Goal: Transaction & Acquisition: Purchase product/service

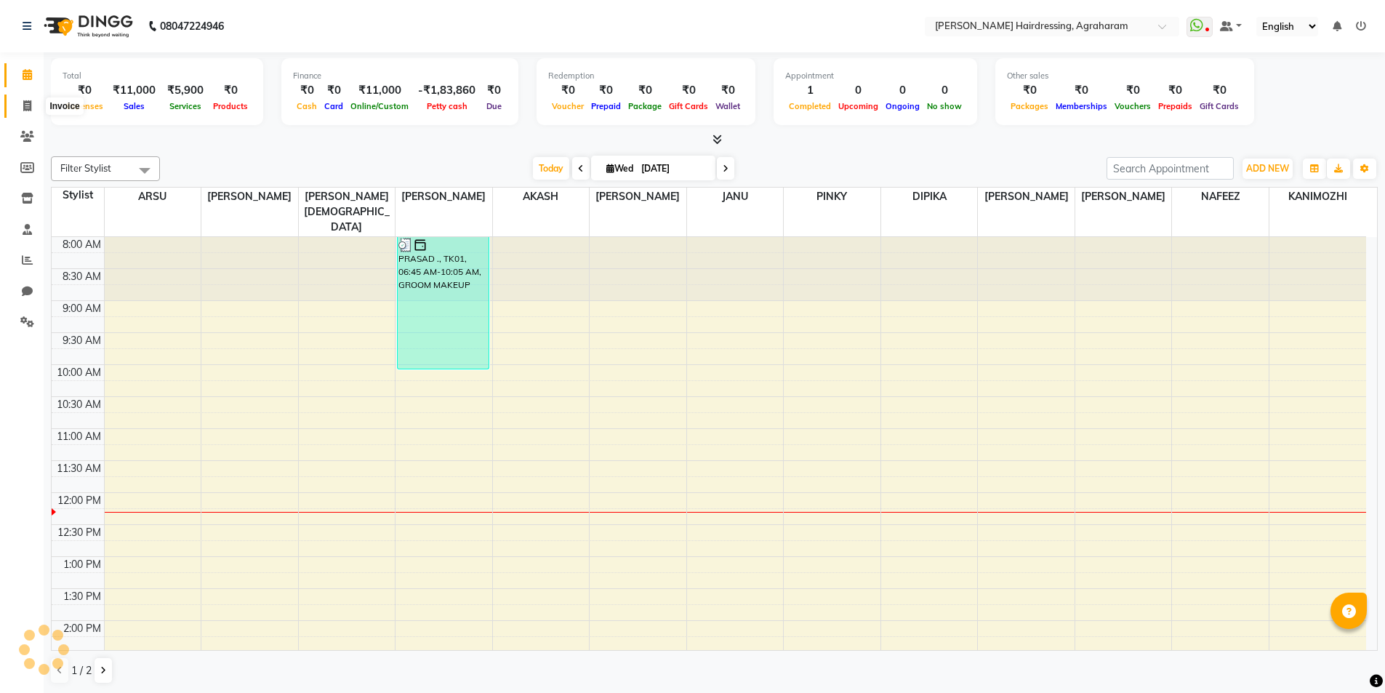
click at [20, 106] on span at bounding box center [27, 106] width 25 height 17
select select "service"
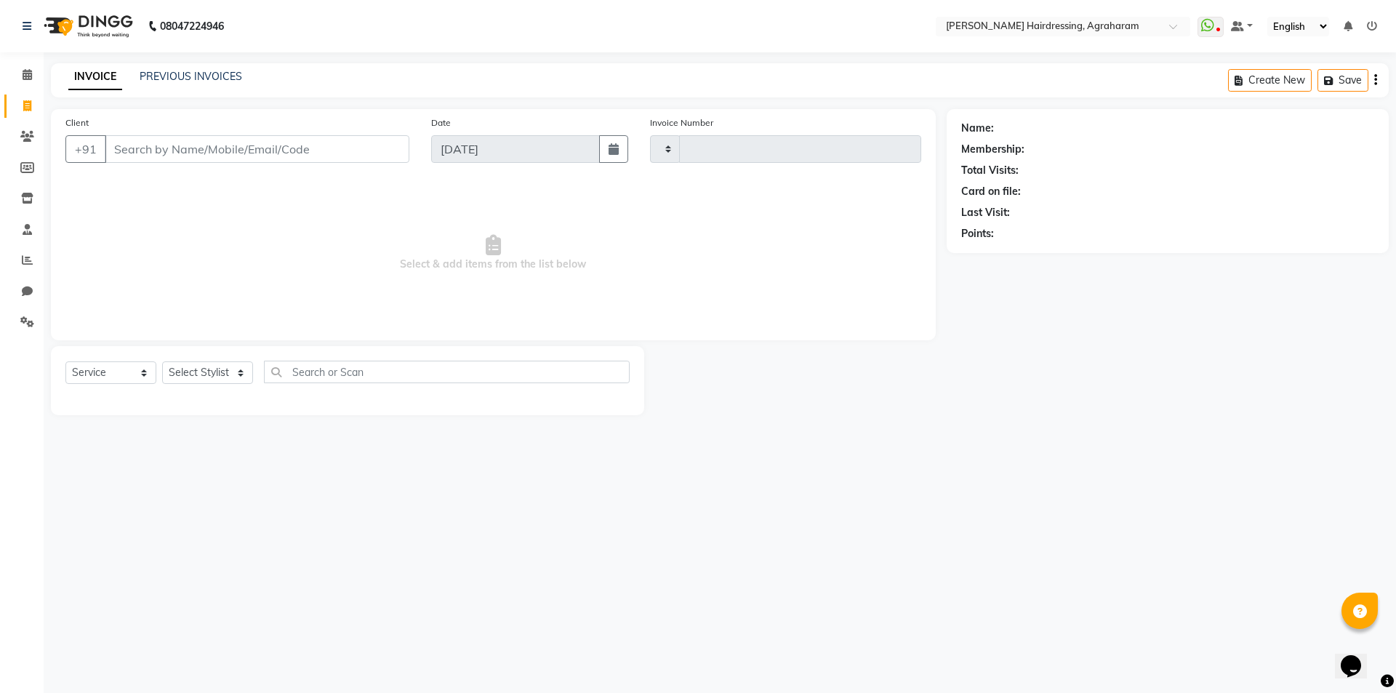
type input "2670"
select select "7962"
click at [235, 372] on select "Select Stylist [PERSON_NAME] AKASH ARSU [PERSON_NAME] MANAGER [PERSON_NAME] [PE…" at bounding box center [226, 372] width 129 height 23
select select "85297"
click at [162, 361] on select "Select Stylist [PERSON_NAME] AKASH ARSU [PERSON_NAME] MANAGER [PERSON_NAME] [PE…" at bounding box center [226, 372] width 129 height 23
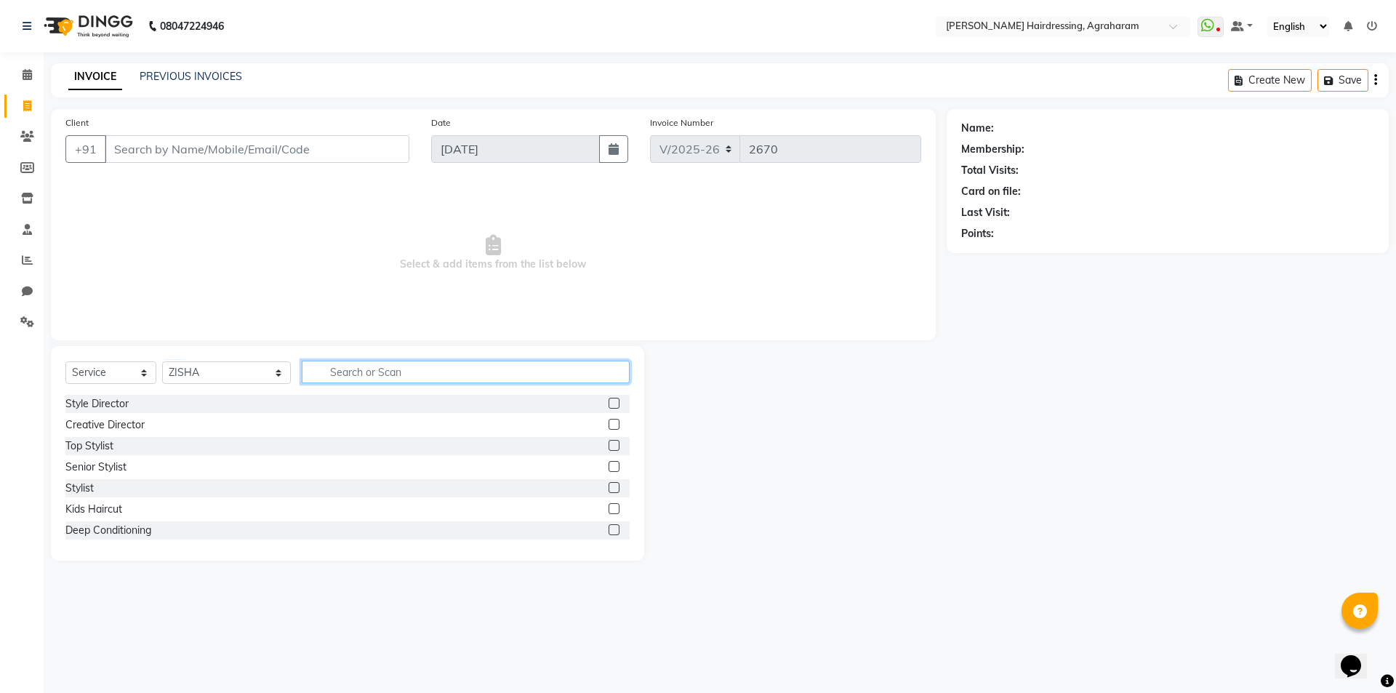
click at [365, 382] on input "text" at bounding box center [466, 372] width 328 height 23
type input "BEARD"
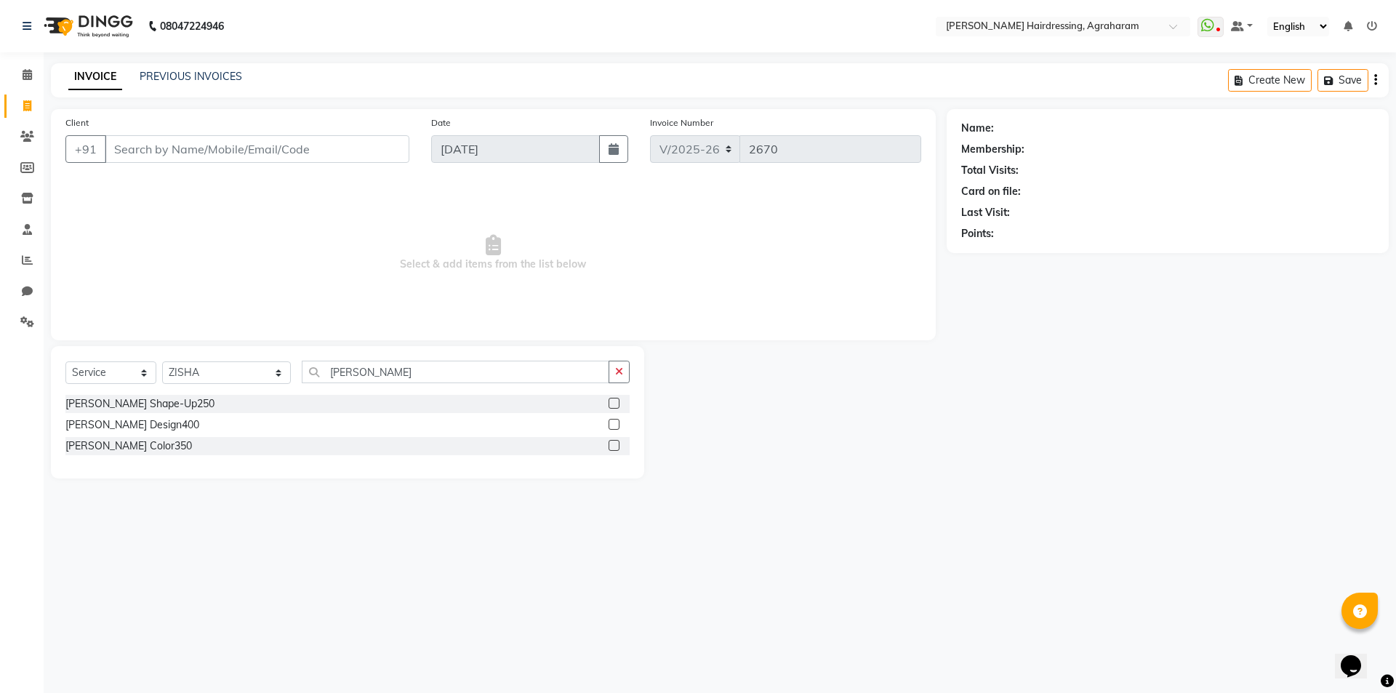
click at [609, 403] on label at bounding box center [614, 403] width 11 height 11
click at [609, 403] on input "checkbox" at bounding box center [613, 403] width 9 height 9
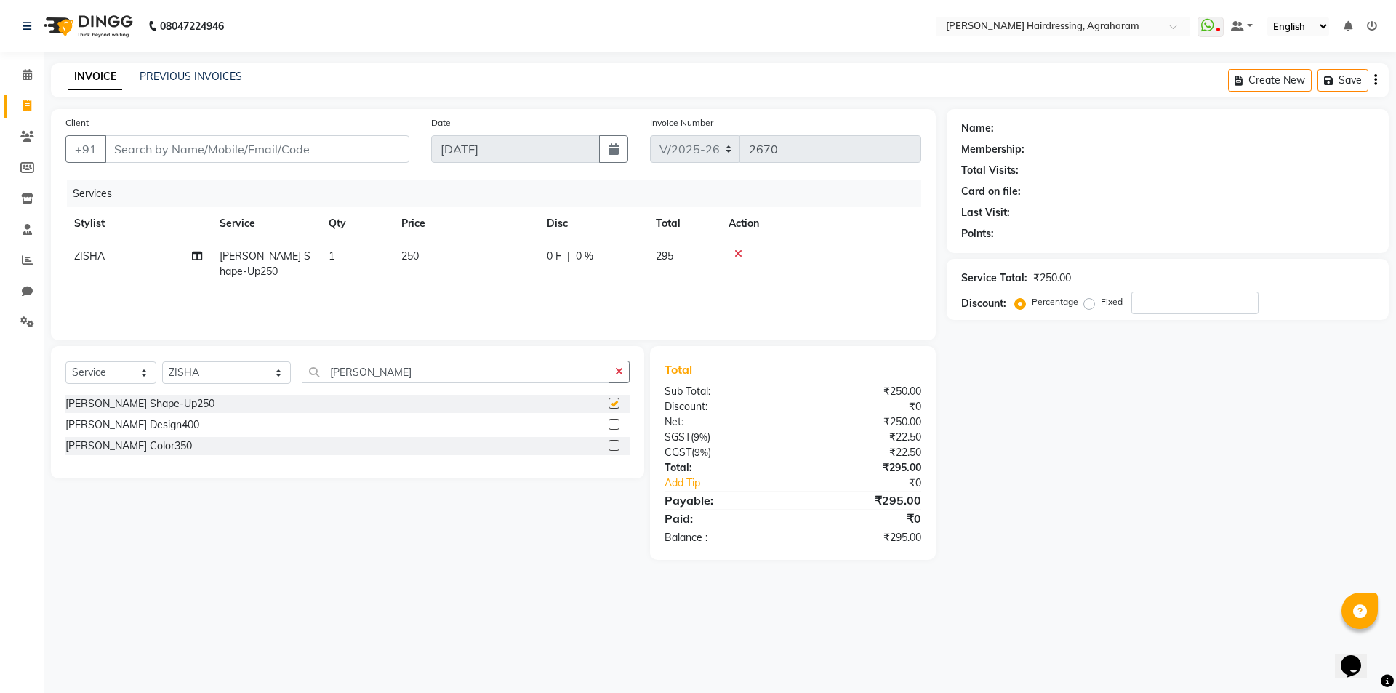
checkbox input "false"
click at [244, 377] on select "Select Stylist [PERSON_NAME] AKASH ARSU [PERSON_NAME] MANAGER [PERSON_NAME] [PE…" at bounding box center [226, 372] width 129 height 23
select select "74806"
click at [162, 361] on select "Select Stylist [PERSON_NAME] AKASH ARSU [PERSON_NAME] MANAGER [PERSON_NAME] [PE…" at bounding box center [226, 372] width 129 height 23
click at [359, 387] on div "Select Service Product Membership Package Voucher Prepaid Gift Card Select Styl…" at bounding box center [347, 378] width 564 height 34
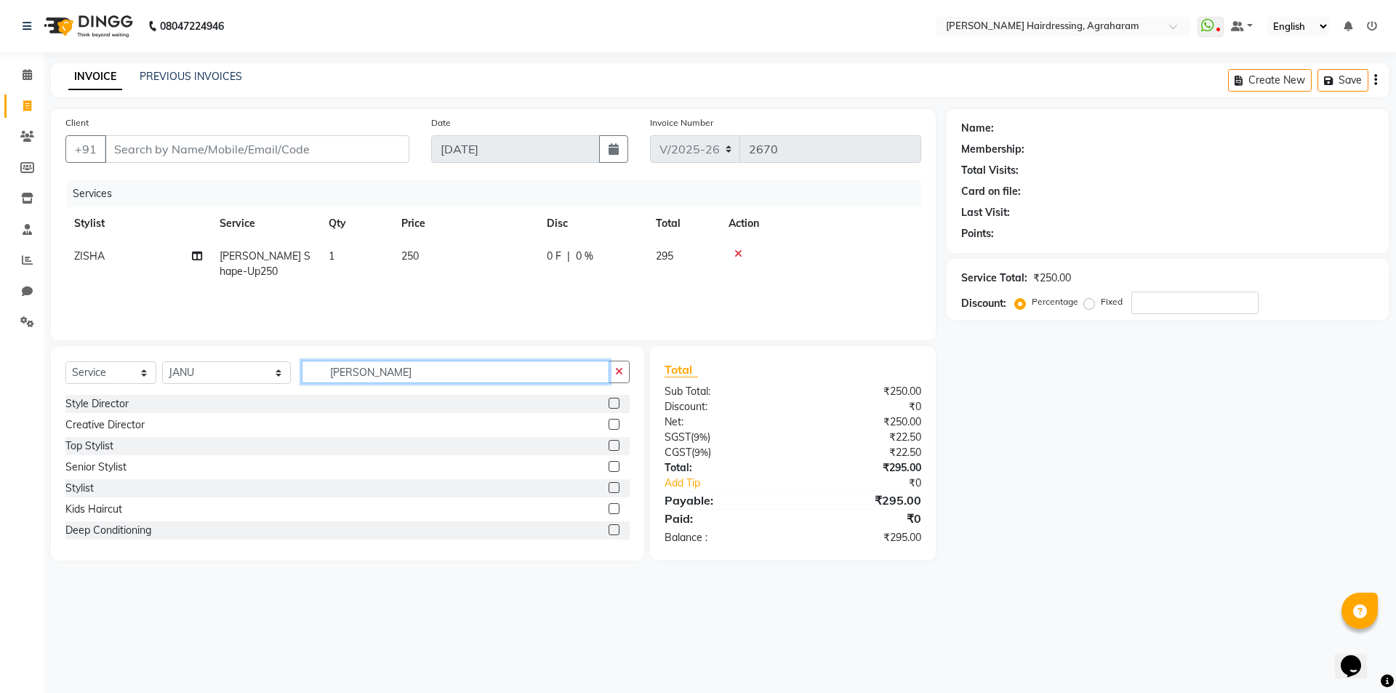
click at [359, 381] on input "BEARD" at bounding box center [456, 372] width 308 height 23
type input "B"
click at [315, 372] on input "text" at bounding box center [466, 372] width 328 height 23
click at [240, 377] on select "Select Stylist AASH MUHAMMED AFTAB AKASH ARSU DIPIKA JANU KANIMOZHI MANAGER NAF…" at bounding box center [226, 372] width 129 height 23
select select "78764"
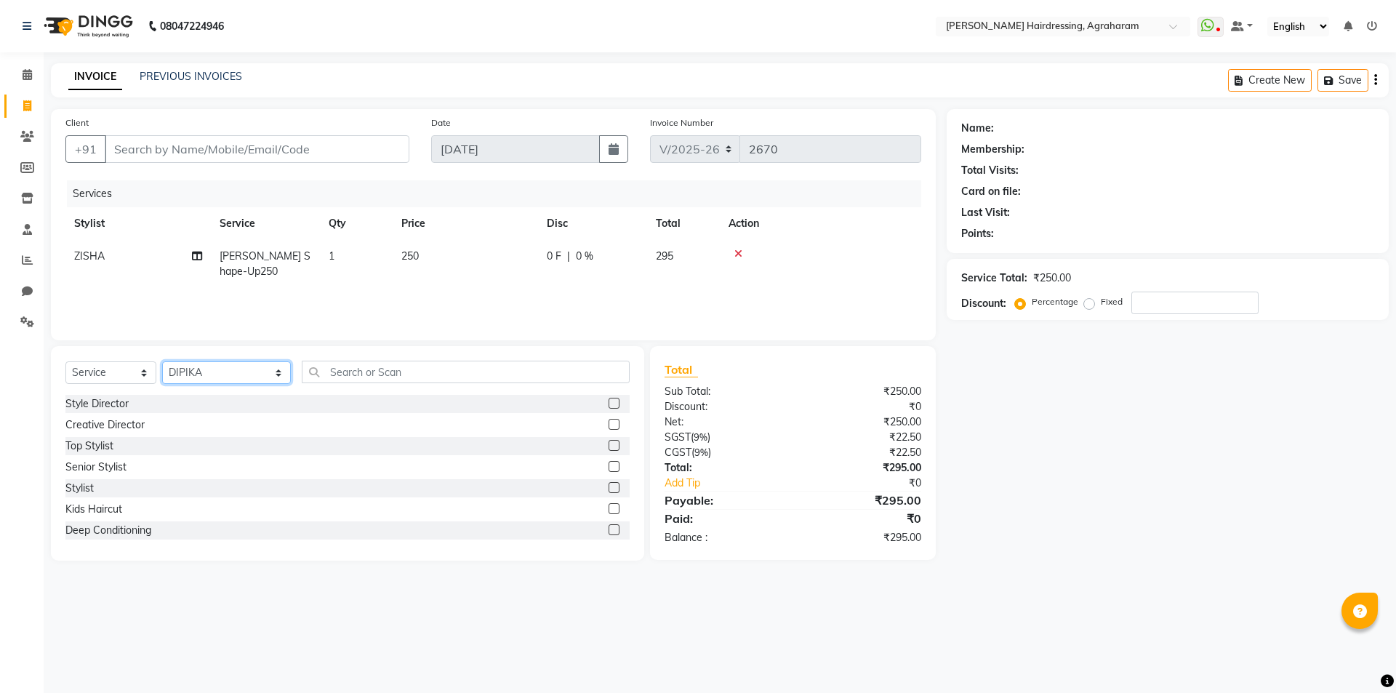
click at [162, 361] on select "Select Stylist AASH MUHAMMED AFTAB AKASH ARSU DIPIKA JANU KANIMOZHI MANAGER NAF…" at bounding box center [226, 372] width 129 height 23
click at [391, 364] on input "text" at bounding box center [466, 372] width 328 height 23
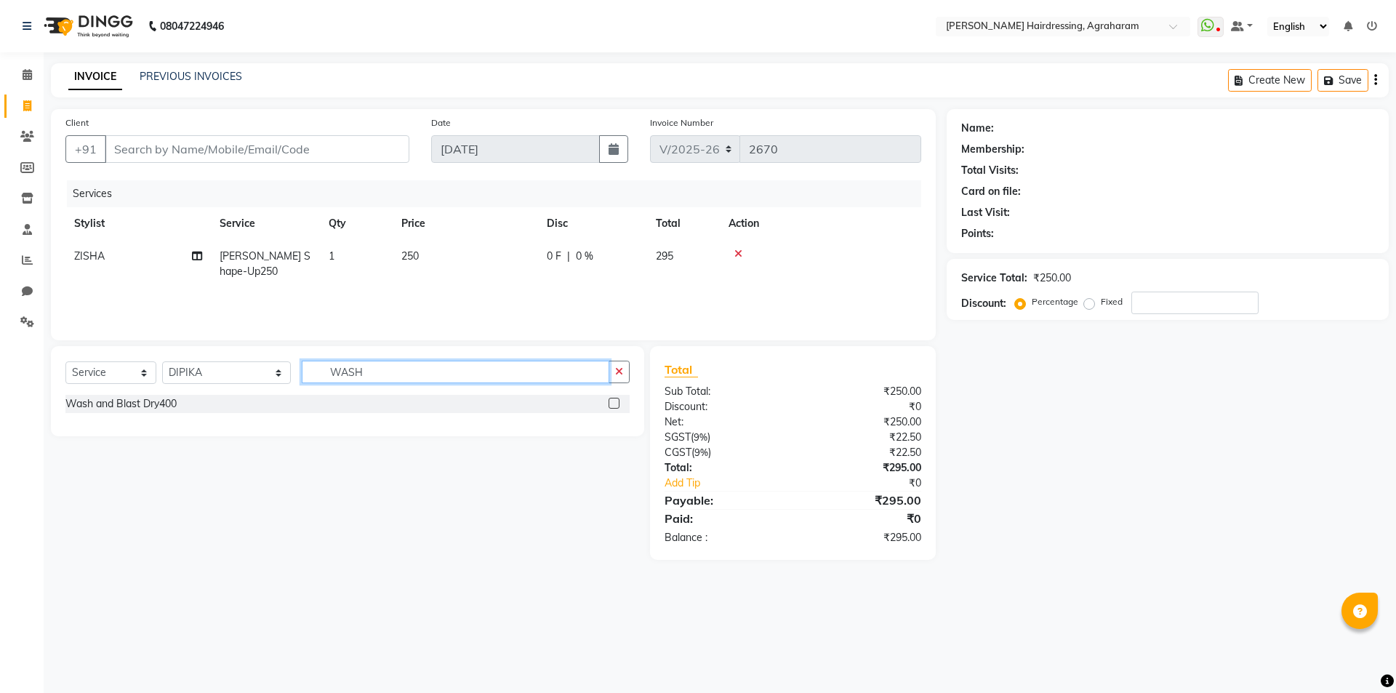
type input "WASH"
click at [614, 405] on label at bounding box center [614, 403] width 11 height 11
click at [614, 405] on input "checkbox" at bounding box center [613, 403] width 9 height 9
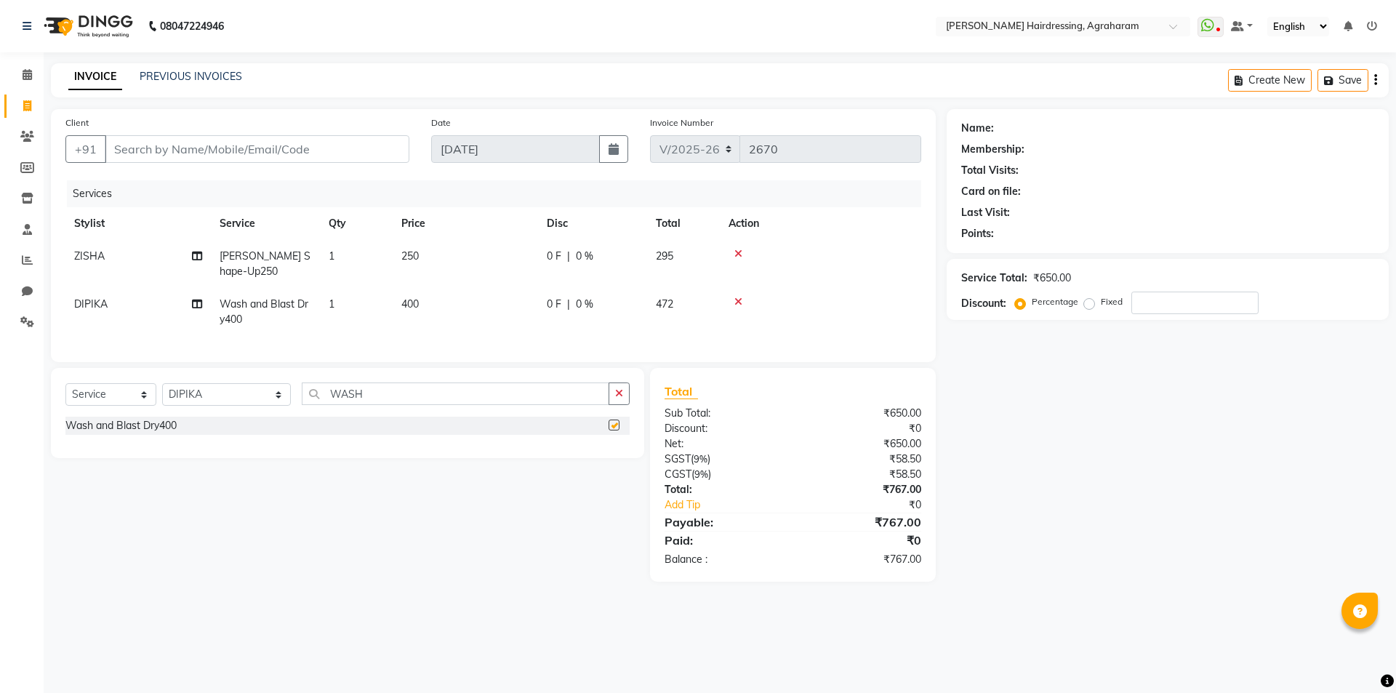
checkbox input "false"
click at [345, 405] on input "WASH" at bounding box center [456, 394] width 308 height 23
type input "W"
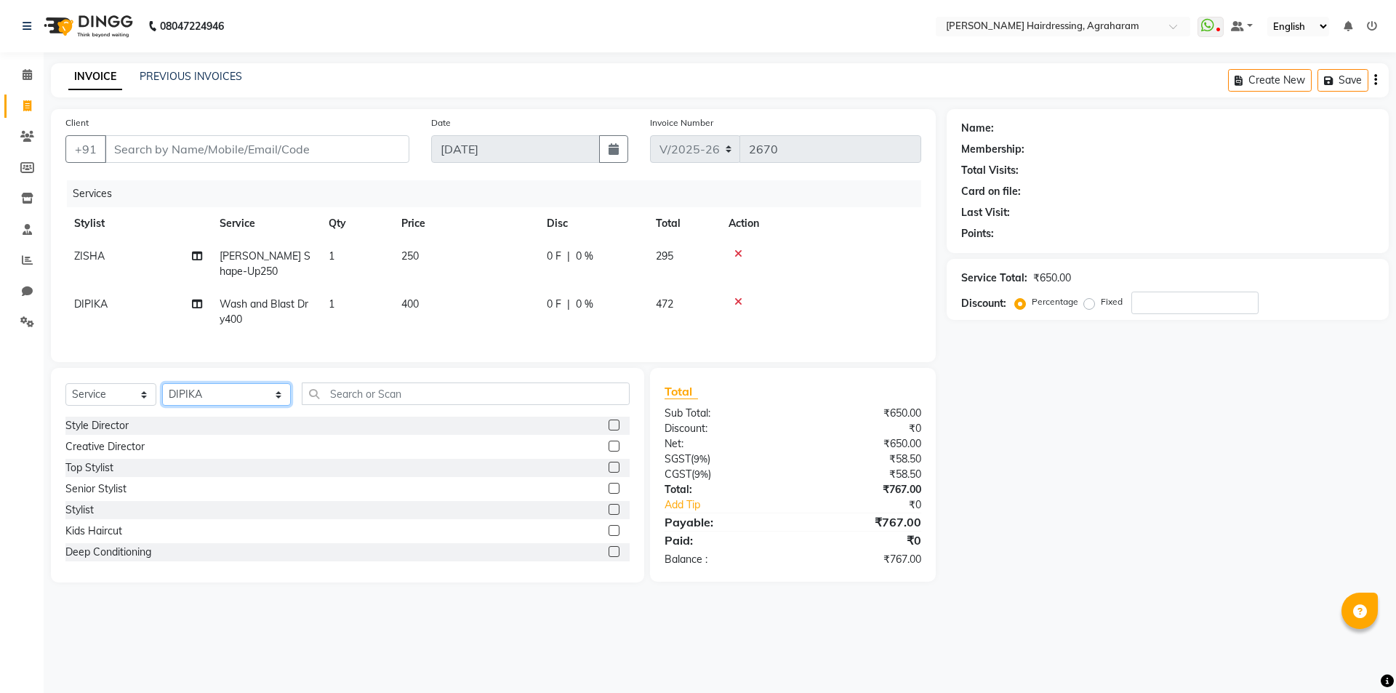
click at [247, 406] on select "Select Stylist [PERSON_NAME] AKASH ARSU [PERSON_NAME] MANAGER [PERSON_NAME] [PE…" at bounding box center [226, 394] width 129 height 23
select select "74806"
click at [162, 394] on select "Select Stylist [PERSON_NAME] AKASH ARSU [PERSON_NAME] MANAGER [PERSON_NAME] [PE…" at bounding box center [226, 394] width 129 height 23
click at [355, 405] on input "text" at bounding box center [466, 394] width 328 height 23
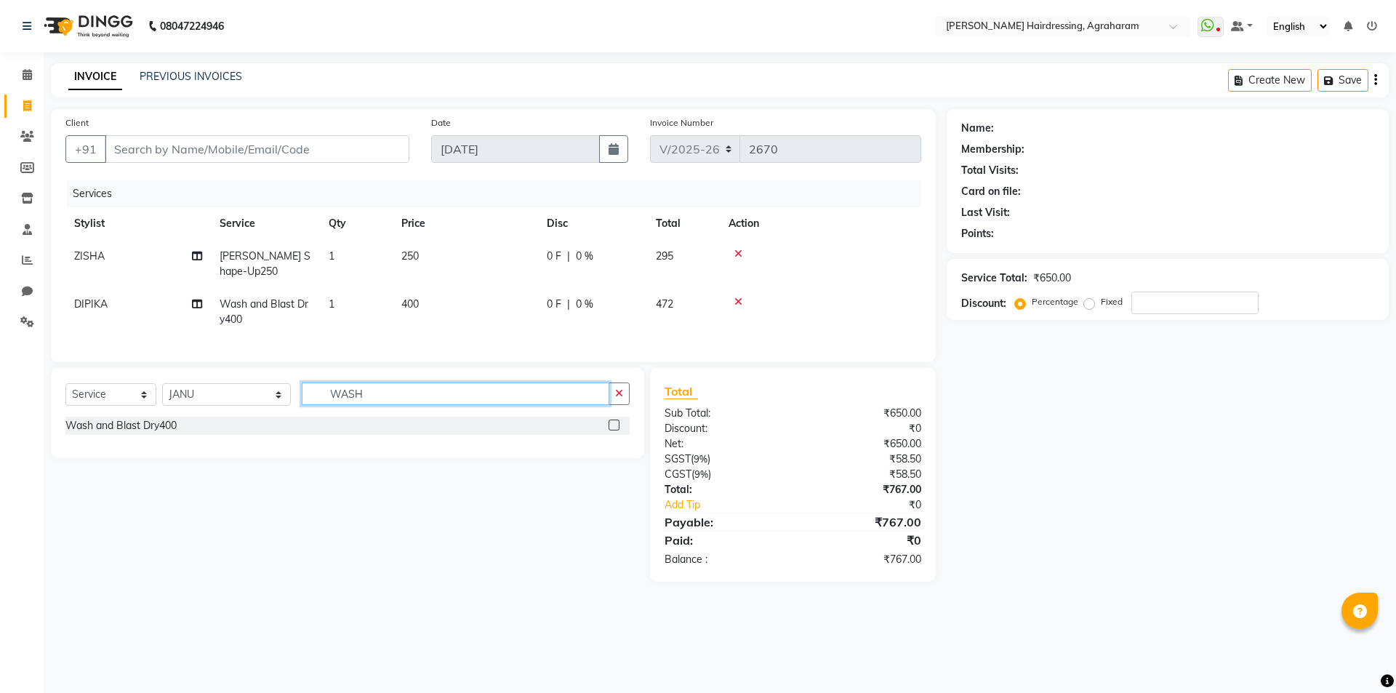
type input "WASH"
click at [614, 431] on label at bounding box center [614, 425] width 11 height 11
click at [614, 431] on input "checkbox" at bounding box center [613, 425] width 9 height 9
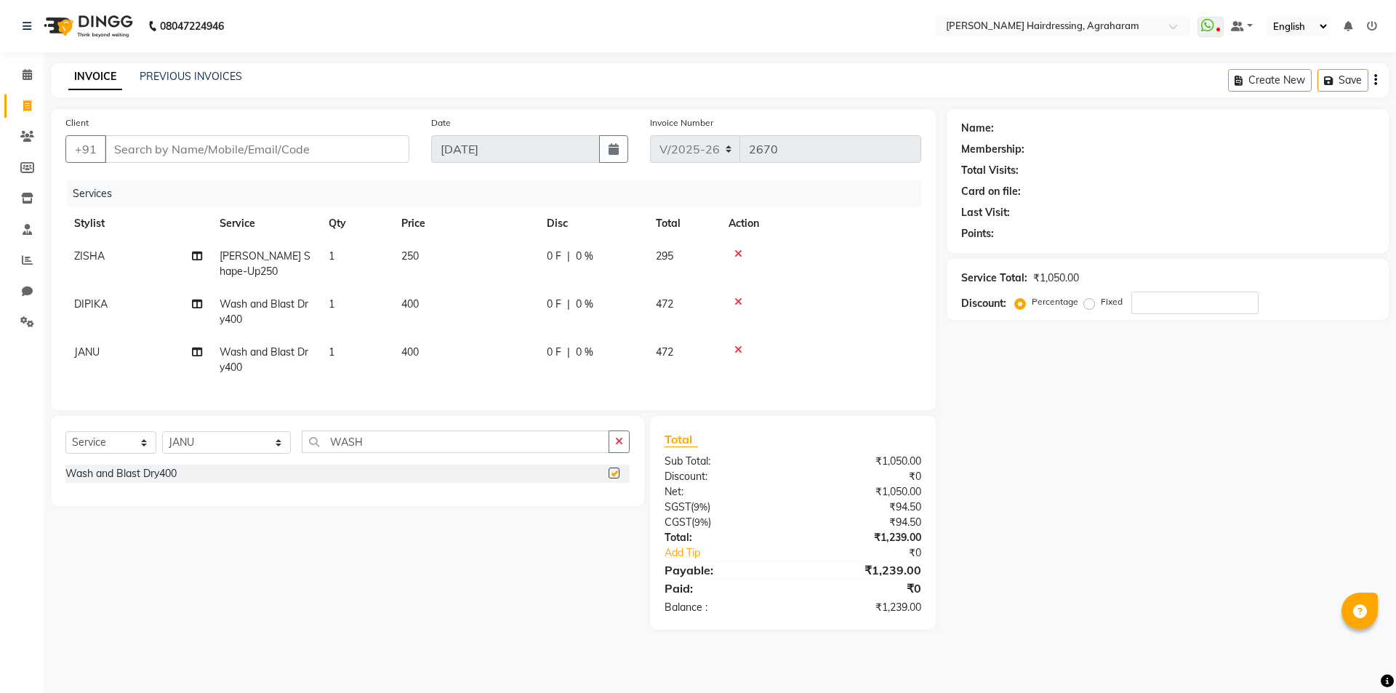
checkbox input "false"
click at [143, 151] on input "Client" at bounding box center [257, 149] width 305 height 28
type input "9"
type input "0"
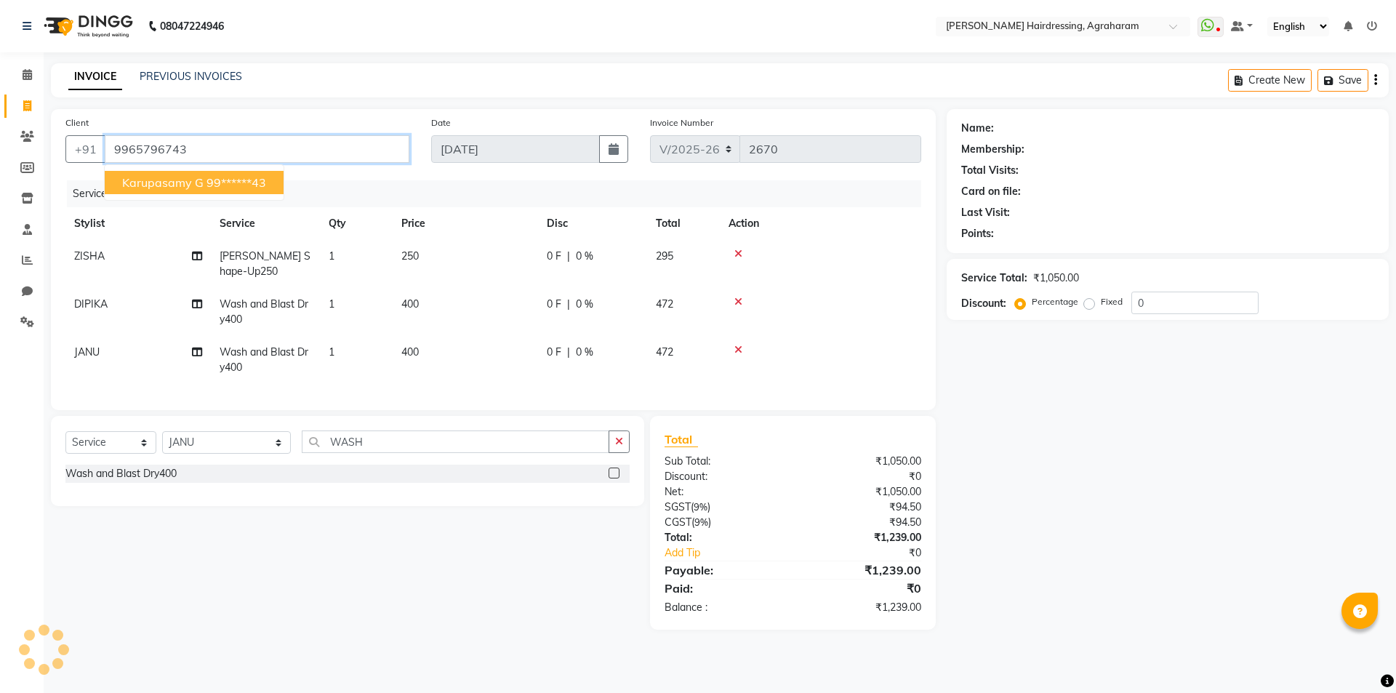
type input "9965796743"
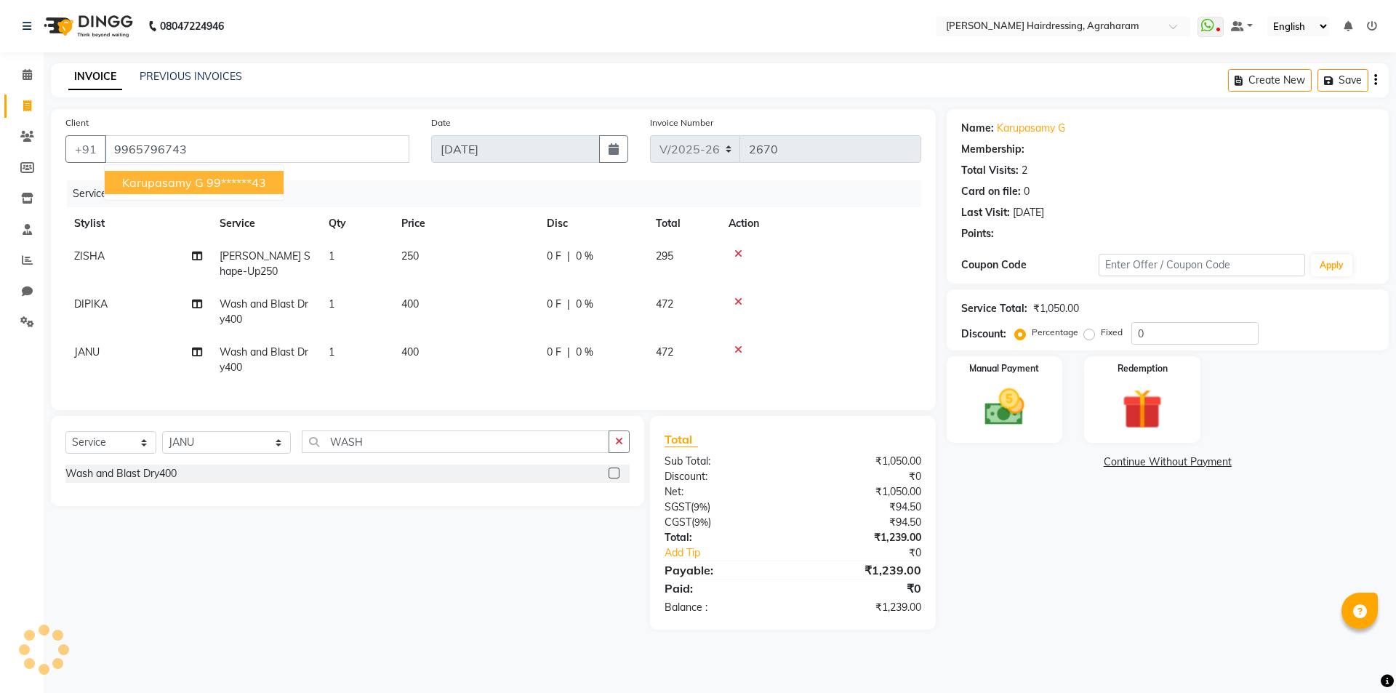
select select "1: Object"
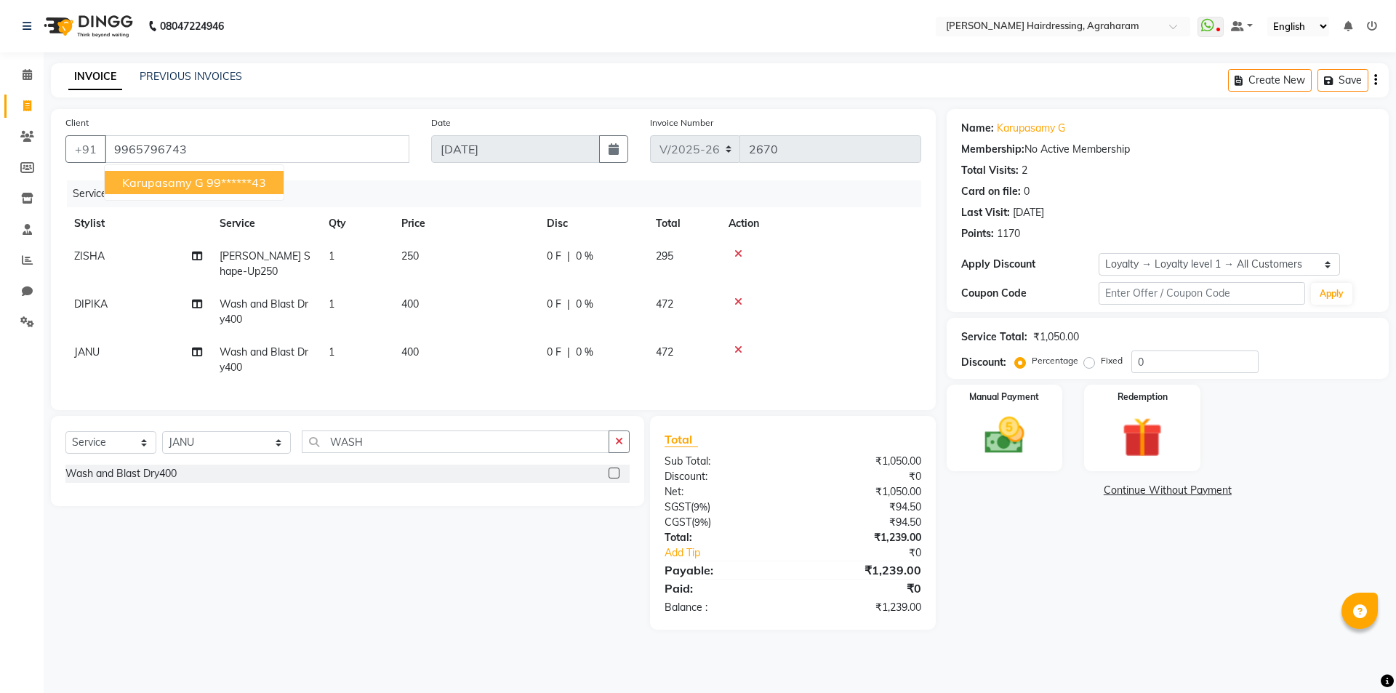
drag, startPoint x: 225, startPoint y: 182, endPoint x: 520, endPoint y: 183, distance: 295.3
click at [231, 183] on ngb-highlight "99******43" at bounding box center [237, 182] width 60 height 15
type input "99******43"
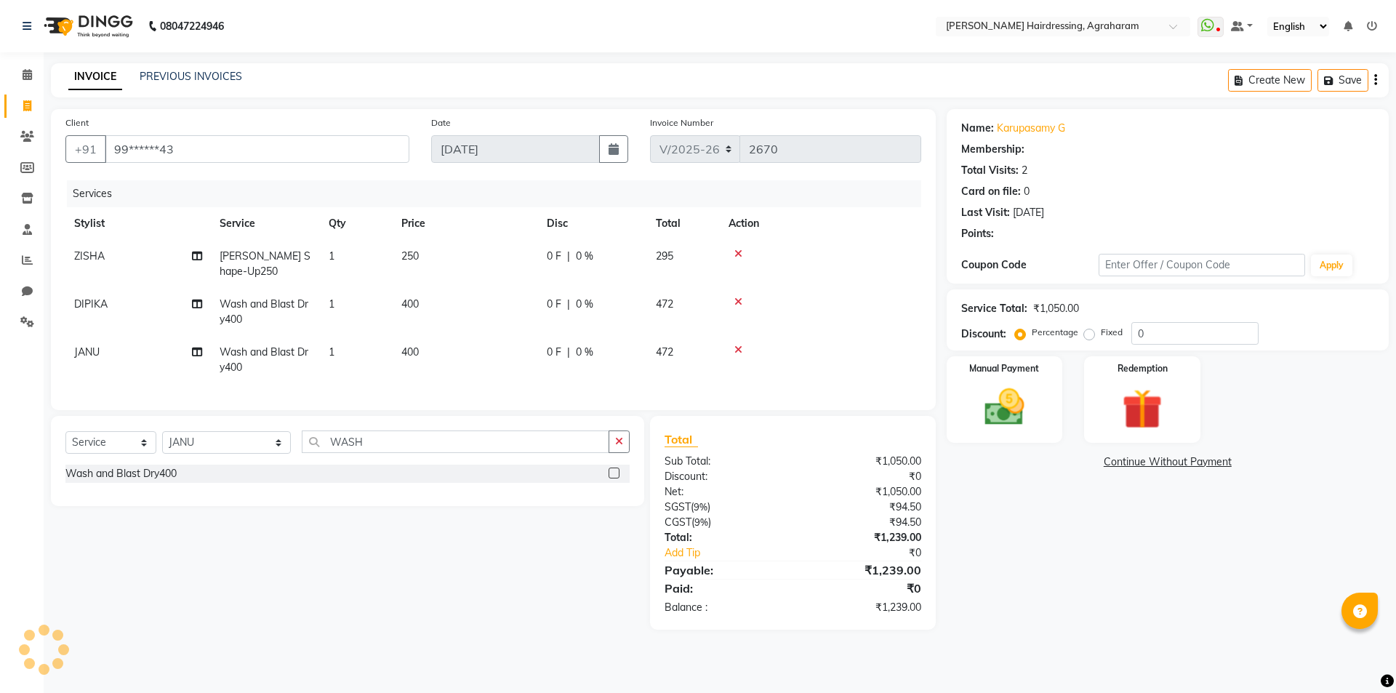
select select "1: Object"
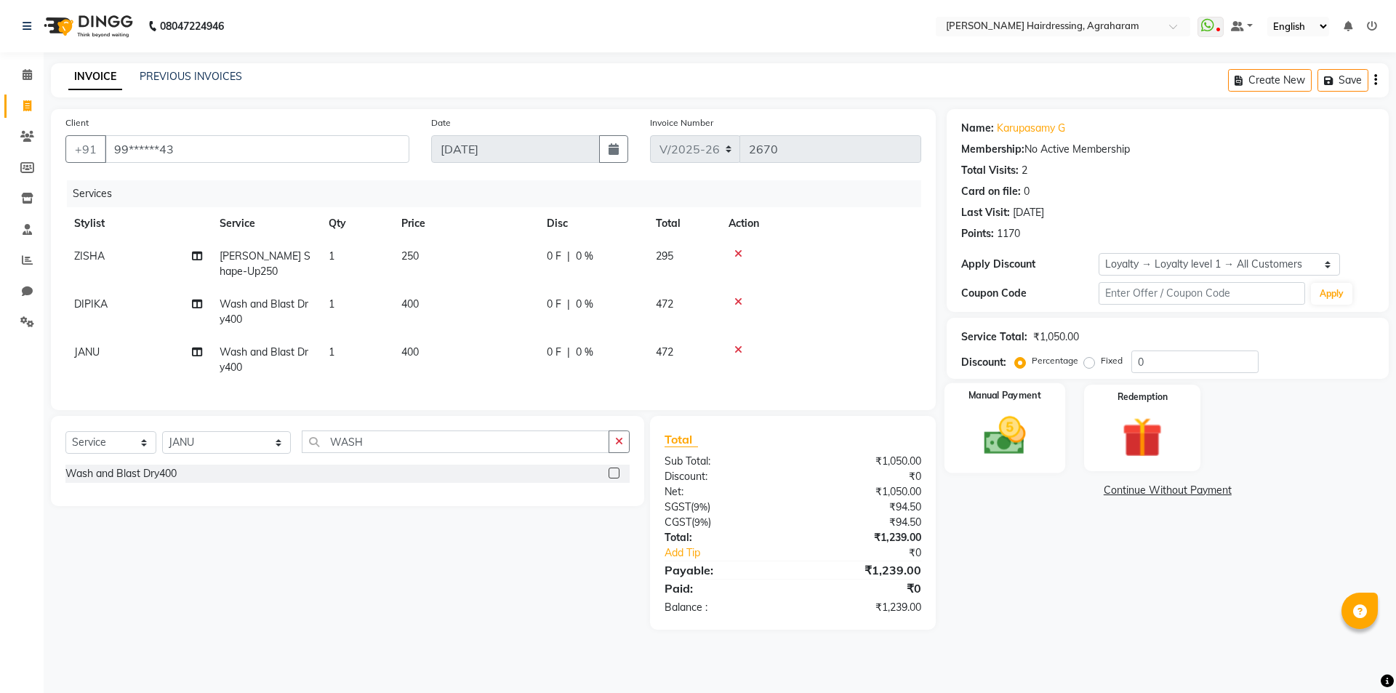
click at [1009, 447] on img at bounding box center [1005, 436] width 68 height 48
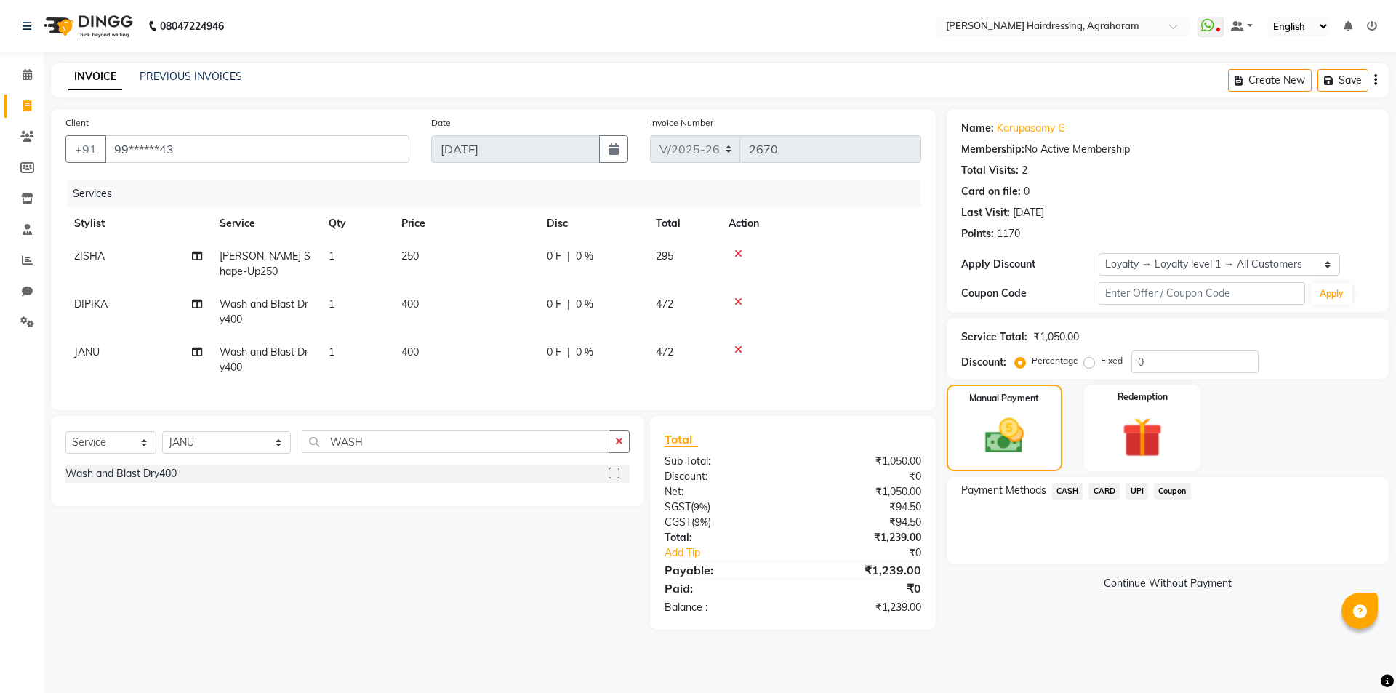
click at [1133, 496] on span "UPI" at bounding box center [1137, 491] width 23 height 17
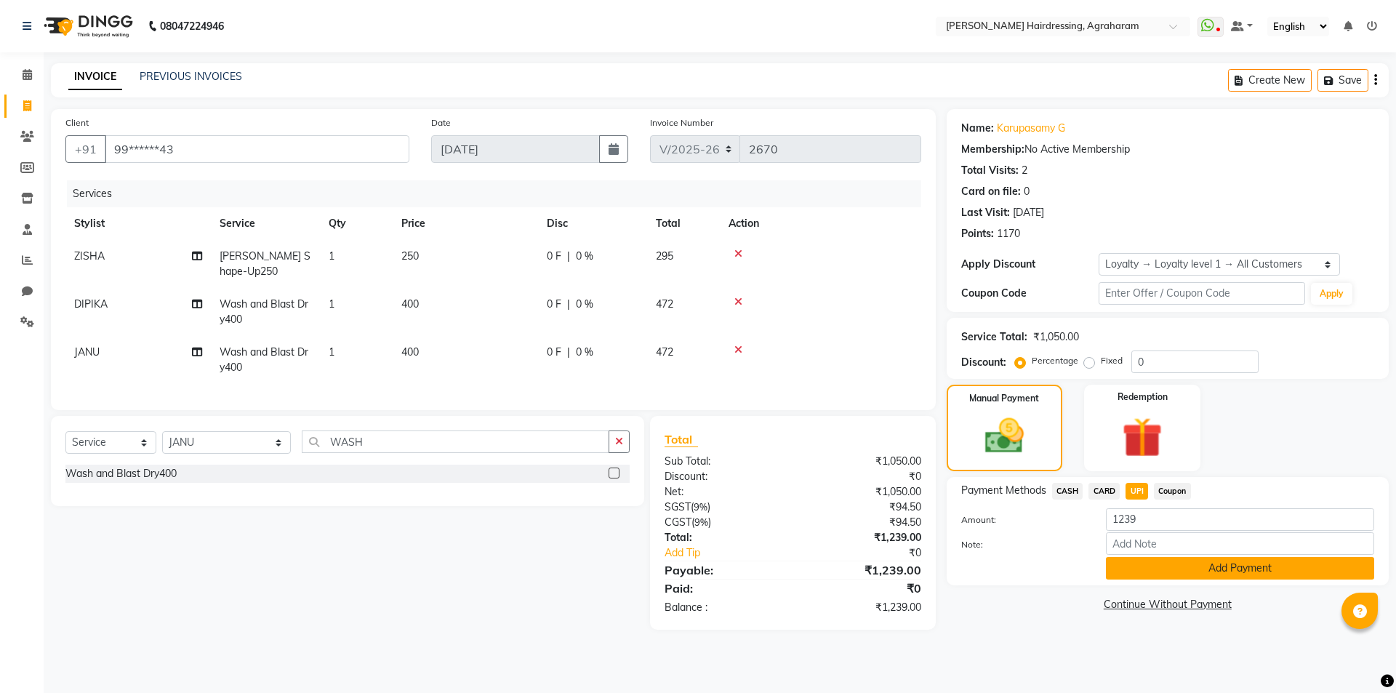
click at [1272, 573] on button "Add Payment" at bounding box center [1240, 568] width 268 height 23
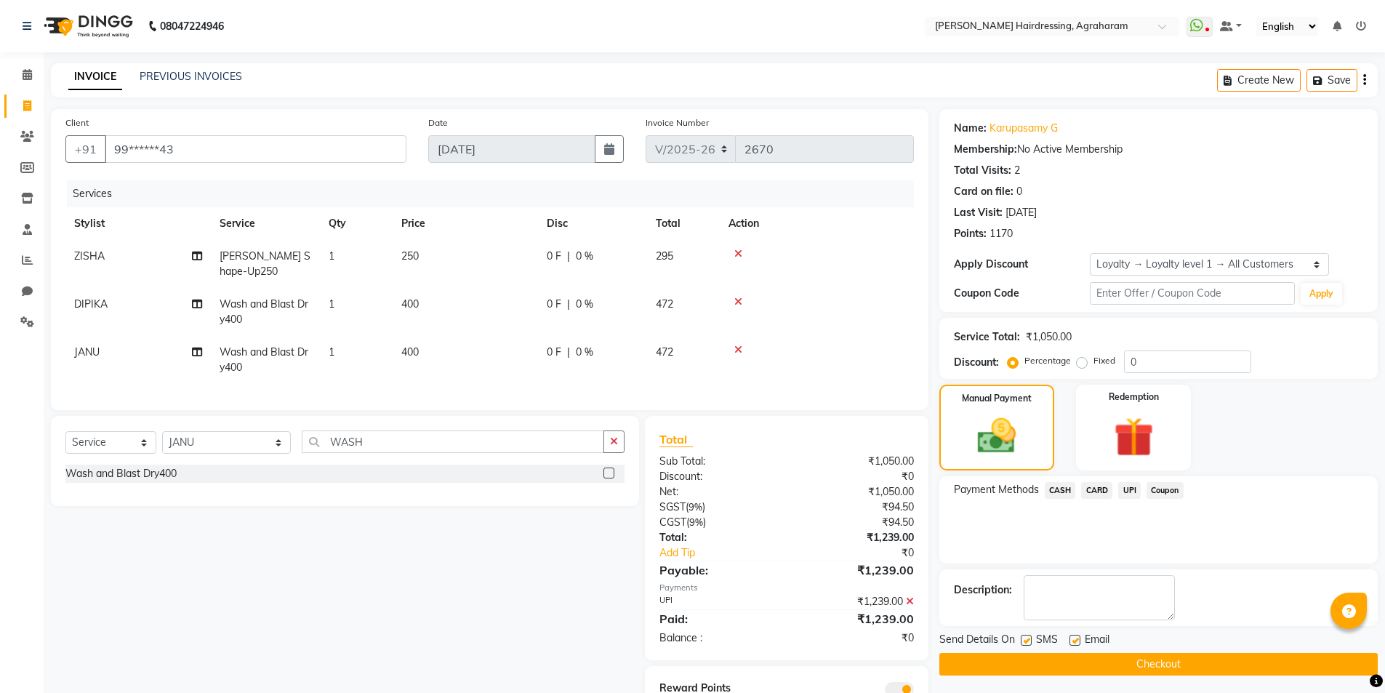
click at [1158, 670] on button "Checkout" at bounding box center [1159, 664] width 439 height 23
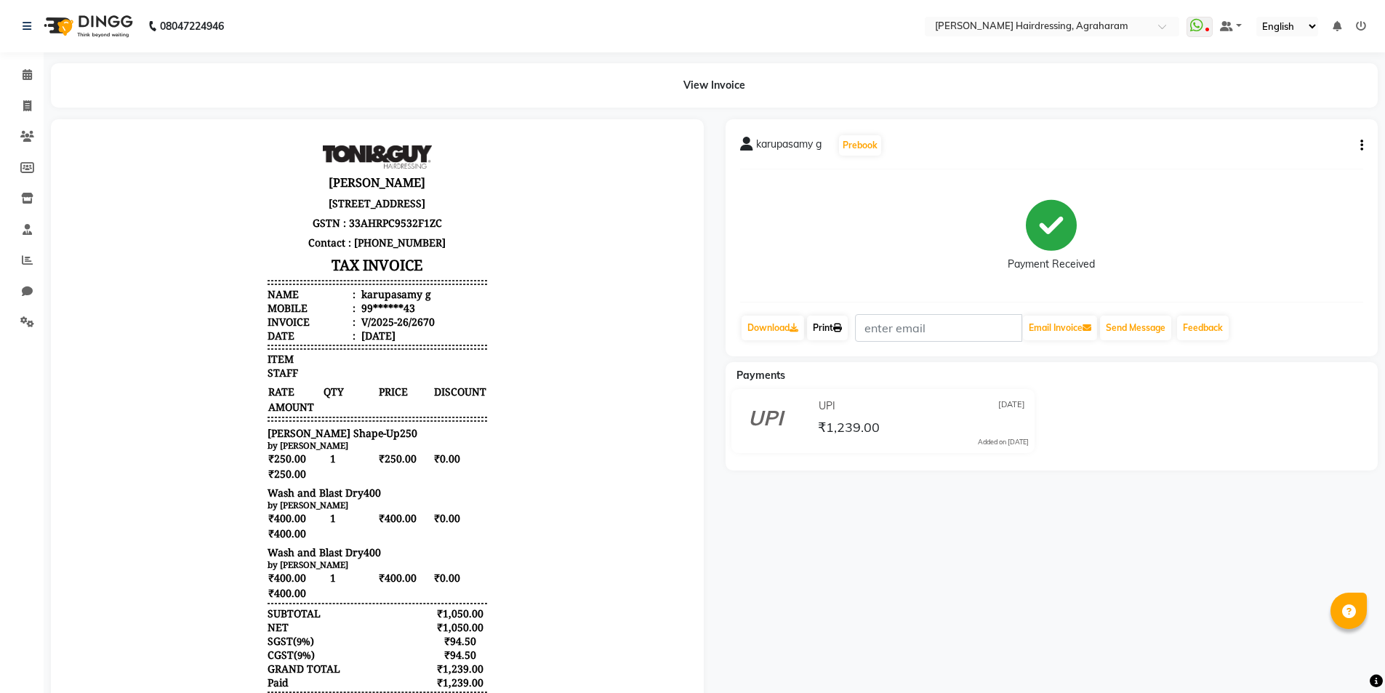
click at [826, 331] on link "Print" at bounding box center [827, 328] width 41 height 25
click at [28, 104] on icon at bounding box center [27, 105] width 8 height 11
select select "service"
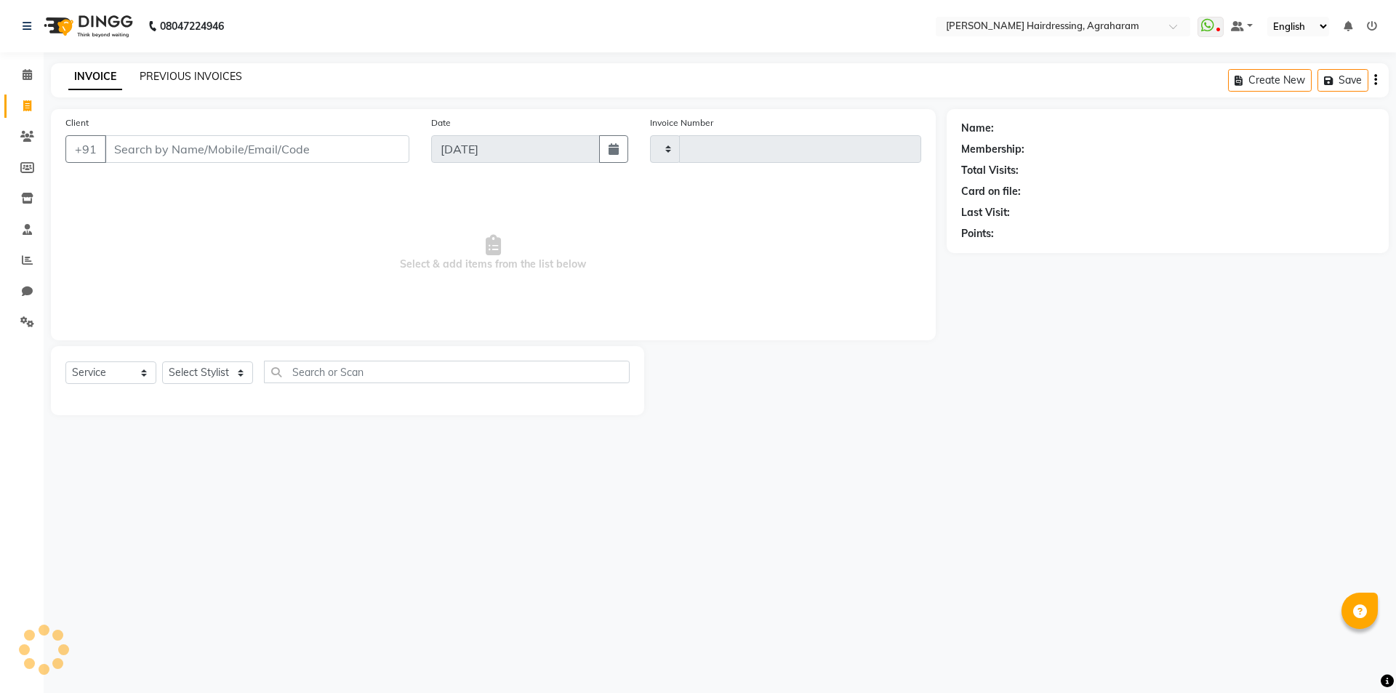
type input "2671"
select select "7962"
click at [167, 77] on link "PREVIOUS INVOICES" at bounding box center [191, 76] width 103 height 13
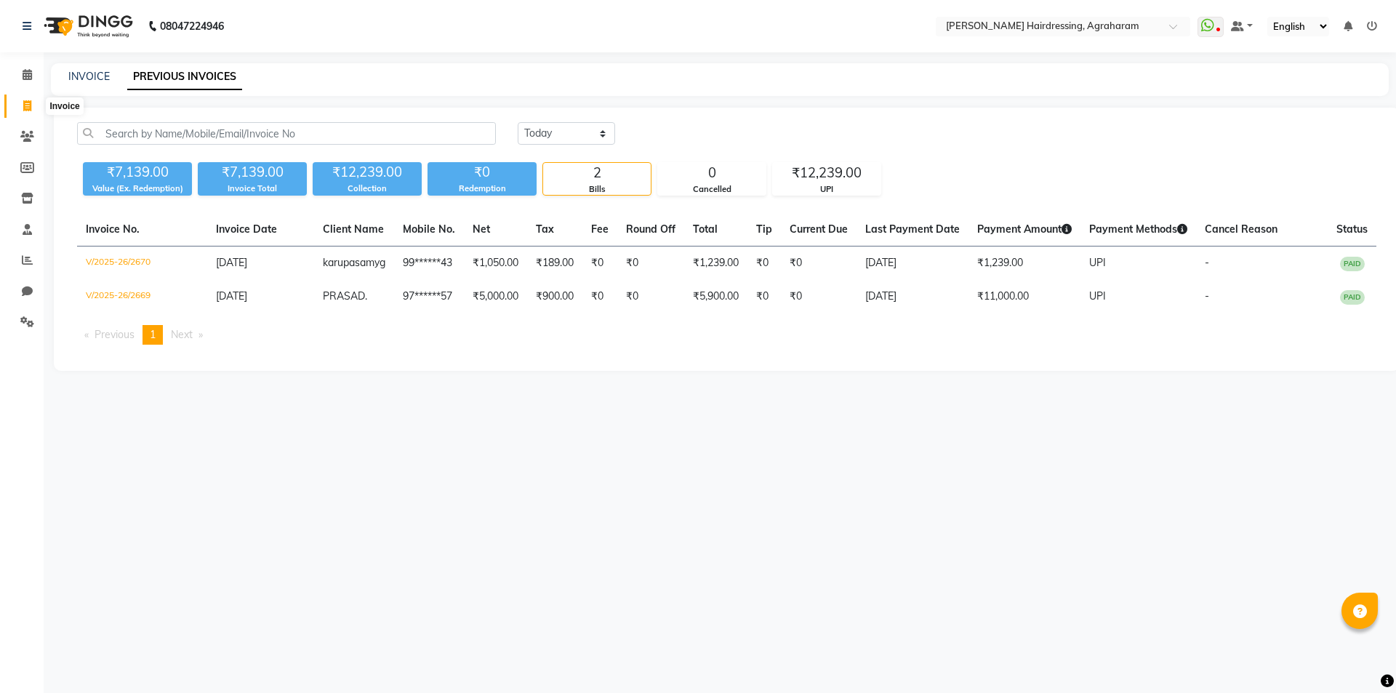
click at [26, 103] on icon at bounding box center [27, 105] width 8 height 11
select select "7962"
select select "service"
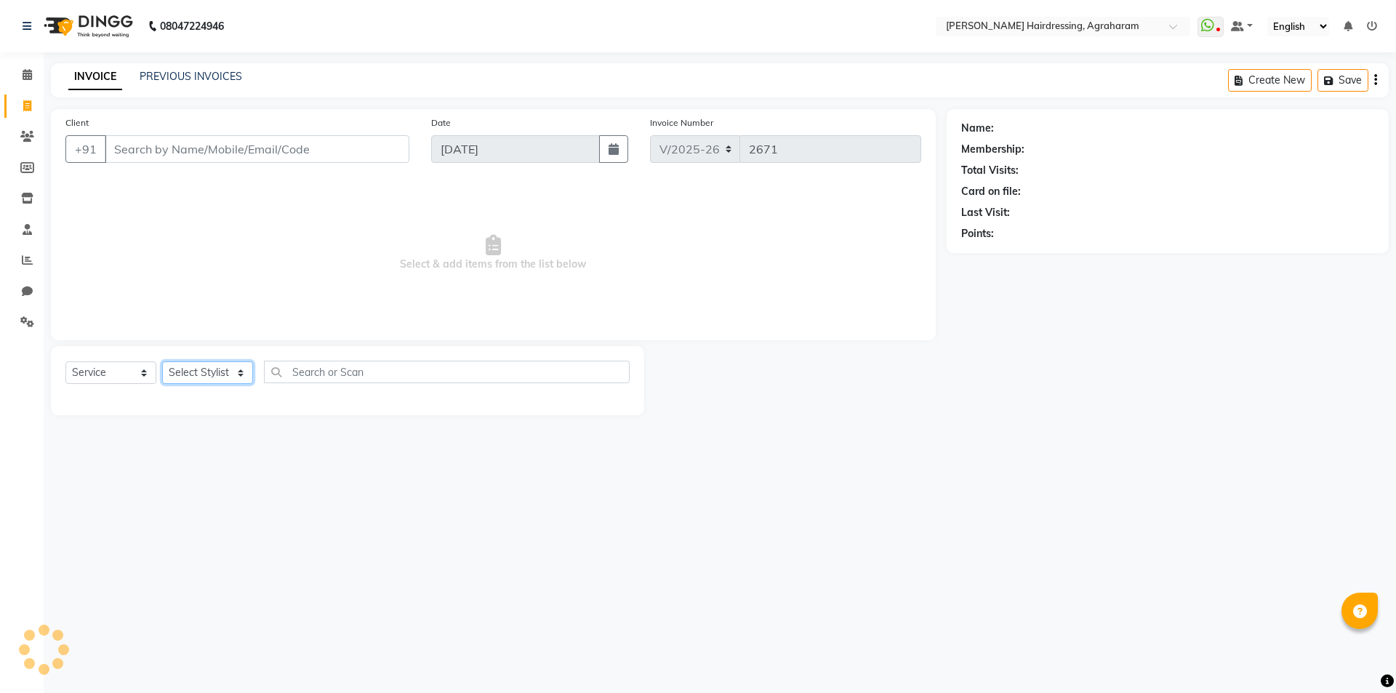
click at [237, 371] on select "Select Stylist" at bounding box center [207, 372] width 91 height 23
select select "72526"
click at [162, 361] on select "Select Stylist [PERSON_NAME] AKASH ARSU [PERSON_NAME] MANAGER [PERSON_NAME] [PE…" at bounding box center [226, 372] width 129 height 23
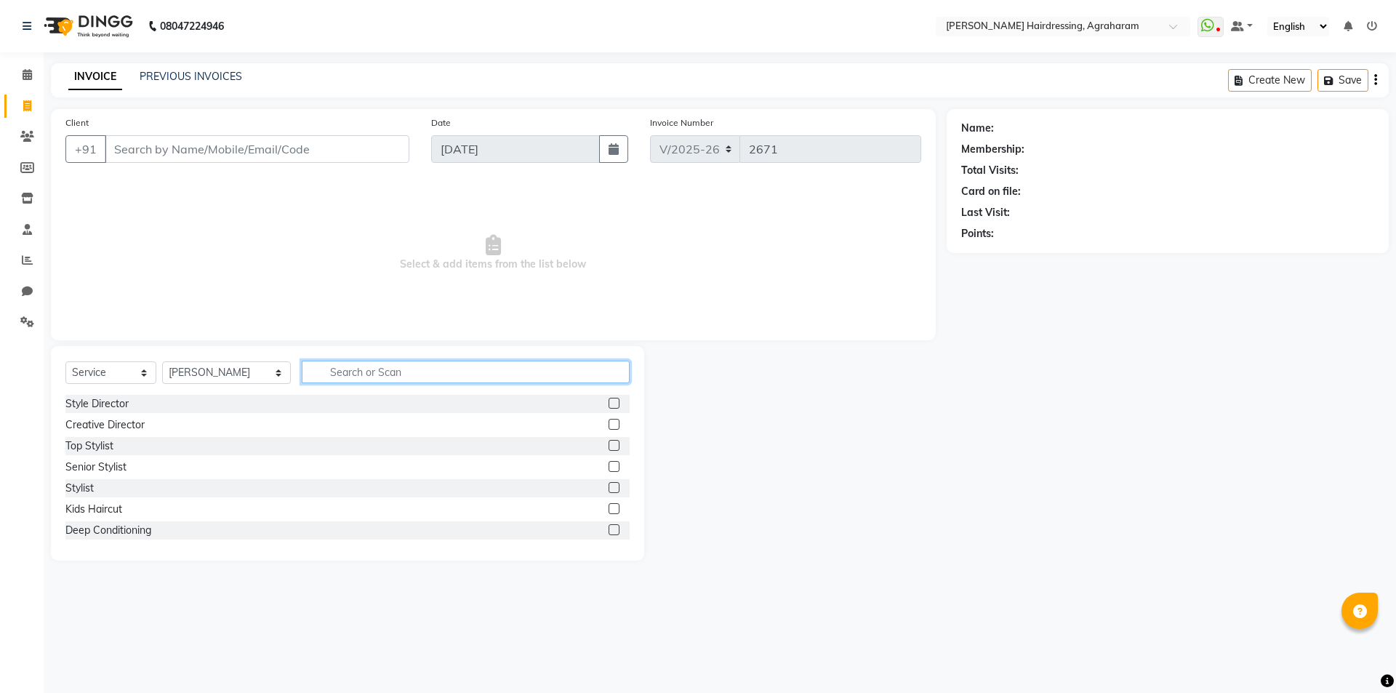
click at [314, 361] on input "text" at bounding box center [466, 372] width 328 height 23
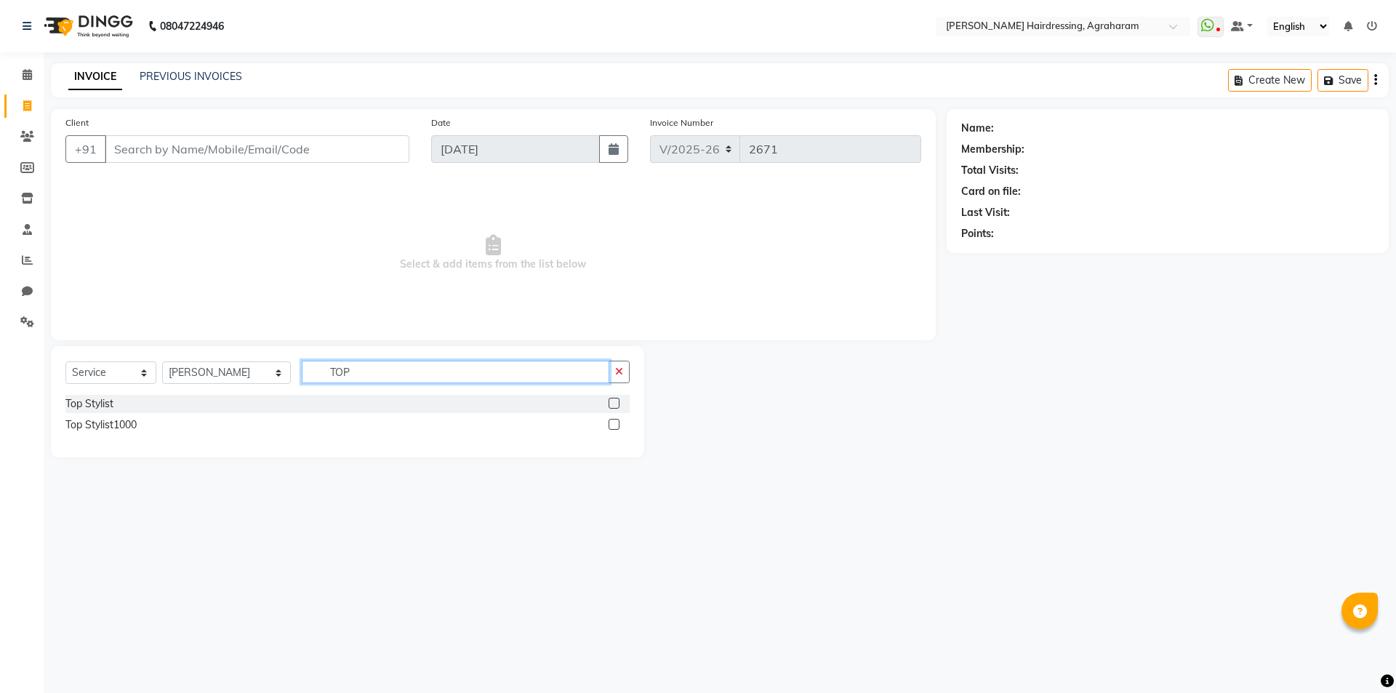
type input "TOP"
click at [614, 402] on label at bounding box center [614, 403] width 11 height 11
click at [614, 402] on input "checkbox" at bounding box center [613, 403] width 9 height 9
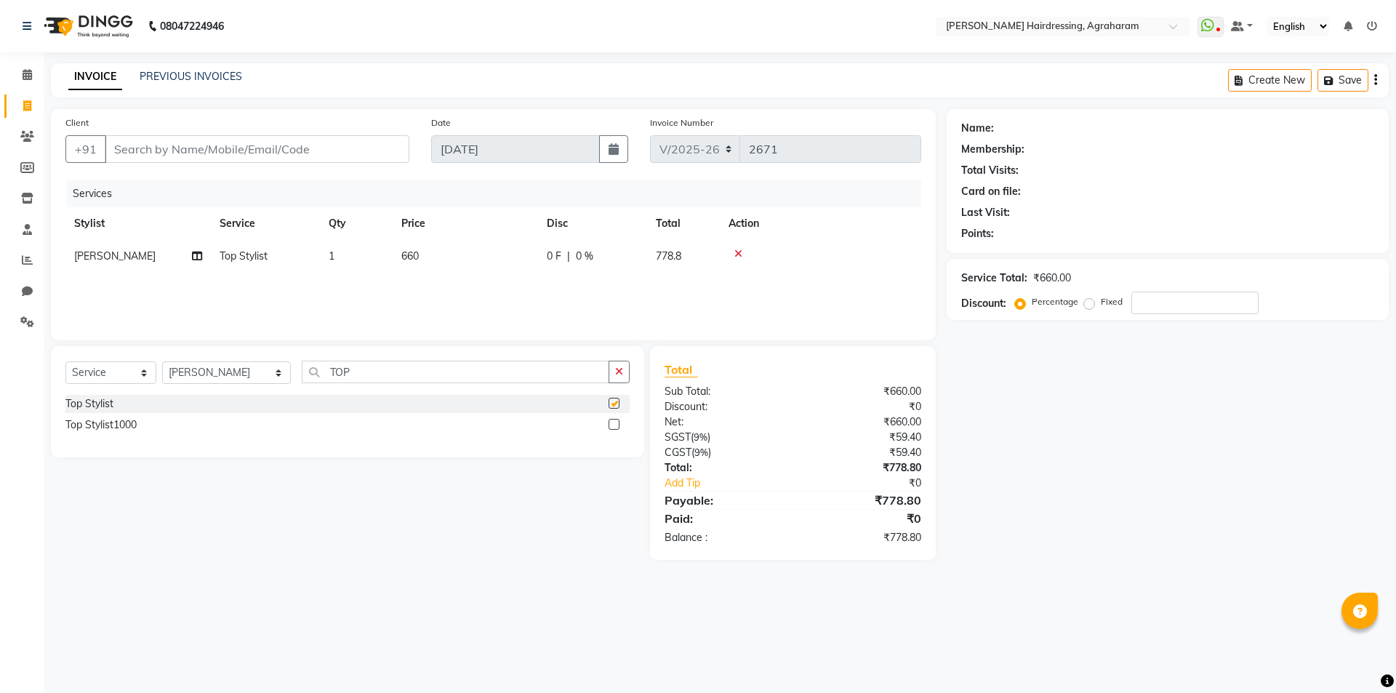
checkbox input "false"
click at [260, 148] on input "Client" at bounding box center [257, 149] width 305 height 28
type input "8"
type input "0"
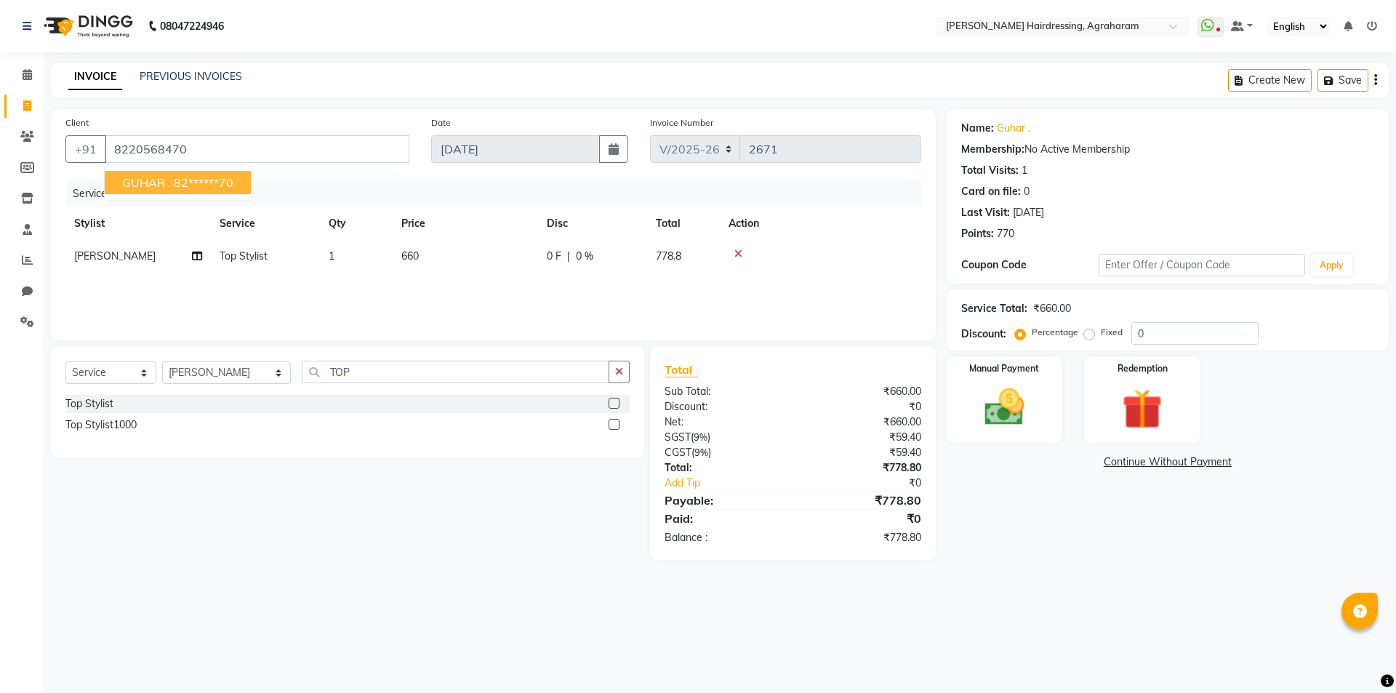
click at [158, 174] on button "GUHAR . 82******70" at bounding box center [178, 182] width 146 height 23
type input "82******70"
click at [359, 370] on input "TOP" at bounding box center [456, 372] width 308 height 23
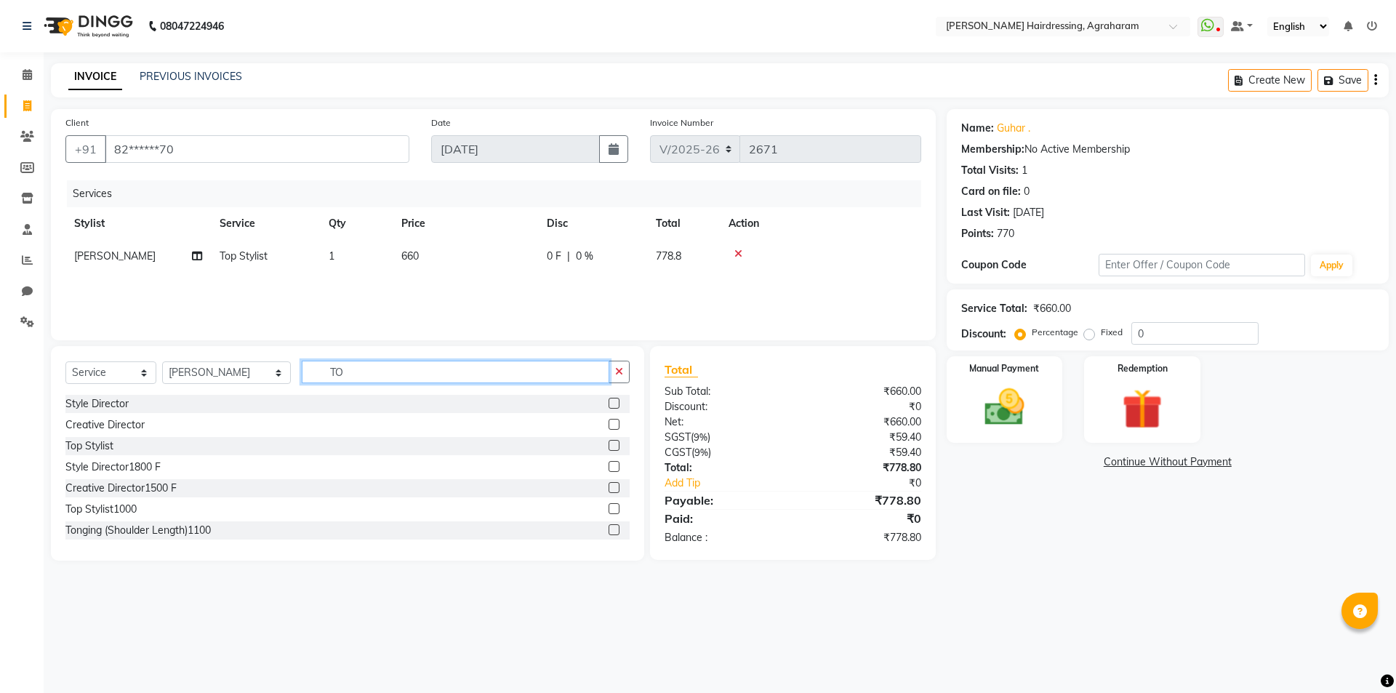
type input "T"
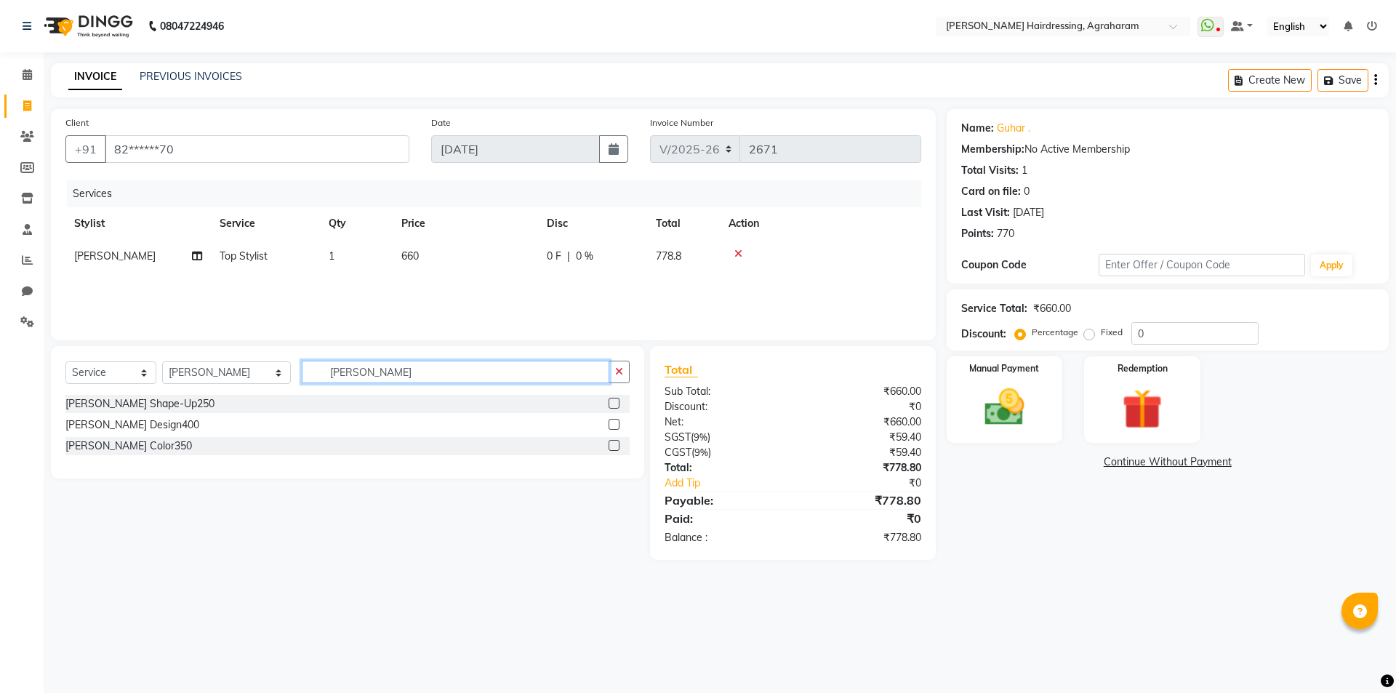
type input "[PERSON_NAME]"
click at [612, 399] on label at bounding box center [614, 403] width 11 height 11
click at [612, 399] on input "checkbox" at bounding box center [613, 403] width 9 height 9
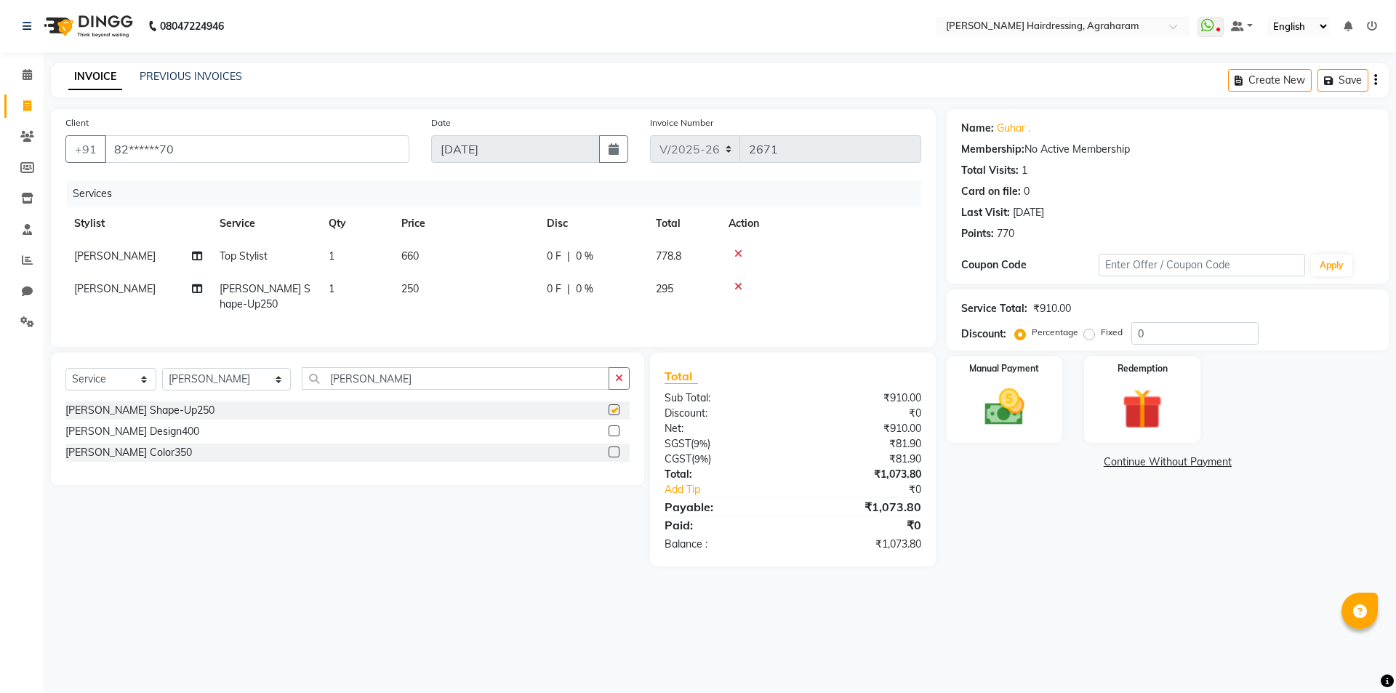
checkbox input "false"
click at [1006, 420] on img at bounding box center [1005, 407] width 68 height 48
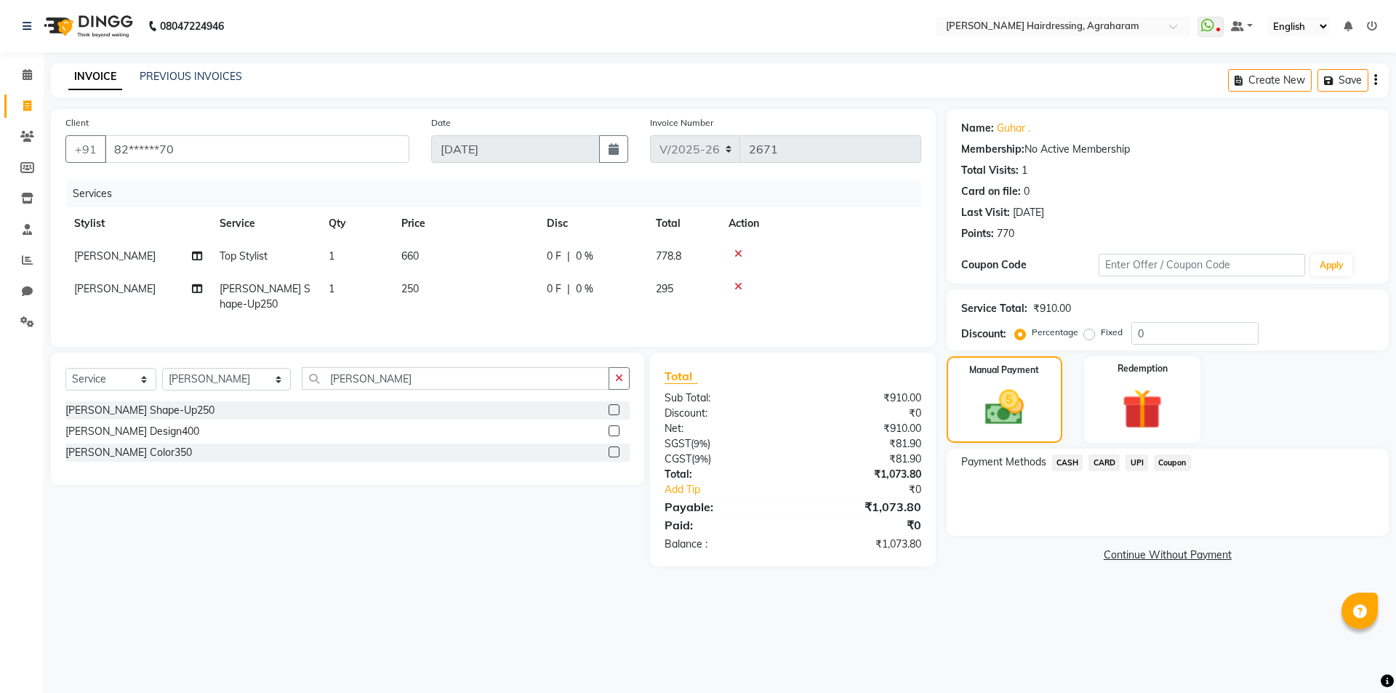
click at [1136, 466] on span "UPI" at bounding box center [1137, 463] width 23 height 17
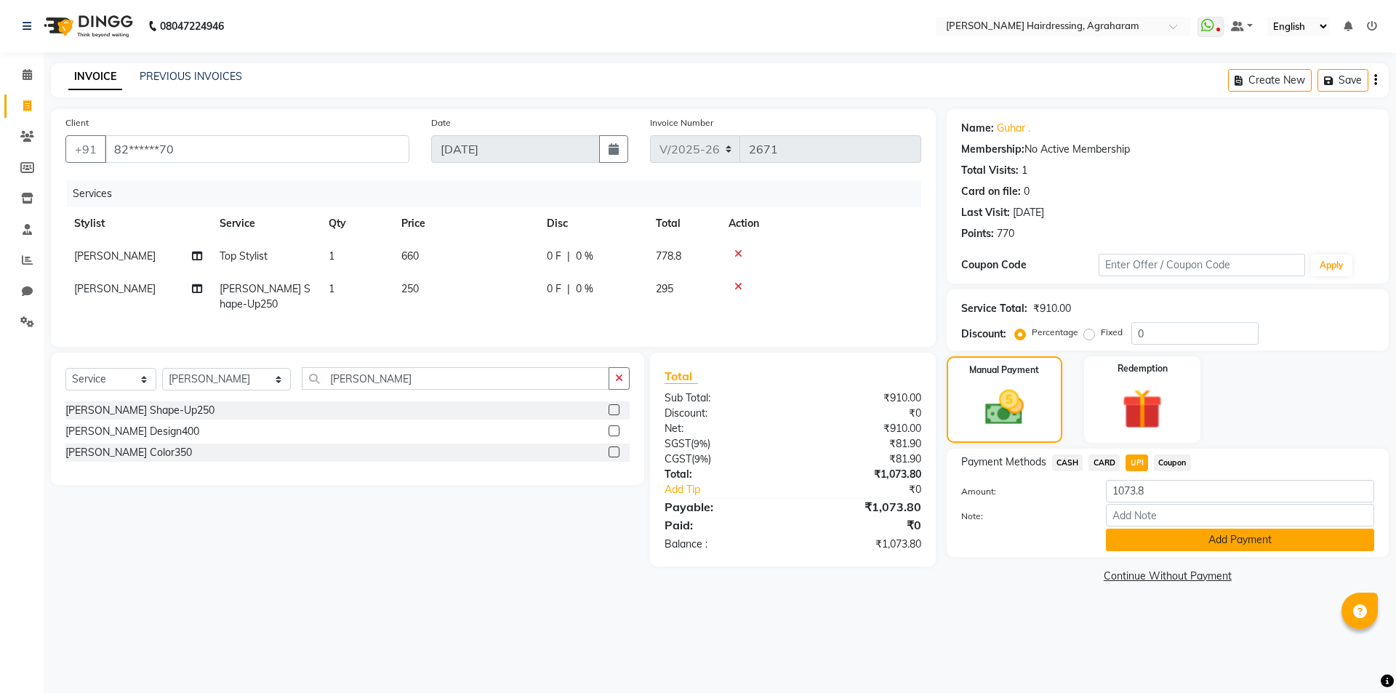
click at [1215, 537] on button "Add Payment" at bounding box center [1240, 540] width 268 height 23
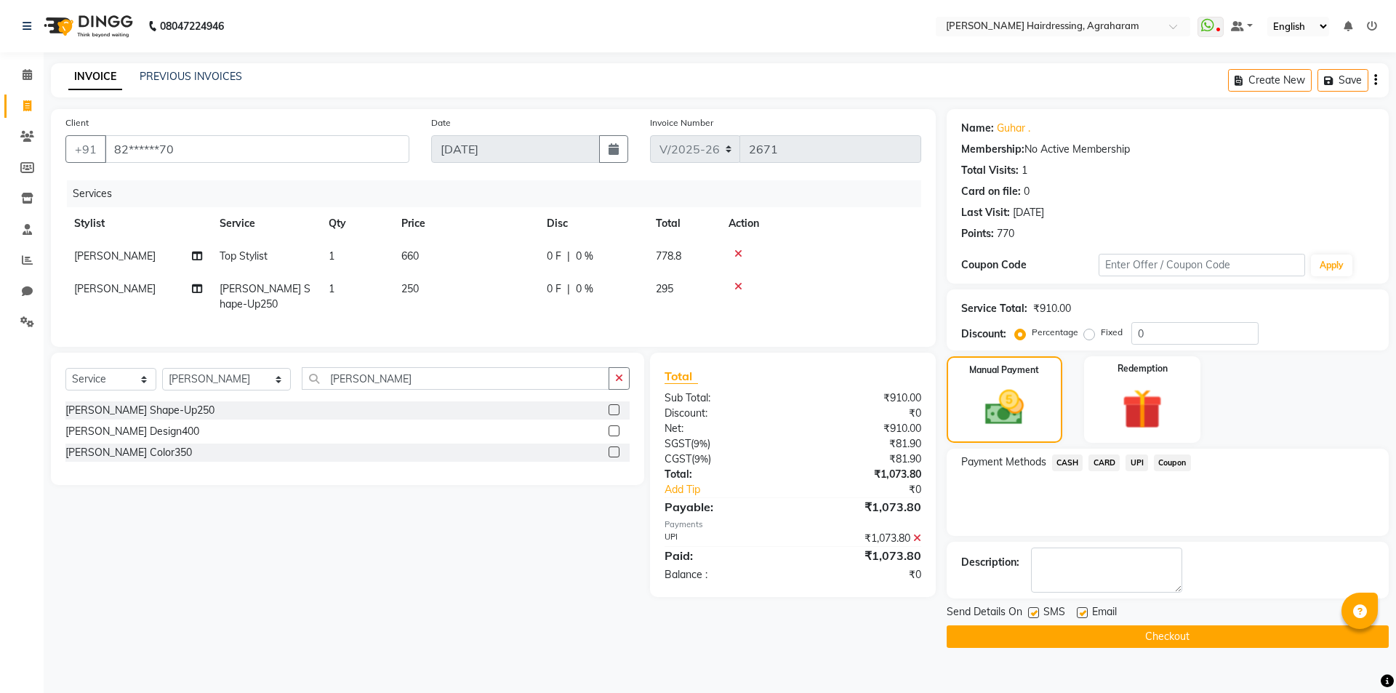
click at [1169, 644] on button "Checkout" at bounding box center [1168, 636] width 442 height 23
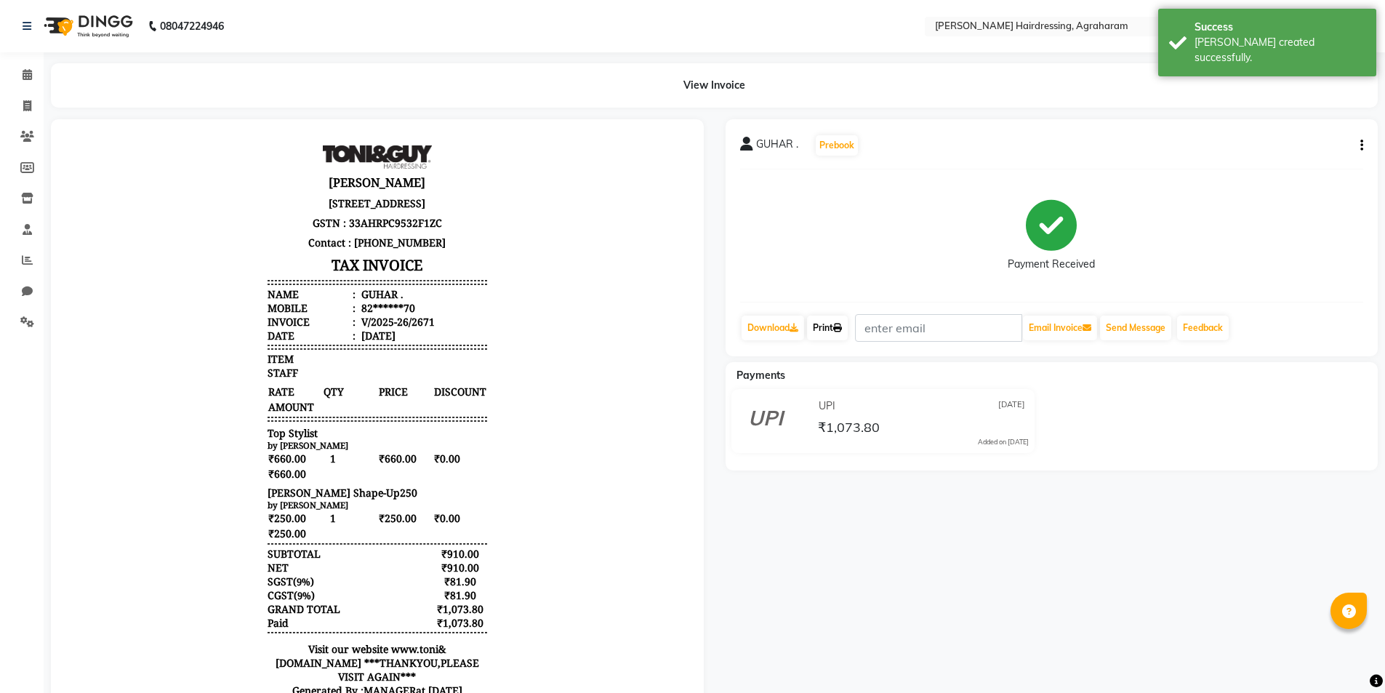
click at [832, 331] on link "Print" at bounding box center [827, 328] width 41 height 25
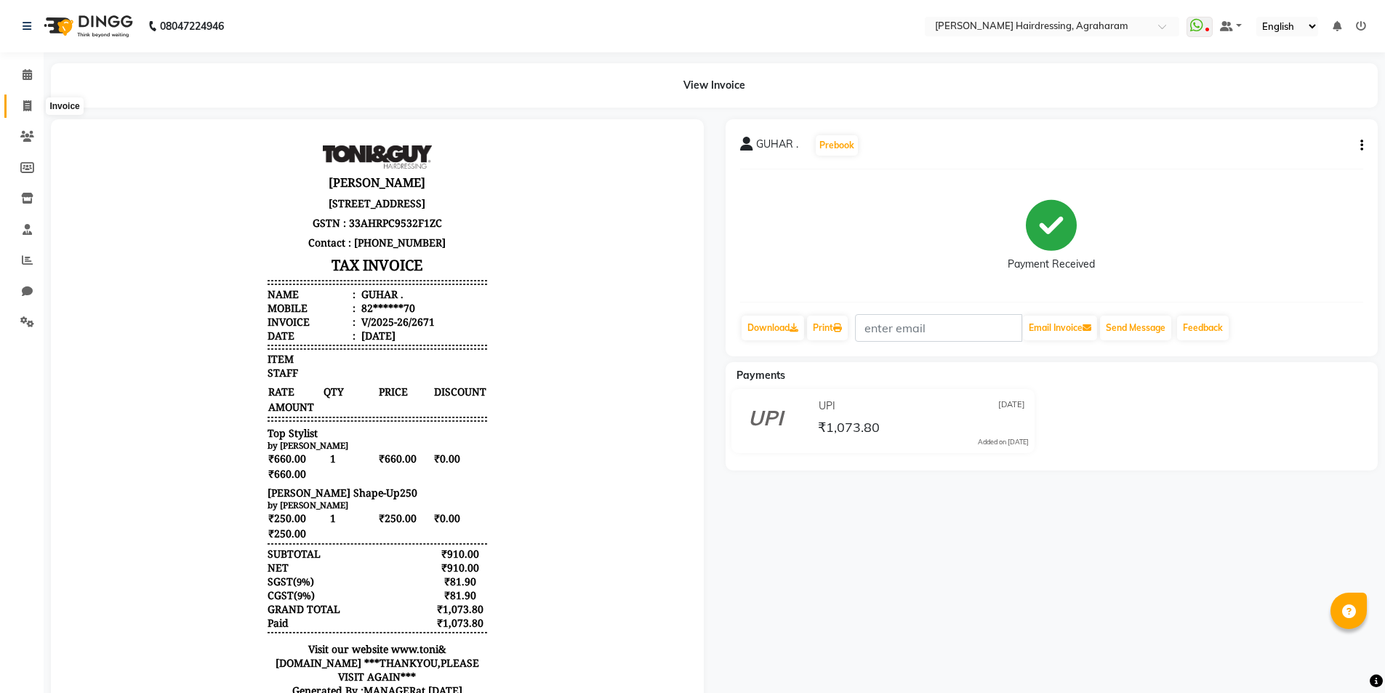
click at [17, 104] on span at bounding box center [27, 106] width 25 height 17
select select "service"
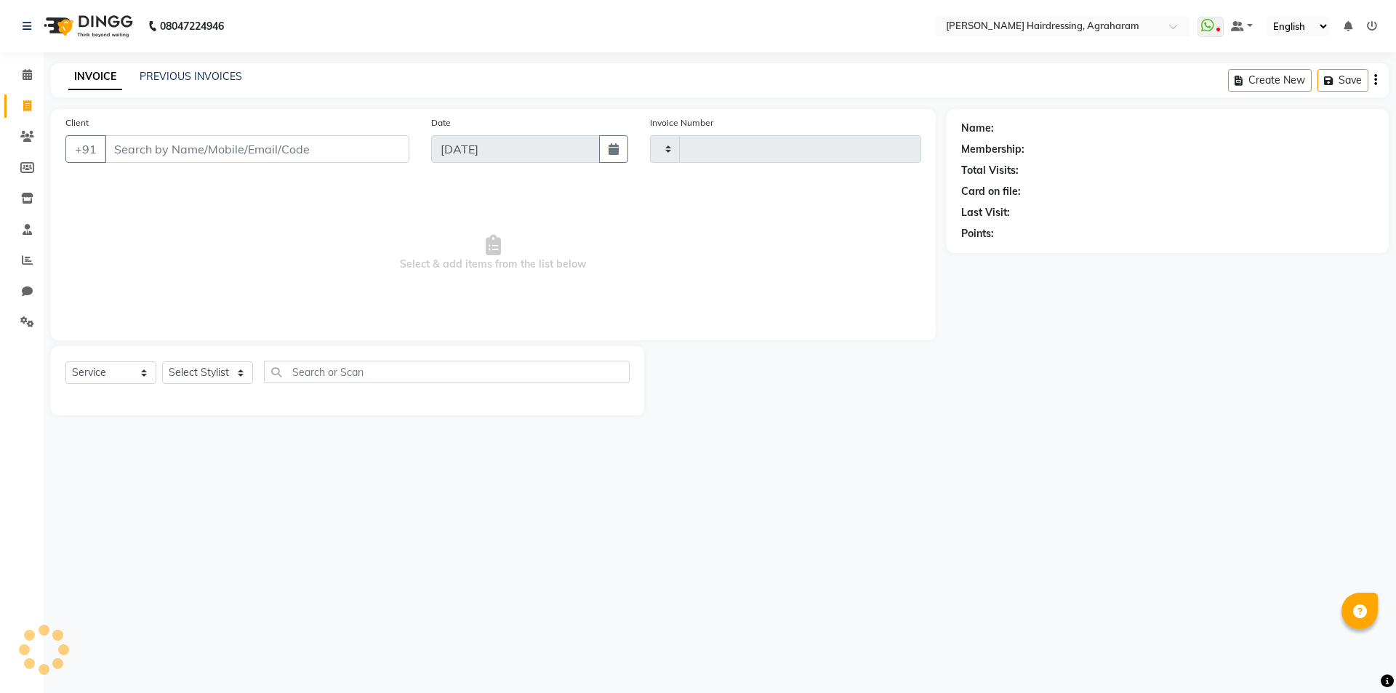
type input "2672"
select select "7962"
click at [236, 373] on select "Select Stylist" at bounding box center [207, 372] width 91 height 23
select select "74806"
click at [162, 361] on select "Select Stylist [PERSON_NAME] AKASH ARSU [PERSON_NAME] MANAGER [PERSON_NAME] [PE…" at bounding box center [226, 372] width 129 height 23
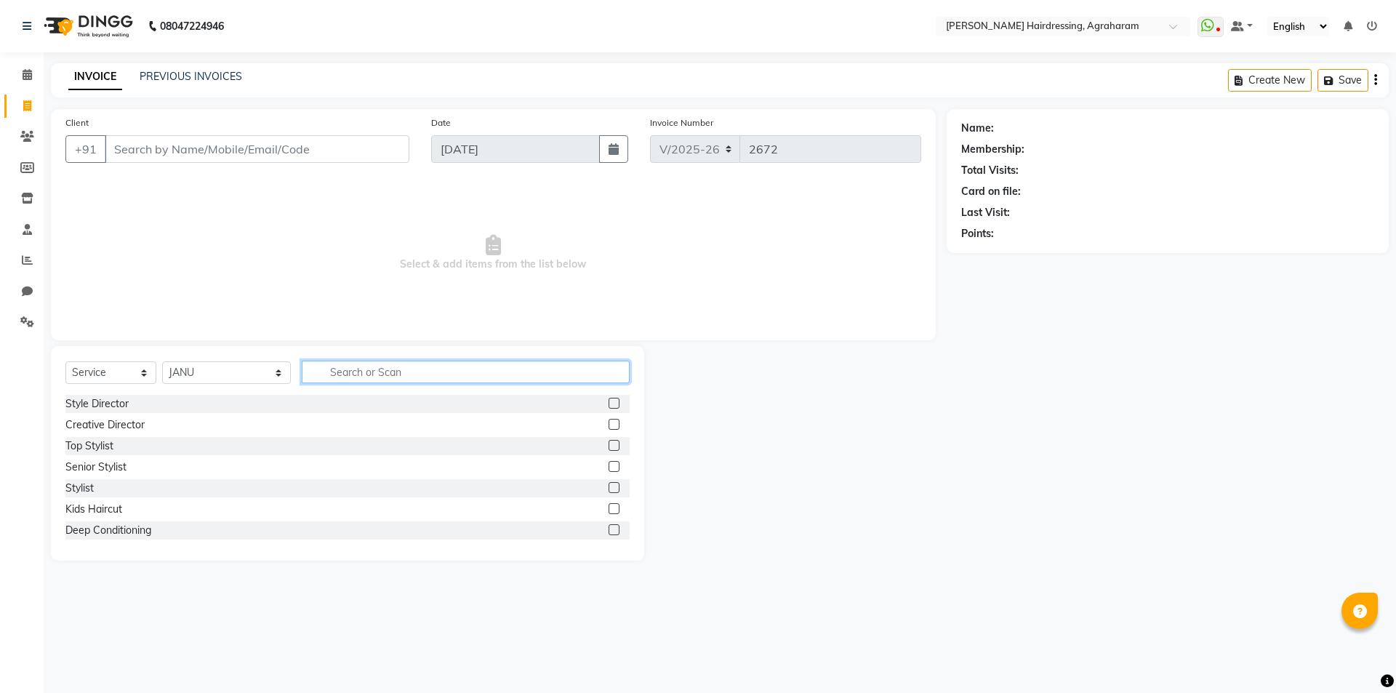
click at [302, 366] on input "text" at bounding box center [466, 372] width 328 height 23
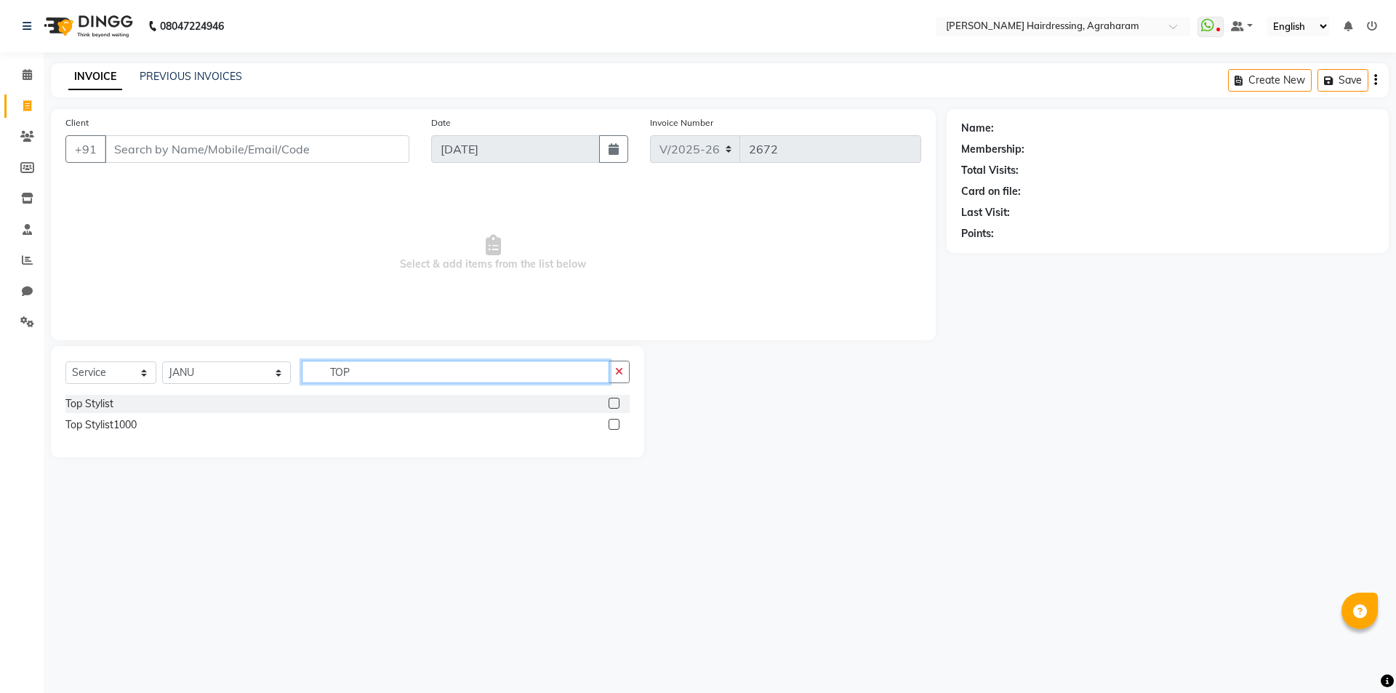
type input "TOP"
click at [615, 423] on label at bounding box center [614, 424] width 11 height 11
click at [615, 423] on input "checkbox" at bounding box center [613, 424] width 9 height 9
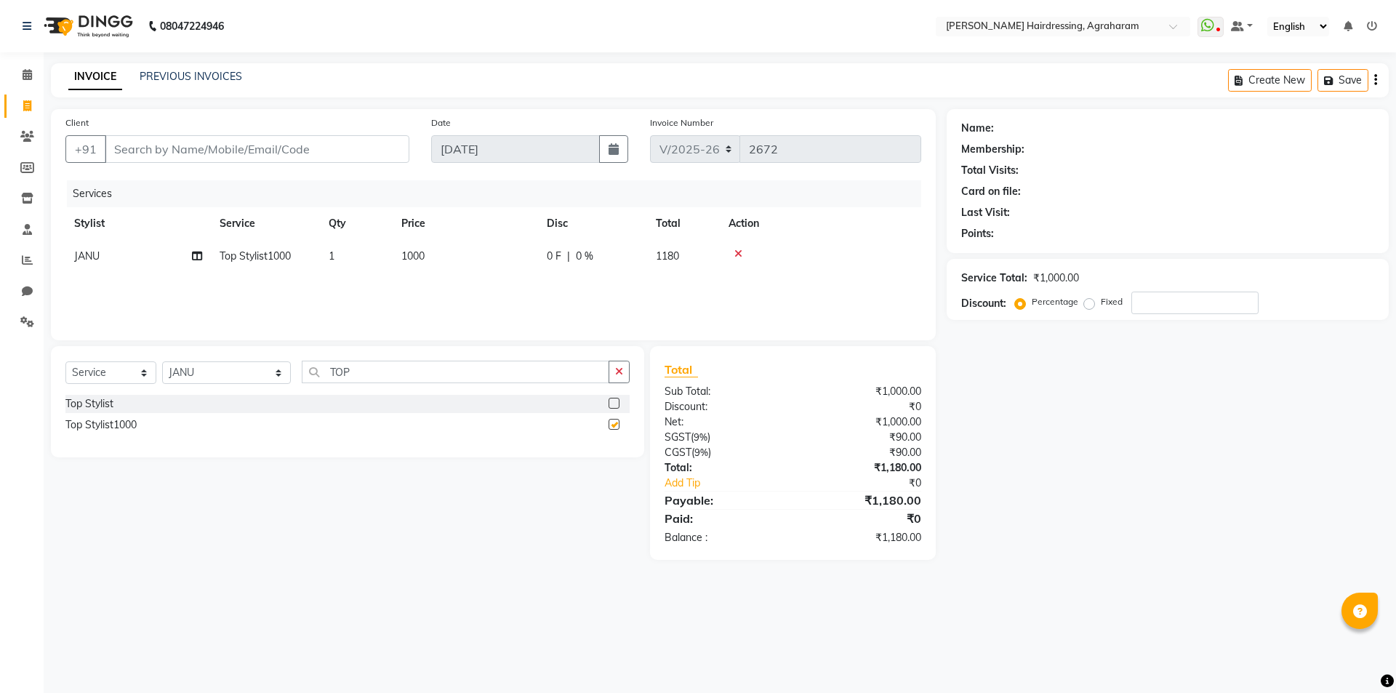
checkbox input "false"
click at [153, 150] on input "Client" at bounding box center [257, 149] width 305 height 28
click at [520, 23] on nav "08047224946 Select Location × Toni&guy Hairdressing, Agraharam WhatsApp Status …" at bounding box center [698, 26] width 1396 height 52
click at [188, 152] on input "Client" at bounding box center [257, 149] width 305 height 28
type input "9"
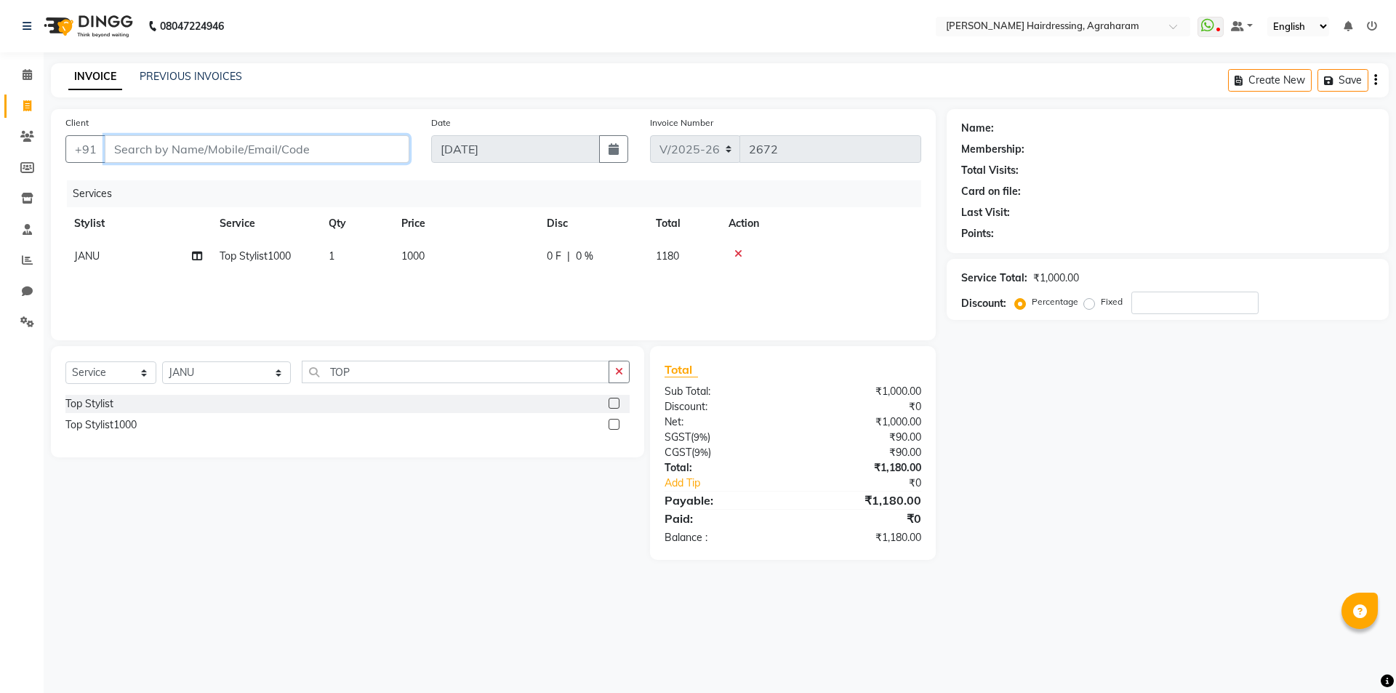
type input "0"
type input "9344633620"
click at [380, 157] on button "Add Client" at bounding box center [372, 149] width 75 height 28
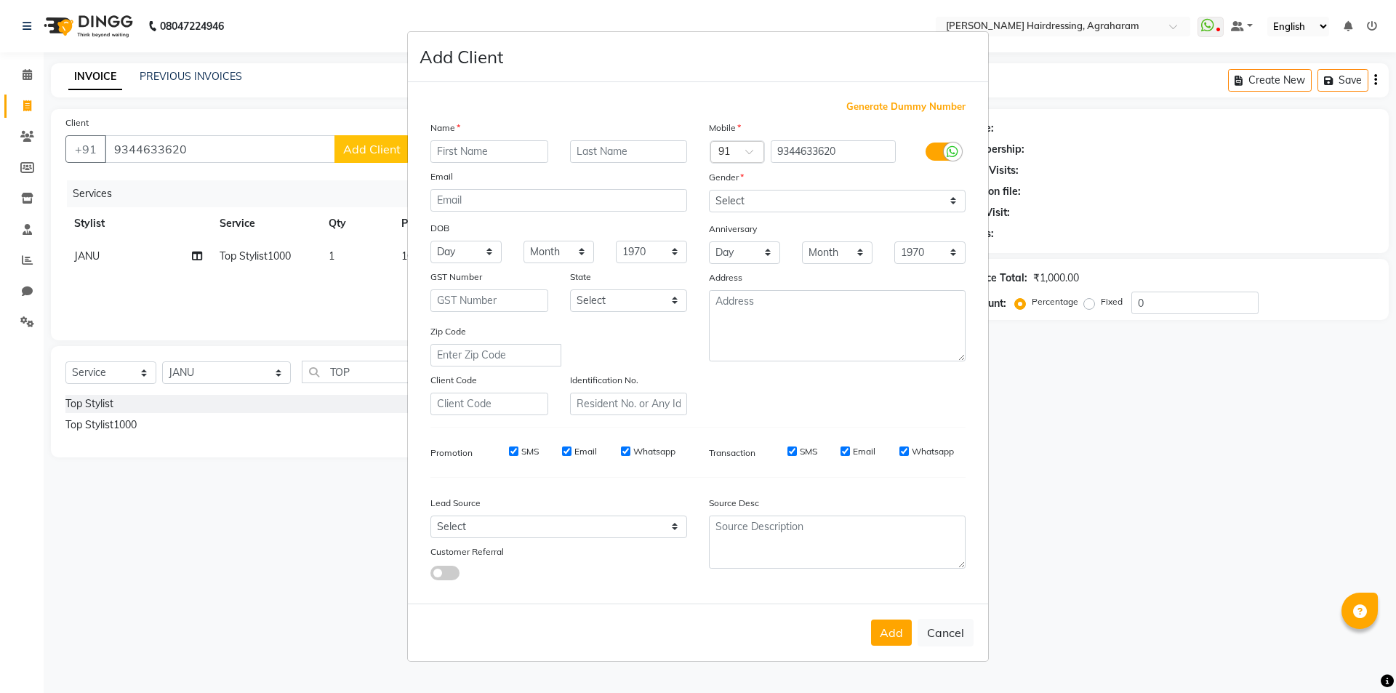
click at [498, 155] on input "text" at bounding box center [490, 151] width 118 height 23
type input "SNEHA"
type input "T"
click at [876, 191] on select "Select Male Female Other Prefer Not To Say" at bounding box center [837, 201] width 257 height 23
click at [709, 190] on select "Select Male Female Other Prefer Not To Say" at bounding box center [837, 201] width 257 height 23
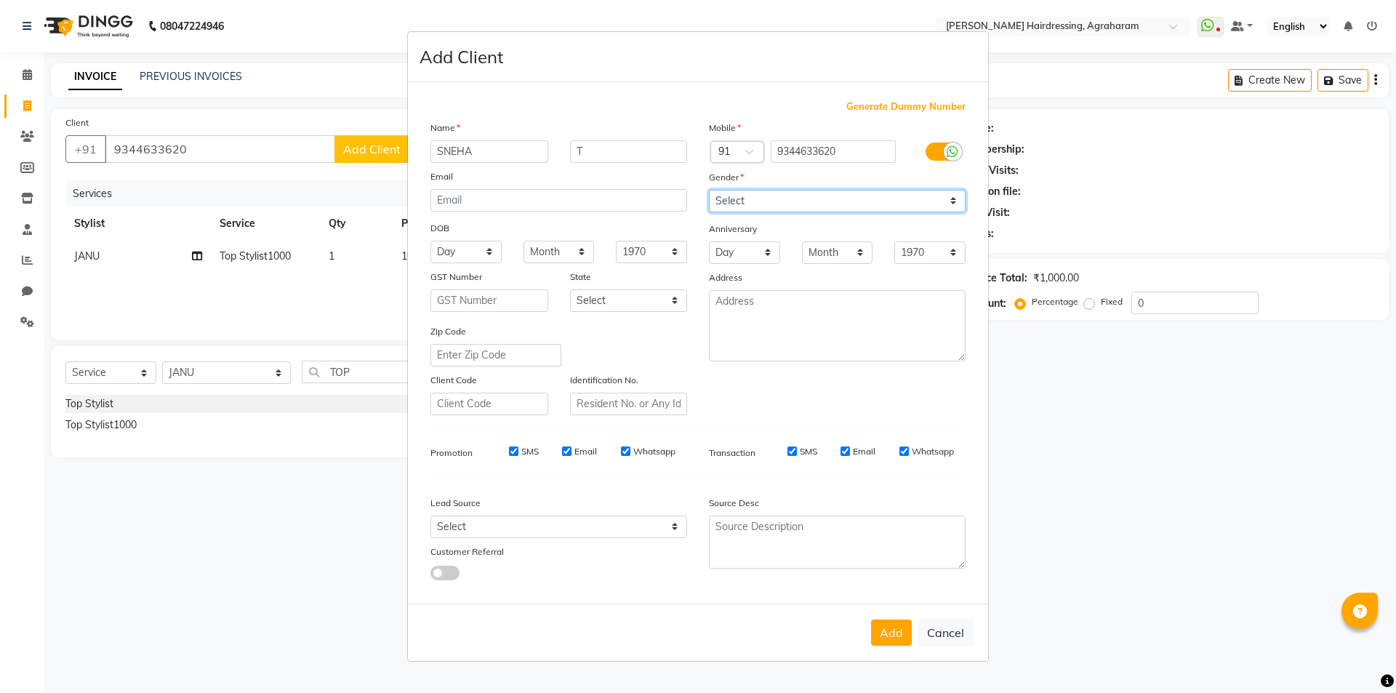
click at [795, 209] on select "Select Male Female Other Prefer Not To Say" at bounding box center [837, 201] width 257 height 23
select select "female"
click at [709, 190] on select "Select Male Female Other Prefer Not To Say" at bounding box center [837, 201] width 257 height 23
click at [657, 535] on select "Select Walk-in Referral Internet Friend Word of Mouth Advertisement Facebook Ju…" at bounding box center [559, 527] width 257 height 23
select select "53193"
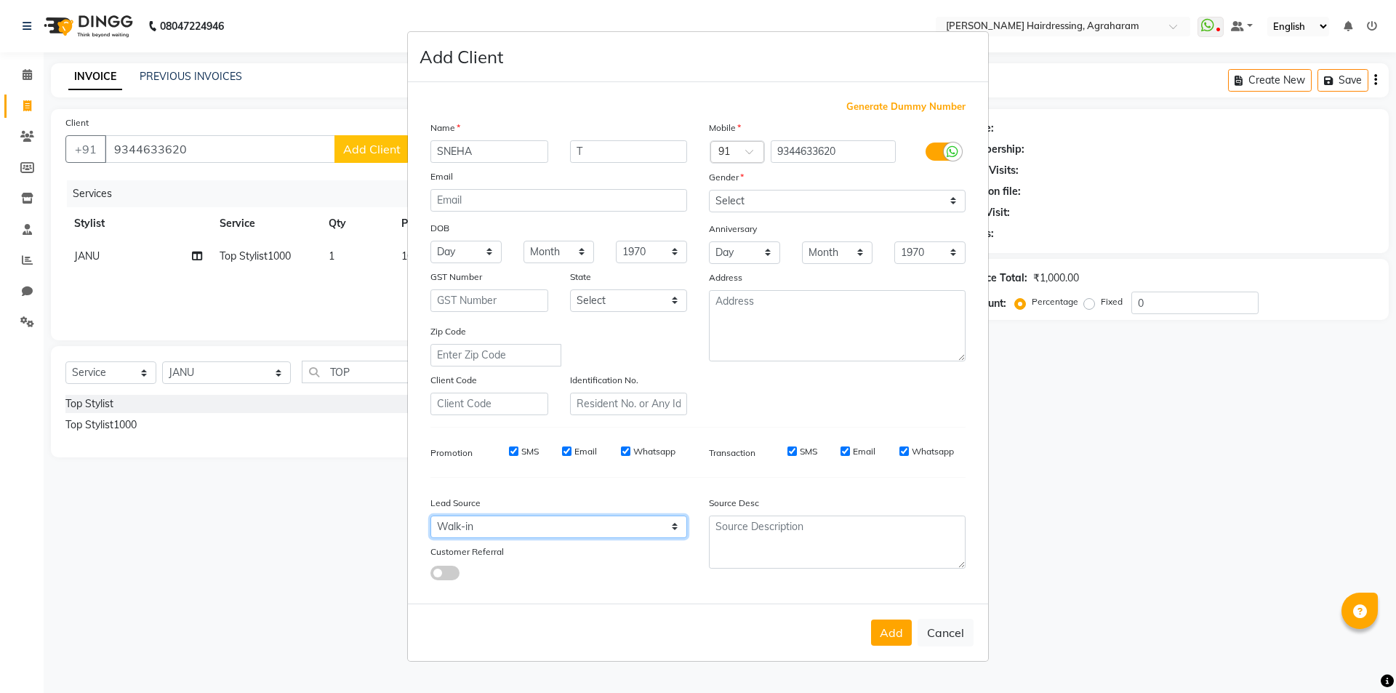
click at [431, 516] on select "Select Walk-in Referral Internet Friend Word of Mouth Advertisement Facebook Ju…" at bounding box center [559, 527] width 257 height 23
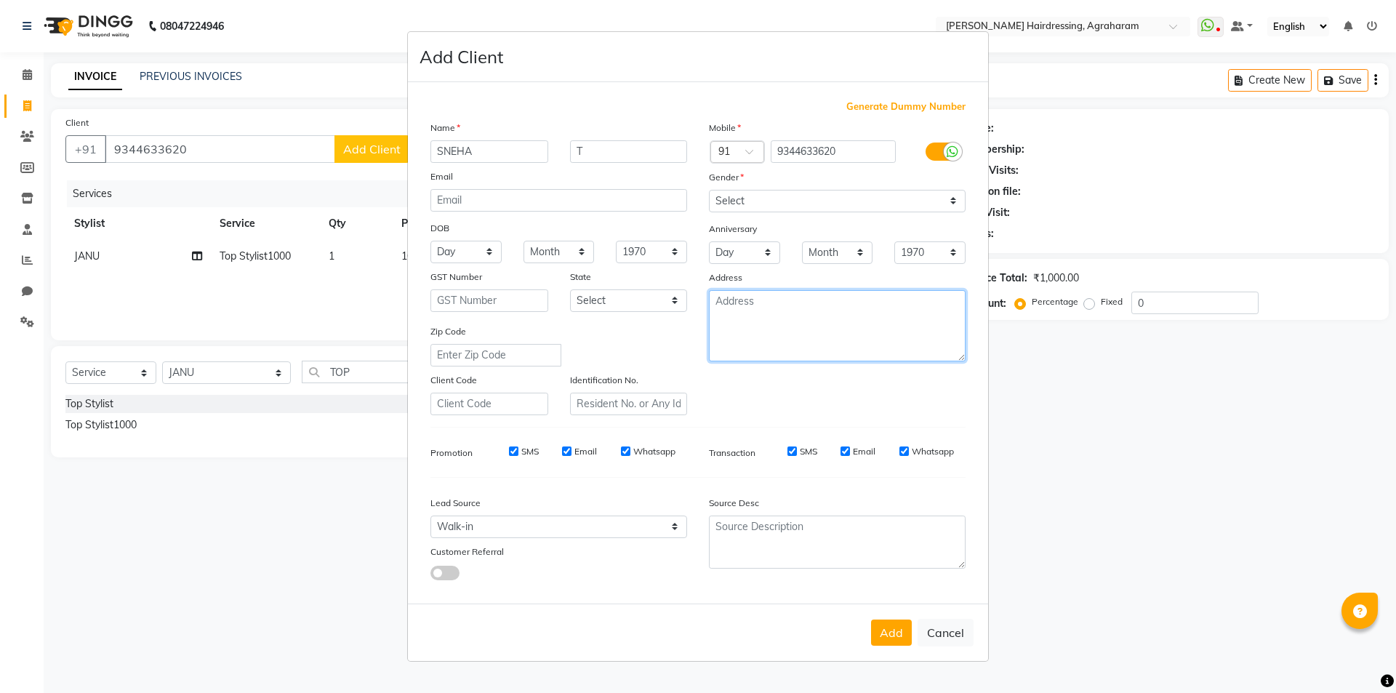
click at [751, 325] on textarea at bounding box center [837, 325] width 257 height 71
type textarea "VEDASENDOOR"
click at [894, 628] on button "Add" at bounding box center [891, 633] width 41 height 26
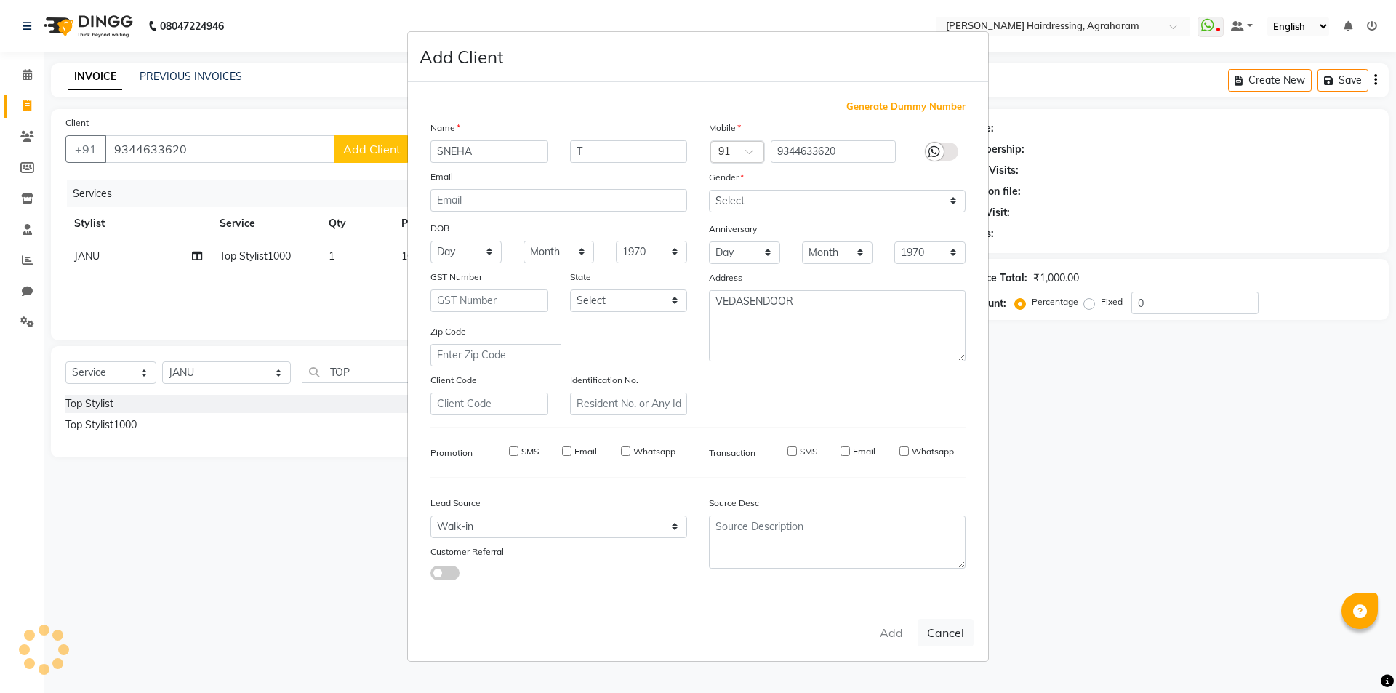
type input "93******20"
select select
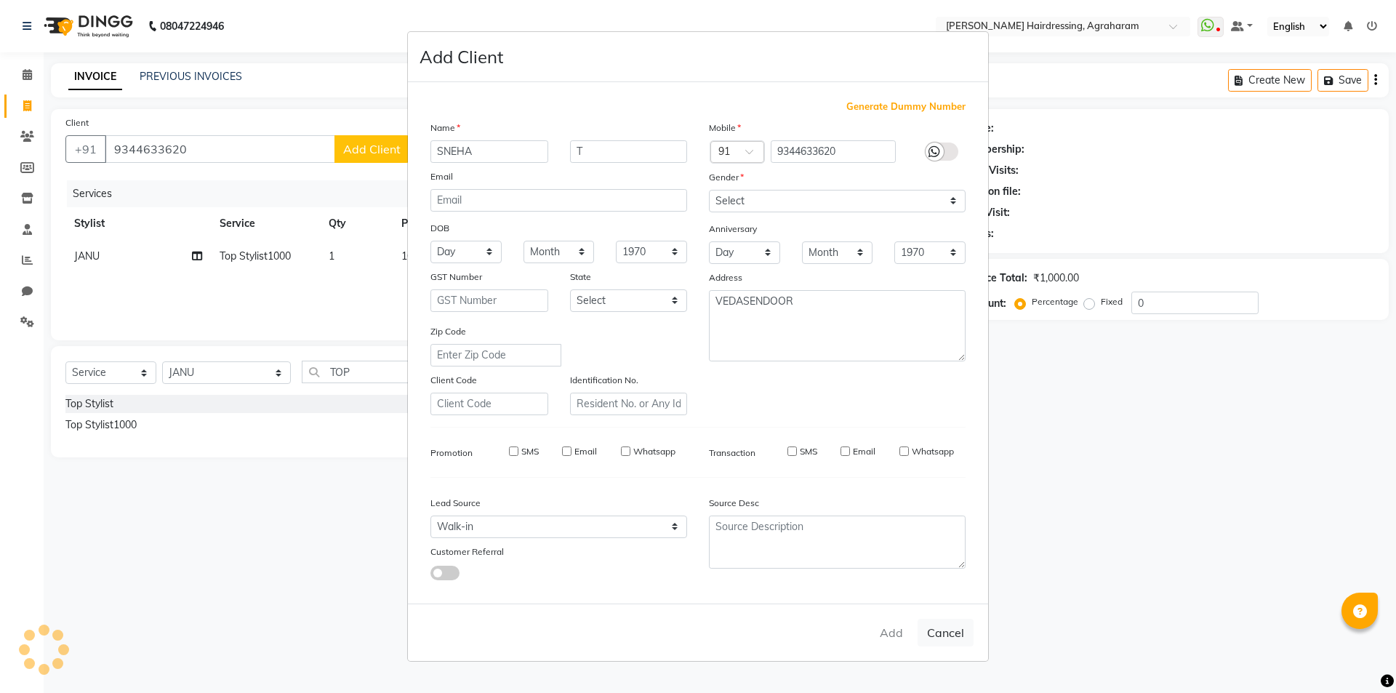
select select
checkbox input "false"
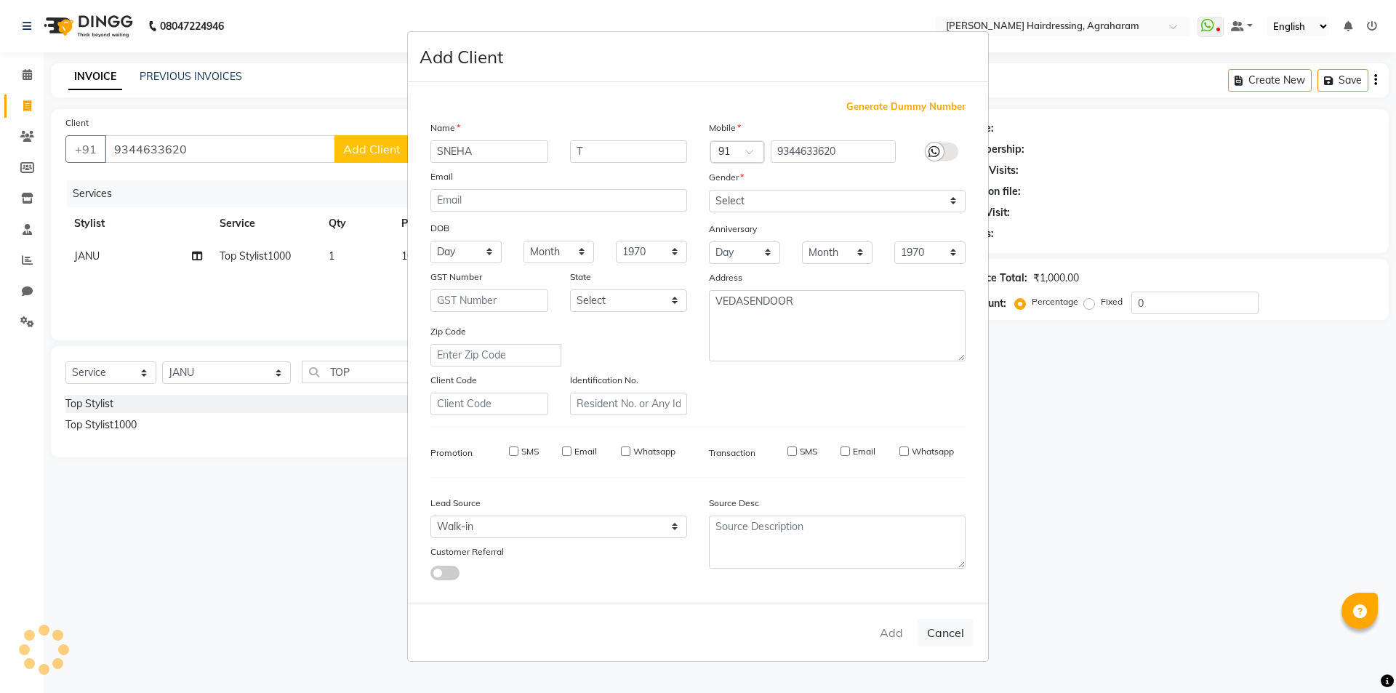
checkbox input "false"
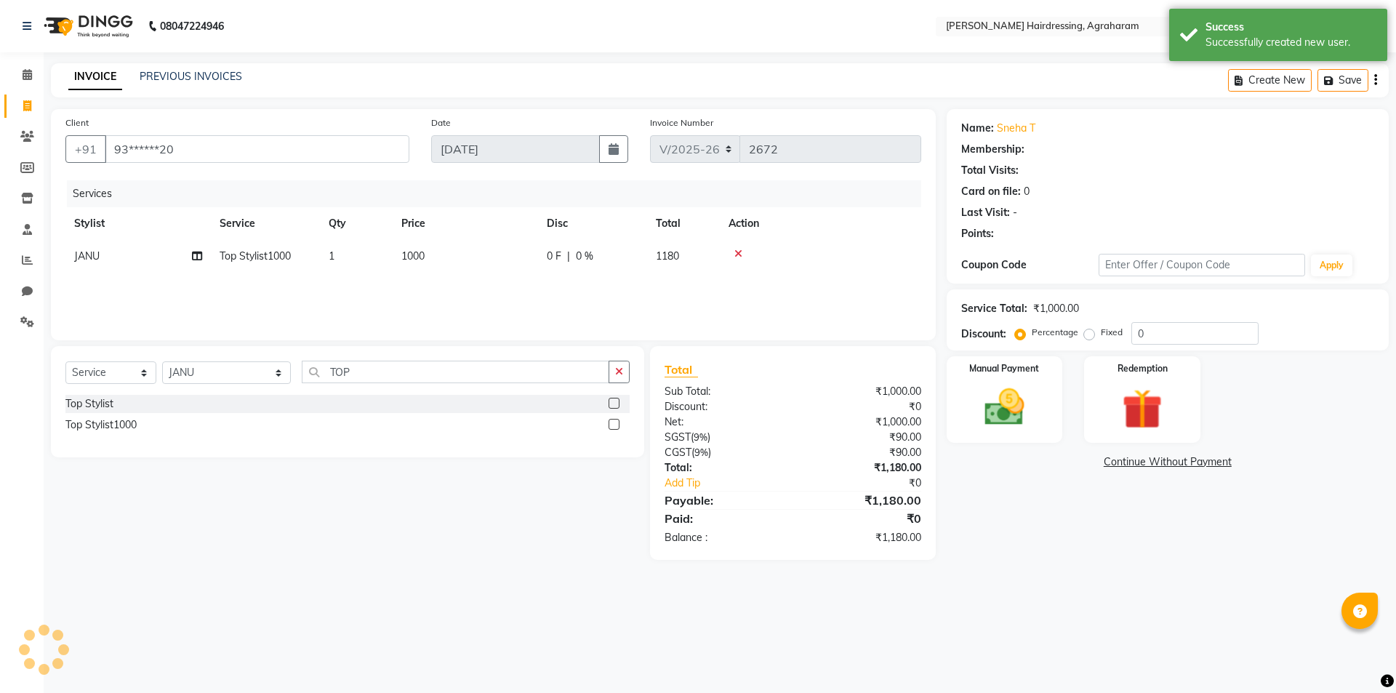
select select "1: Object"
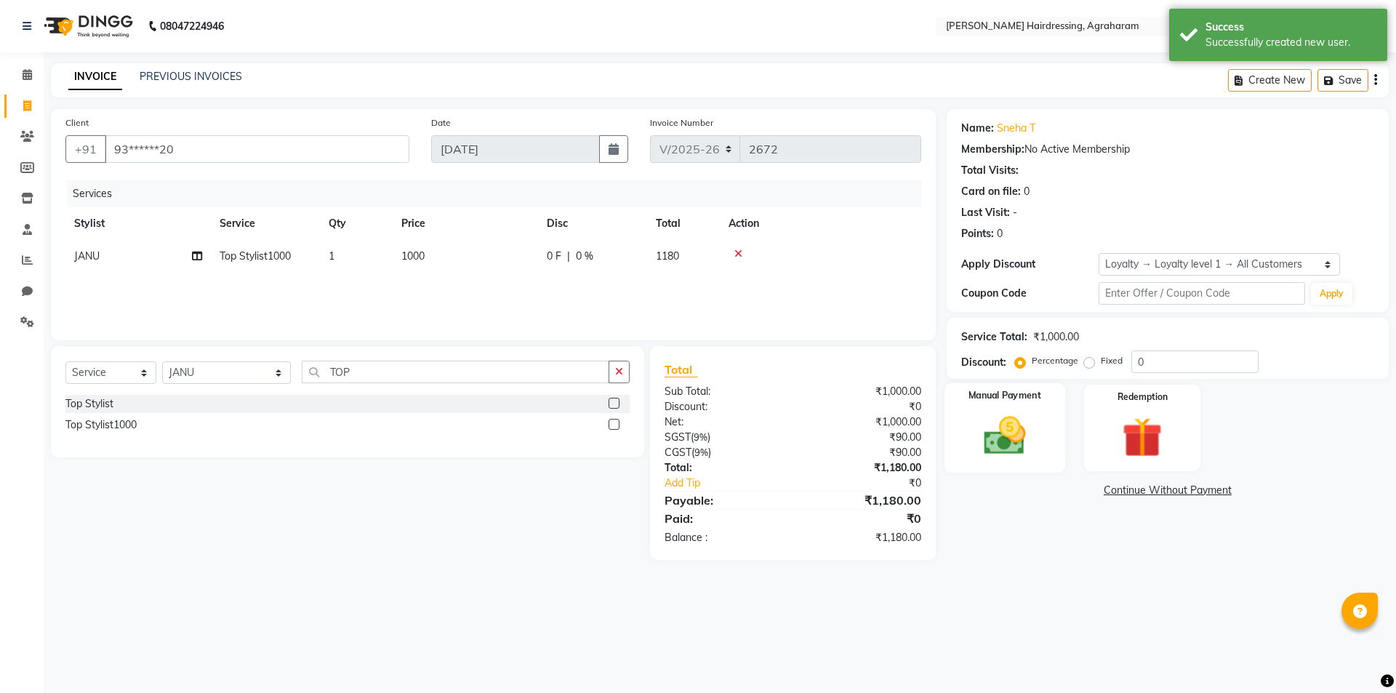
click at [997, 447] on img at bounding box center [1005, 436] width 68 height 48
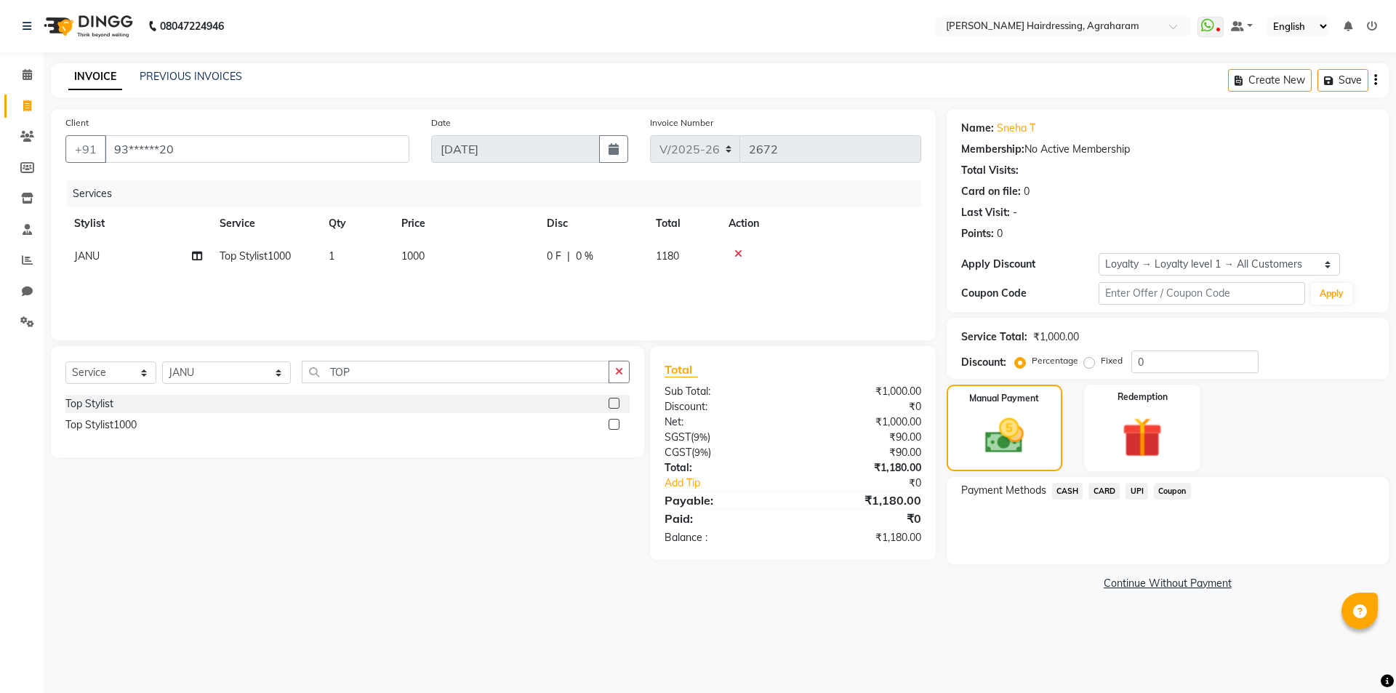
click at [1067, 493] on span "CASH" at bounding box center [1067, 491] width 31 height 17
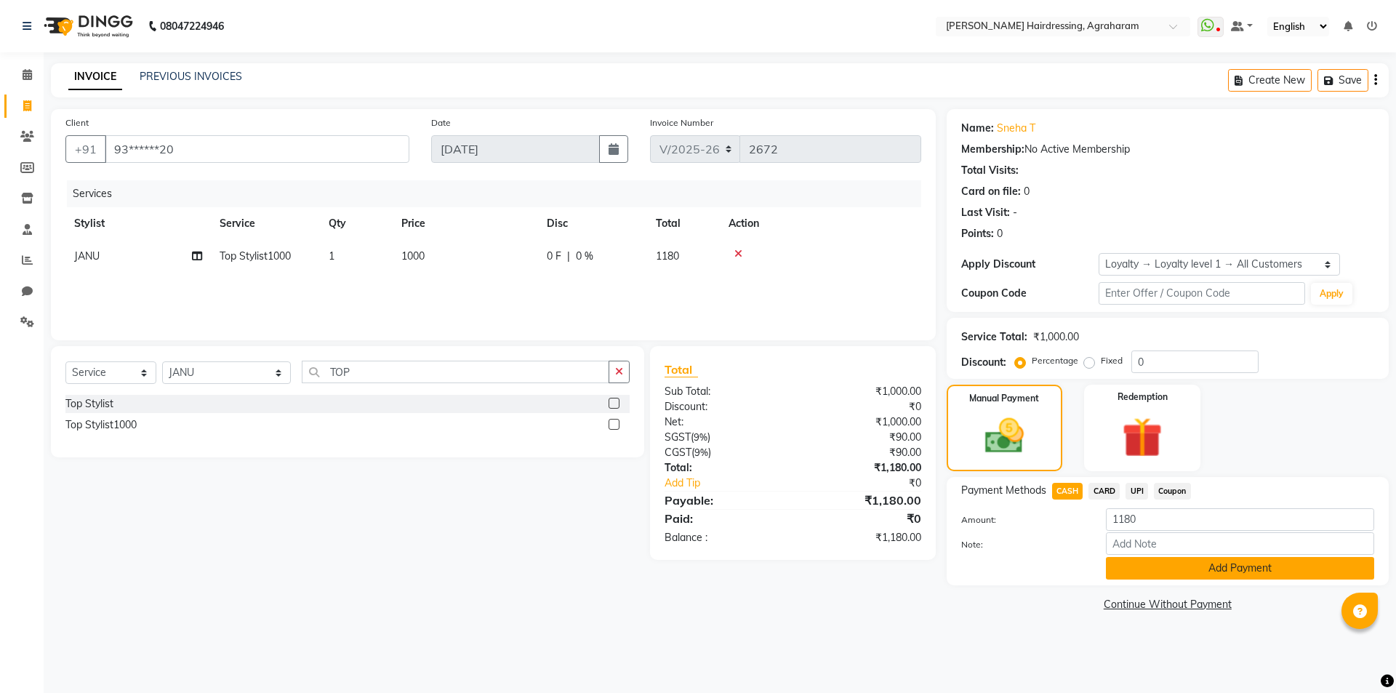
click at [1236, 575] on button "Add Payment" at bounding box center [1240, 568] width 268 height 23
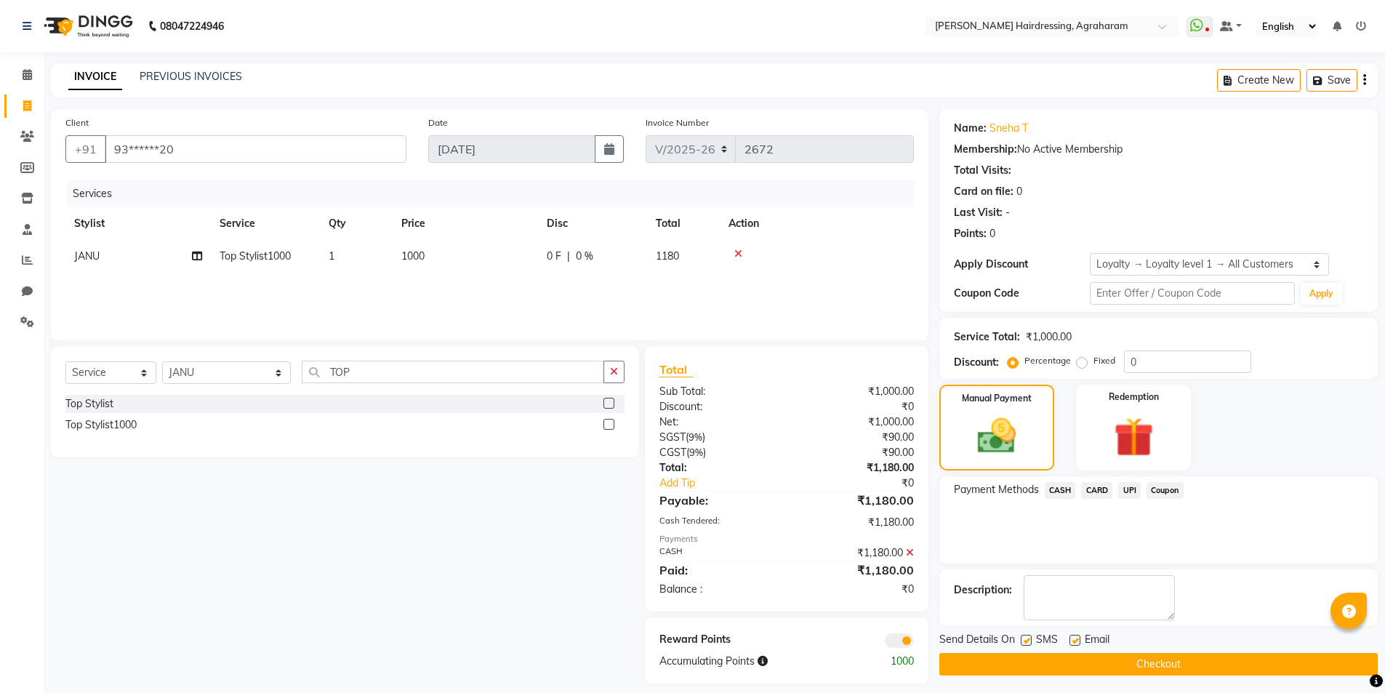
click at [1178, 655] on button "Checkout" at bounding box center [1159, 664] width 439 height 23
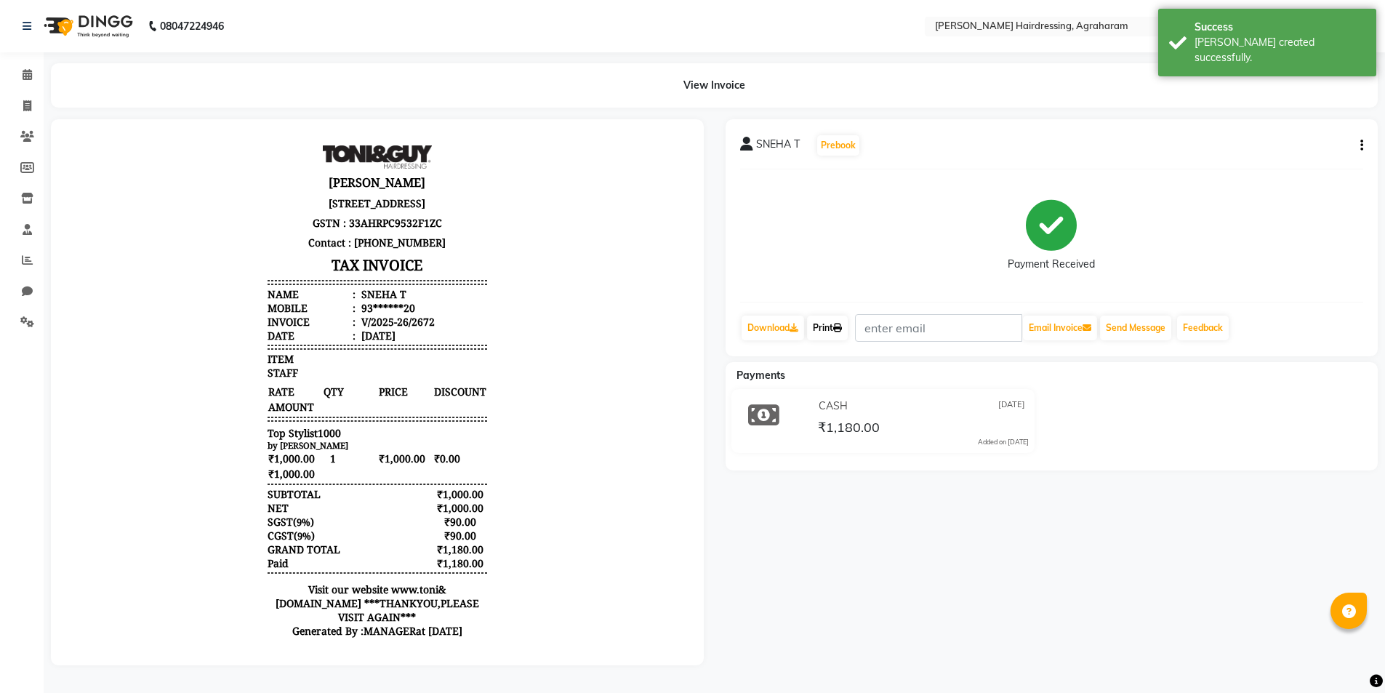
click at [836, 326] on link "Print" at bounding box center [827, 328] width 41 height 25
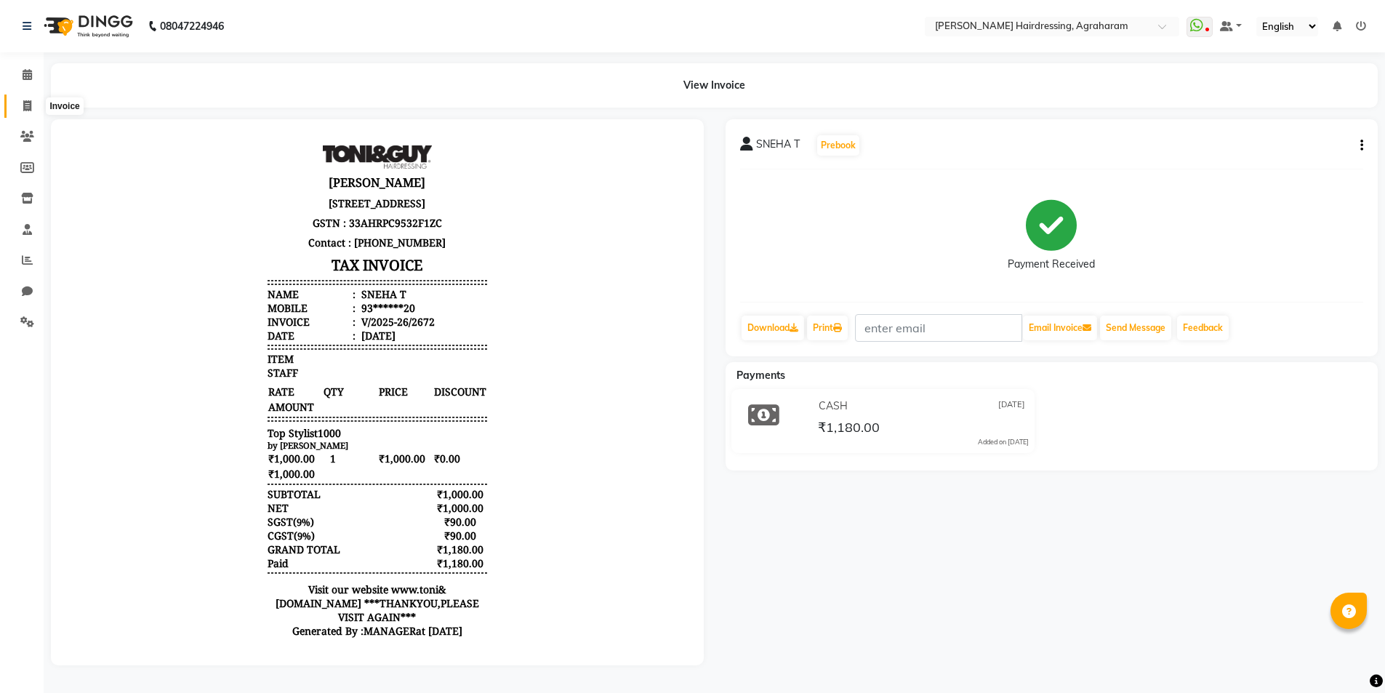
click at [23, 101] on icon at bounding box center [27, 105] width 8 height 11
select select "service"
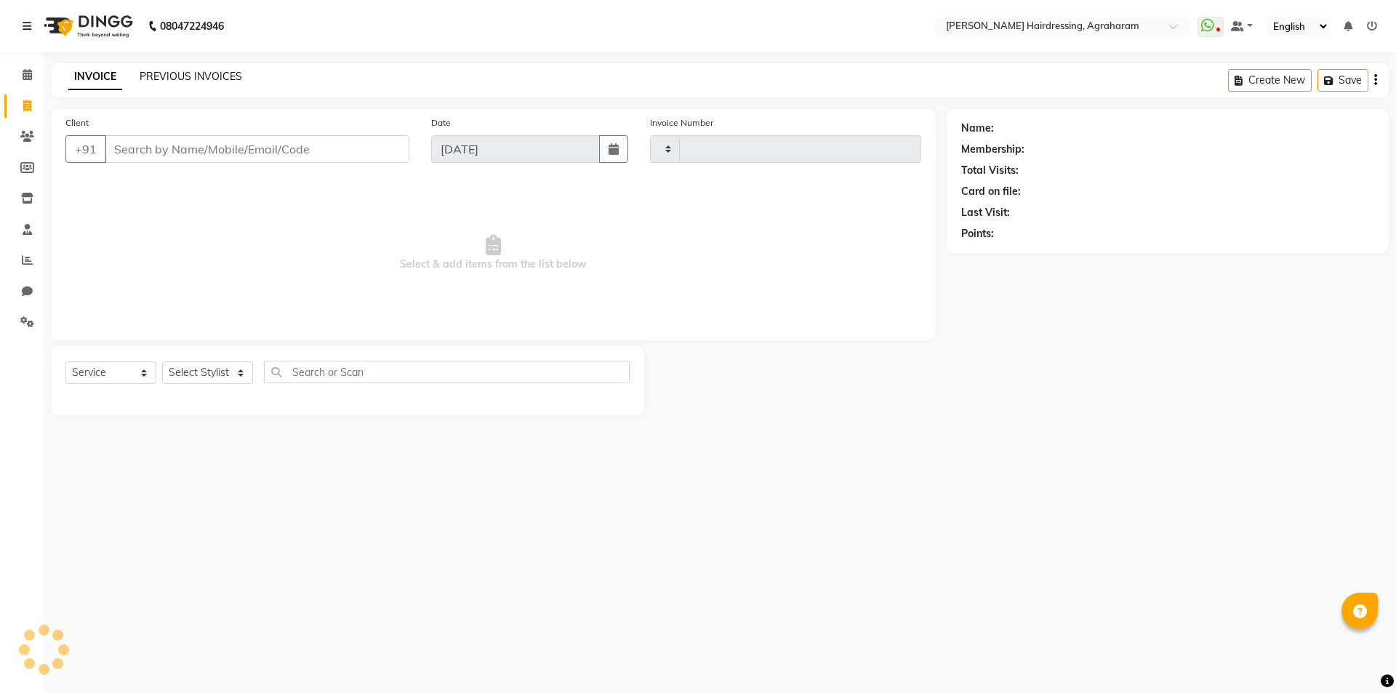
type input "2673"
select select "7962"
click at [148, 74] on link "PREVIOUS INVOICES" at bounding box center [191, 76] width 103 height 13
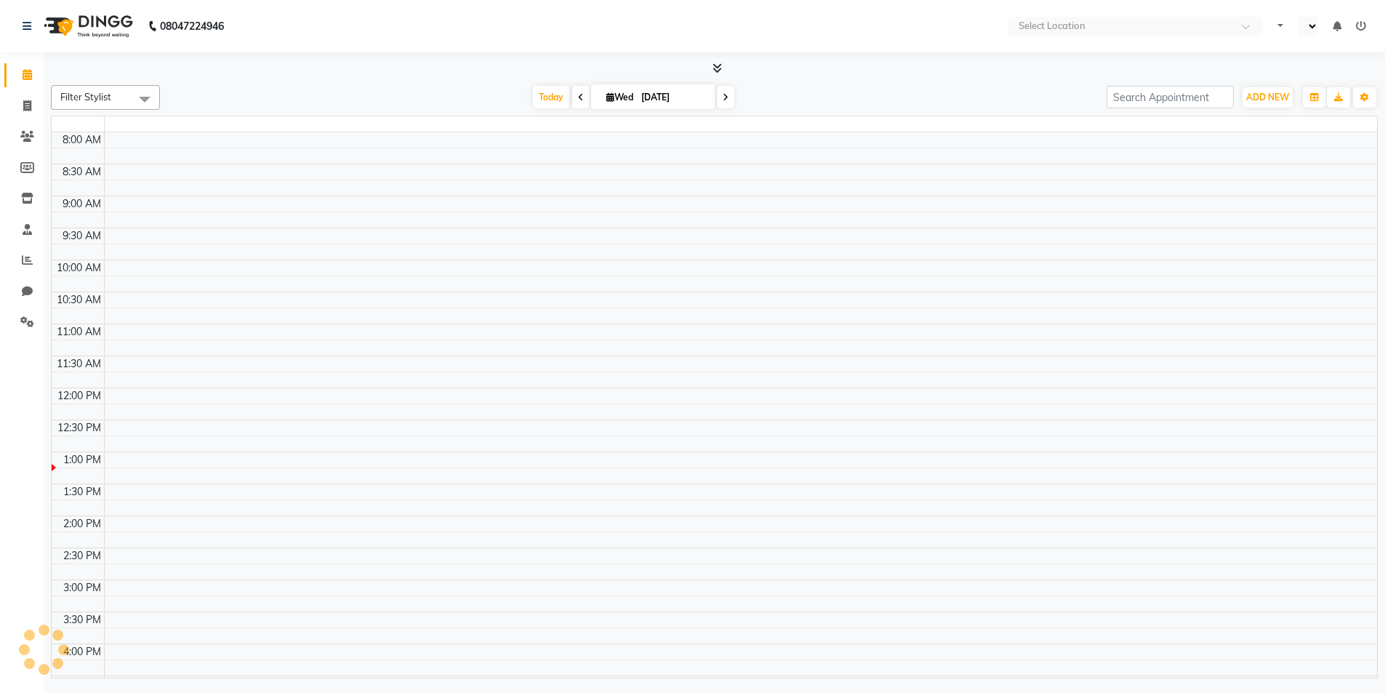
select select "en"
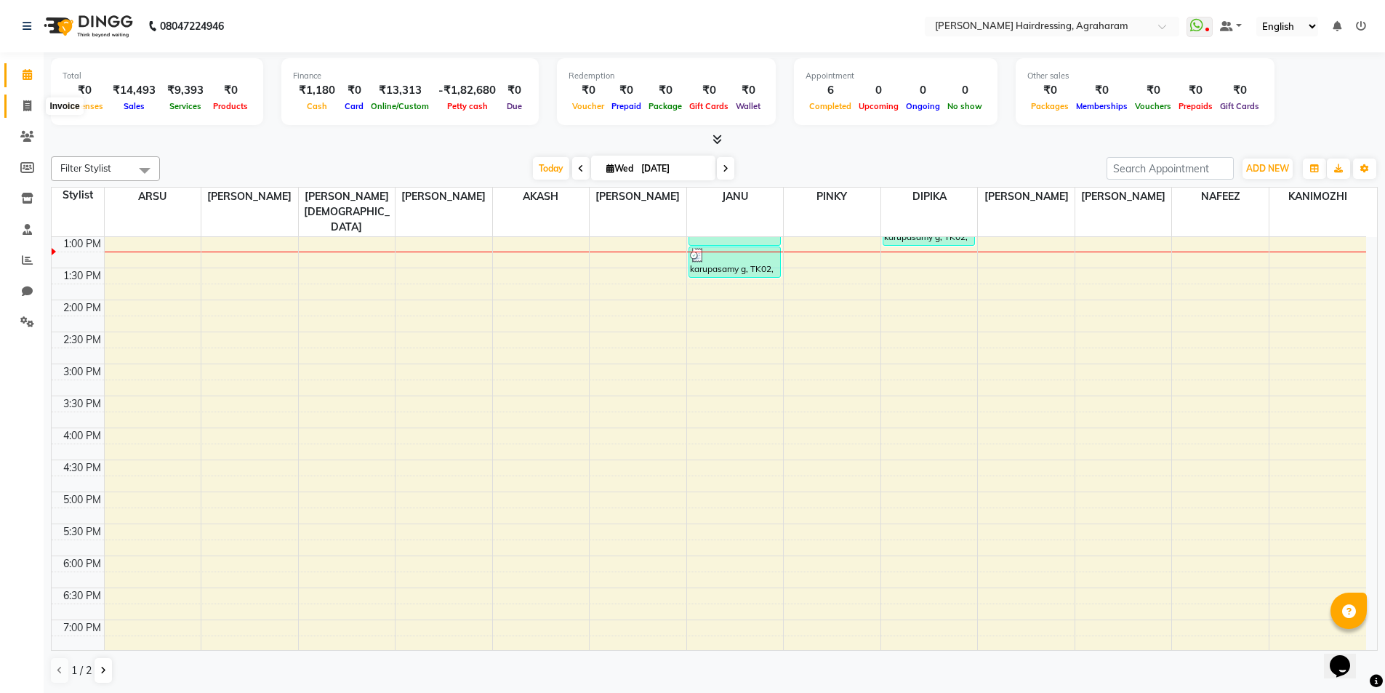
click at [20, 108] on span at bounding box center [27, 106] width 25 height 17
select select "service"
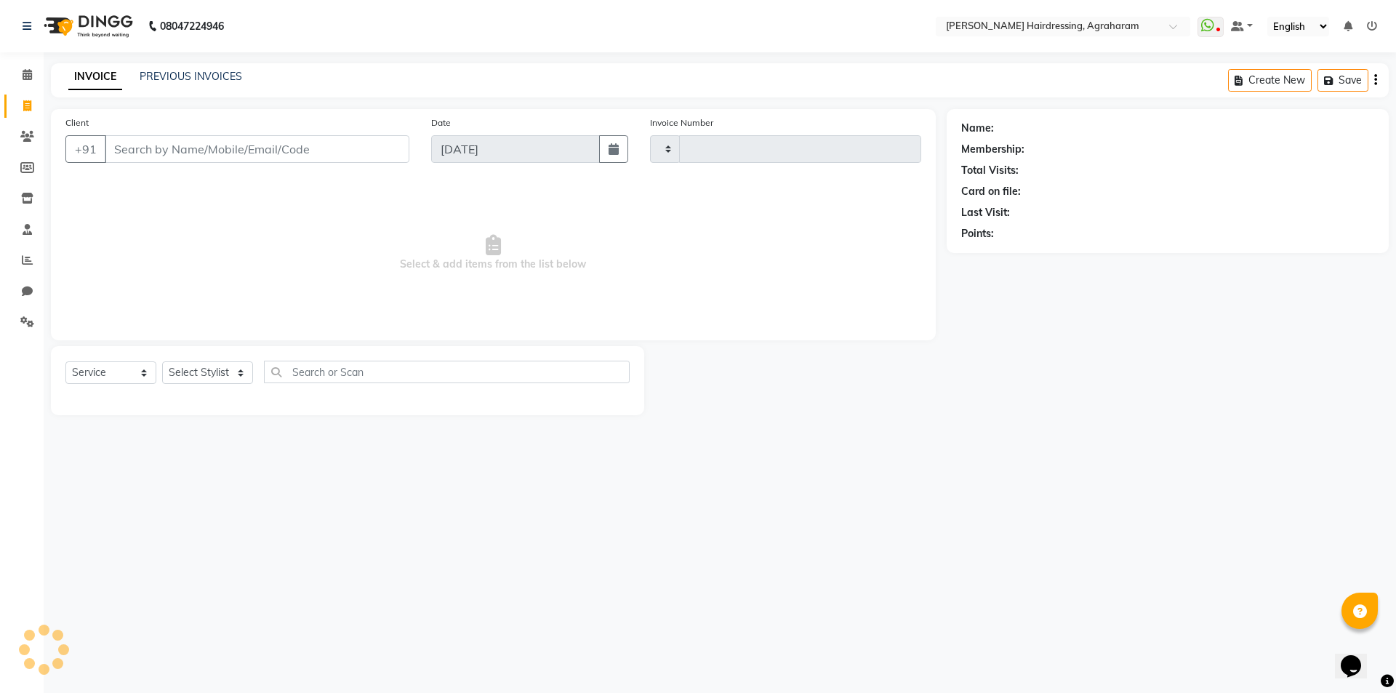
type input "2673"
select select "7962"
click at [228, 376] on select "Select Stylist [PERSON_NAME] AKASH ARSU [PERSON_NAME] MANAGER [PERSON_NAME] [PE…" at bounding box center [226, 372] width 129 height 23
select select "72527"
click at [162, 361] on select "Select Stylist [PERSON_NAME] AKASH ARSU [PERSON_NAME] MANAGER [PERSON_NAME] [PE…" at bounding box center [226, 372] width 129 height 23
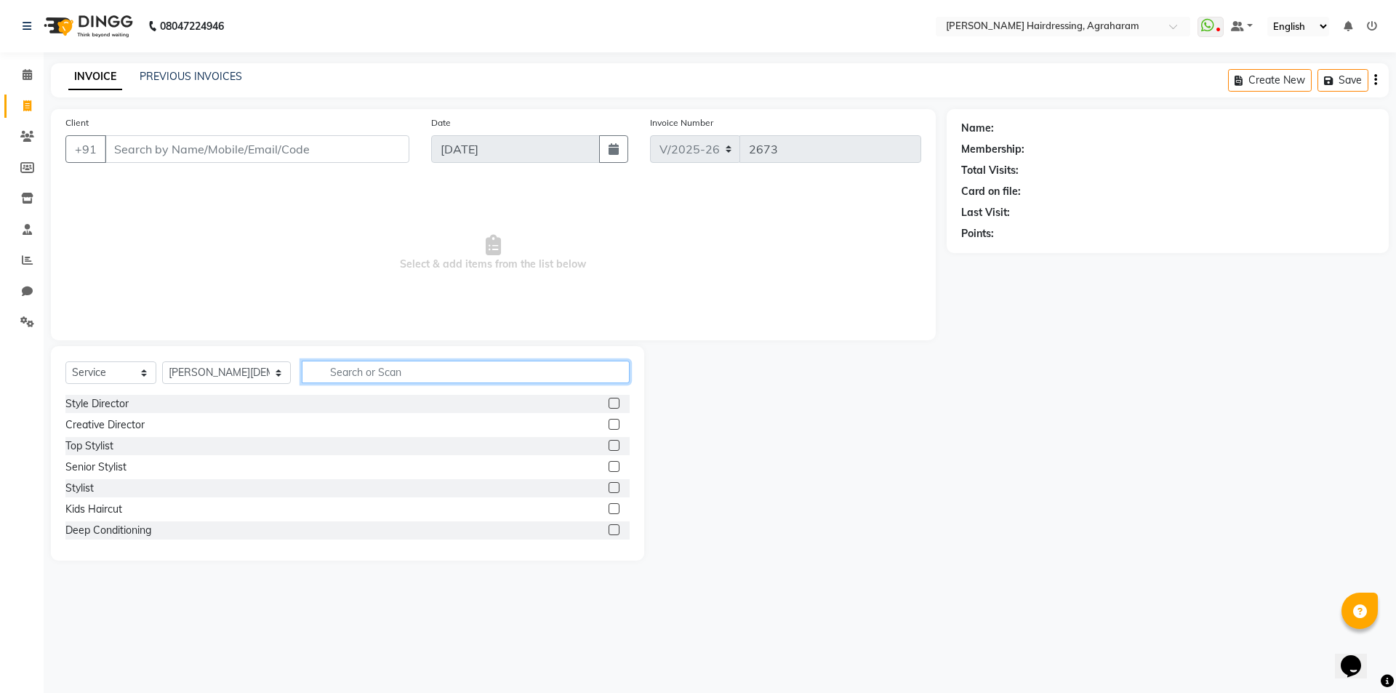
click at [361, 368] on input "text" at bounding box center [466, 372] width 328 height 23
click at [341, 362] on input "text" at bounding box center [466, 372] width 328 height 23
click at [329, 372] on input "text" at bounding box center [466, 372] width 328 height 23
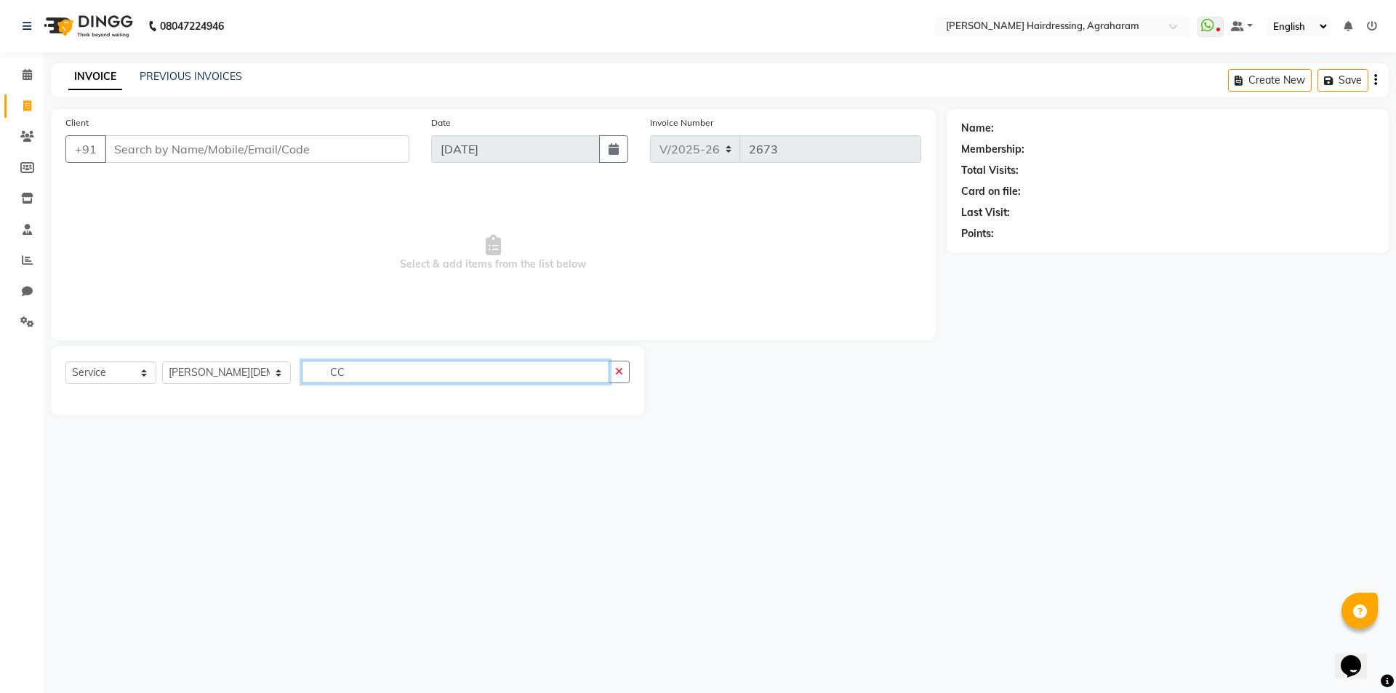
type input "C"
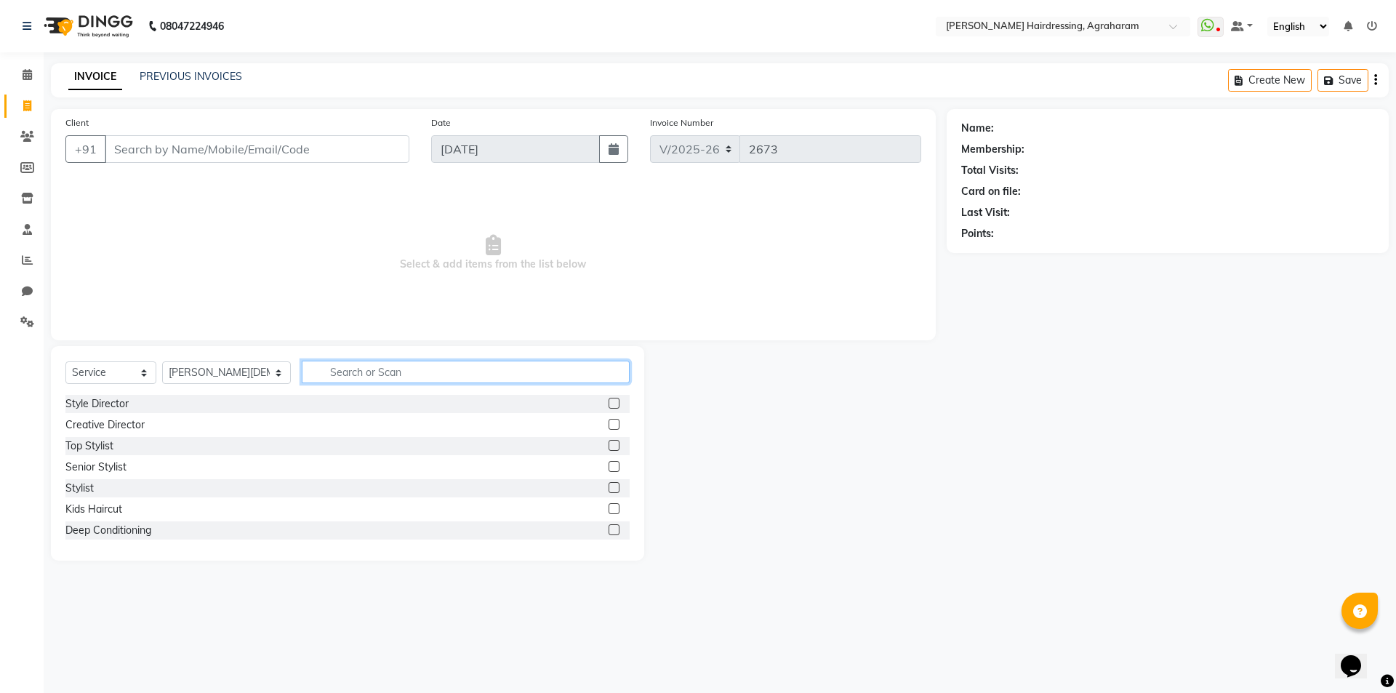
click at [329, 373] on input "text" at bounding box center [466, 372] width 328 height 23
type input "COM"
click at [609, 416] on div at bounding box center [619, 425] width 21 height 18
click at [609, 425] on label at bounding box center [614, 424] width 11 height 11
click at [609, 425] on input "checkbox" at bounding box center [613, 424] width 9 height 9
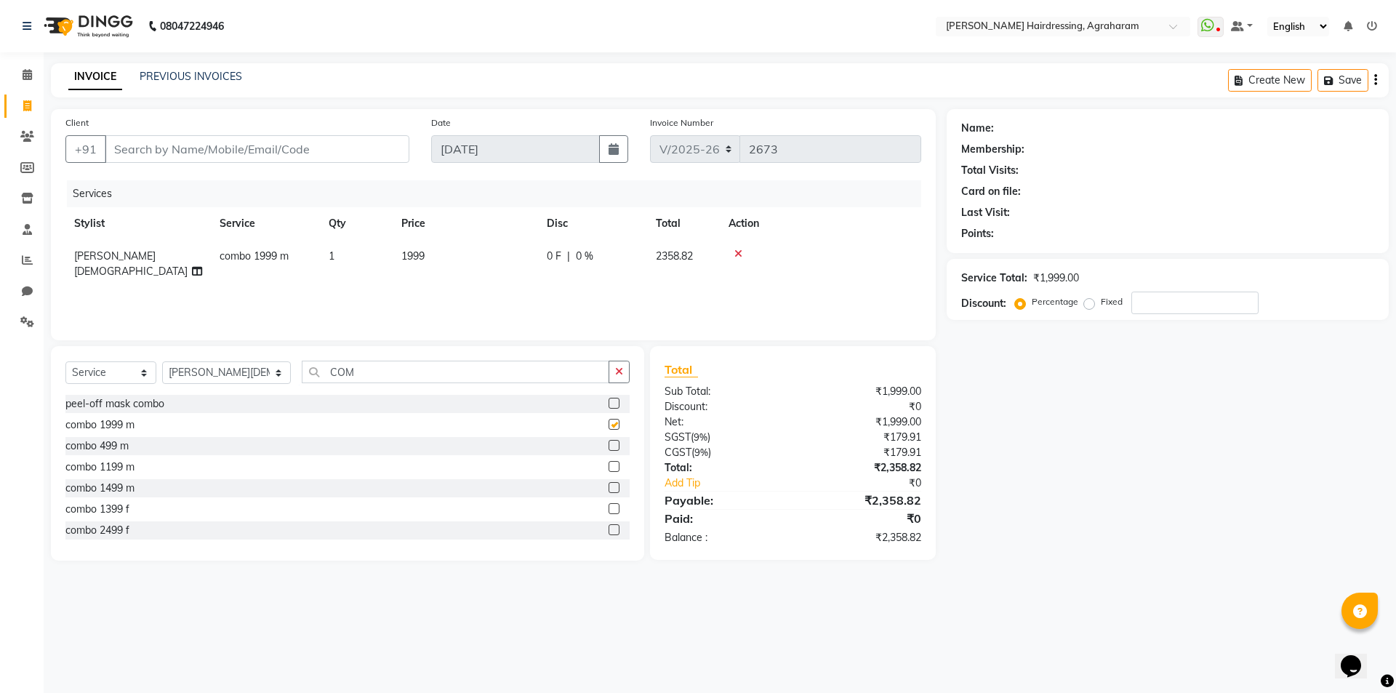
checkbox input "false"
click at [283, 151] on input "Client" at bounding box center [257, 149] width 305 height 28
click at [135, 121] on div "Client +91" at bounding box center [238, 145] width 366 height 60
click at [130, 145] on input "Client" at bounding box center [257, 149] width 305 height 28
type input "4"
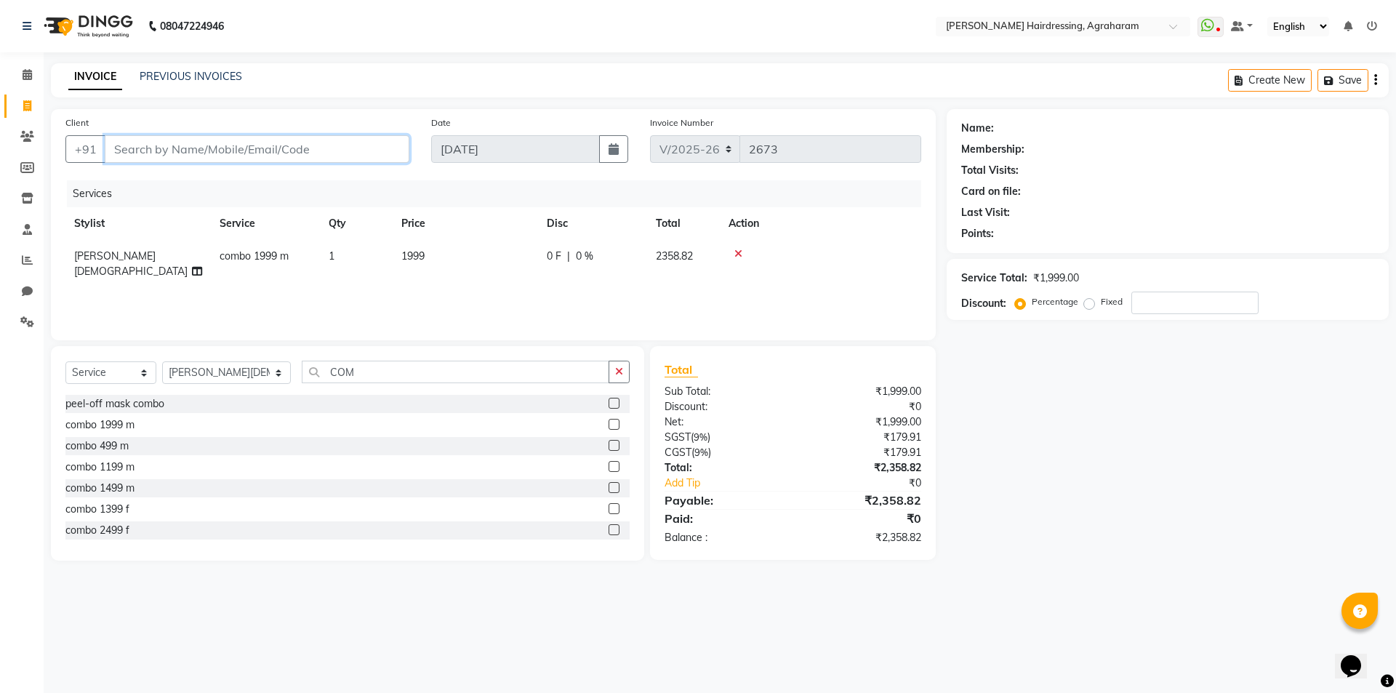
type input "0"
type input "4"
type input "9487540468"
click at [365, 147] on span "Add Client" at bounding box center [371, 149] width 57 height 15
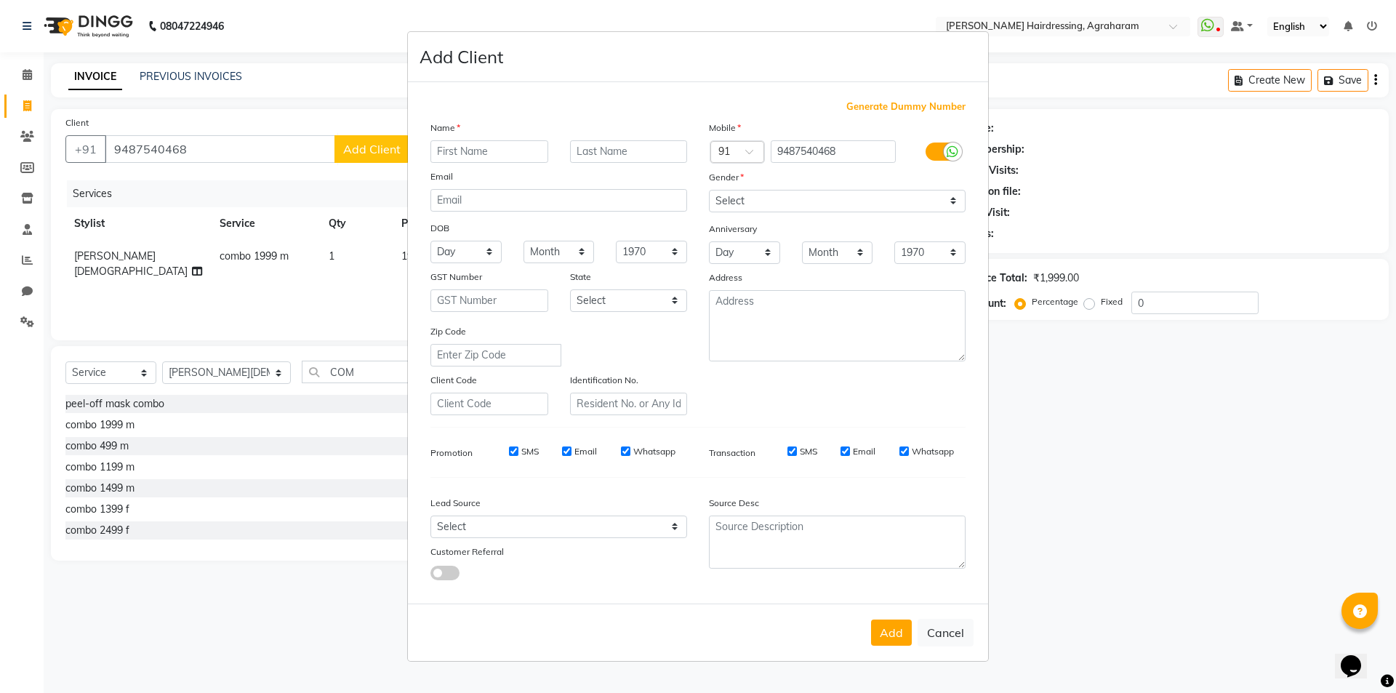
click at [458, 143] on input "text" at bounding box center [490, 151] width 118 height 23
type input "[PERSON_NAME]"
type input "T"
click at [782, 193] on select "Select Male Female Other Prefer Not To Say" at bounding box center [837, 201] width 257 height 23
select select "male"
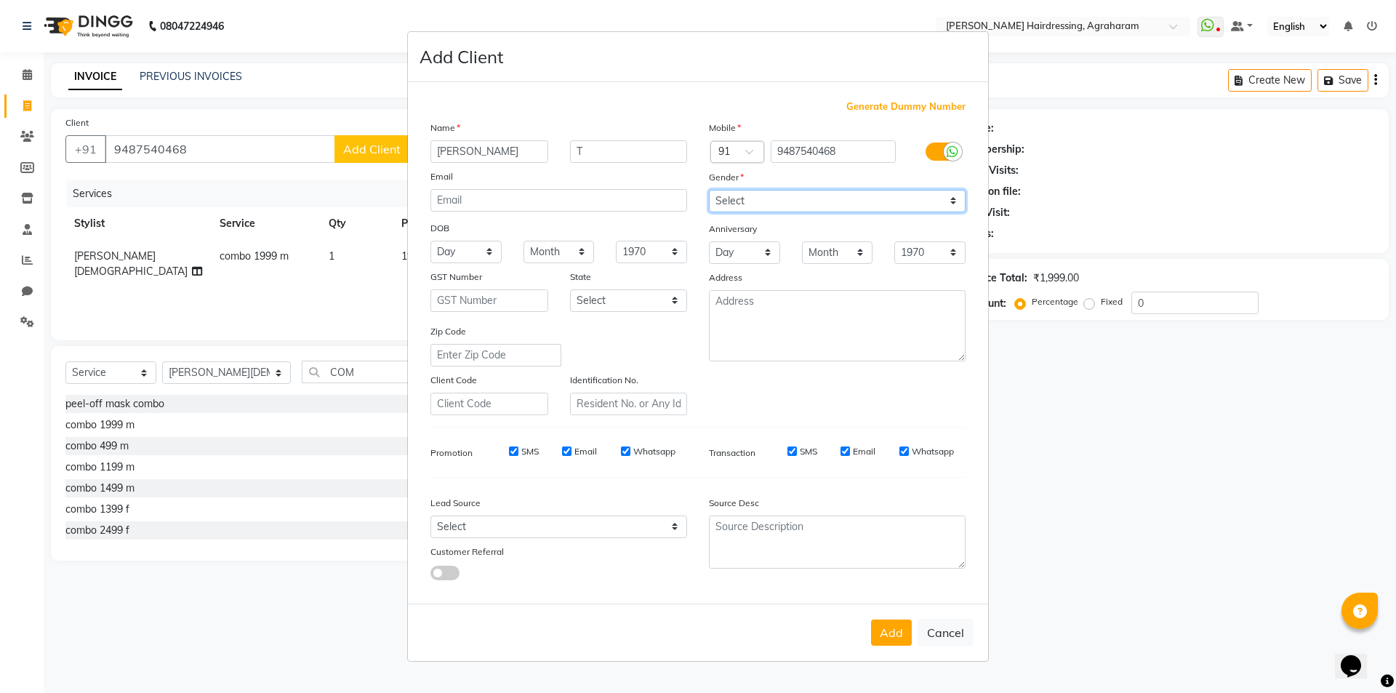
click at [709, 190] on select "Select Male Female Other Prefer Not To Say" at bounding box center [837, 201] width 257 height 23
click at [757, 308] on textarea at bounding box center [837, 325] width 257 height 71
type textarea "DINDUGAL"
click at [638, 524] on select "Select Walk-in Referral Internet Friend Word of Mouth Advertisement Facebook Ju…" at bounding box center [559, 527] width 257 height 23
select select "53193"
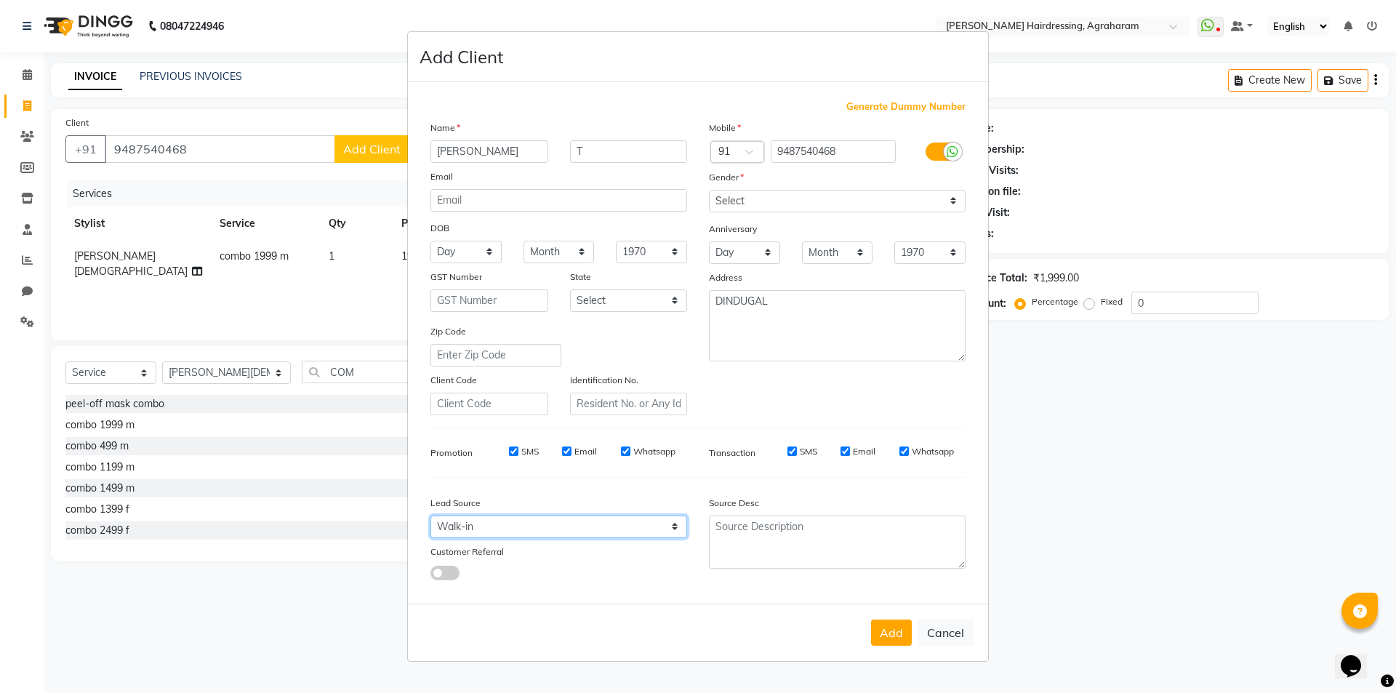
click at [431, 516] on select "Select Walk-in Referral Internet Friend Word of Mouth Advertisement Facebook Ju…" at bounding box center [559, 527] width 257 height 23
click at [884, 636] on button "Add" at bounding box center [891, 633] width 41 height 26
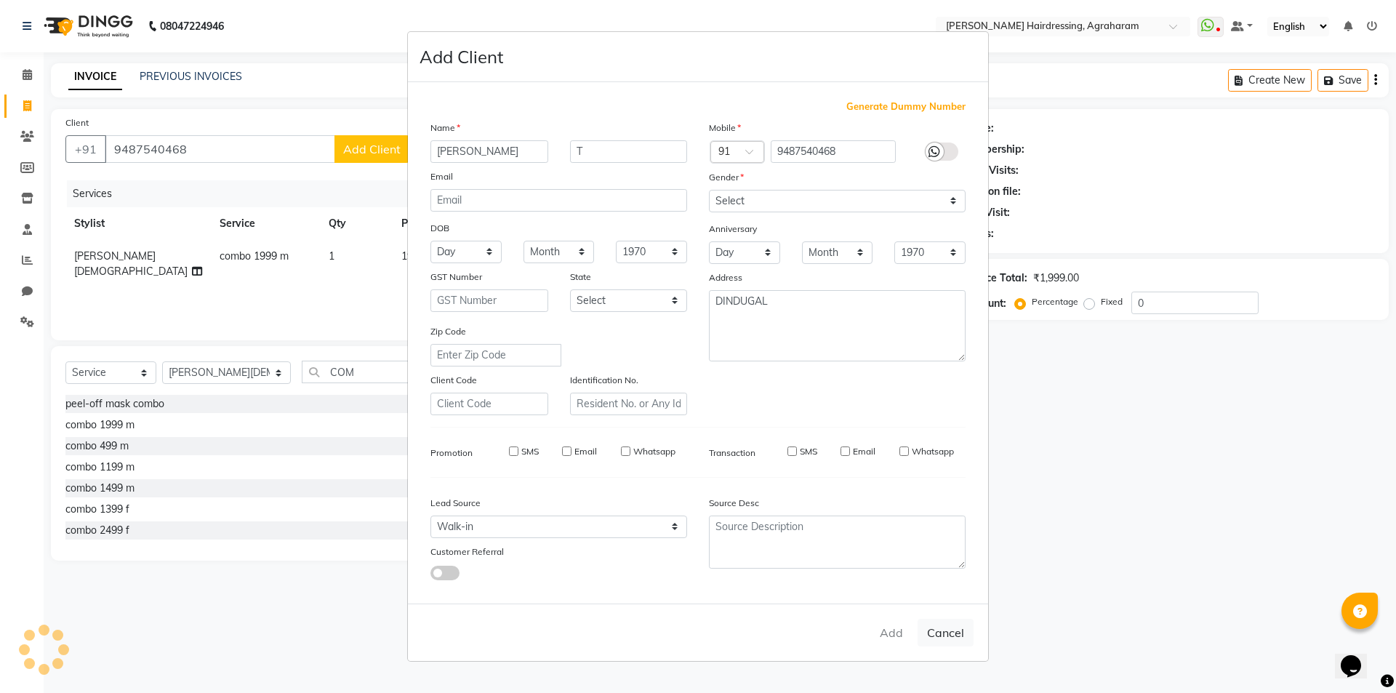
type input "94******68"
select select
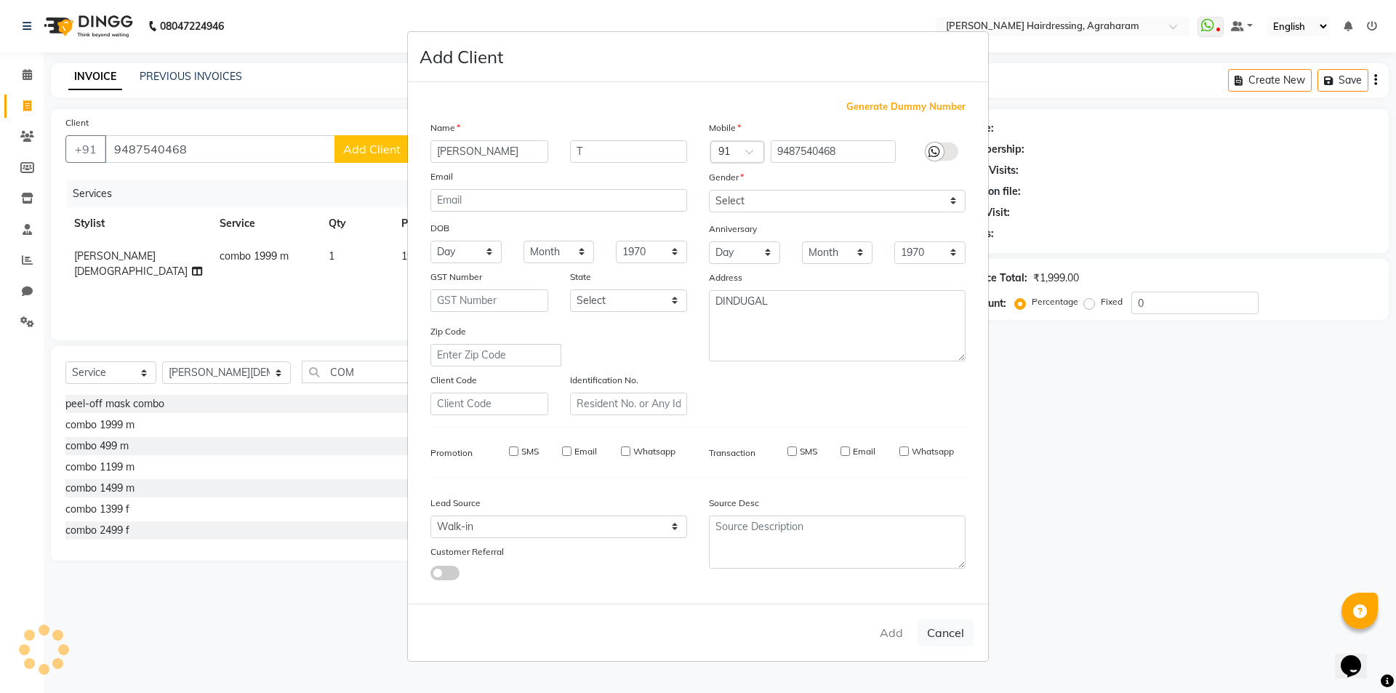
select select
checkbox input "false"
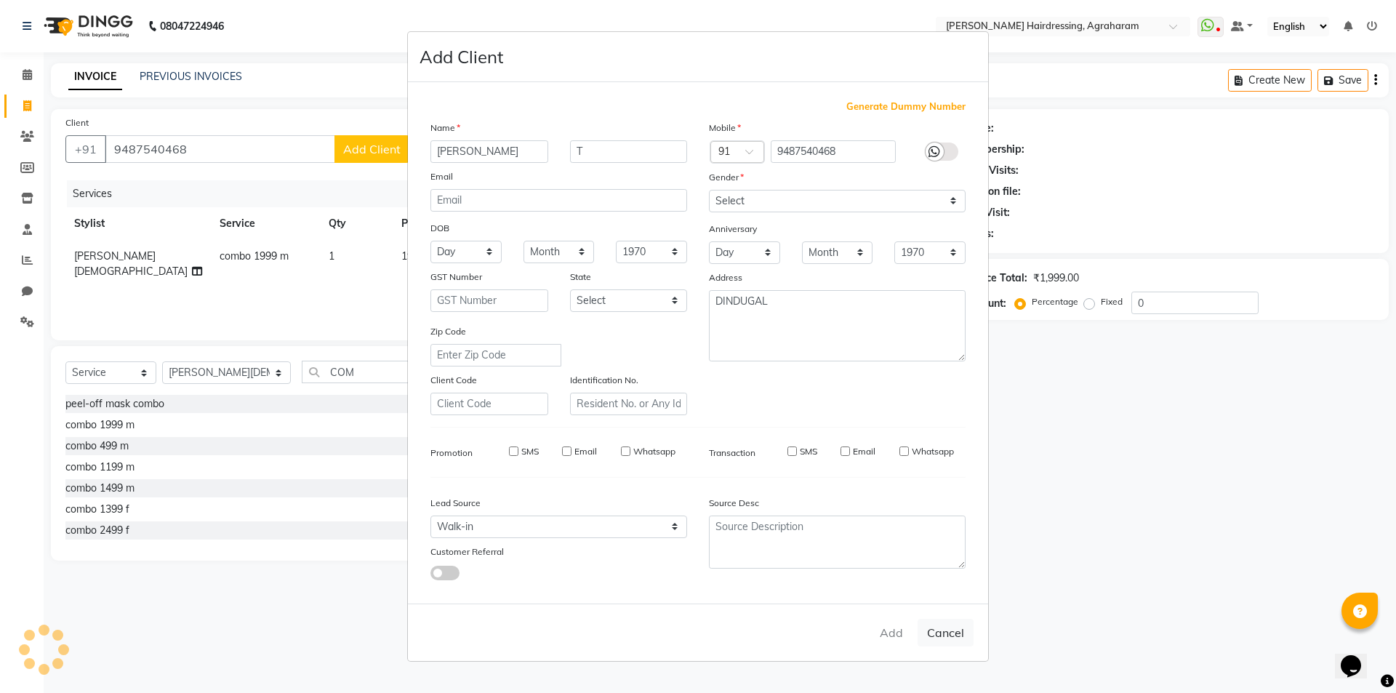
checkbox input "false"
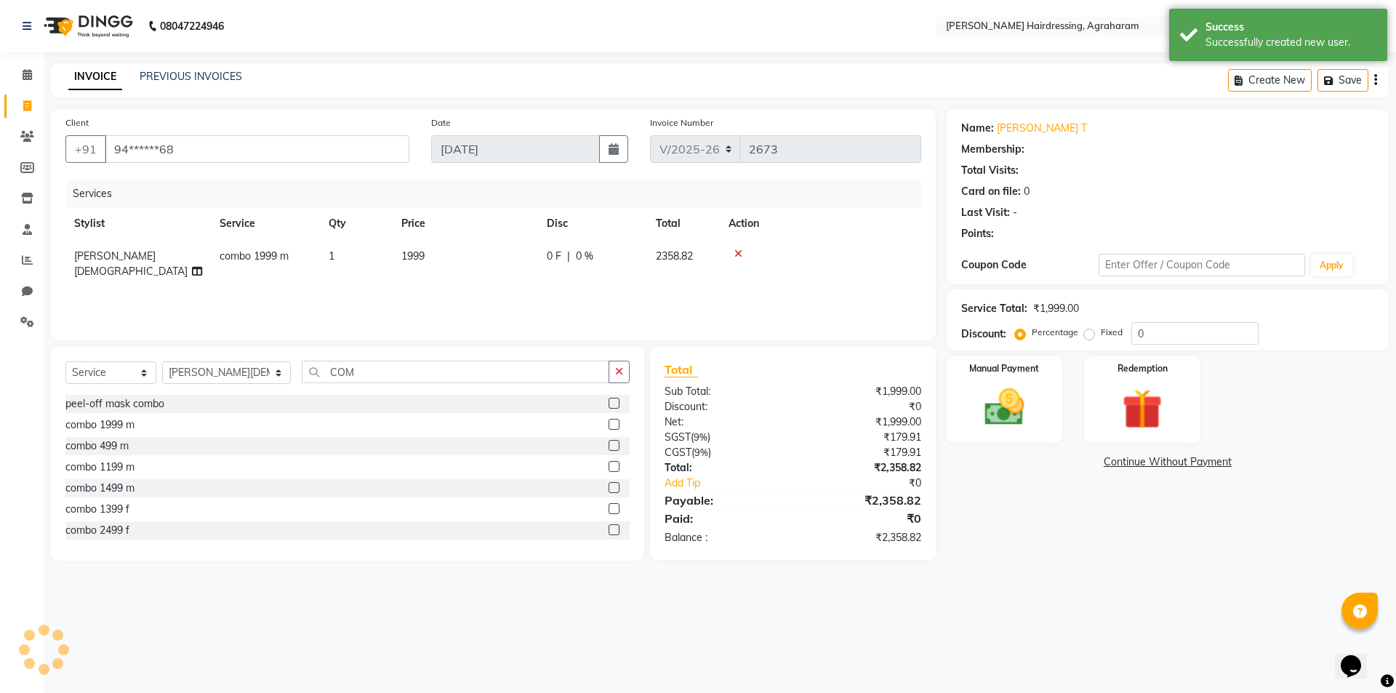
select select "1: Object"
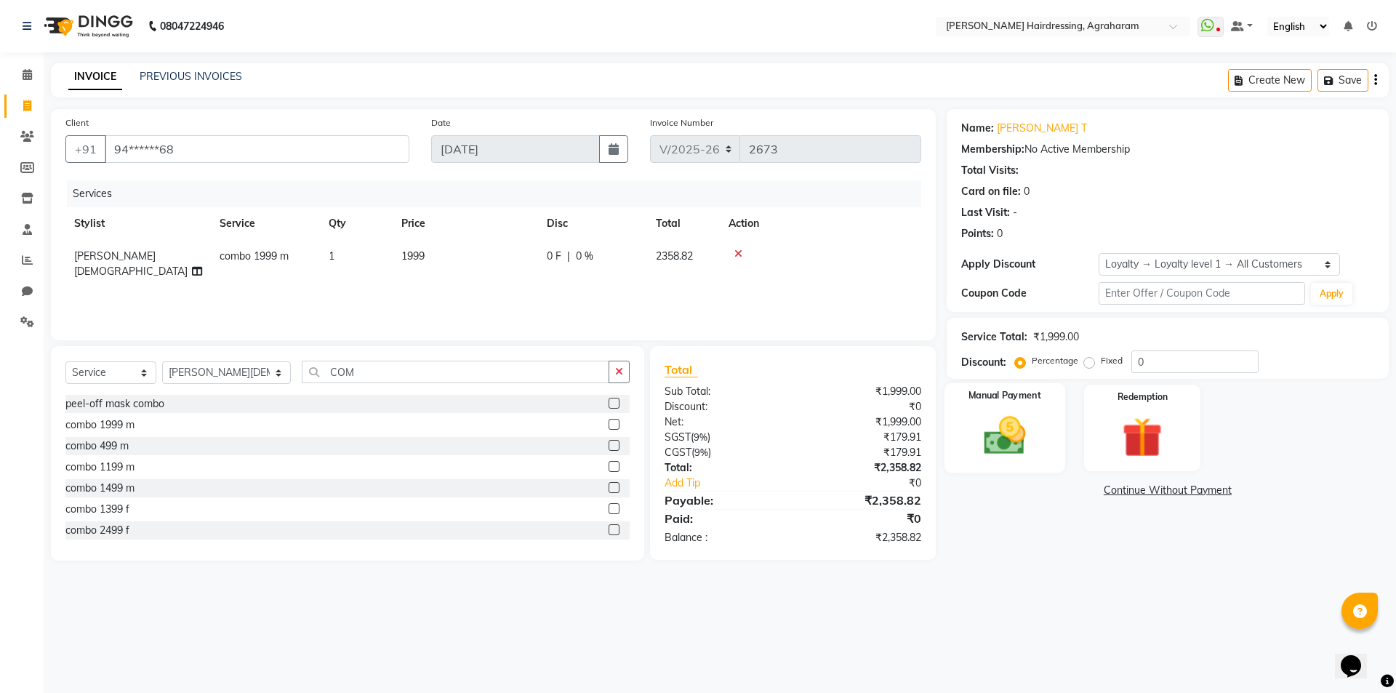
click at [998, 449] on img at bounding box center [1005, 436] width 68 height 48
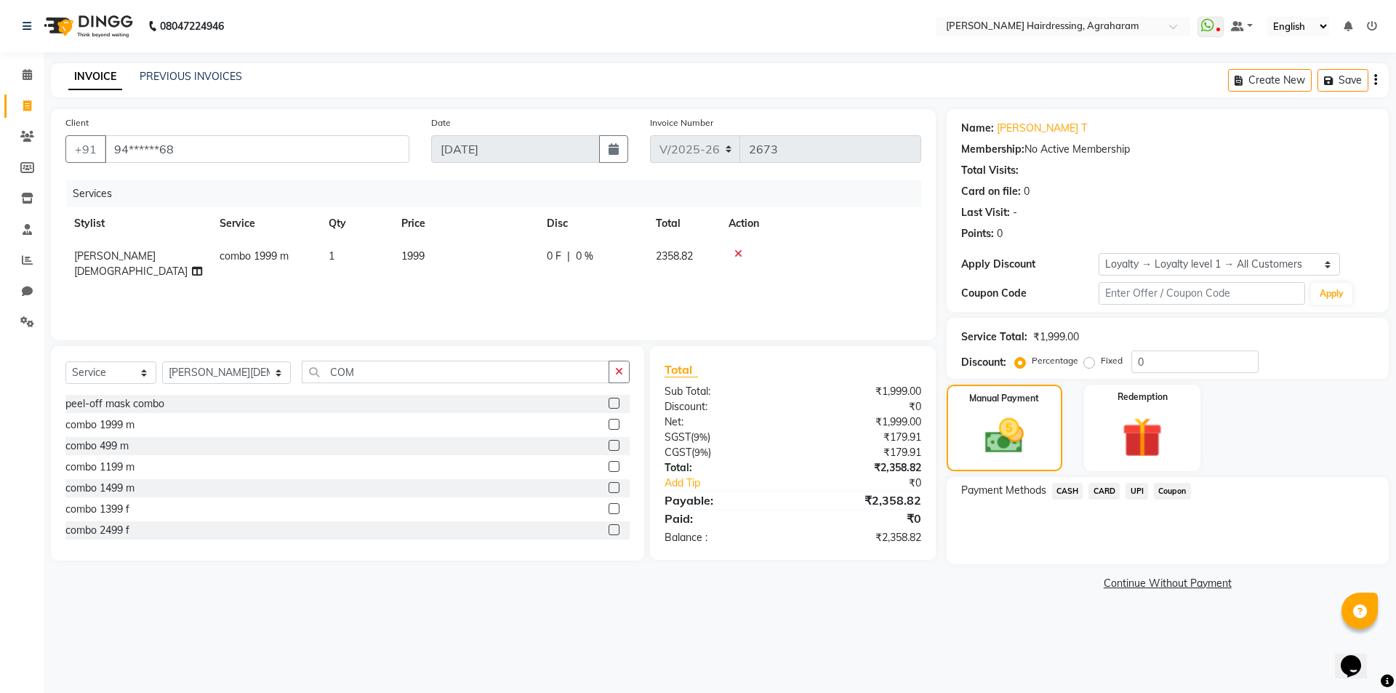
click at [1140, 493] on span "UPI" at bounding box center [1137, 491] width 23 height 17
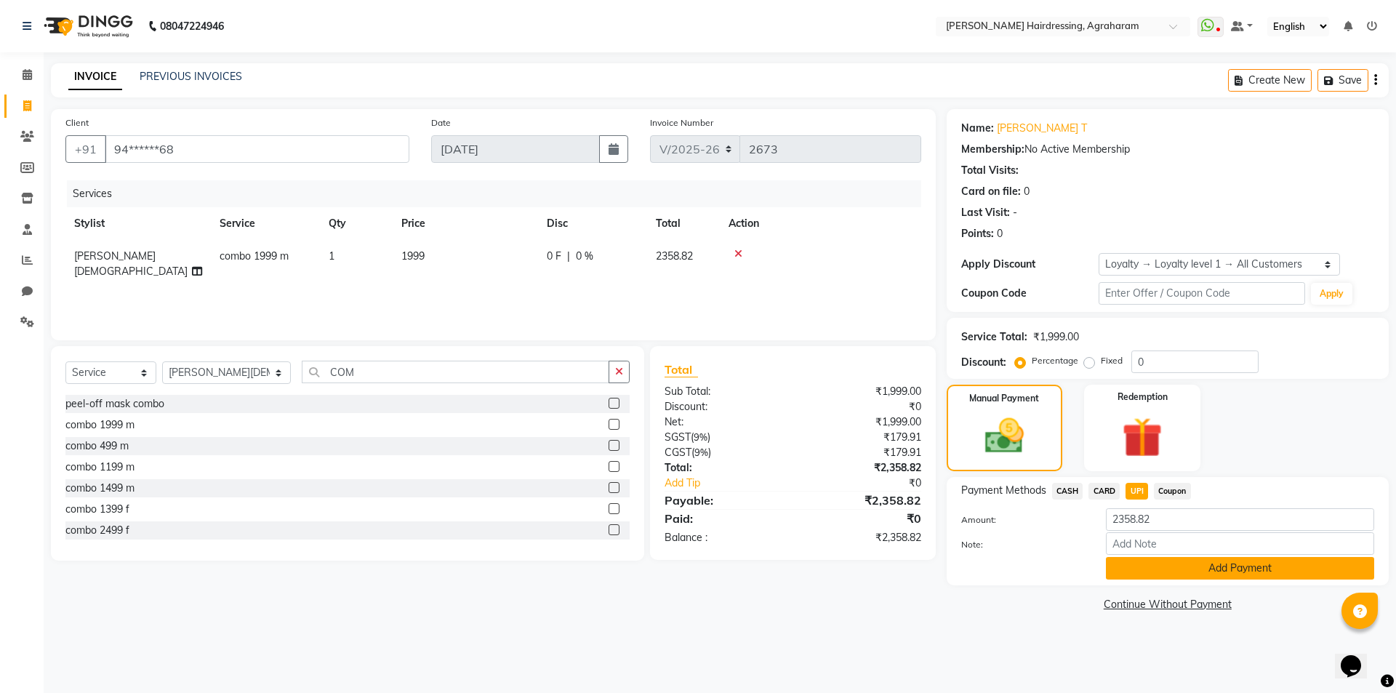
click at [1287, 573] on button "Add Payment" at bounding box center [1240, 568] width 268 height 23
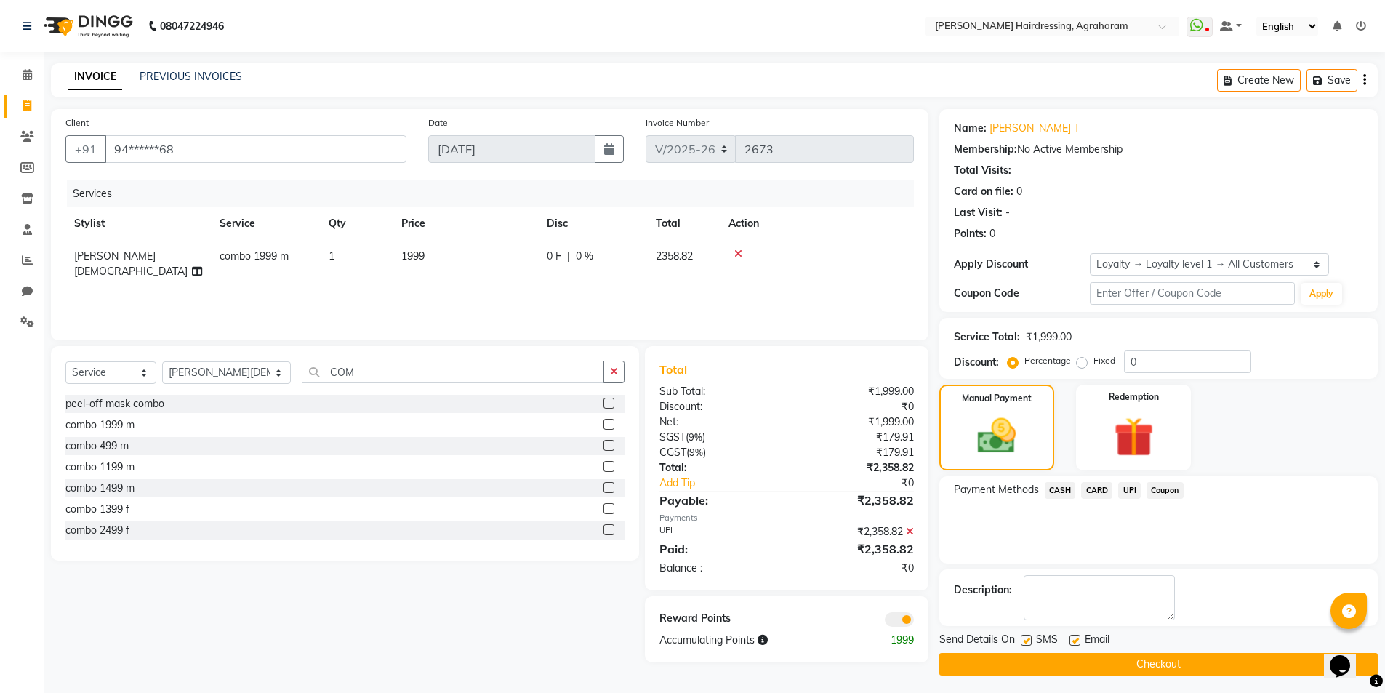
click at [1178, 660] on button "Checkout" at bounding box center [1159, 664] width 439 height 23
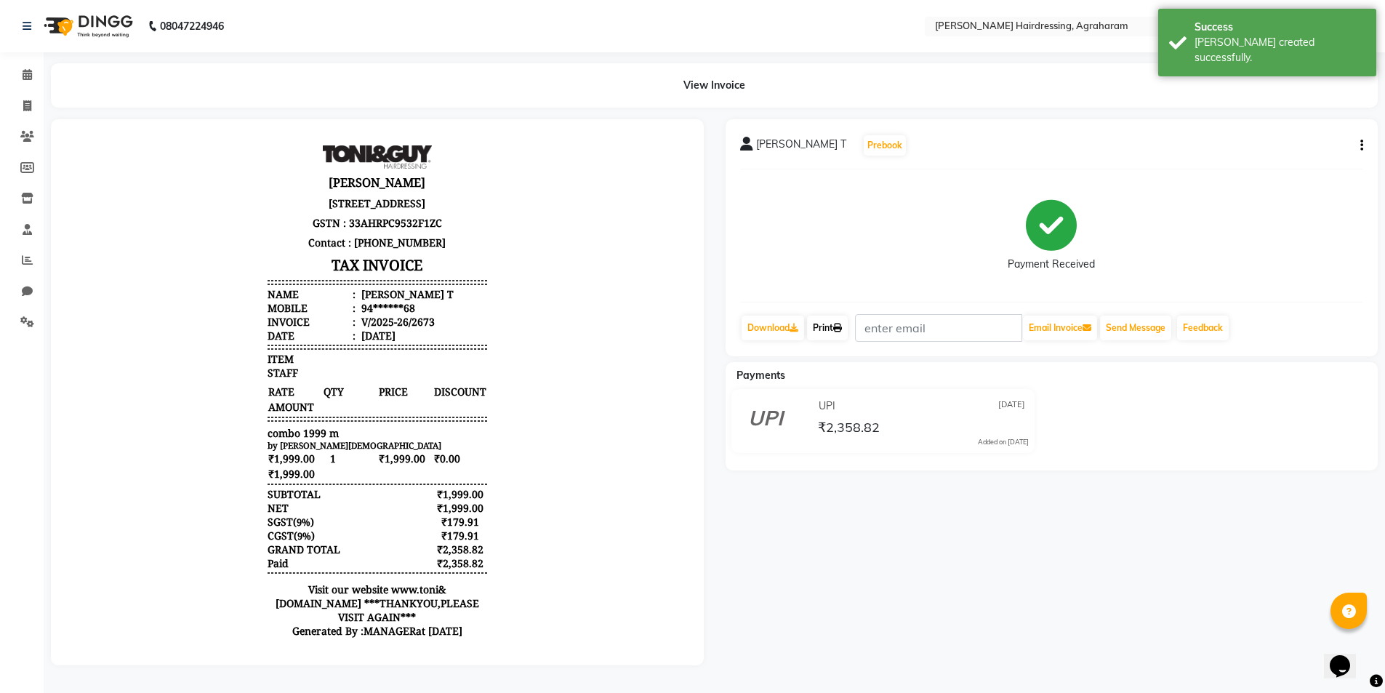
drag, startPoint x: 823, startPoint y: 331, endPoint x: 852, endPoint y: 331, distance: 28.4
click at [825, 331] on link "Print" at bounding box center [827, 328] width 41 height 25
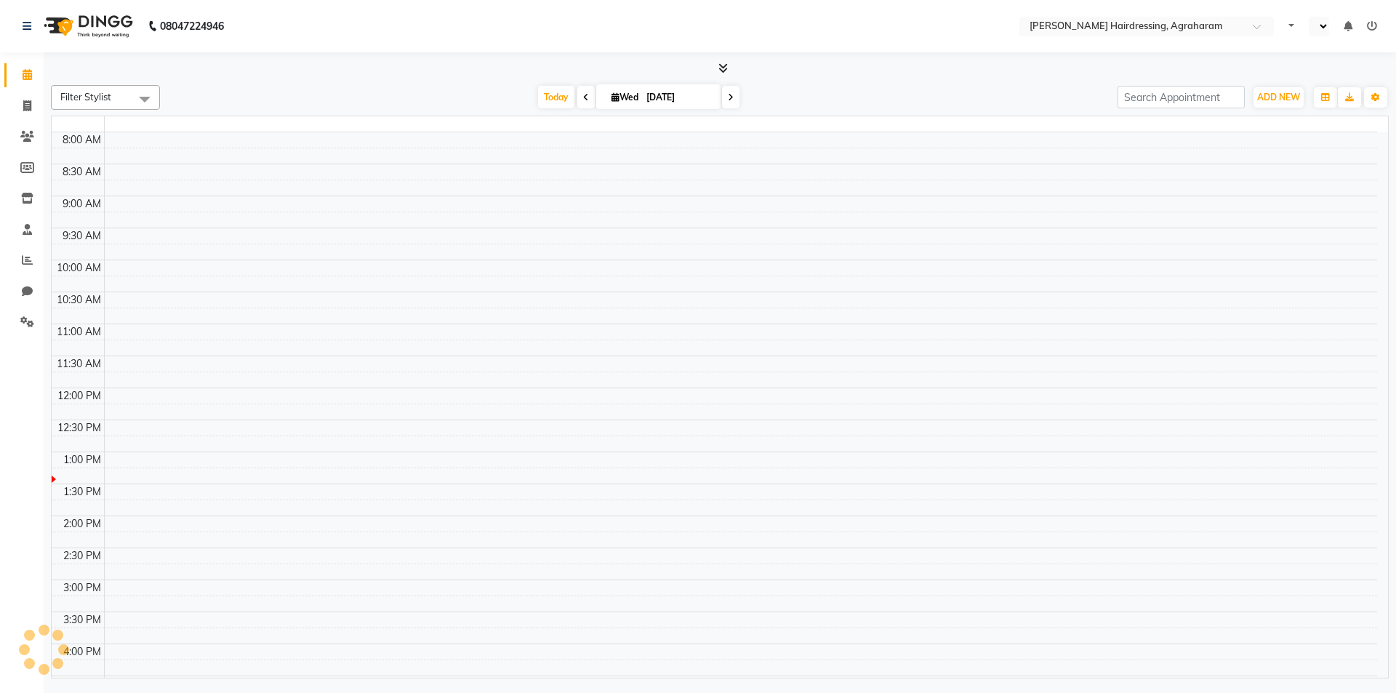
select select "en"
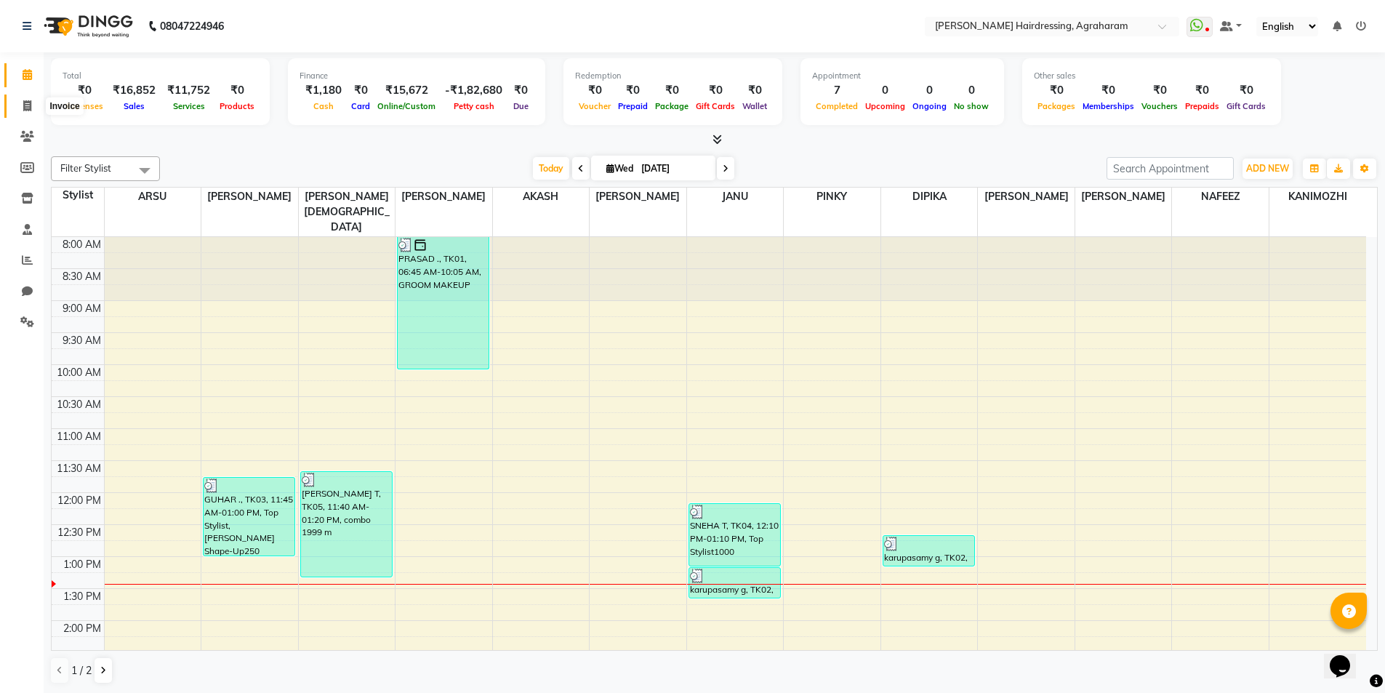
click at [25, 103] on icon at bounding box center [27, 105] width 8 height 11
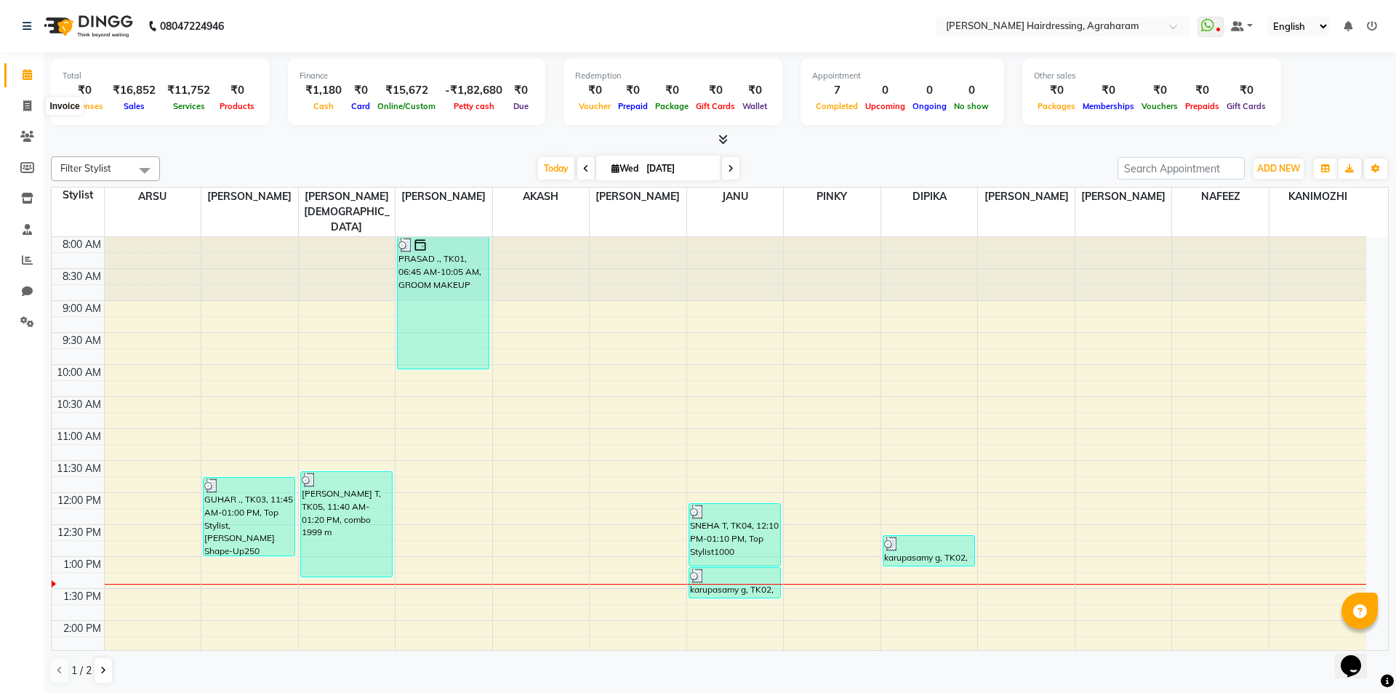
select select "service"
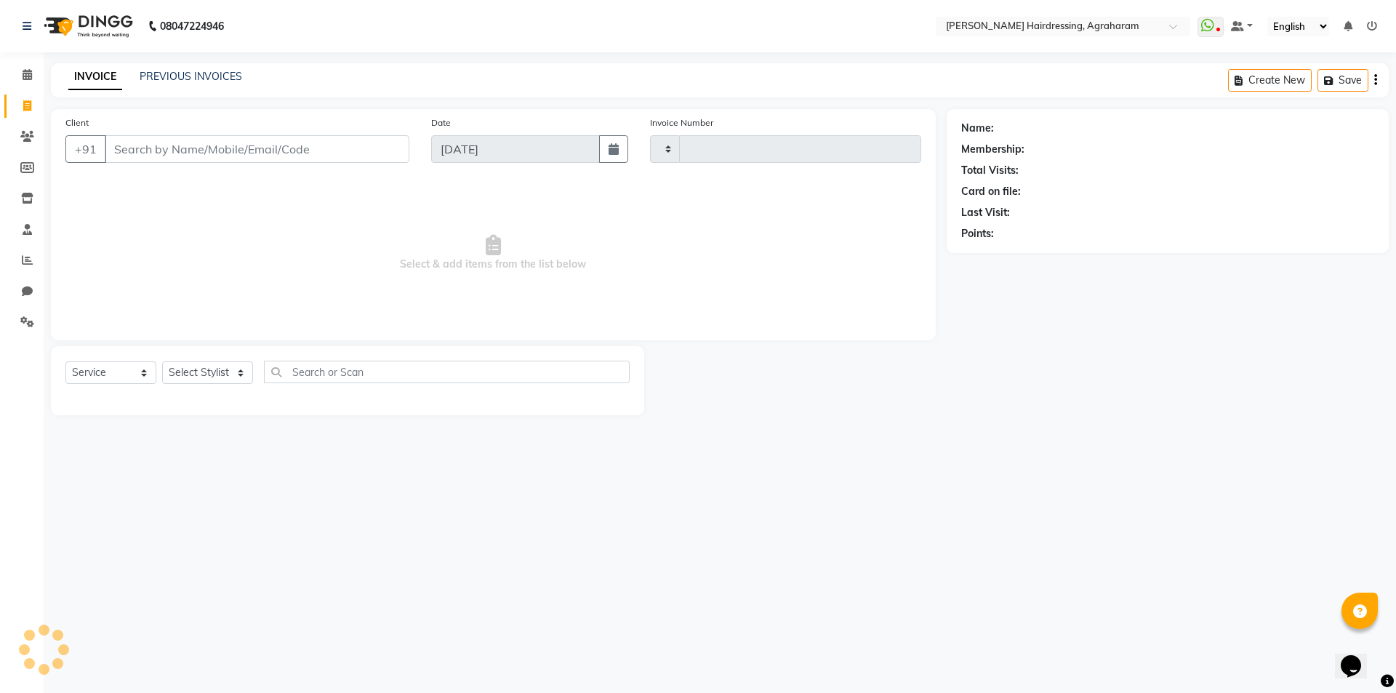
type input "2674"
select select "7962"
click at [202, 79] on link "PREVIOUS INVOICES" at bounding box center [191, 76] width 103 height 13
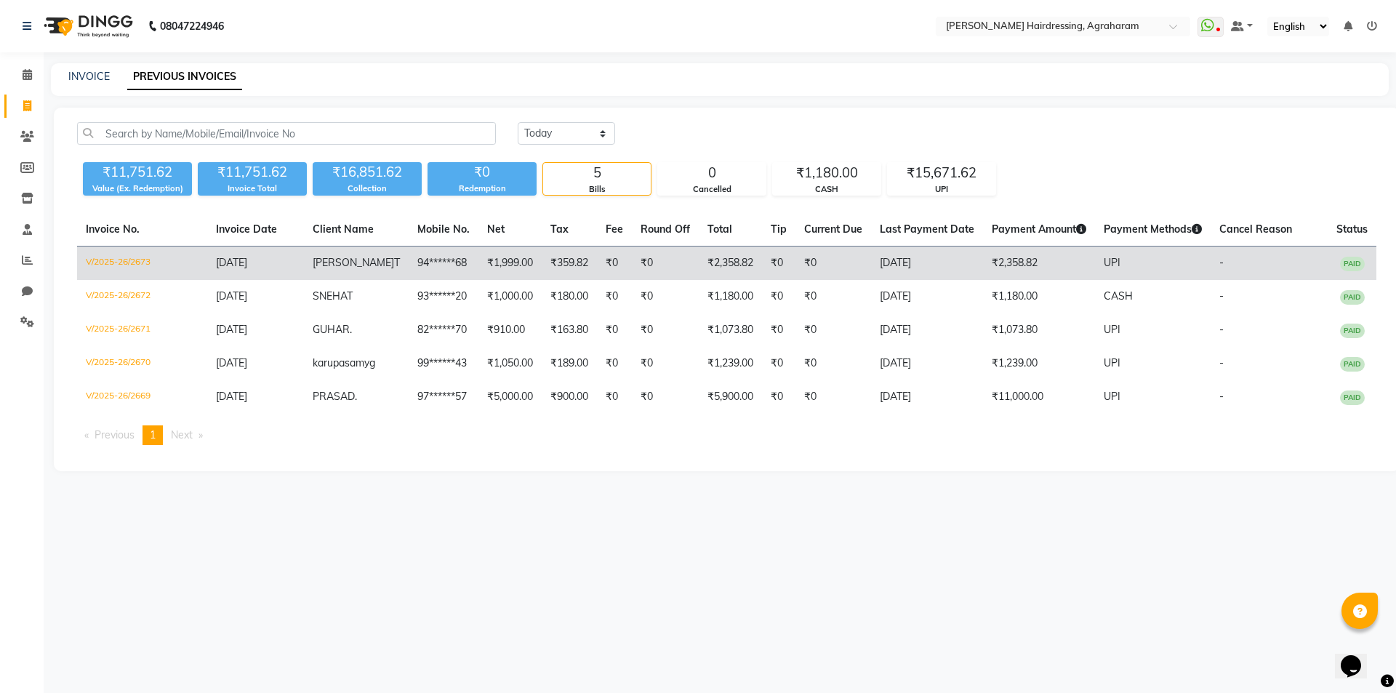
click at [346, 263] on span "[PERSON_NAME]" at bounding box center [353, 262] width 81 height 13
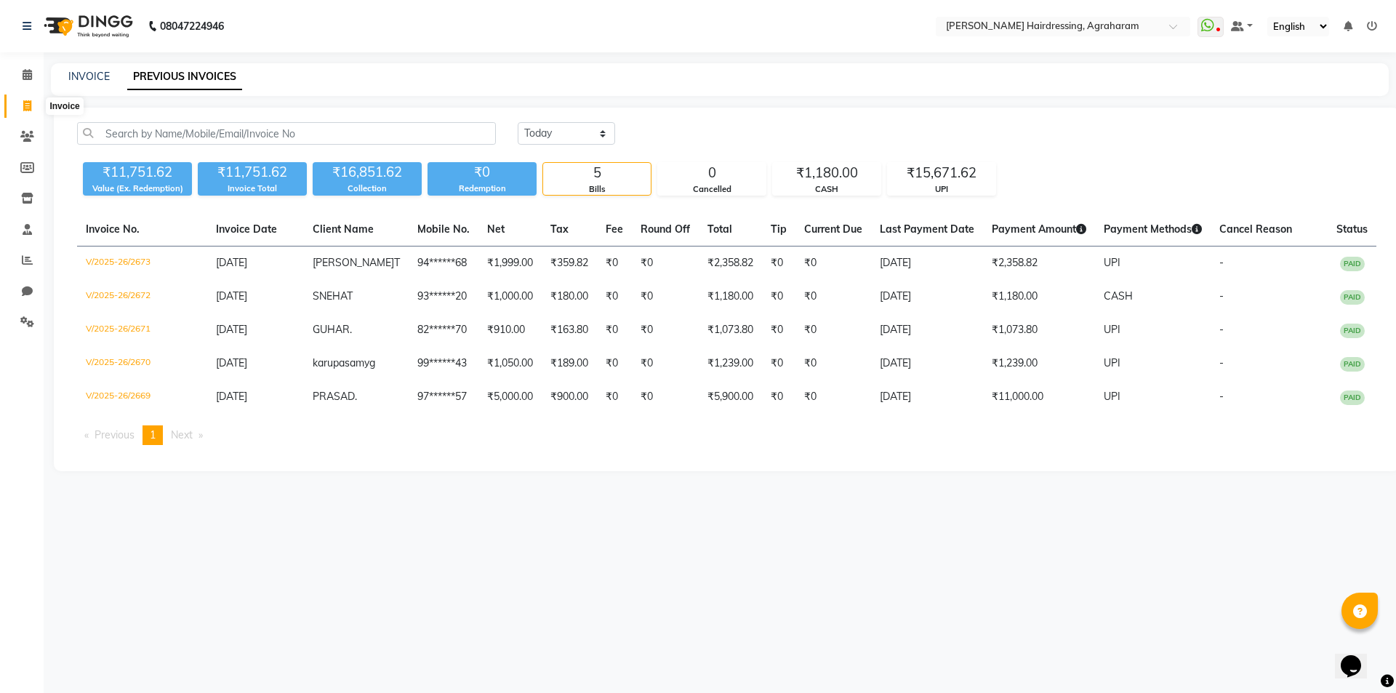
drag, startPoint x: 20, startPoint y: 105, endPoint x: 36, endPoint y: 103, distance: 15.4
click at [23, 105] on span at bounding box center [27, 106] width 25 height 17
select select "service"
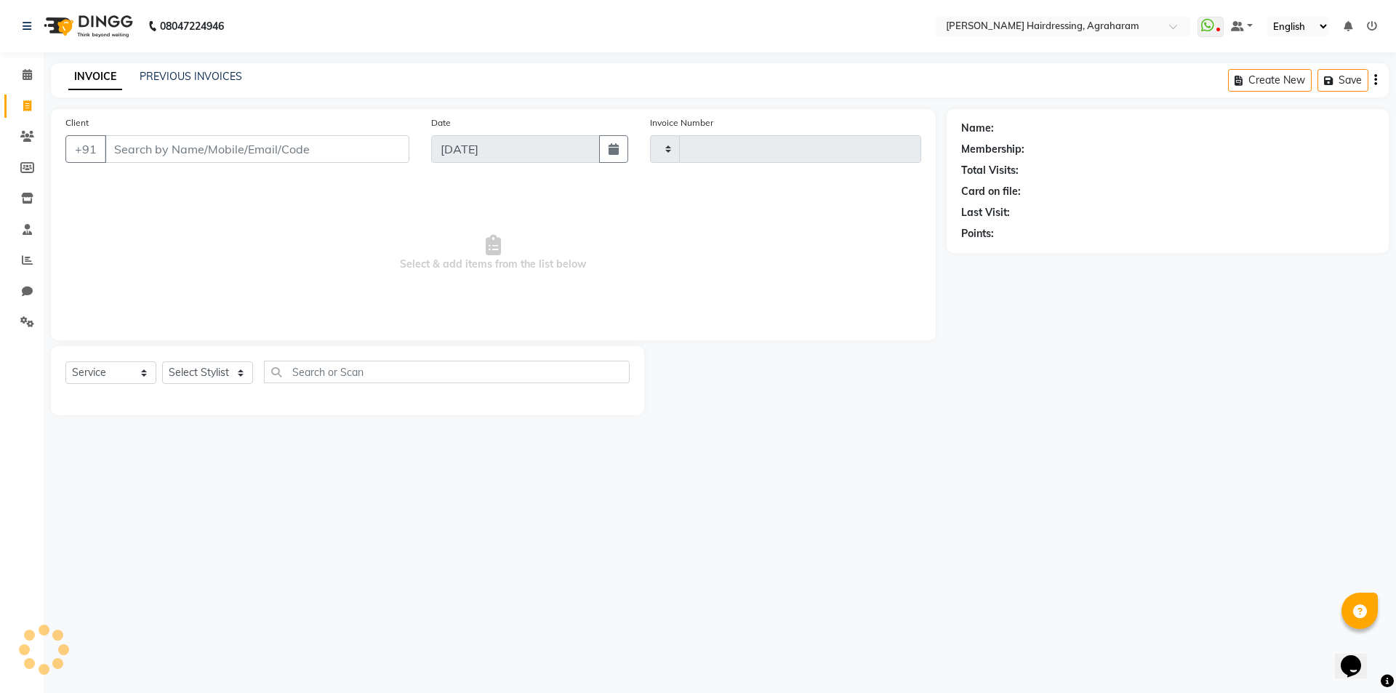
type input "2674"
select select "7962"
click at [229, 374] on select "Select Stylist" at bounding box center [207, 372] width 91 height 23
select select "72528"
click at [162, 361] on select "Select Stylist [PERSON_NAME] AKASH ARSU [PERSON_NAME] MANAGER [PERSON_NAME] [PE…" at bounding box center [226, 372] width 129 height 23
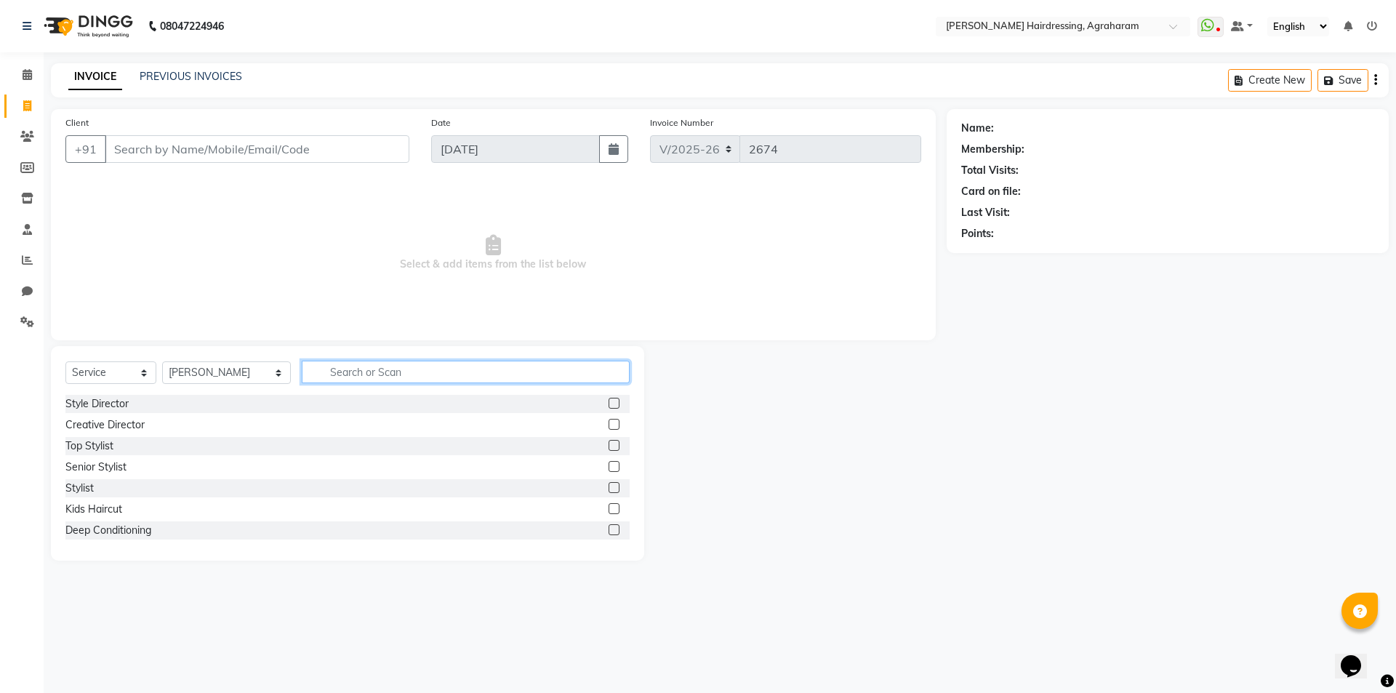
click at [342, 372] on input "text" at bounding box center [466, 372] width 328 height 23
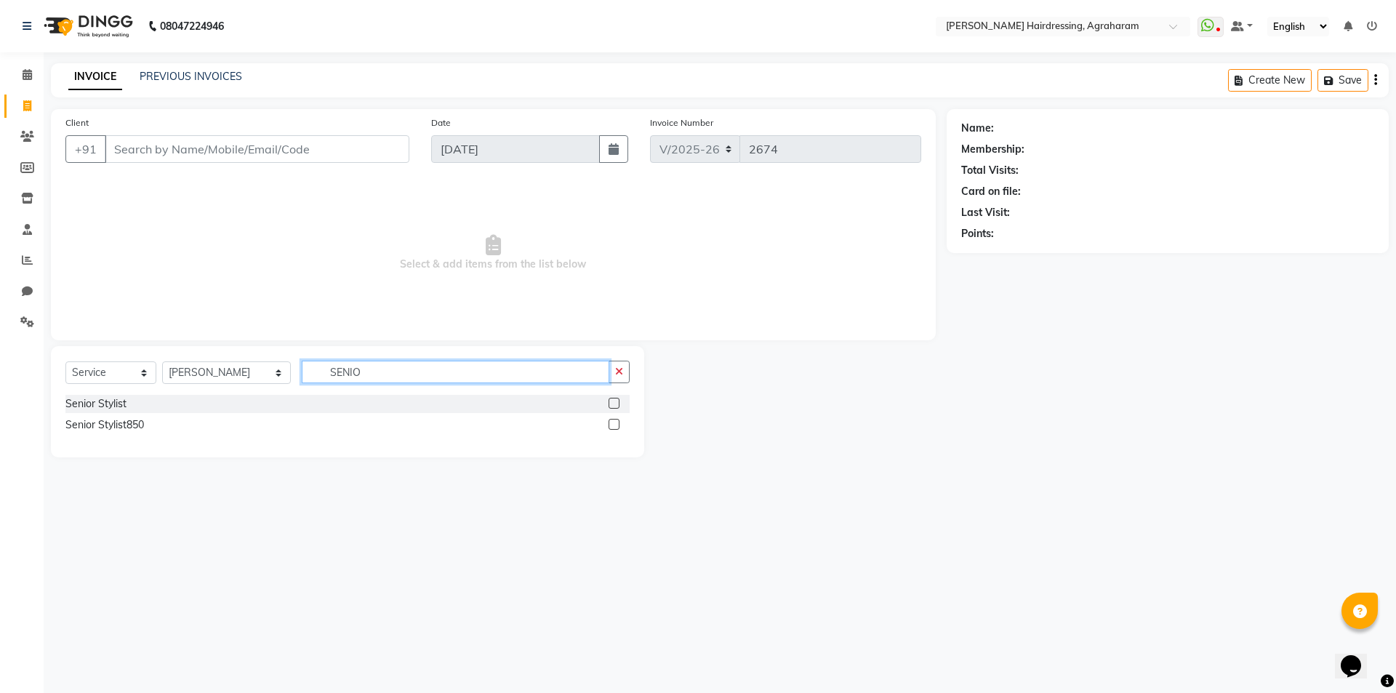
type input "SENIO"
click at [615, 404] on label at bounding box center [614, 403] width 11 height 11
click at [615, 404] on input "checkbox" at bounding box center [613, 403] width 9 height 9
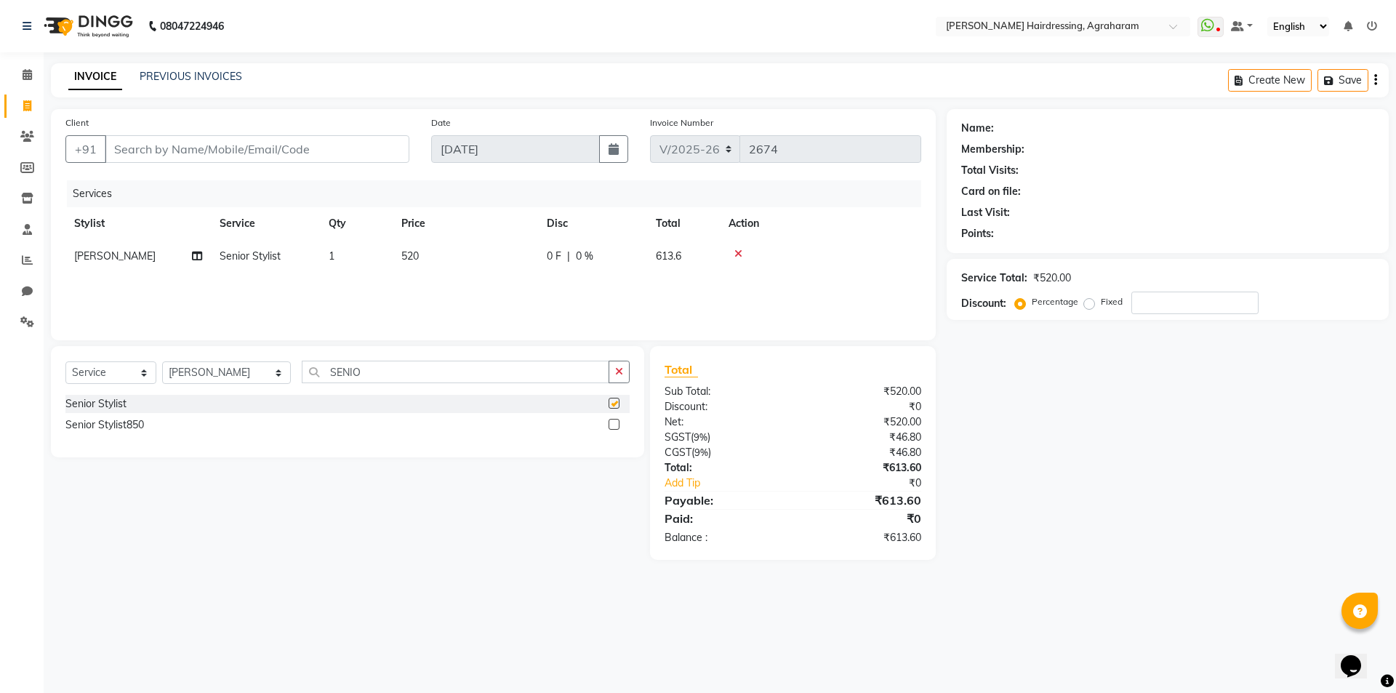
checkbox input "false"
click at [380, 367] on input "SENIO" at bounding box center [456, 372] width 308 height 23
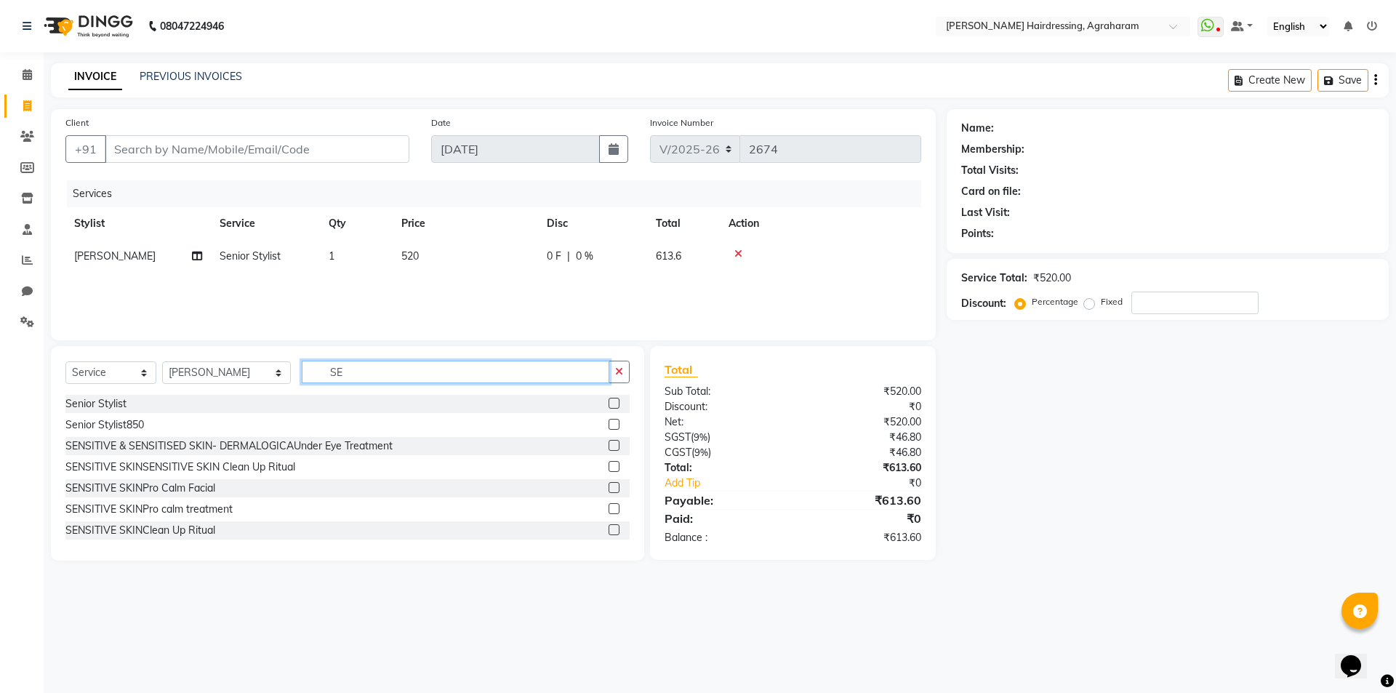
type input "S"
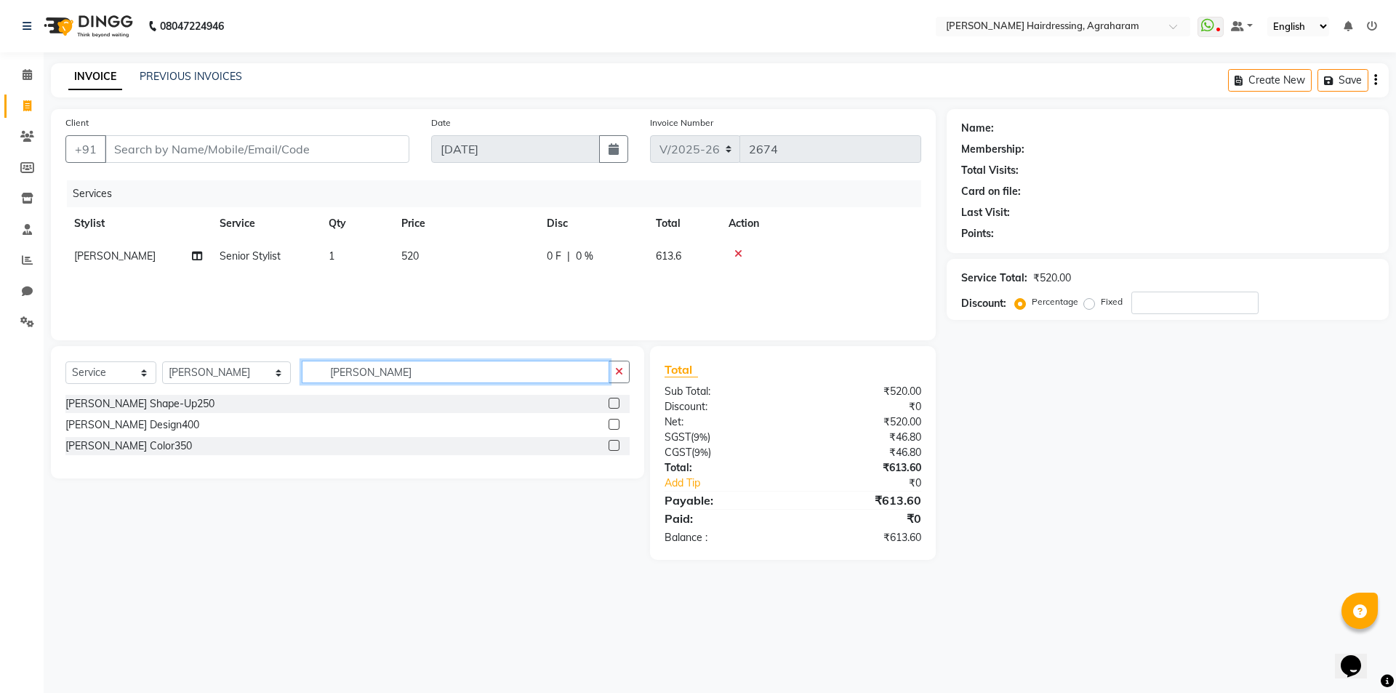
type input "BEARD"
click at [609, 405] on label at bounding box center [614, 403] width 11 height 11
click at [609, 405] on input "checkbox" at bounding box center [613, 403] width 9 height 9
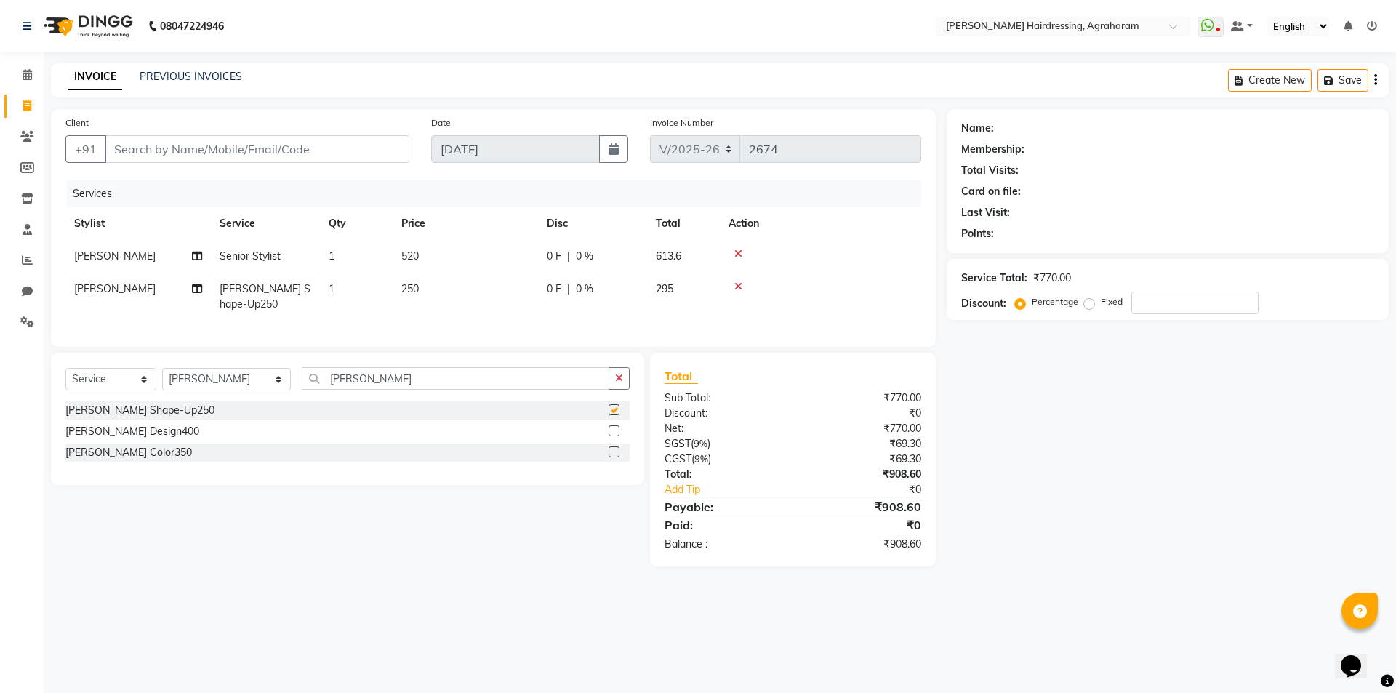
checkbox input "false"
click at [164, 149] on input "Client" at bounding box center [257, 149] width 305 height 28
paste input "7339128289"
type input "7339128289"
type input "0"
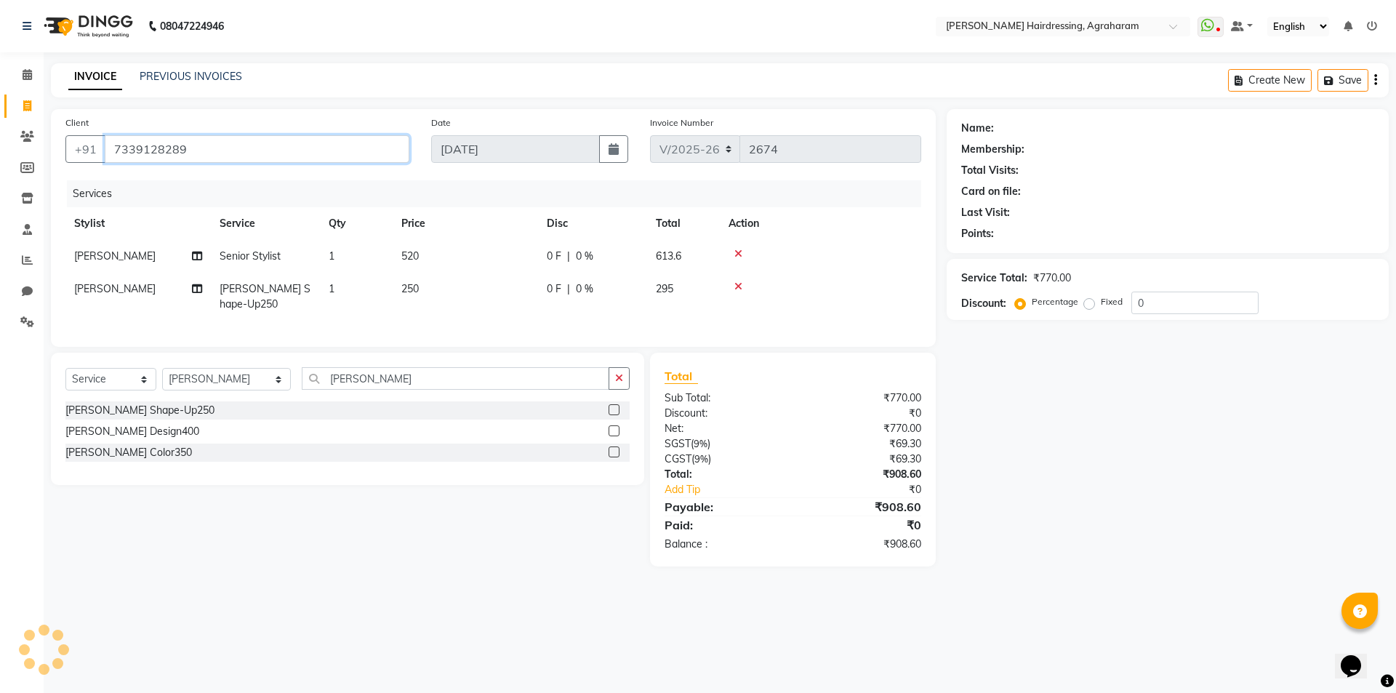
type input "7339128289"
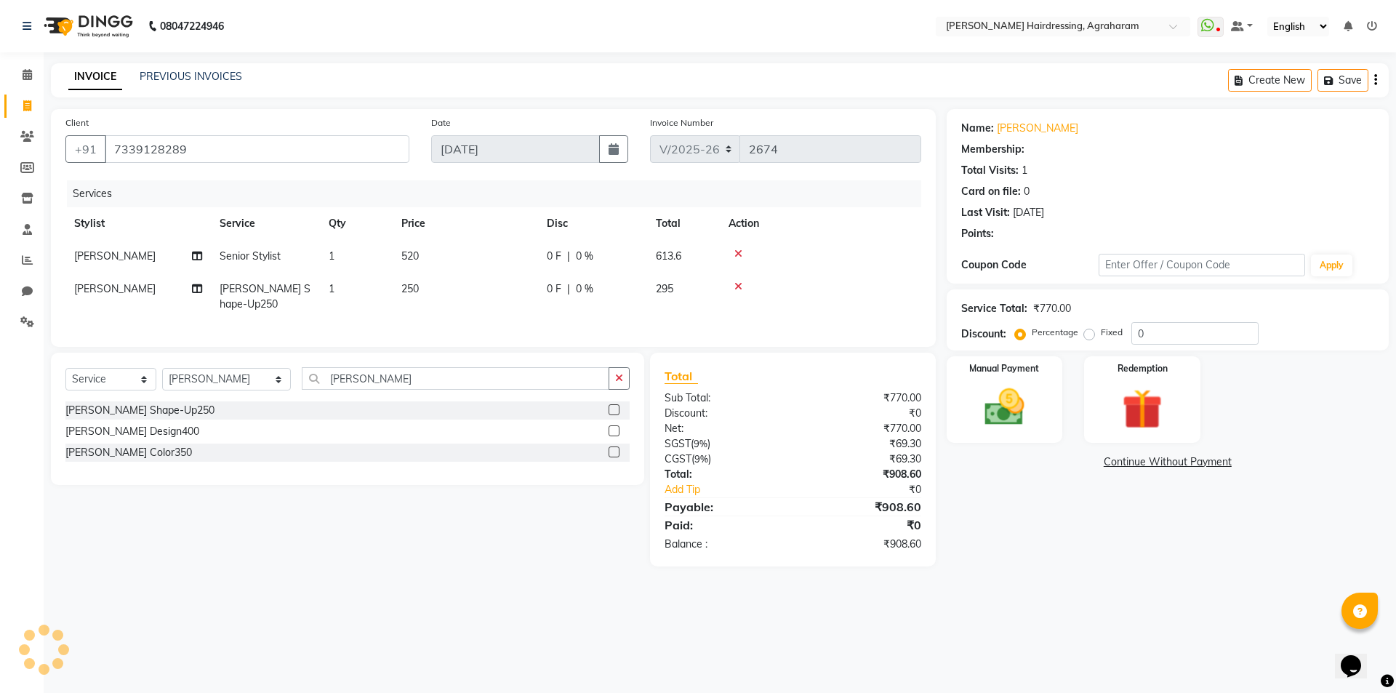
select select "2: Object"
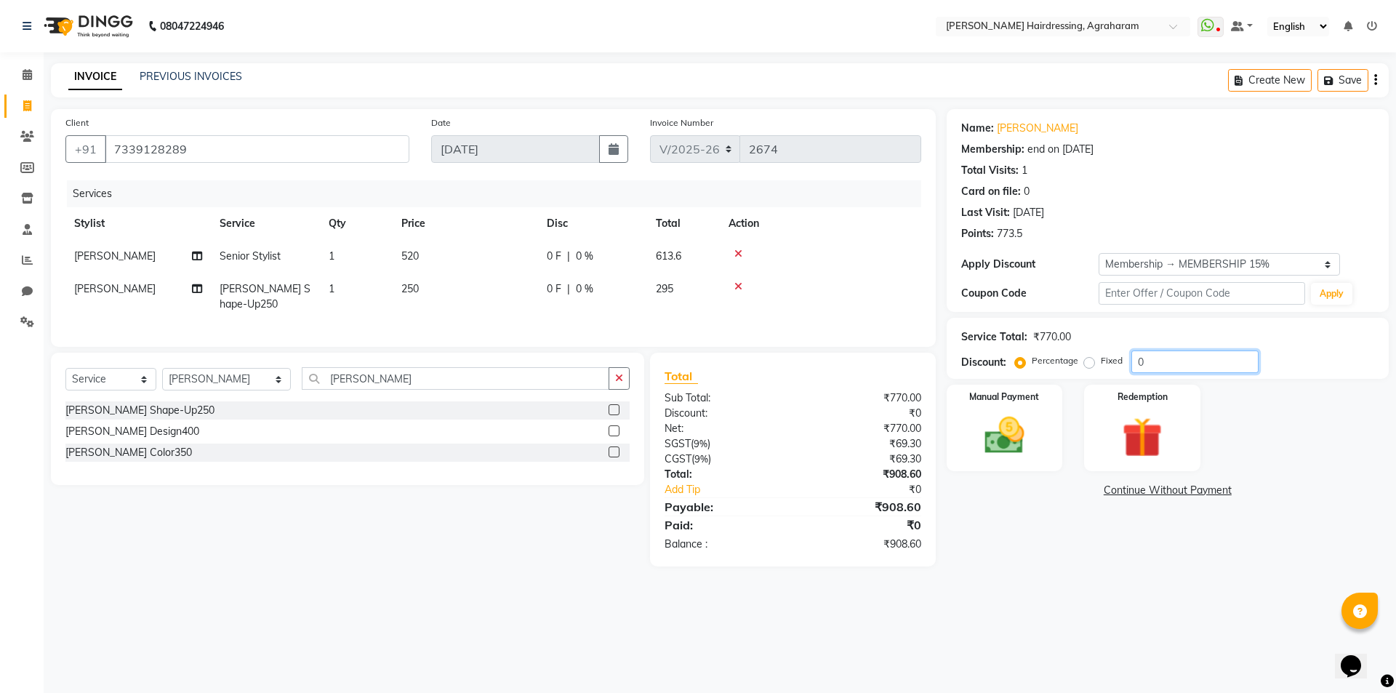
click at [1187, 363] on input "0" at bounding box center [1195, 362] width 127 height 23
type input "15"
click at [1003, 452] on img at bounding box center [1005, 436] width 68 height 48
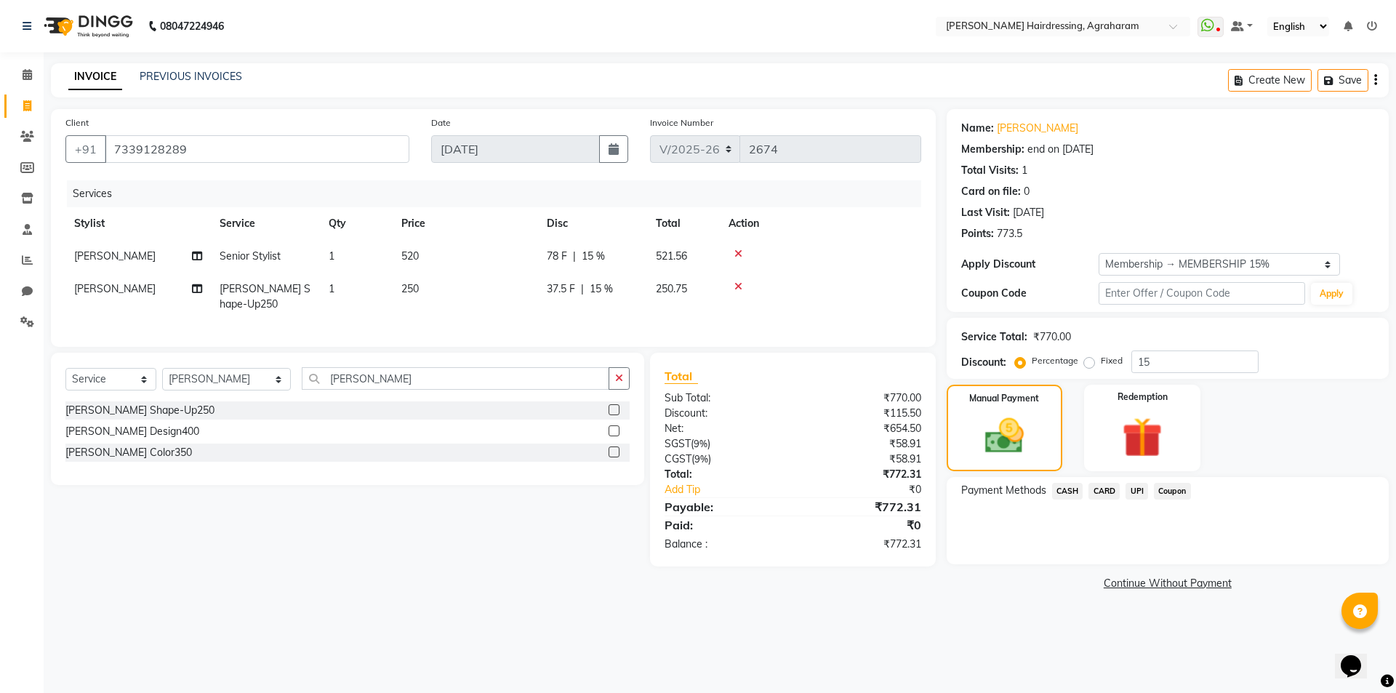
click at [1134, 495] on span "UPI" at bounding box center [1137, 491] width 23 height 17
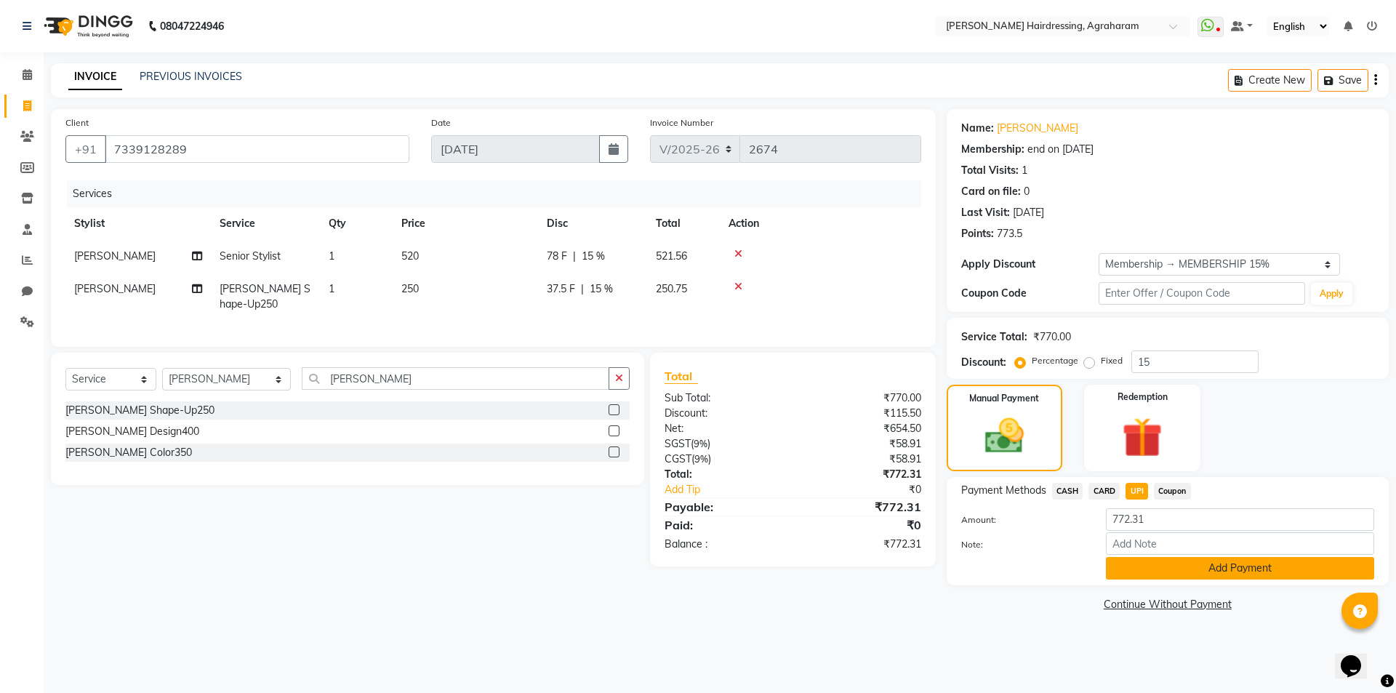
click at [1234, 572] on button "Add Payment" at bounding box center [1240, 568] width 268 height 23
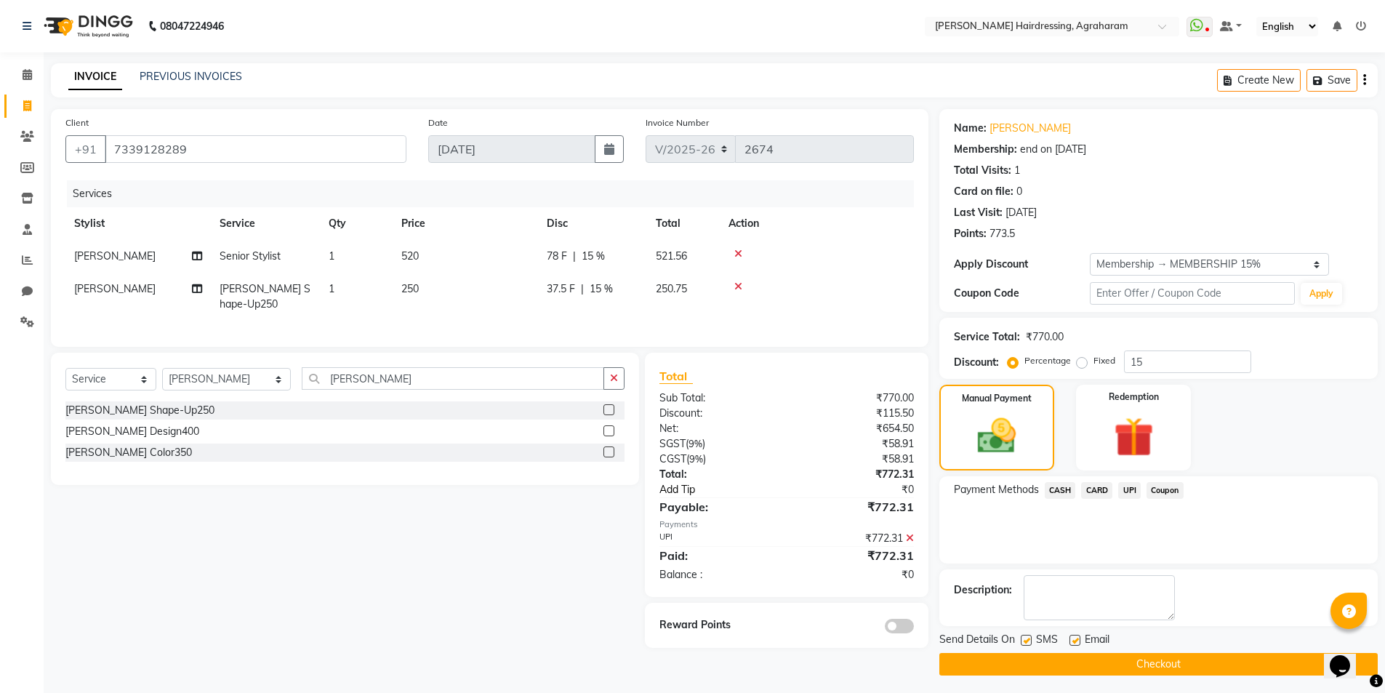
click at [681, 497] on link "Add Tip" at bounding box center [729, 489] width 161 height 15
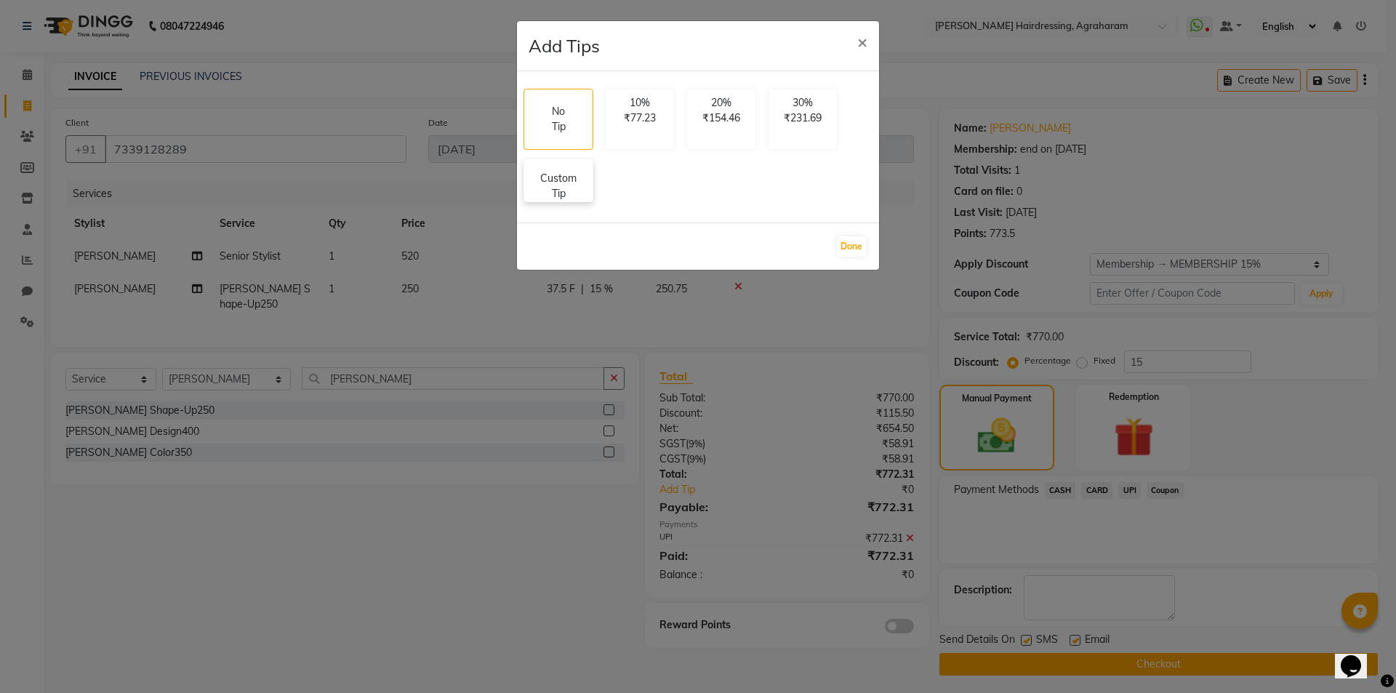
click at [571, 192] on p "Custom Tip" at bounding box center [558, 186] width 51 height 31
select select "72528"
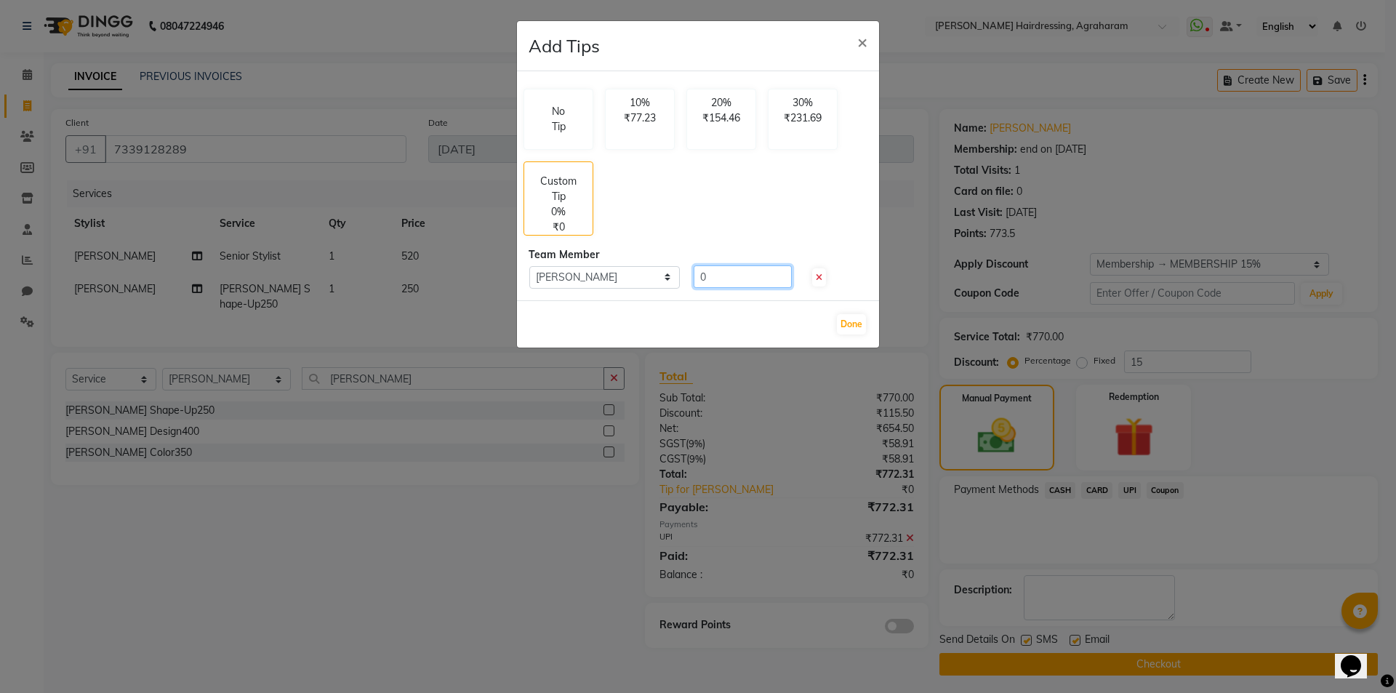
click at [729, 282] on input "0" at bounding box center [743, 276] width 98 height 23
type input "100"
click at [851, 322] on button "Done" at bounding box center [851, 324] width 29 height 20
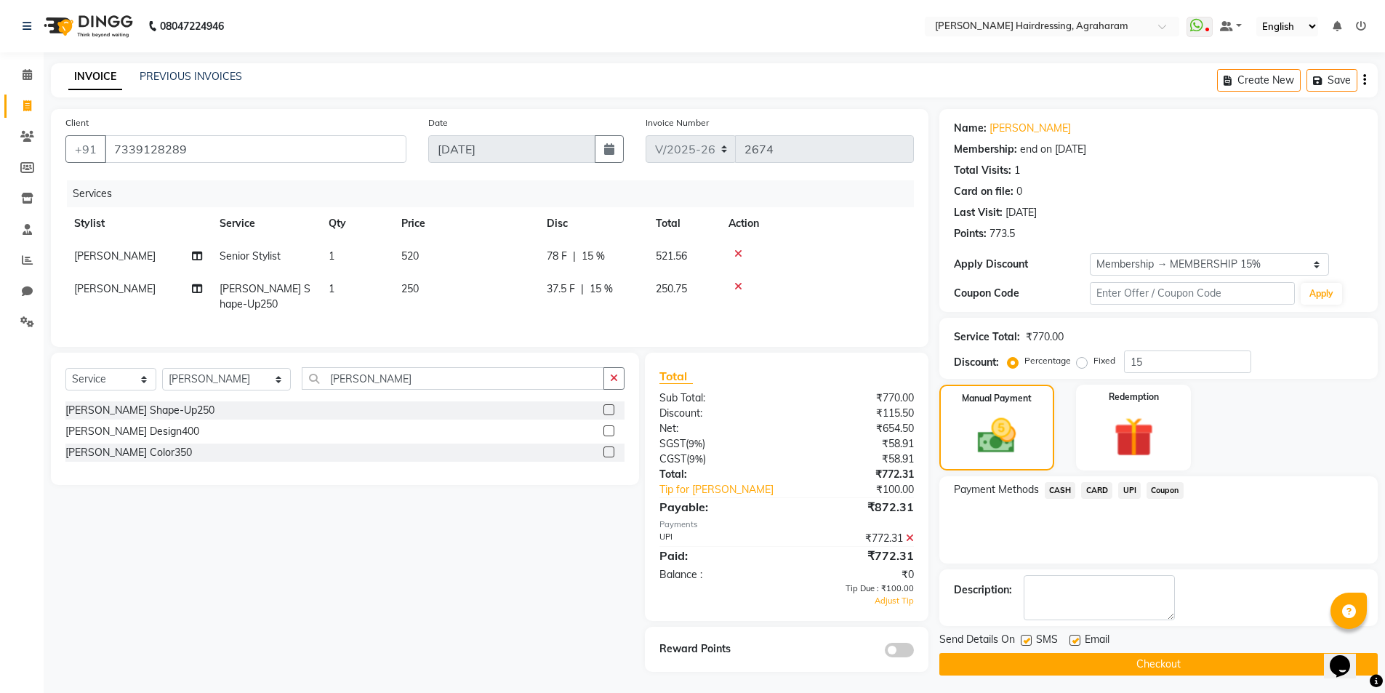
click at [1172, 664] on button "Checkout" at bounding box center [1159, 664] width 439 height 23
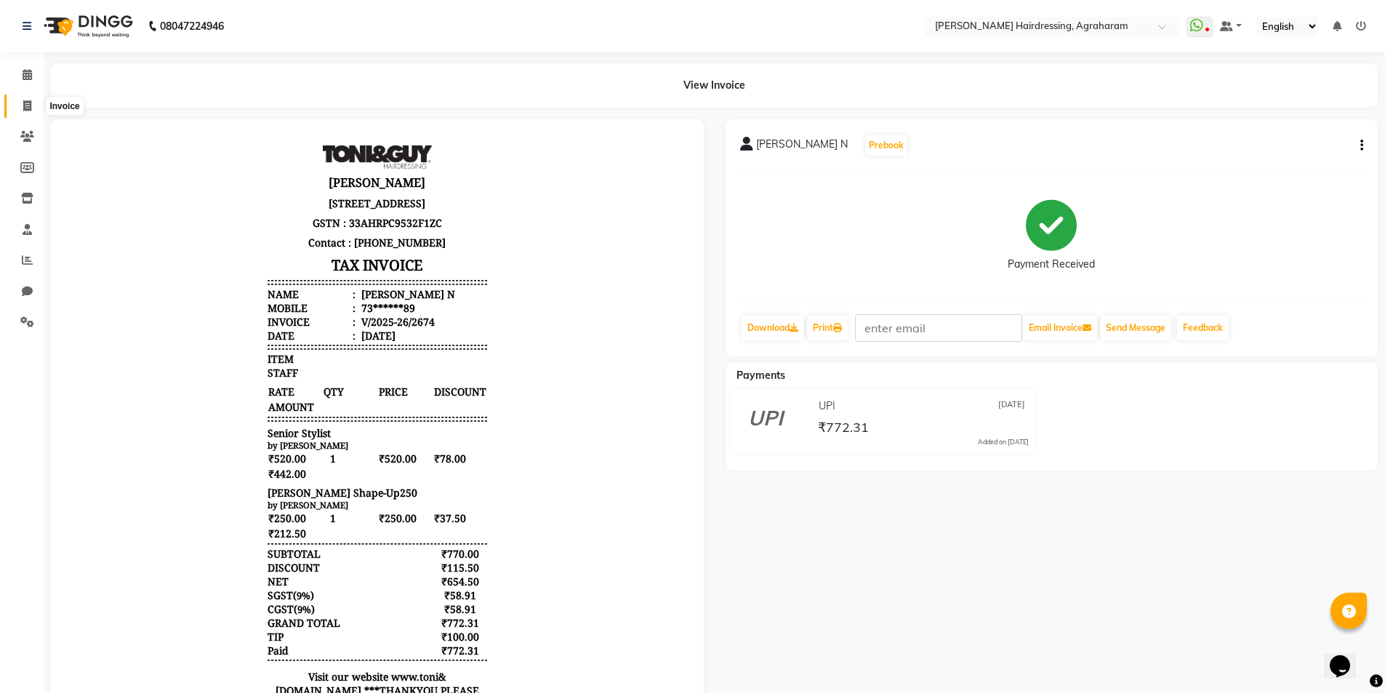
click at [27, 109] on icon at bounding box center [27, 105] width 8 height 11
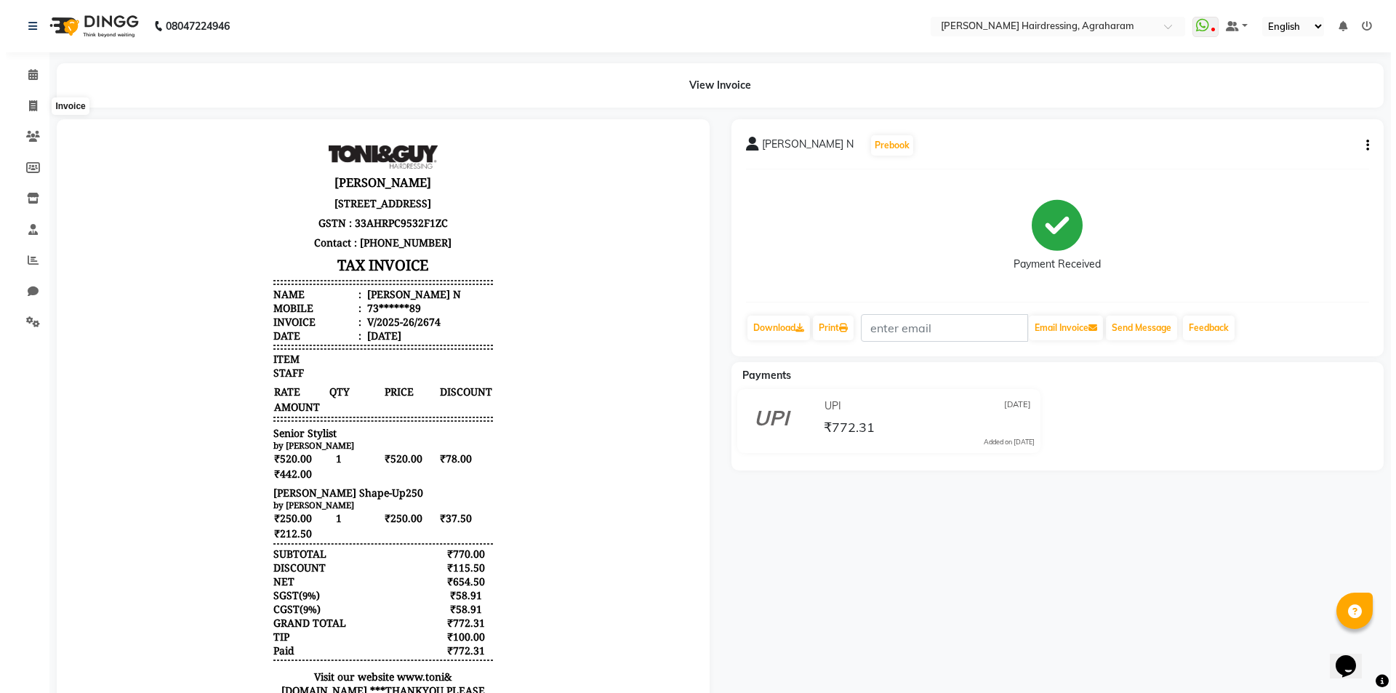
select select "service"
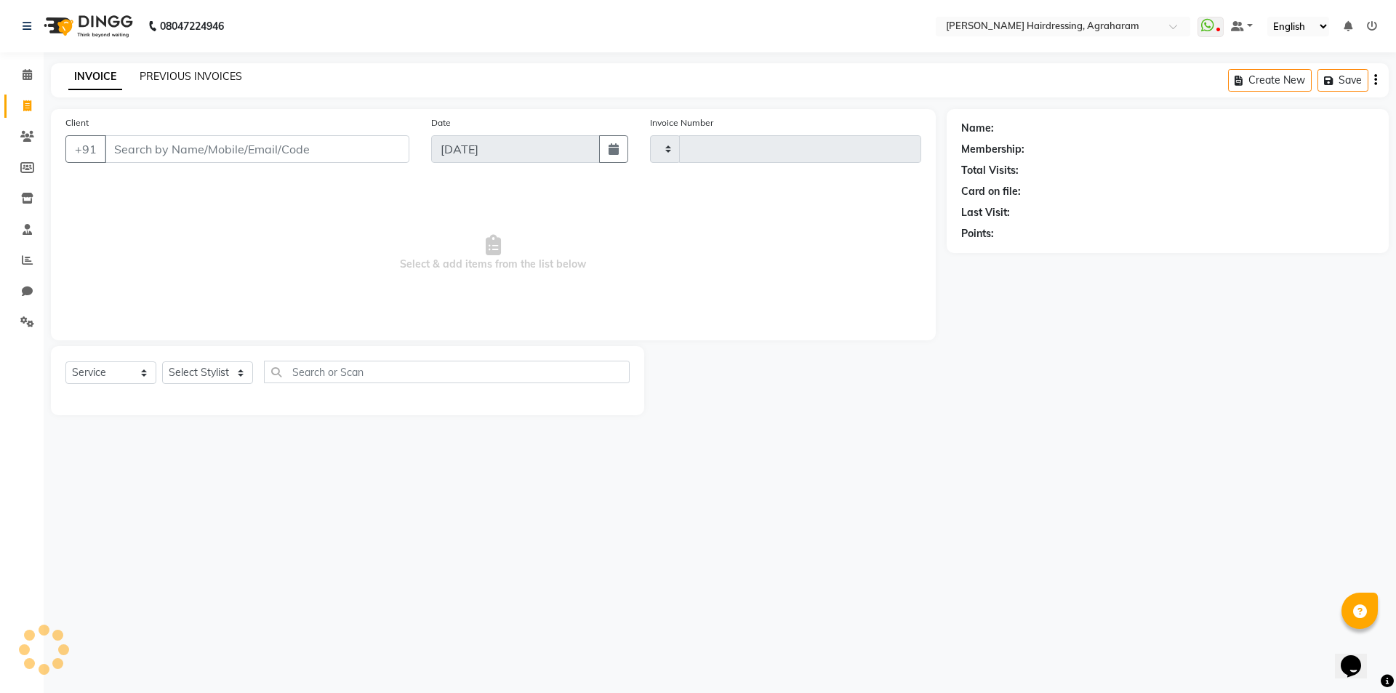
type input "2675"
click at [196, 80] on link "PREVIOUS INVOICES" at bounding box center [191, 76] width 103 height 13
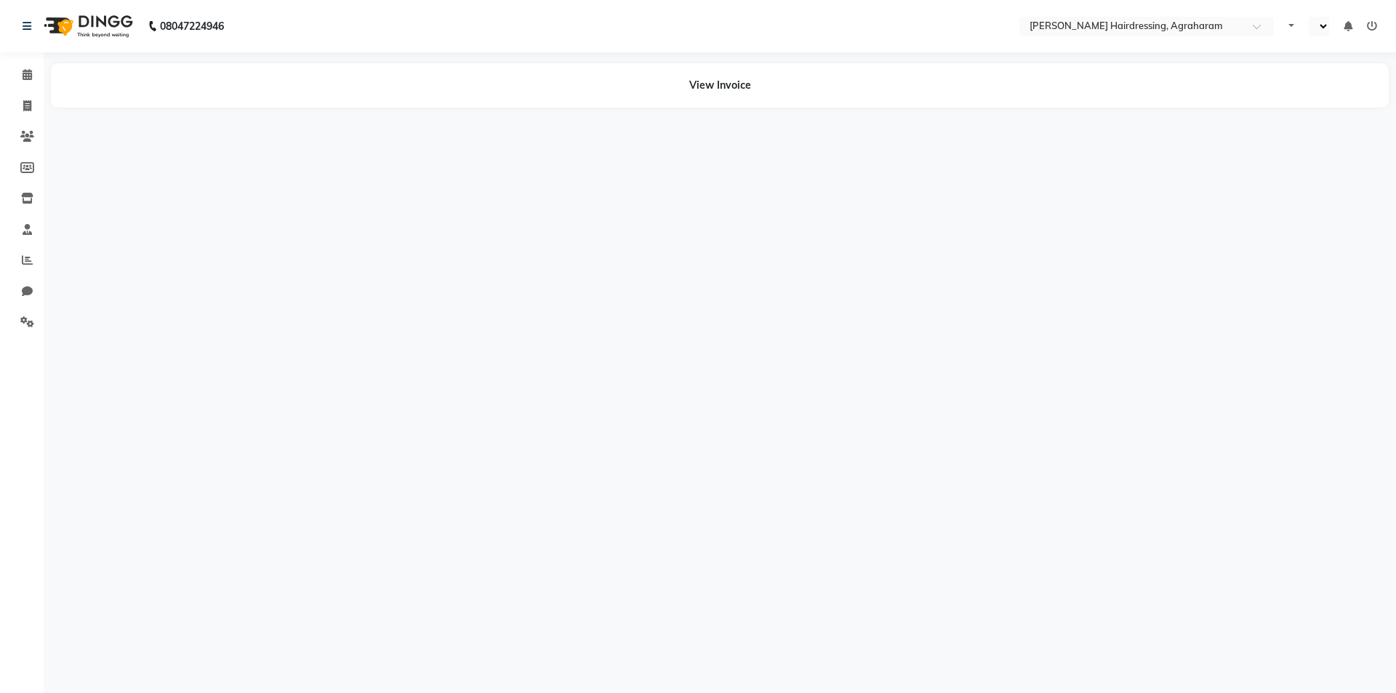
select select "en"
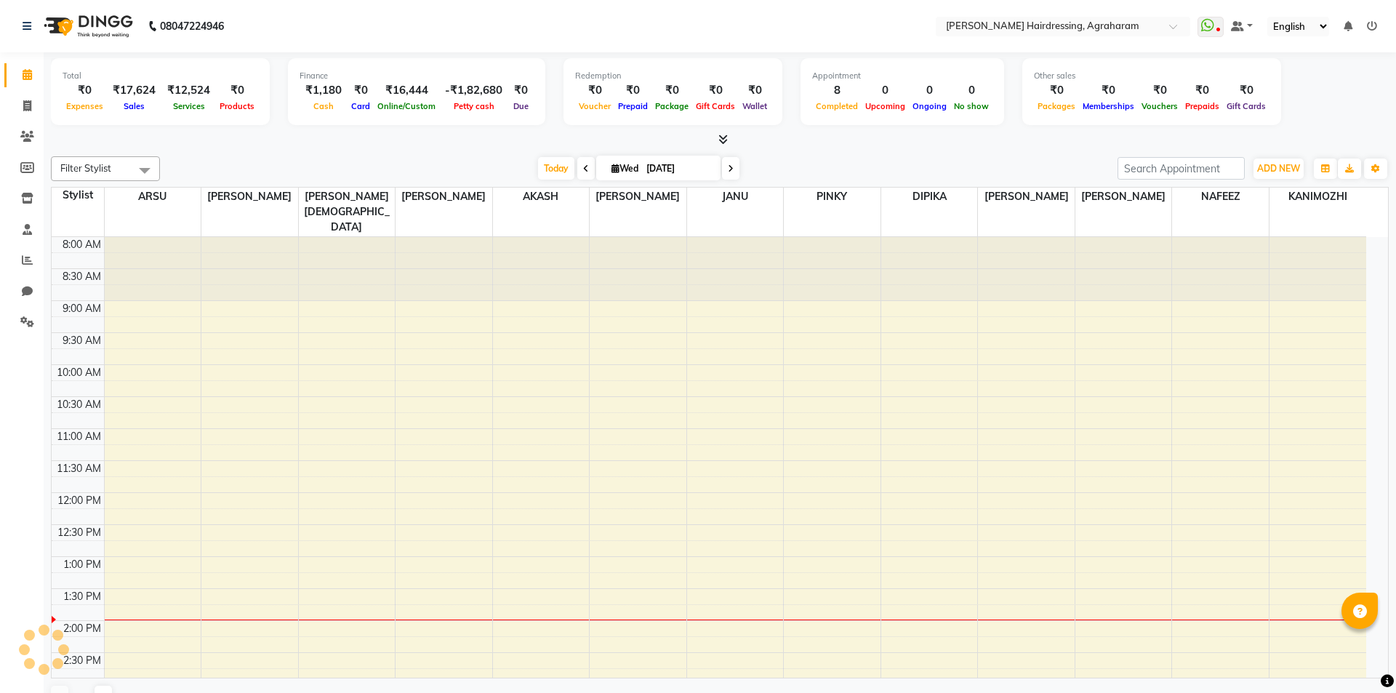
select select "en"
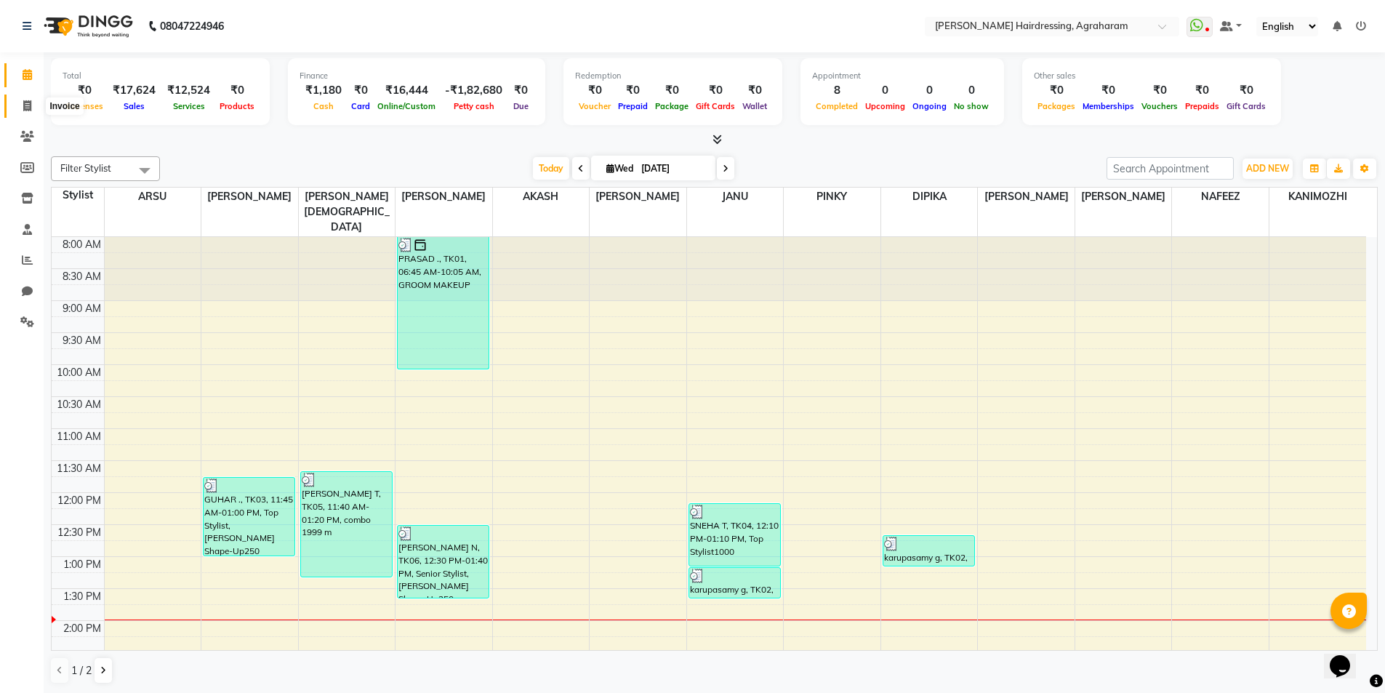
drag, startPoint x: 26, startPoint y: 109, endPoint x: 37, endPoint y: 115, distance: 12.4
click at [27, 108] on icon at bounding box center [27, 105] width 8 height 11
select select "service"
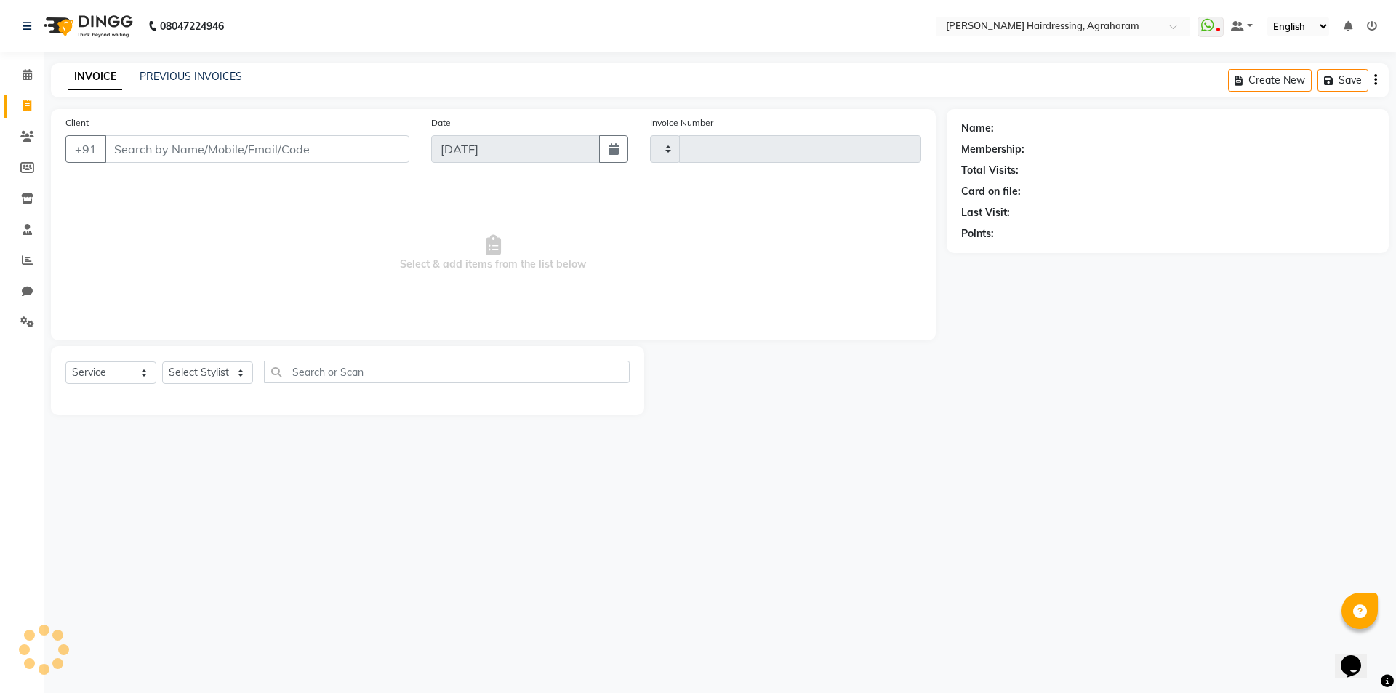
type input "2675"
select select "7962"
click at [241, 374] on select "Select Stylist [PERSON_NAME] AKASH ARSU [PERSON_NAME] MANAGER [PERSON_NAME] [PE…" at bounding box center [226, 372] width 129 height 23
select select "76925"
click at [162, 361] on select "Select Stylist [PERSON_NAME] AKASH ARSU [PERSON_NAME] MANAGER [PERSON_NAME] [PE…" at bounding box center [226, 372] width 129 height 23
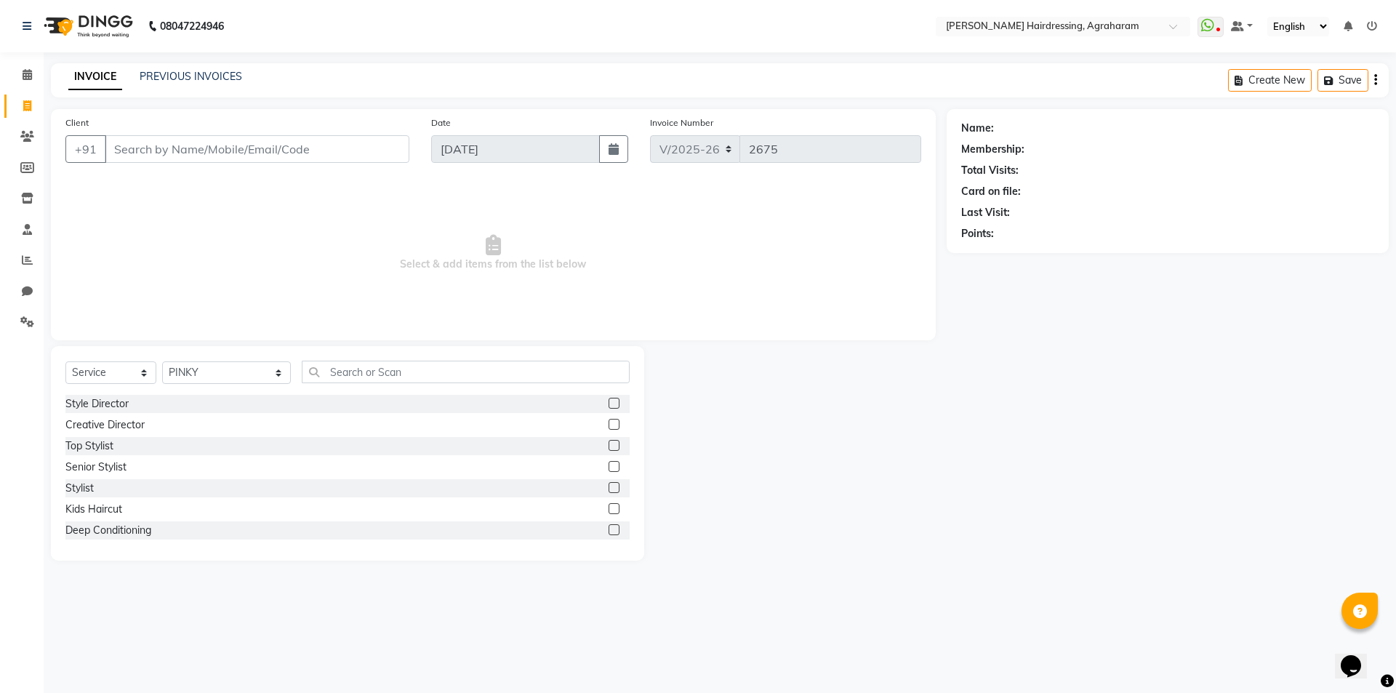
click at [349, 359] on div "Select Service Product Membership Package Voucher Prepaid Gift Card Select Styl…" at bounding box center [347, 453] width 593 height 215
click at [345, 375] on input "text" at bounding box center [466, 372] width 328 height 23
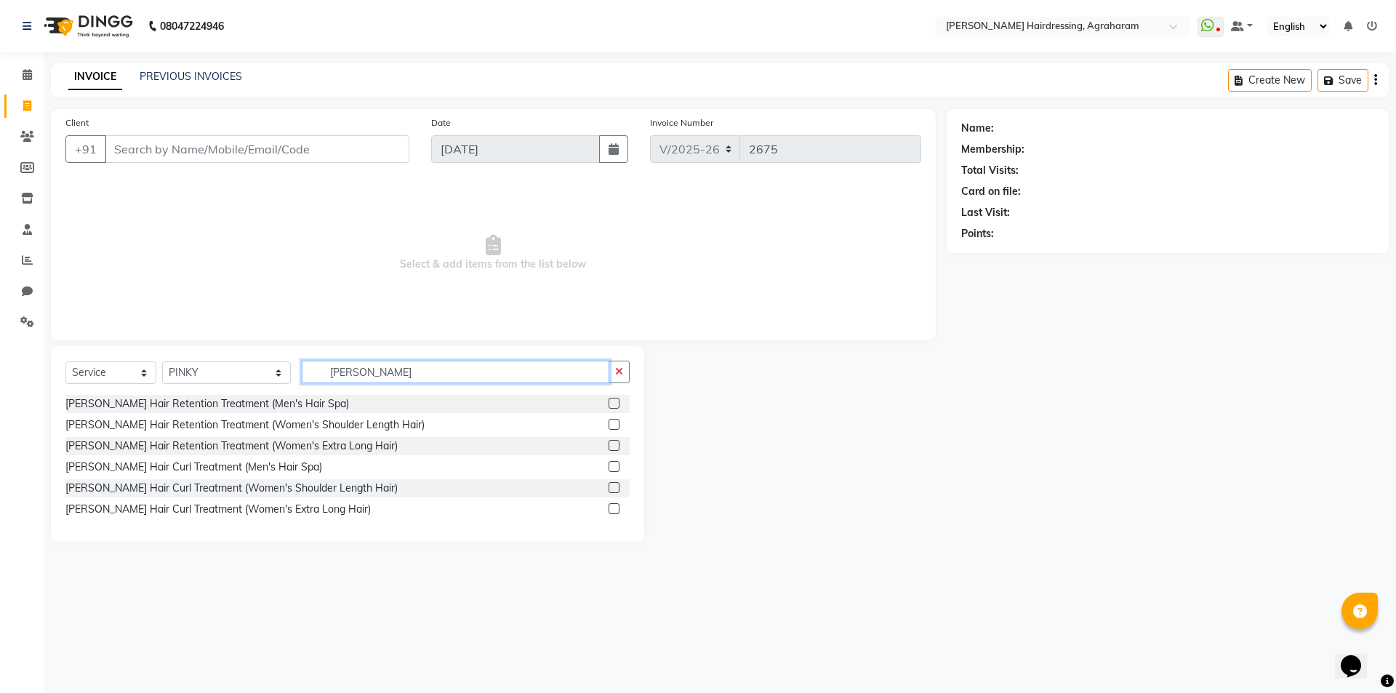
type input "[PERSON_NAME]"
click at [613, 443] on label at bounding box center [614, 445] width 11 height 11
click at [613, 443] on input "checkbox" at bounding box center [613, 445] width 9 height 9
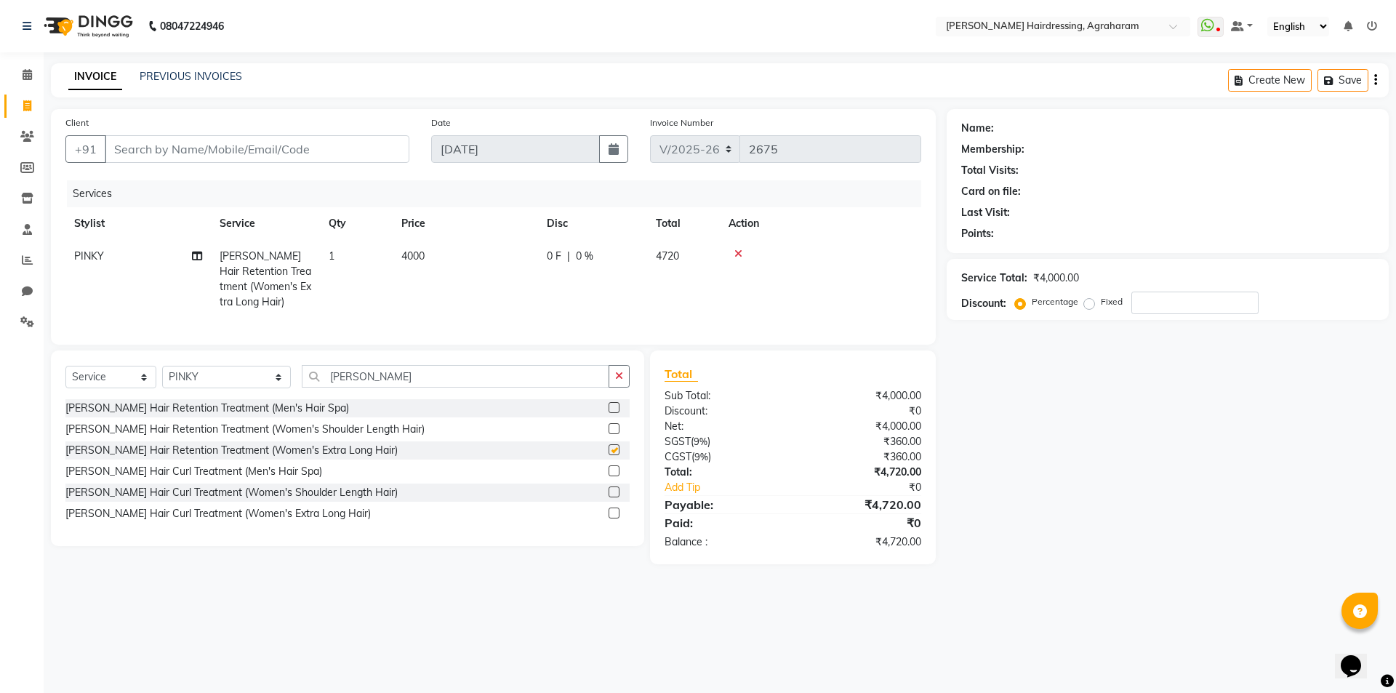
checkbox input "false"
click at [742, 254] on div at bounding box center [821, 254] width 184 height 10
click at [739, 253] on icon at bounding box center [738, 254] width 8 height 10
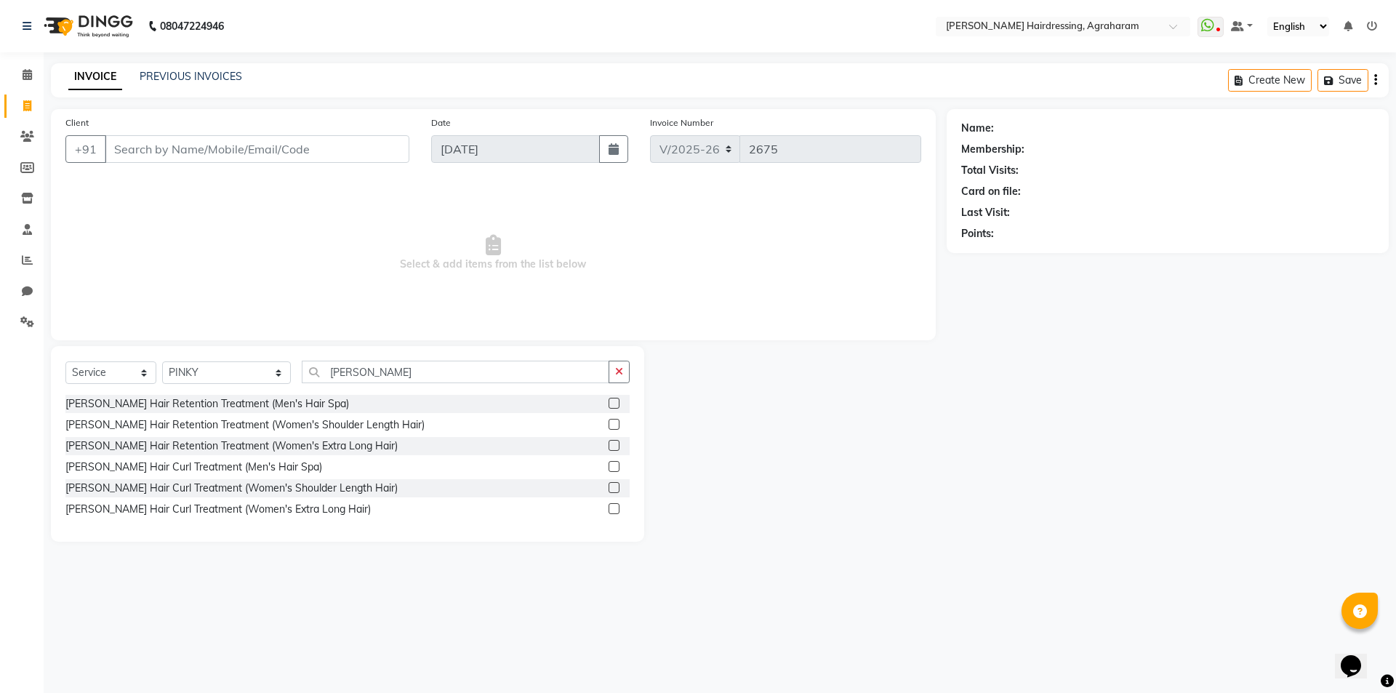
click at [612, 490] on label at bounding box center [614, 487] width 11 height 11
click at [612, 490] on input "checkbox" at bounding box center [613, 488] width 9 height 9
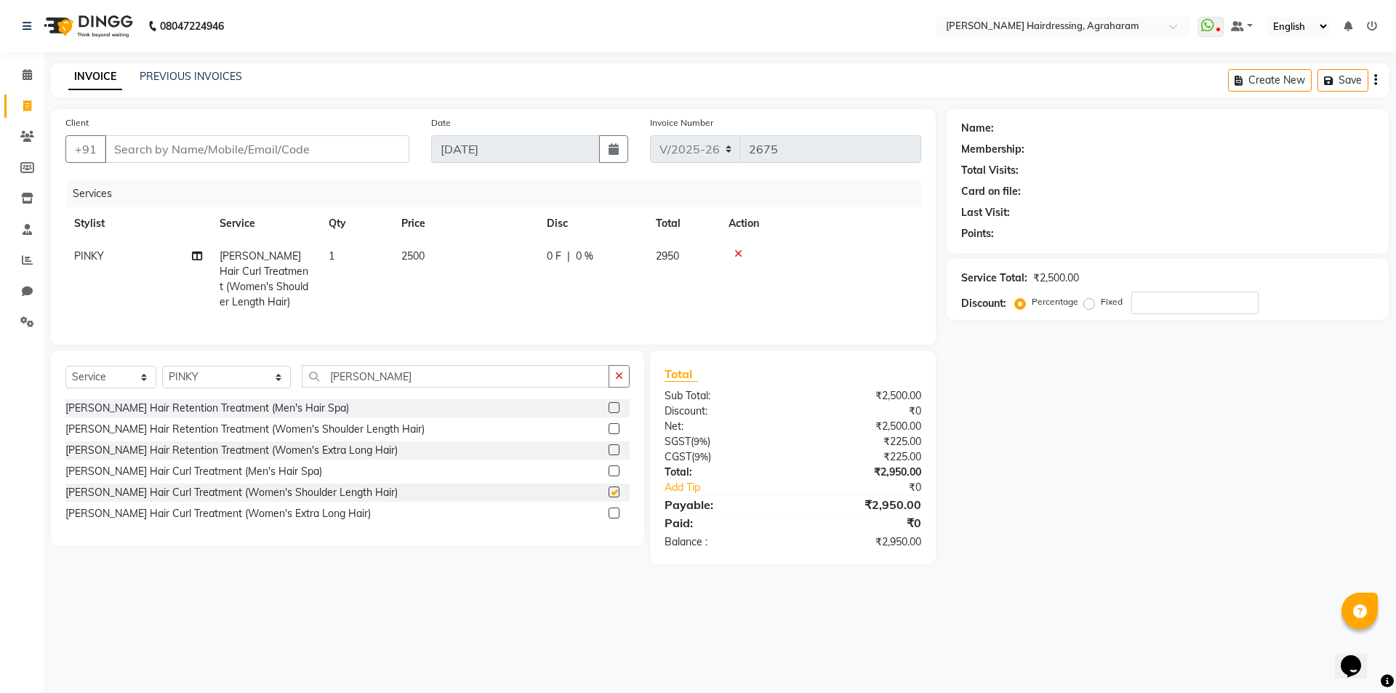
checkbox input "false"
click at [256, 153] on input "Client" at bounding box center [257, 149] width 305 height 28
click at [325, 388] on input "[PERSON_NAME]" at bounding box center [456, 376] width 308 height 23
type input "S"
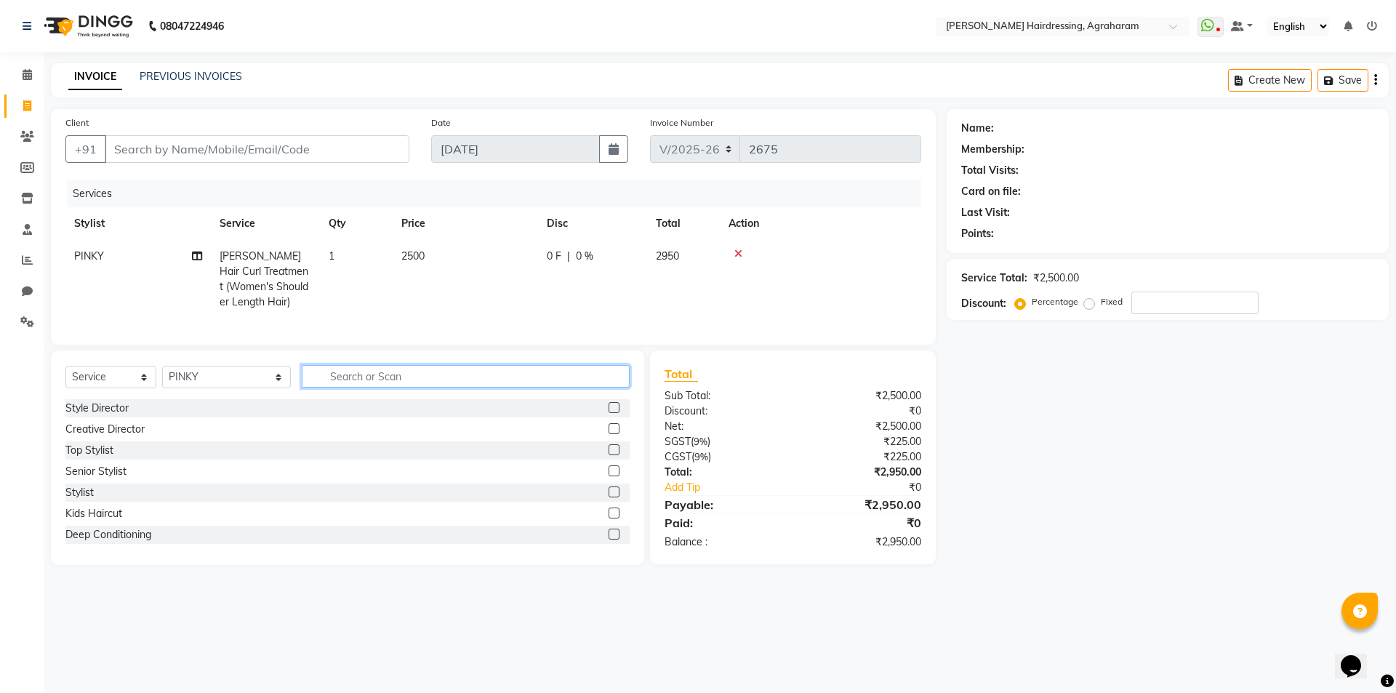
click at [309, 386] on input "text" at bounding box center [466, 376] width 328 height 23
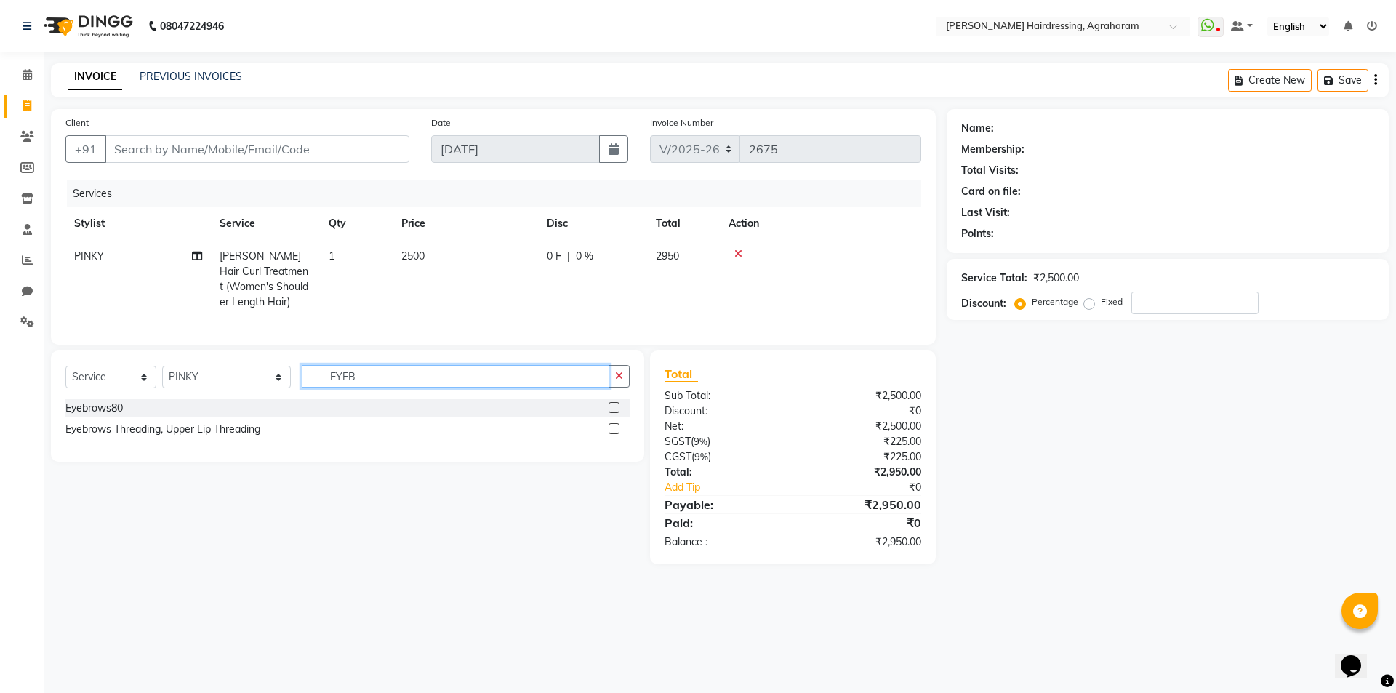
type input "EYEB"
click at [614, 413] on label at bounding box center [614, 407] width 11 height 11
click at [614, 413] on input "checkbox" at bounding box center [613, 408] width 9 height 9
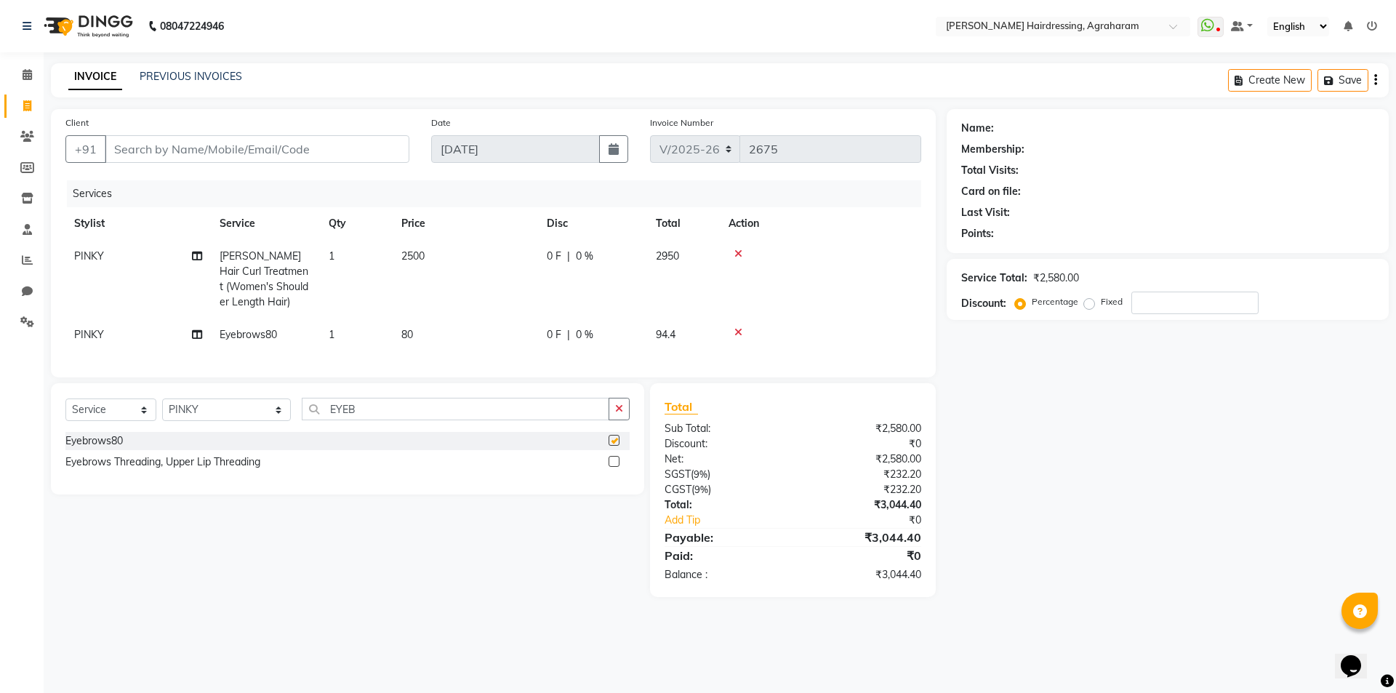
checkbox input "false"
click at [344, 343] on td "1" at bounding box center [356, 335] width 73 height 33
select select "76925"
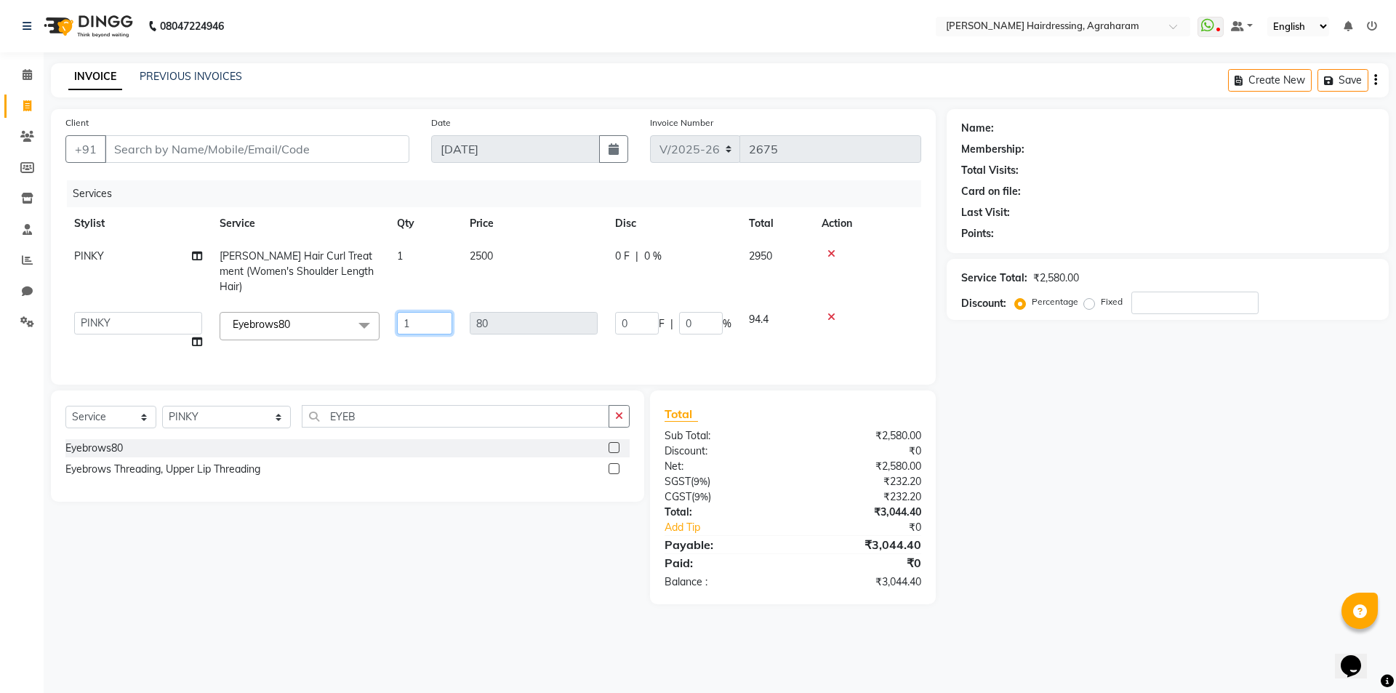
click at [434, 312] on input "1" at bounding box center [424, 323] width 55 height 23
type input "2"
click at [545, 196] on div "Services" at bounding box center [499, 193] width 865 height 27
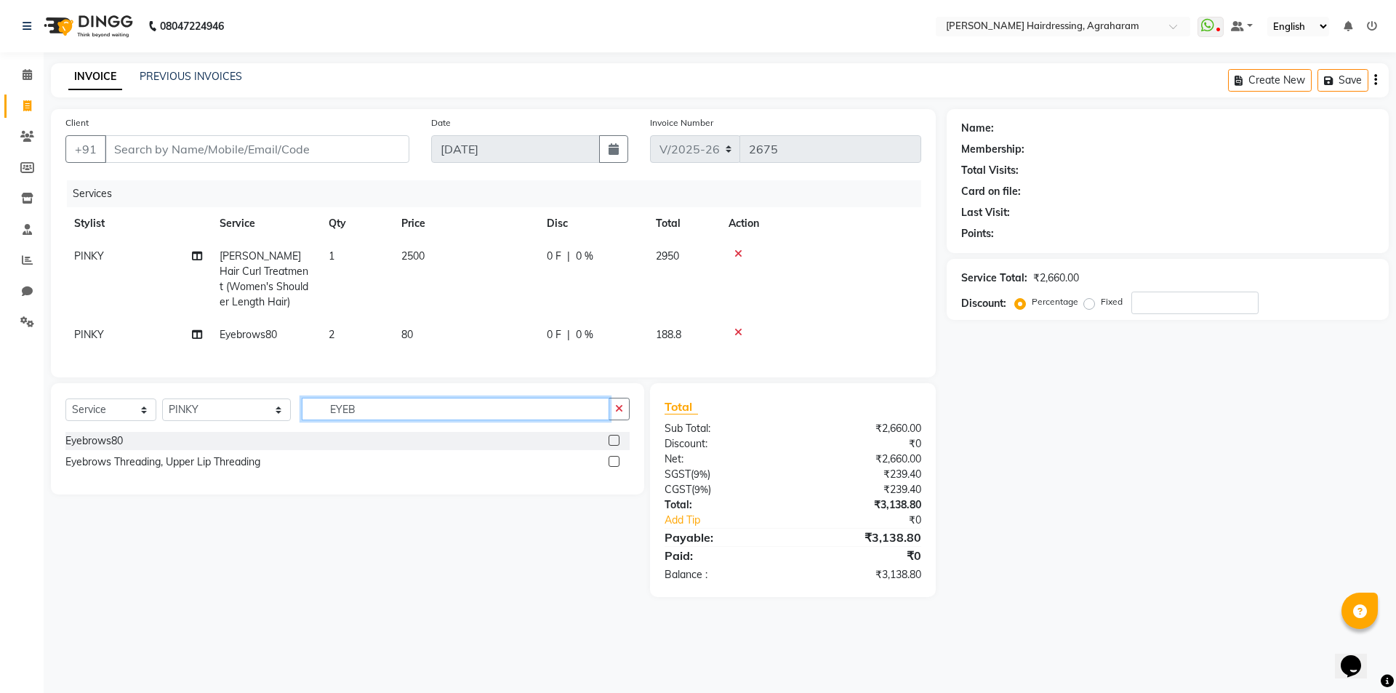
click at [336, 419] on input "EYEB" at bounding box center [456, 409] width 308 height 23
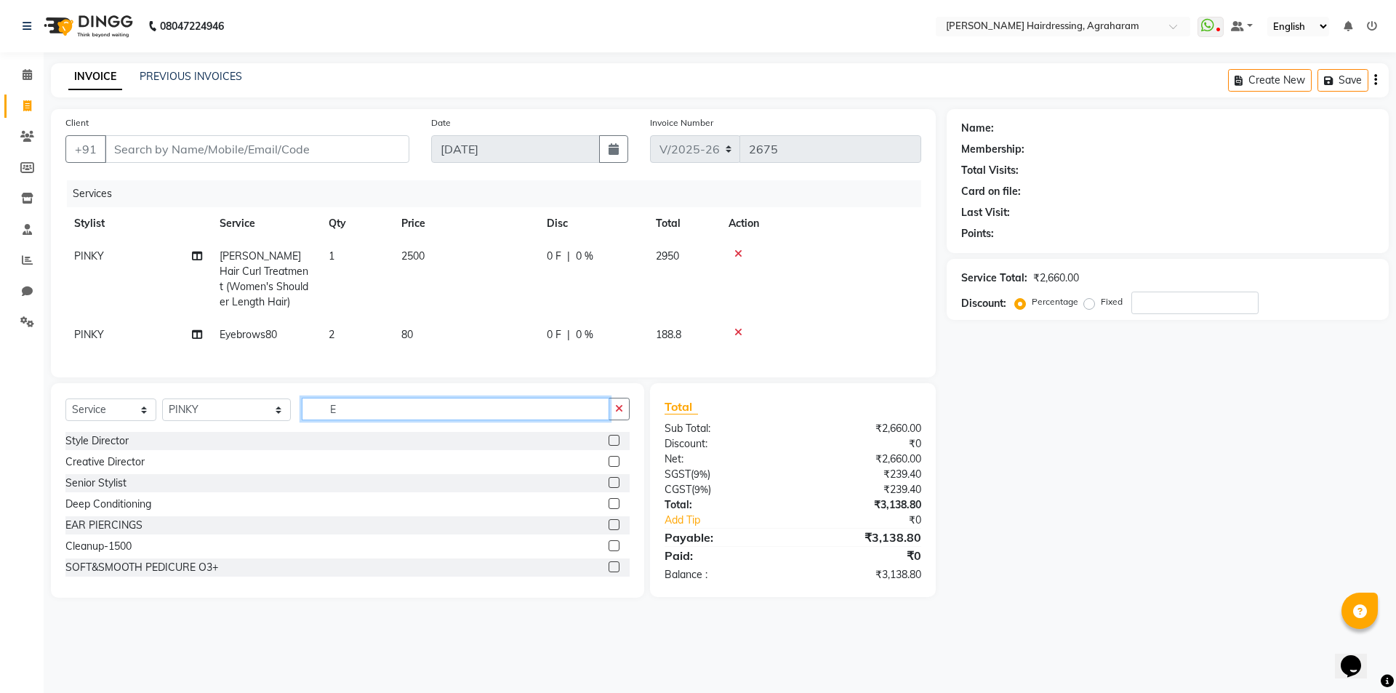
type input "E"
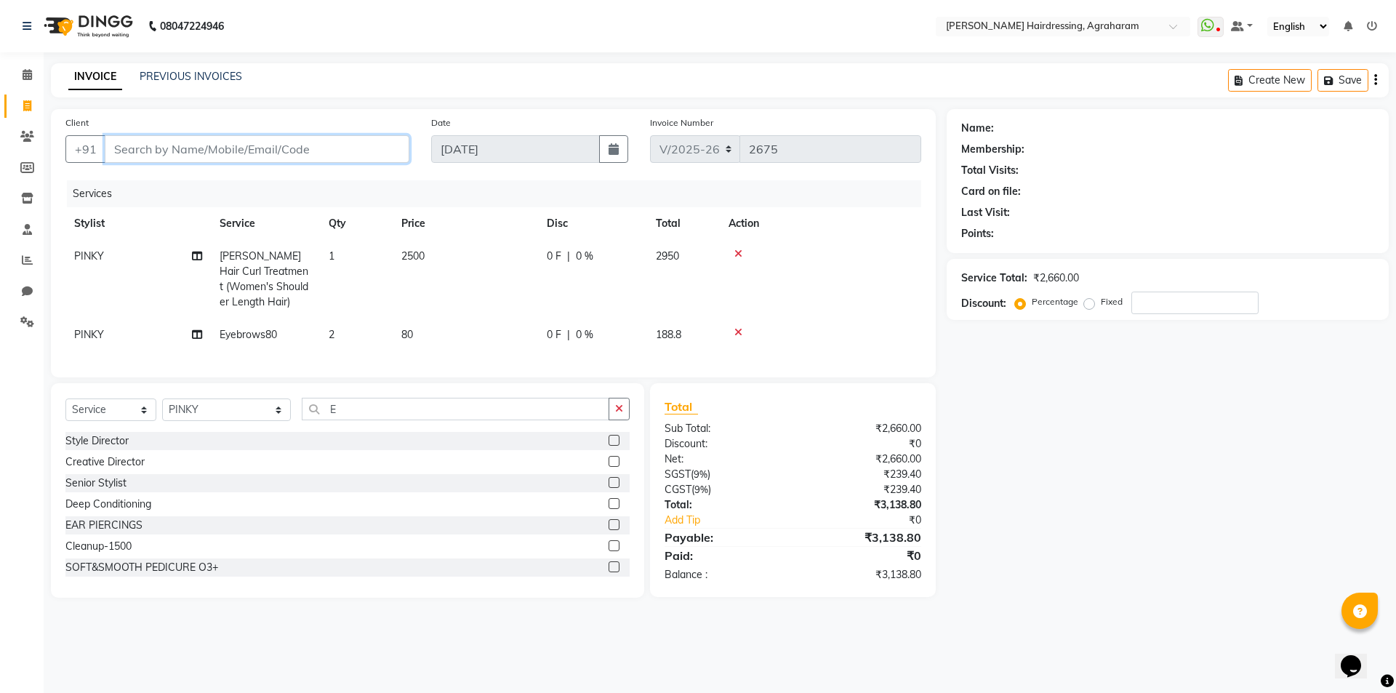
click at [155, 150] on input "Client" at bounding box center [257, 149] width 305 height 28
paste input "7418320999"
type input "7418320999"
type input "0"
type input "7418320999"
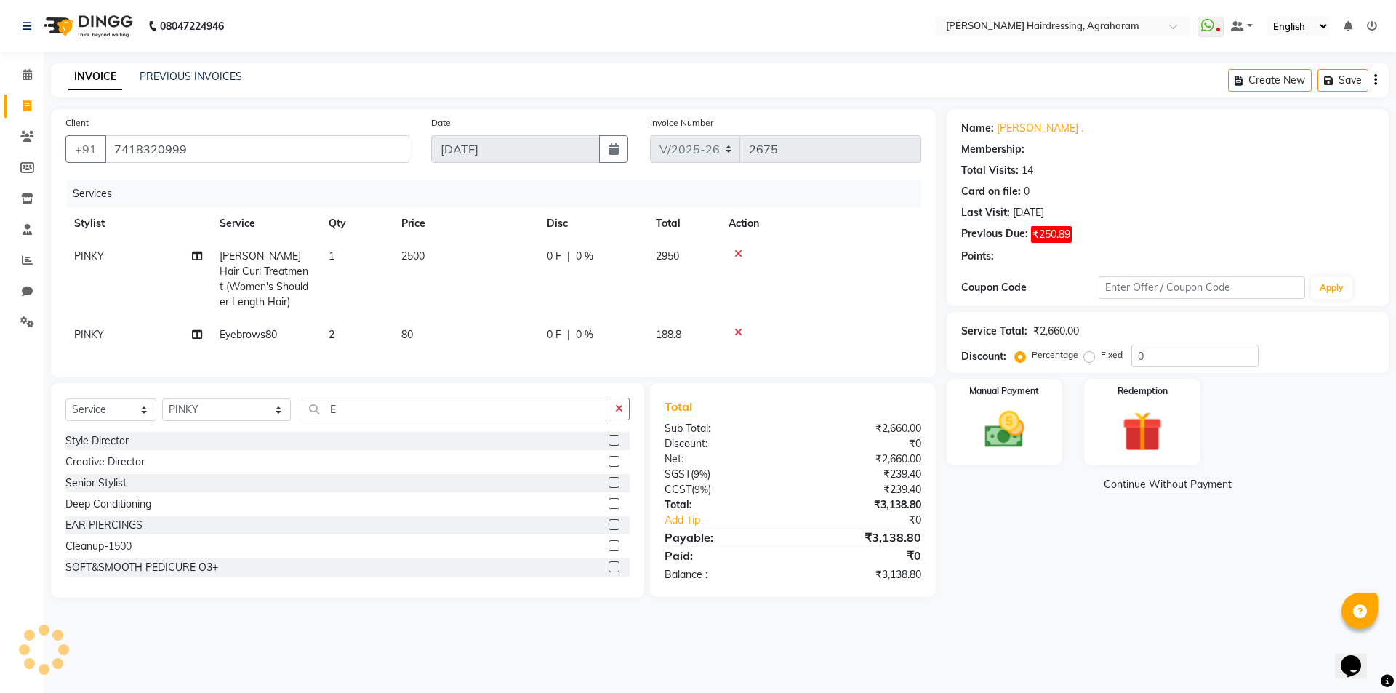
select select "1: Object"
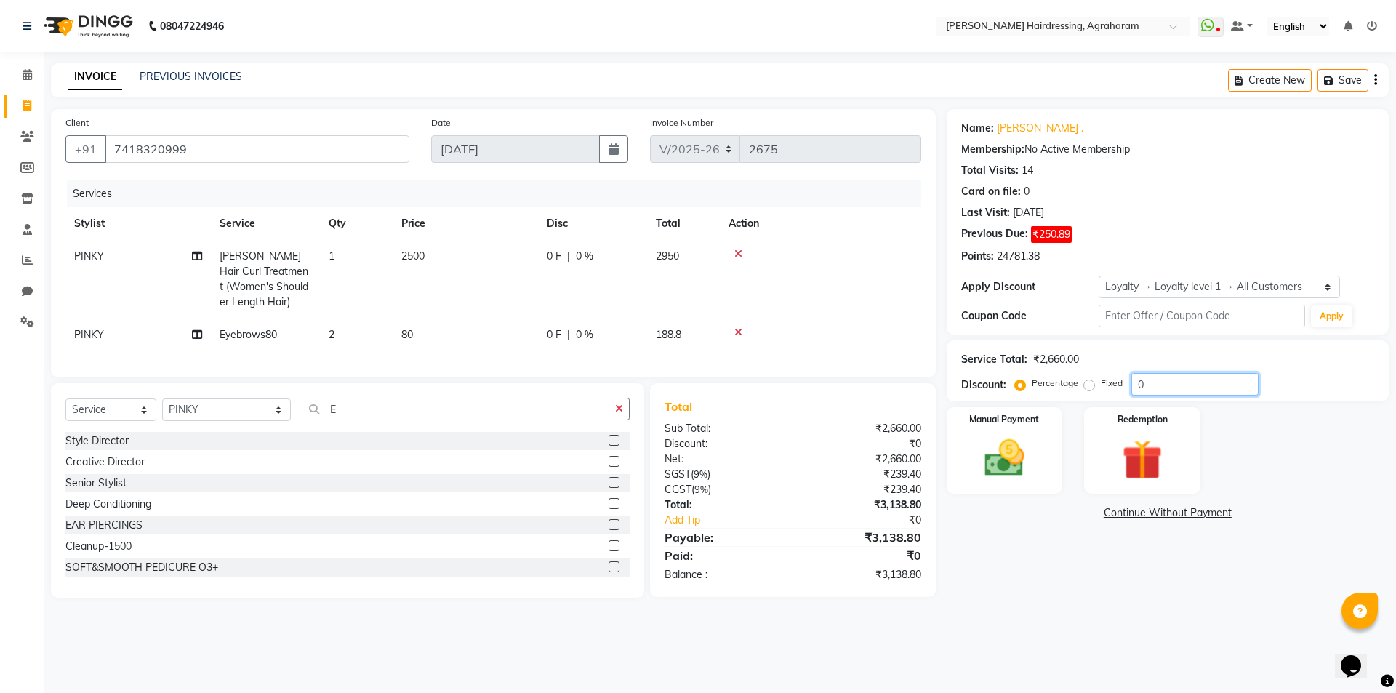
click at [1150, 391] on input "0" at bounding box center [1195, 384] width 127 height 23
type input "15"
click at [1001, 476] on img at bounding box center [1005, 458] width 68 height 48
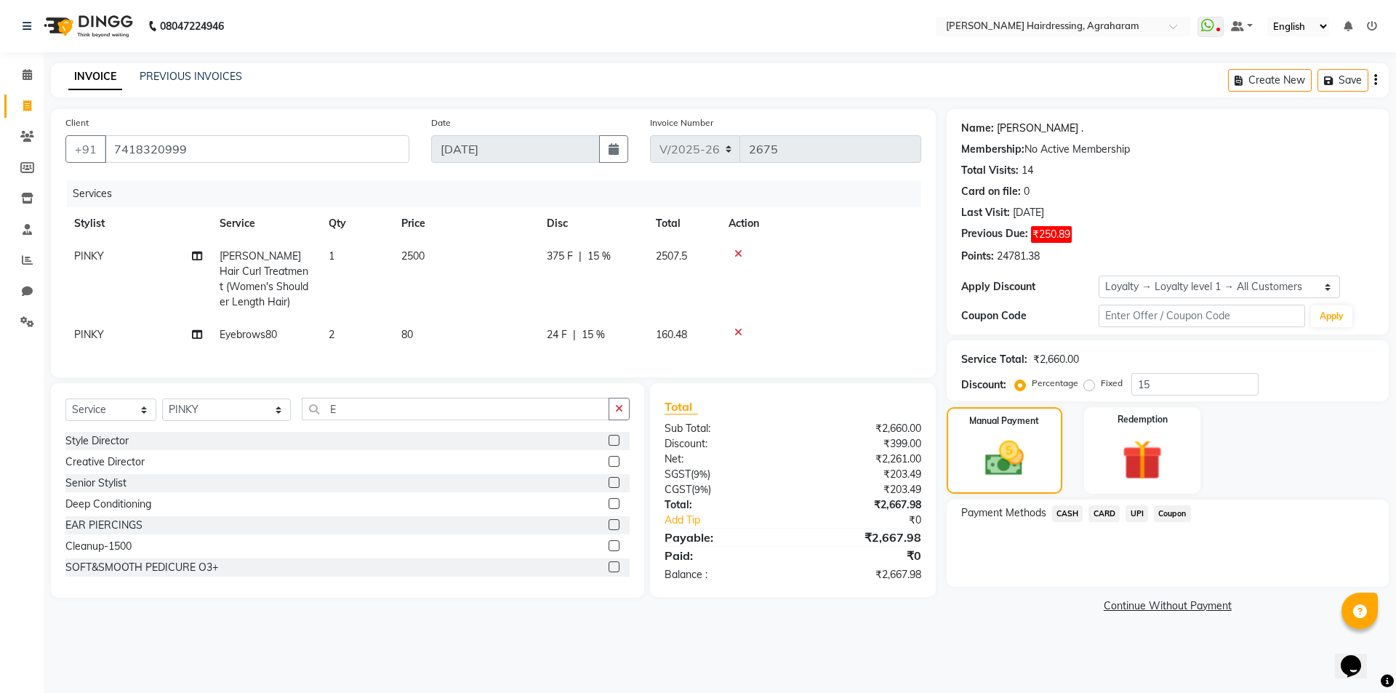
click at [1009, 129] on link "Monisha ." at bounding box center [1040, 128] width 87 height 15
click at [325, 337] on td "2" at bounding box center [356, 335] width 73 height 33
select select "76925"
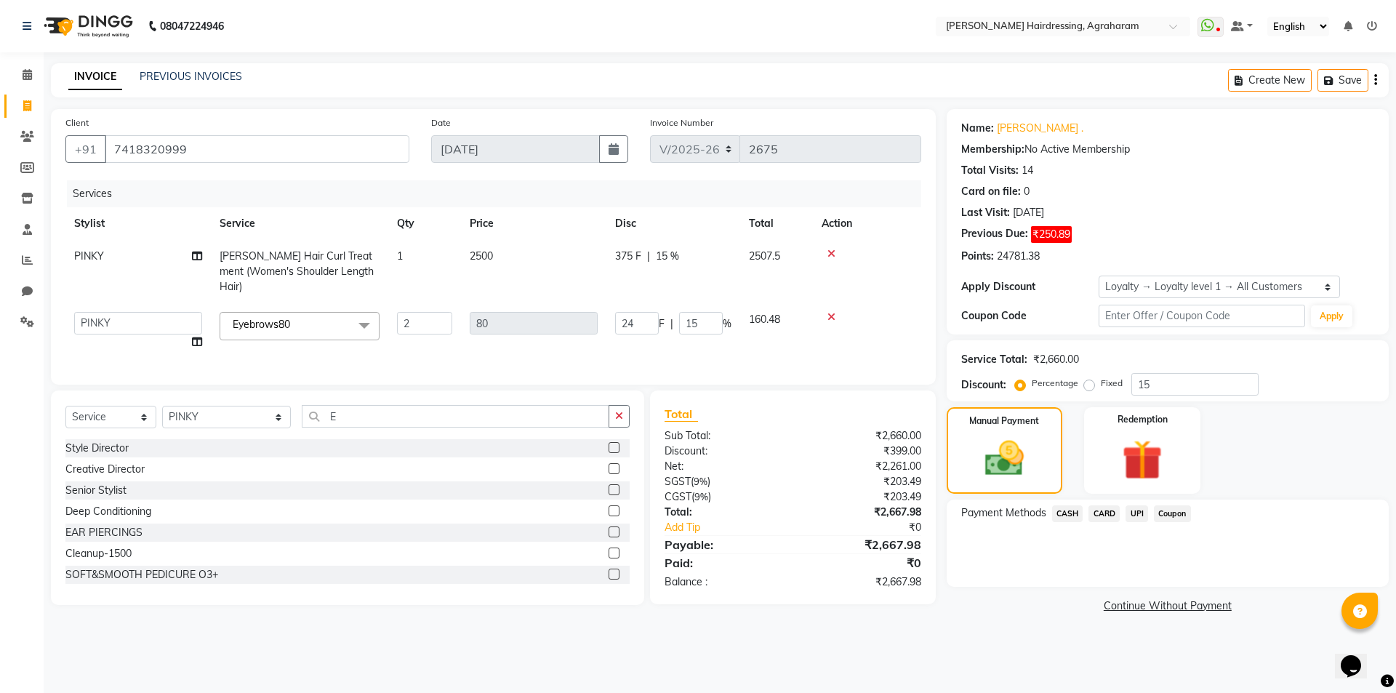
click at [830, 303] on td at bounding box center [867, 330] width 108 height 55
click at [829, 312] on icon at bounding box center [832, 317] width 8 height 10
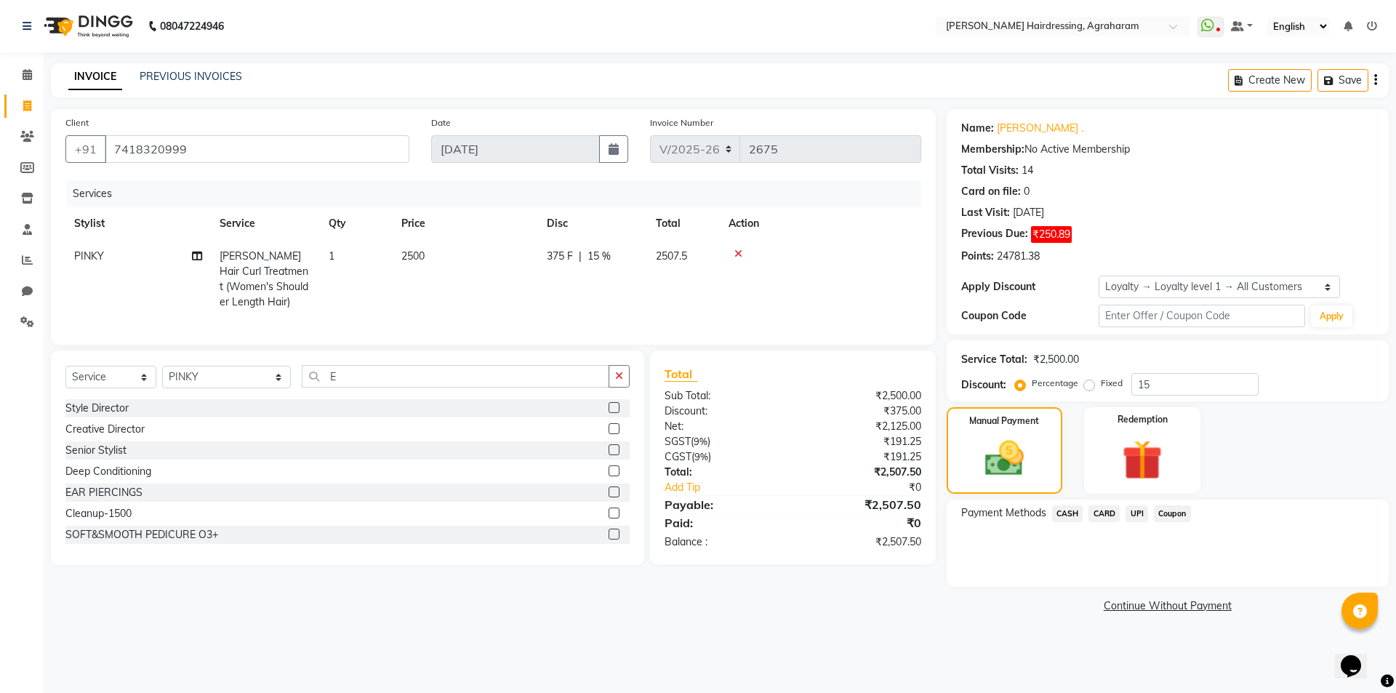
click at [1185, 368] on div "Service Total: ₹2,500.00 Discount: Percentage Fixed 15" at bounding box center [1167, 370] width 413 height 49
click at [1170, 391] on input "15" at bounding box center [1195, 384] width 127 height 23
type input "15"
click at [1062, 519] on span "CASH" at bounding box center [1067, 513] width 31 height 17
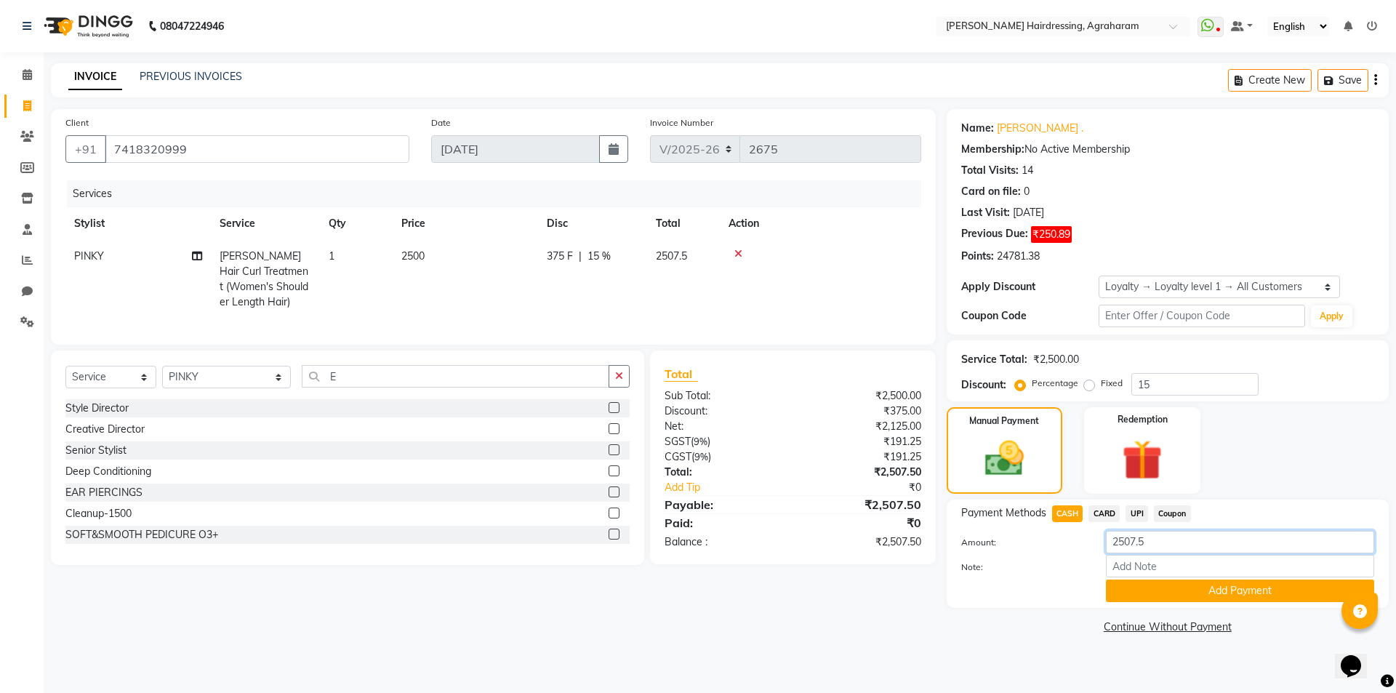
click at [1156, 552] on input "2507.5" at bounding box center [1240, 542] width 268 height 23
type input "2507"
click at [1229, 590] on button "Add Payment" at bounding box center [1240, 591] width 268 height 23
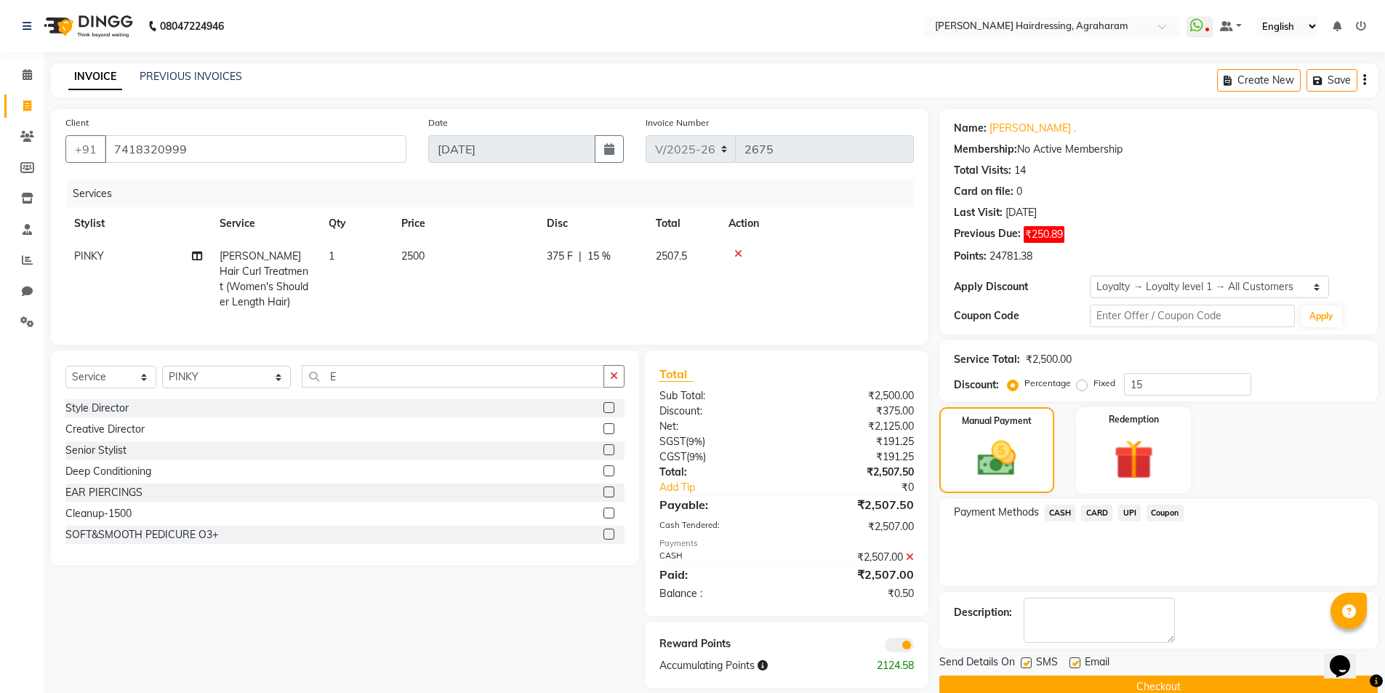
click at [1167, 686] on button "Checkout" at bounding box center [1159, 687] width 439 height 23
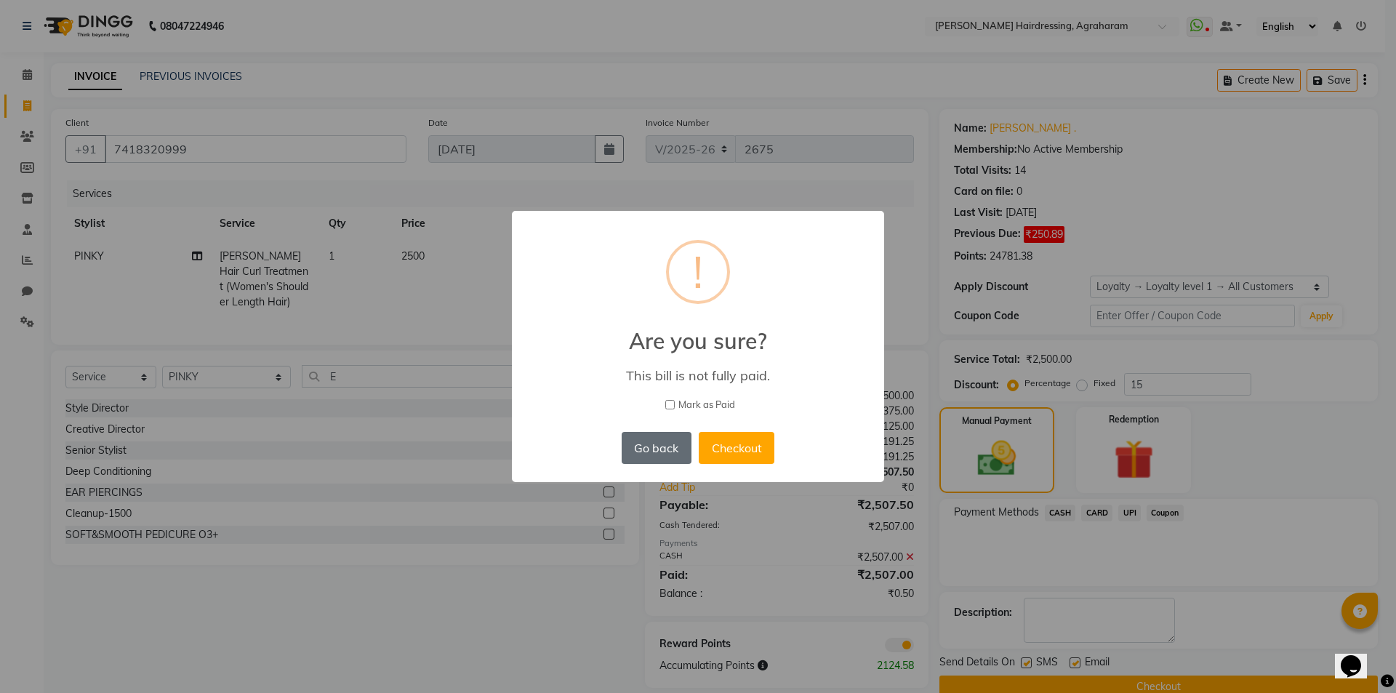
click at [655, 451] on button "Go back" at bounding box center [657, 448] width 70 height 32
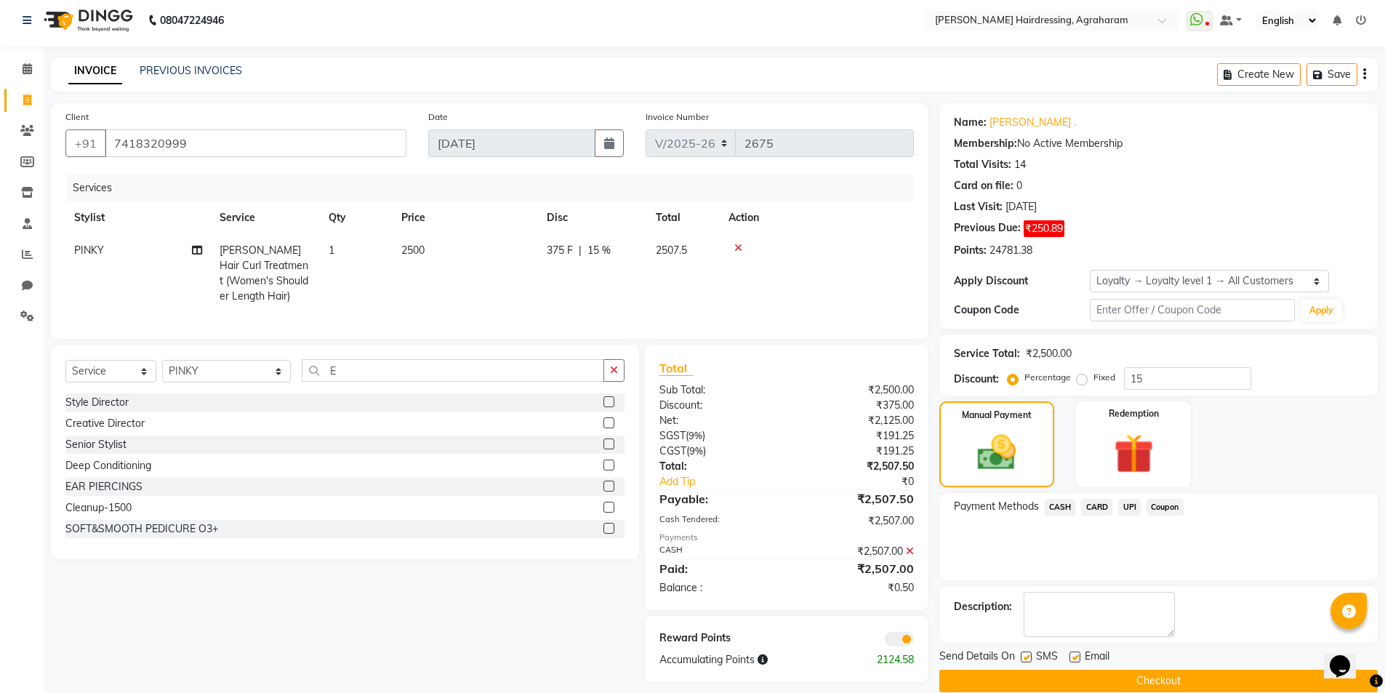
scroll to position [28, 0]
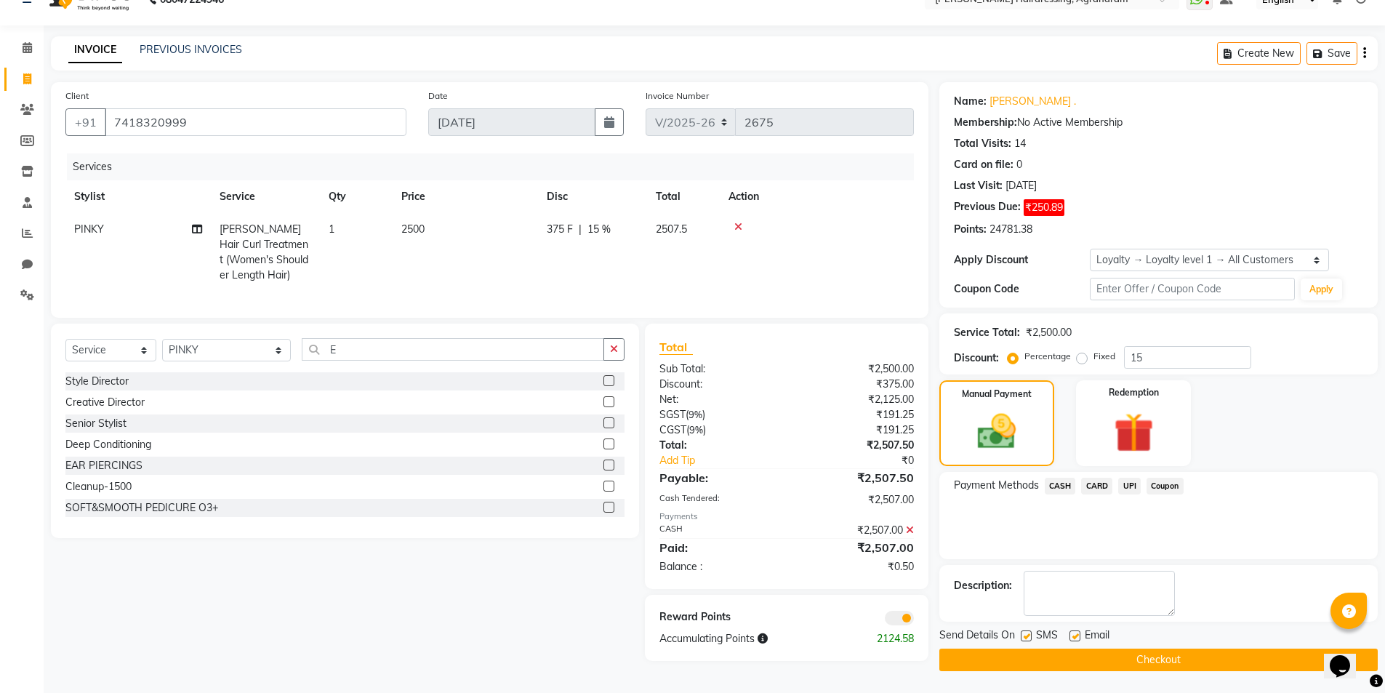
click at [1060, 487] on span "CASH" at bounding box center [1060, 486] width 31 height 17
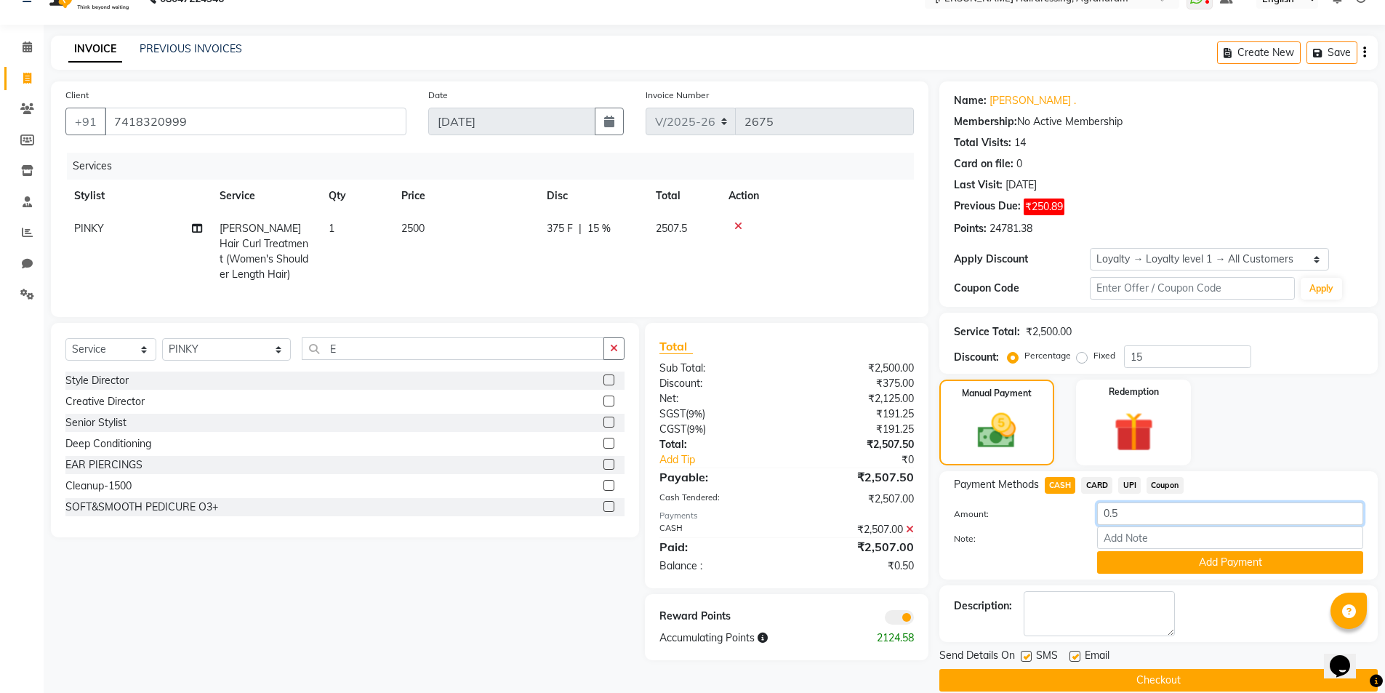
click at [1125, 519] on input "0.5" at bounding box center [1230, 514] width 266 height 23
type input "0"
click at [1066, 487] on span "CASH" at bounding box center [1060, 485] width 31 height 17
click at [913, 535] on icon at bounding box center [910, 529] width 8 height 10
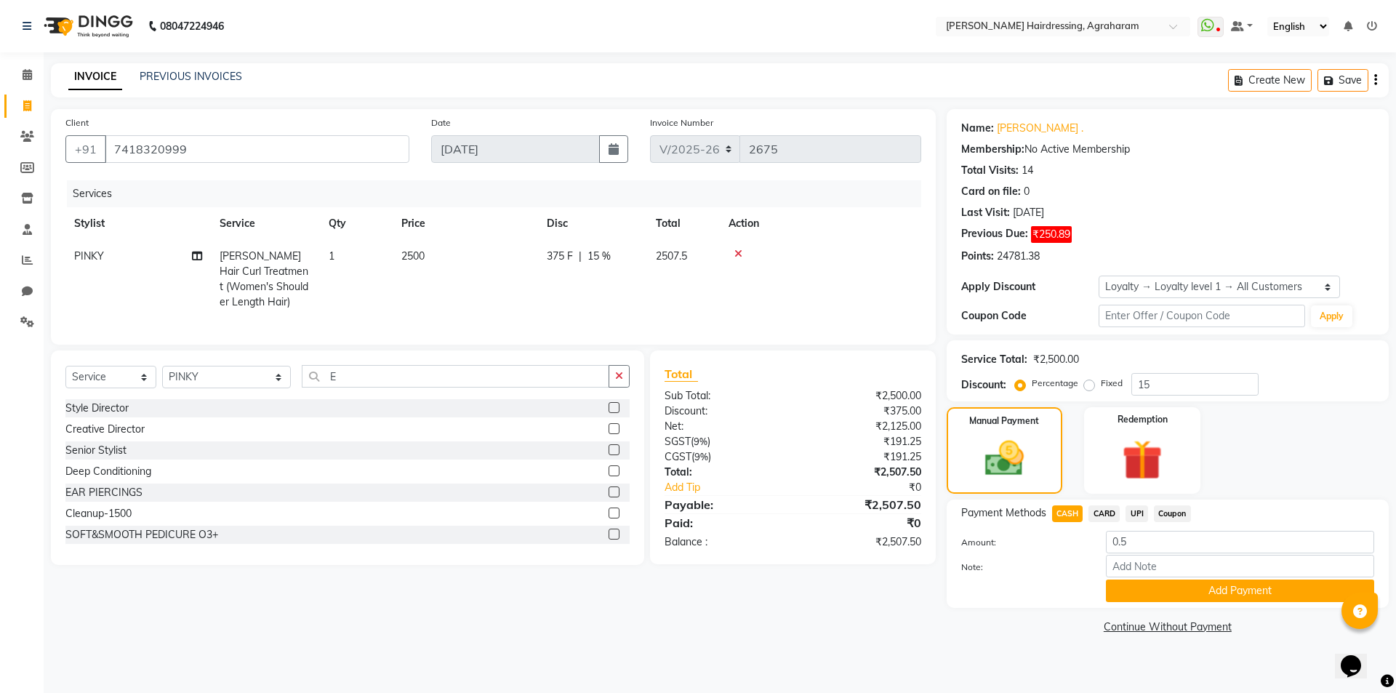
click at [1071, 515] on span "CASH" at bounding box center [1067, 513] width 31 height 17
type input "2507.5"
click at [1245, 593] on button "Add Payment" at bounding box center [1240, 591] width 268 height 23
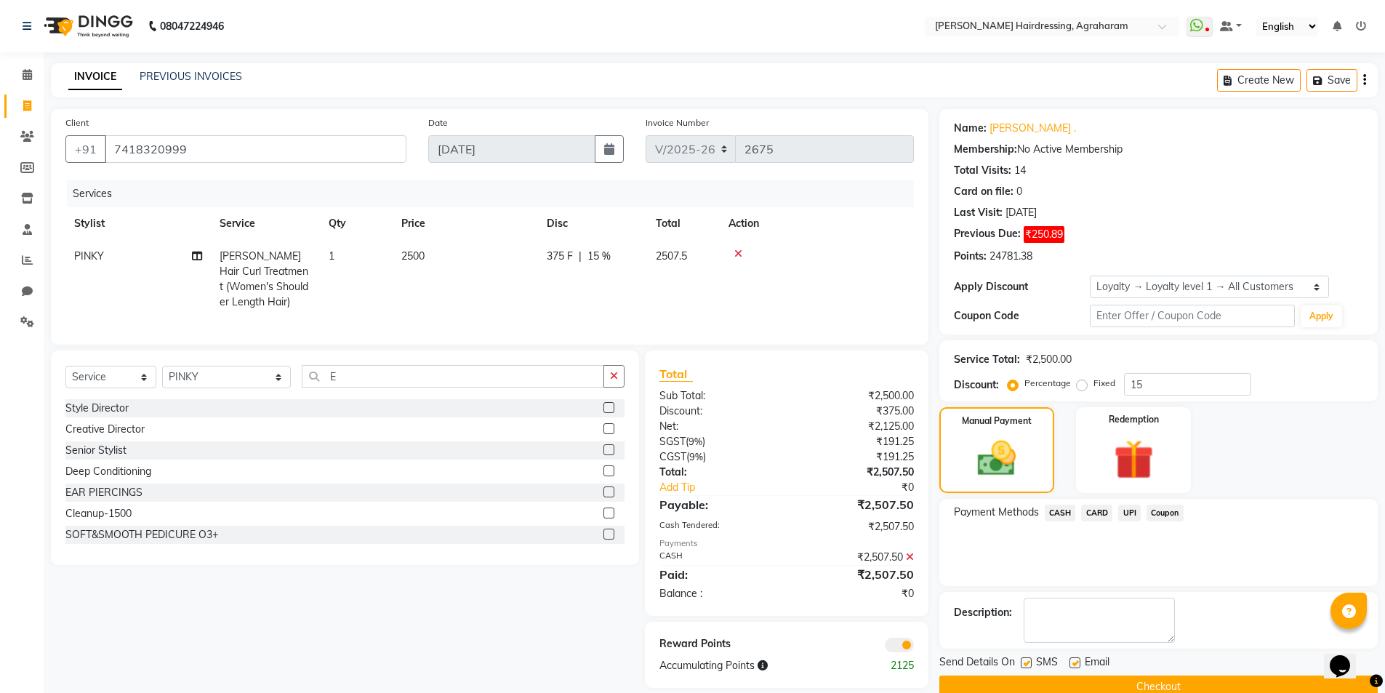
click at [1153, 683] on button "Checkout" at bounding box center [1159, 687] width 439 height 23
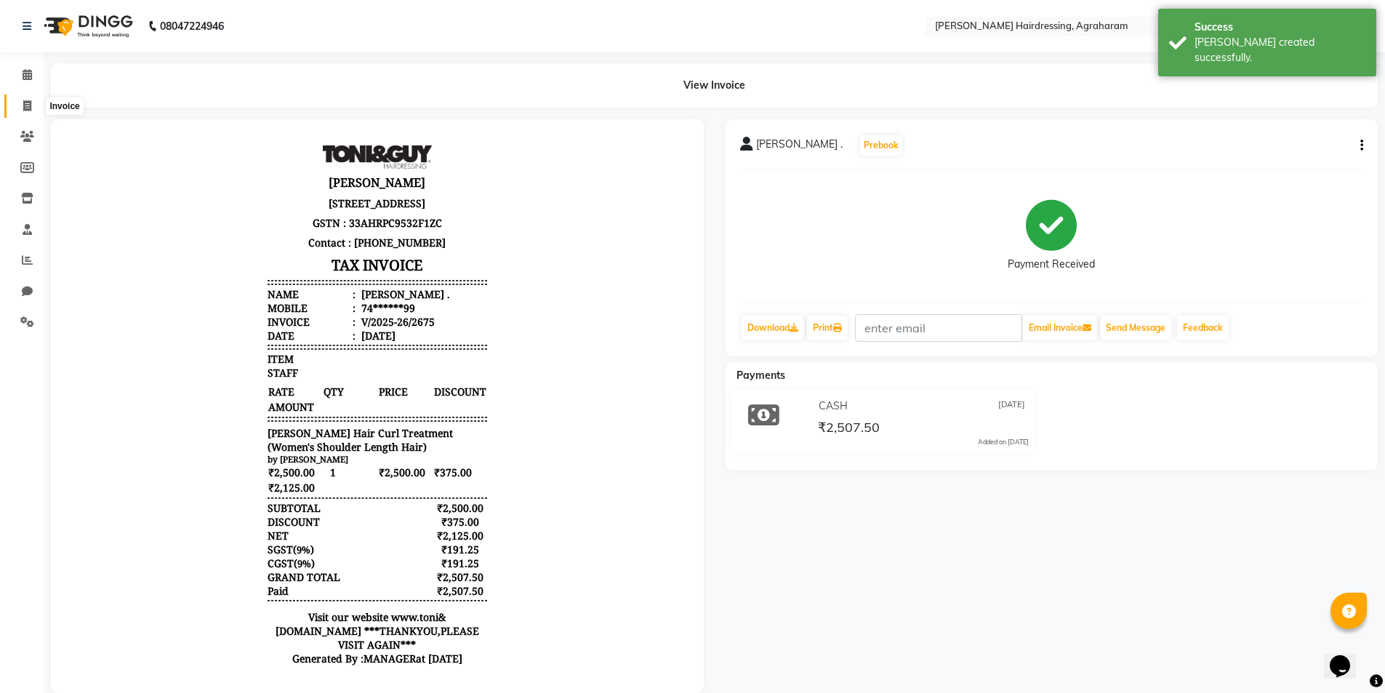
click at [26, 111] on span at bounding box center [27, 106] width 25 height 17
select select "7962"
select select "service"
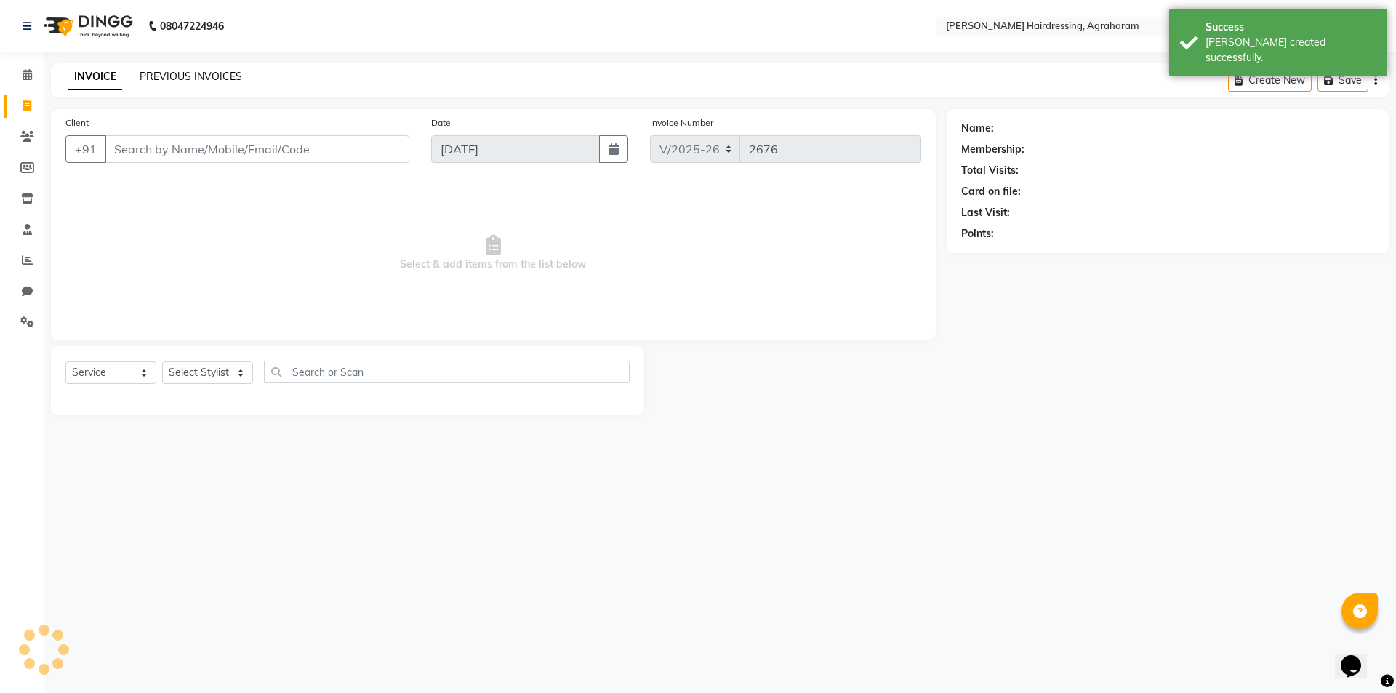
click at [169, 75] on link "PREVIOUS INVOICES" at bounding box center [191, 76] width 103 height 13
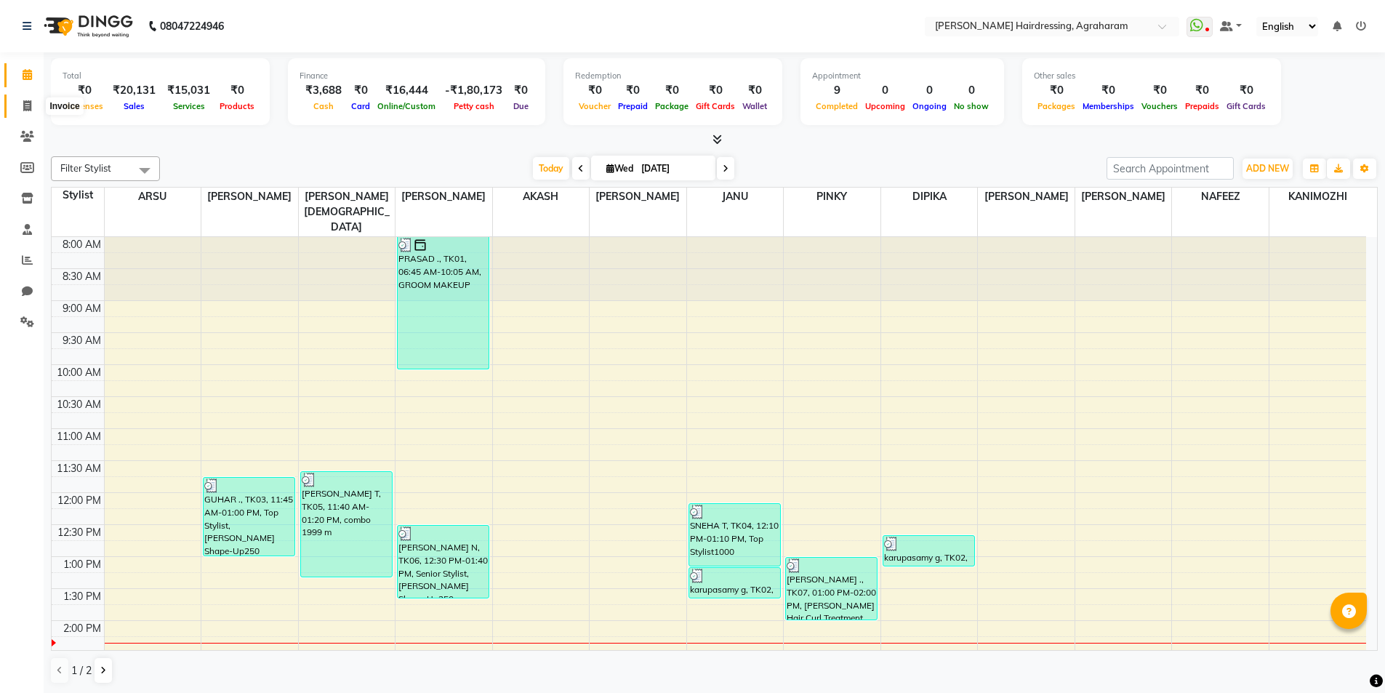
click at [33, 103] on span at bounding box center [27, 106] width 25 height 17
select select "service"
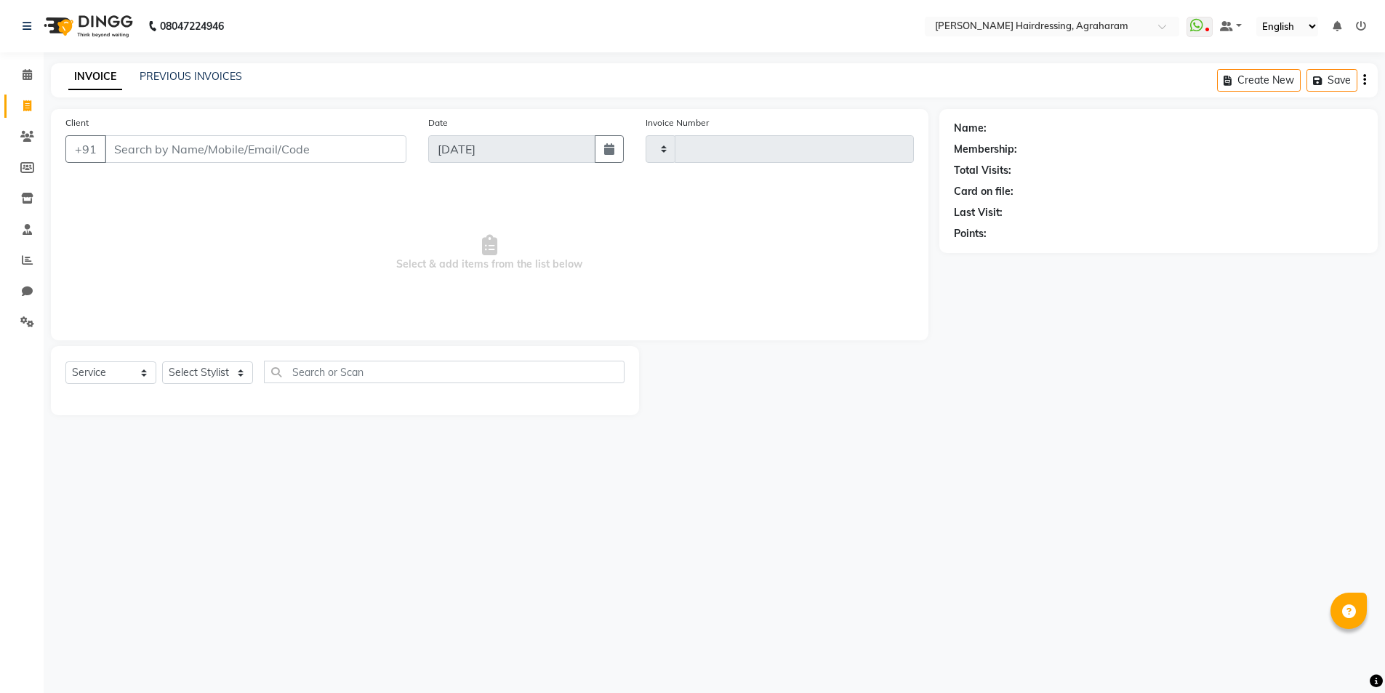
type input "2676"
select select "7962"
click at [213, 371] on select "Select Stylist [PERSON_NAME] AKASH ARSU [PERSON_NAME] MANAGER [PERSON_NAME] [PE…" at bounding box center [226, 372] width 129 height 23
select select "72527"
click at [162, 361] on select "Select Stylist [PERSON_NAME] AKASH ARSU [PERSON_NAME] MANAGER [PERSON_NAME] [PE…" at bounding box center [226, 372] width 129 height 23
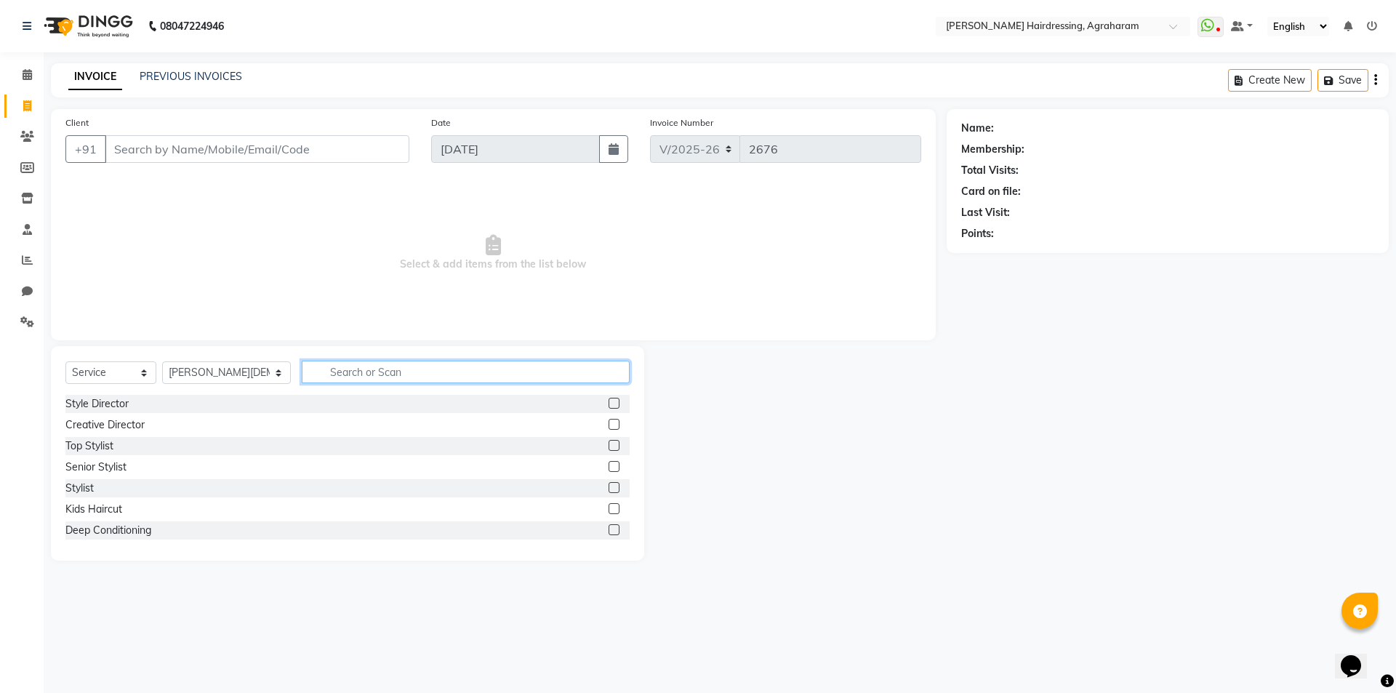
click at [316, 369] on input "text" at bounding box center [466, 372] width 328 height 23
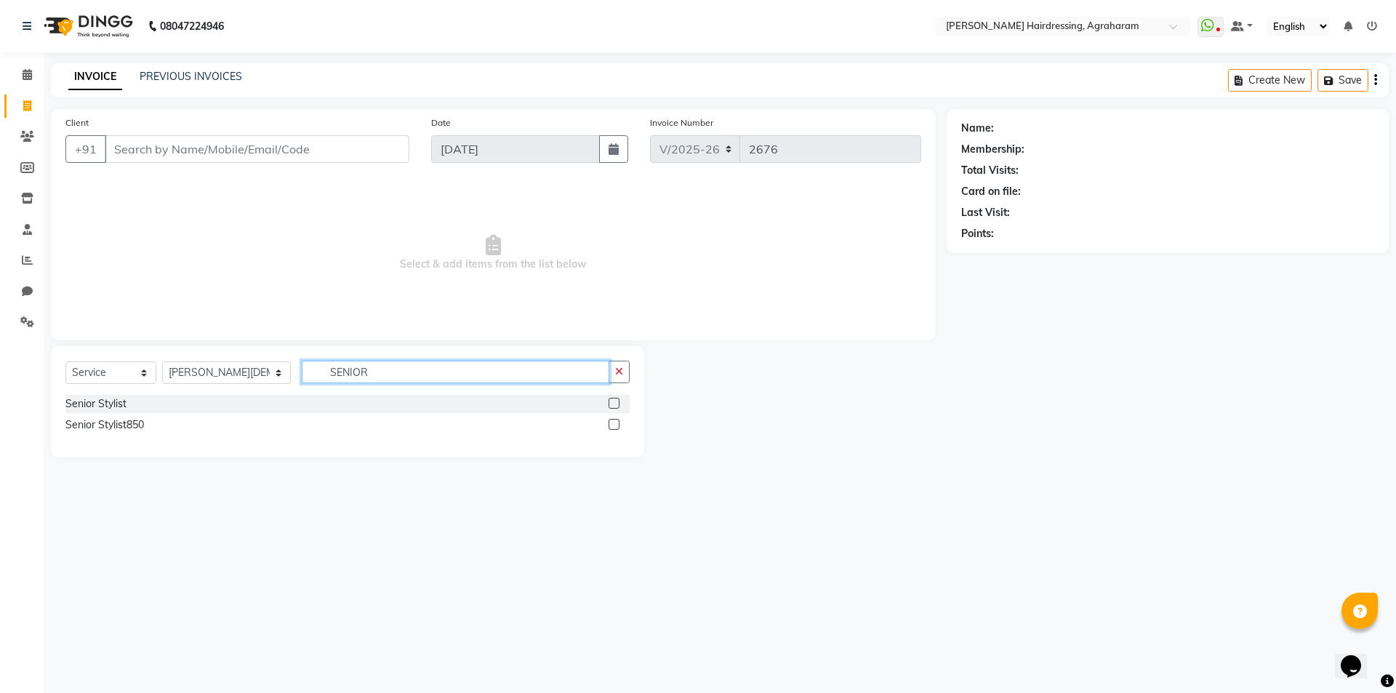
type input "SENIOR"
click at [616, 404] on label at bounding box center [614, 403] width 11 height 11
click at [616, 404] on input "checkbox" at bounding box center [613, 403] width 9 height 9
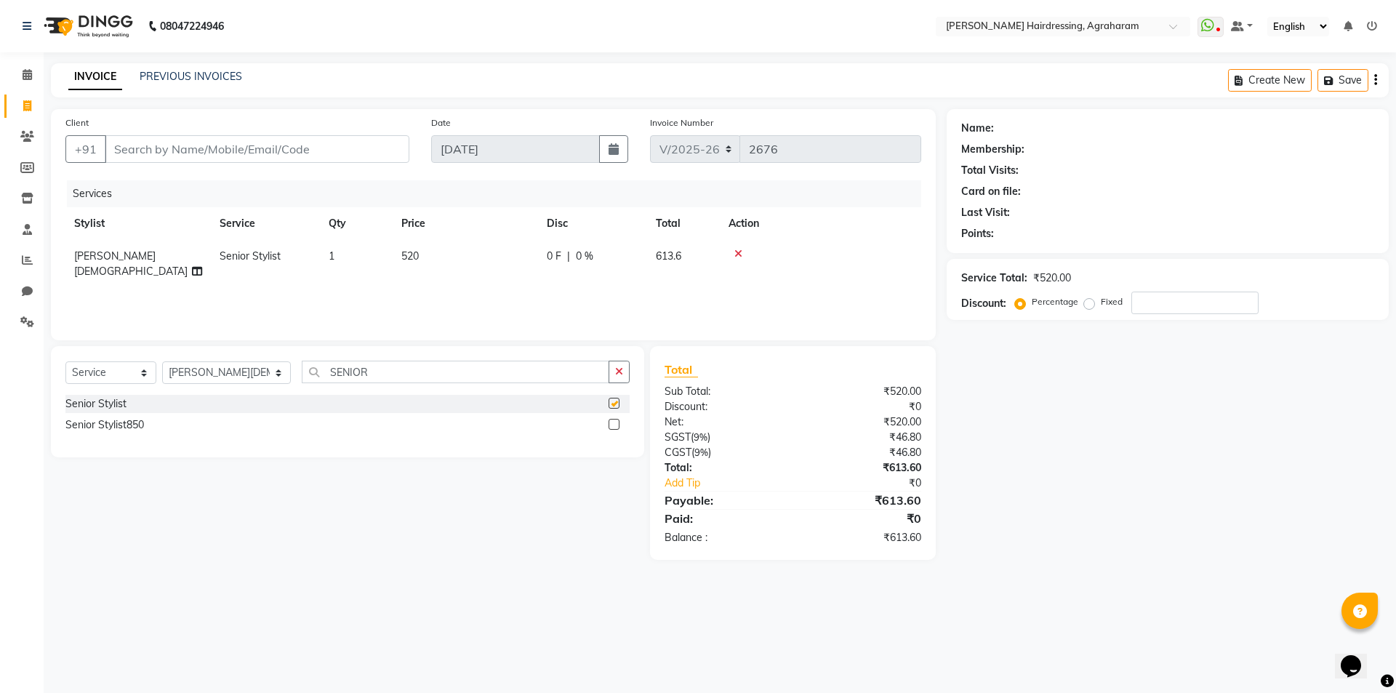
checkbox input "false"
click at [412, 374] on input "SENIOR" at bounding box center [456, 372] width 308 height 23
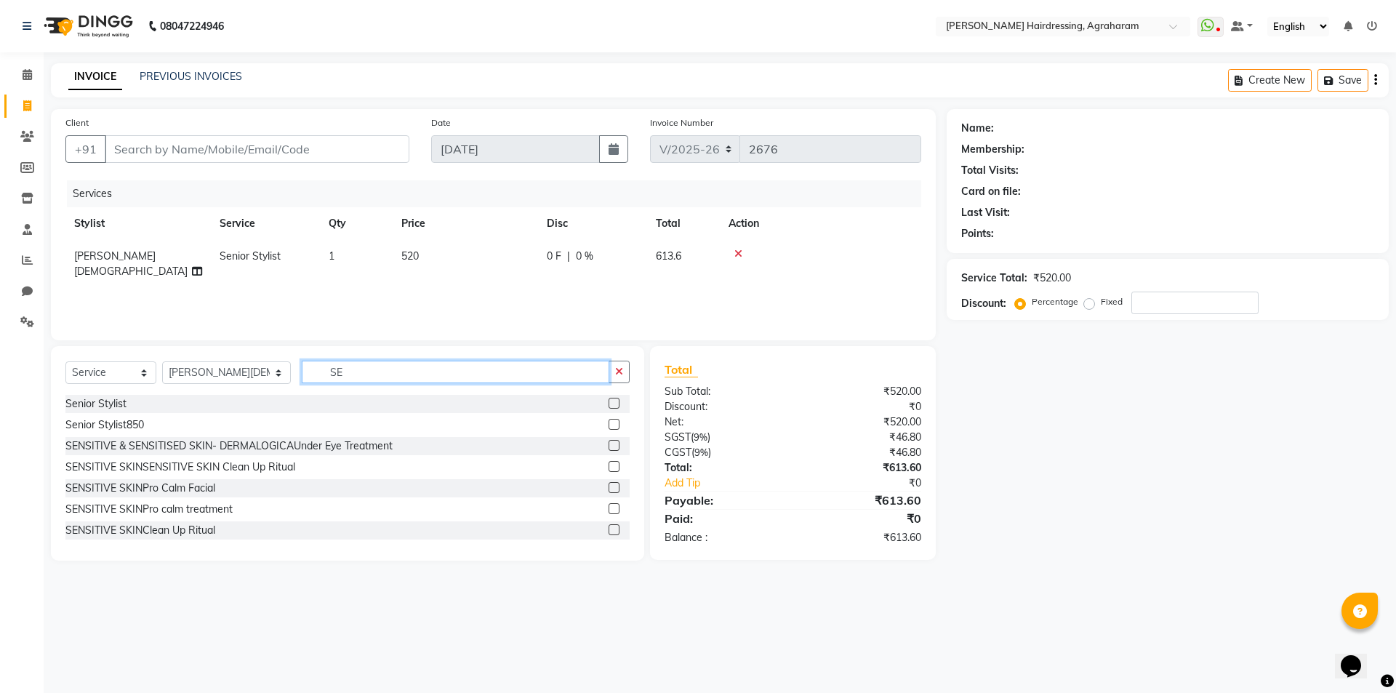
type input "S"
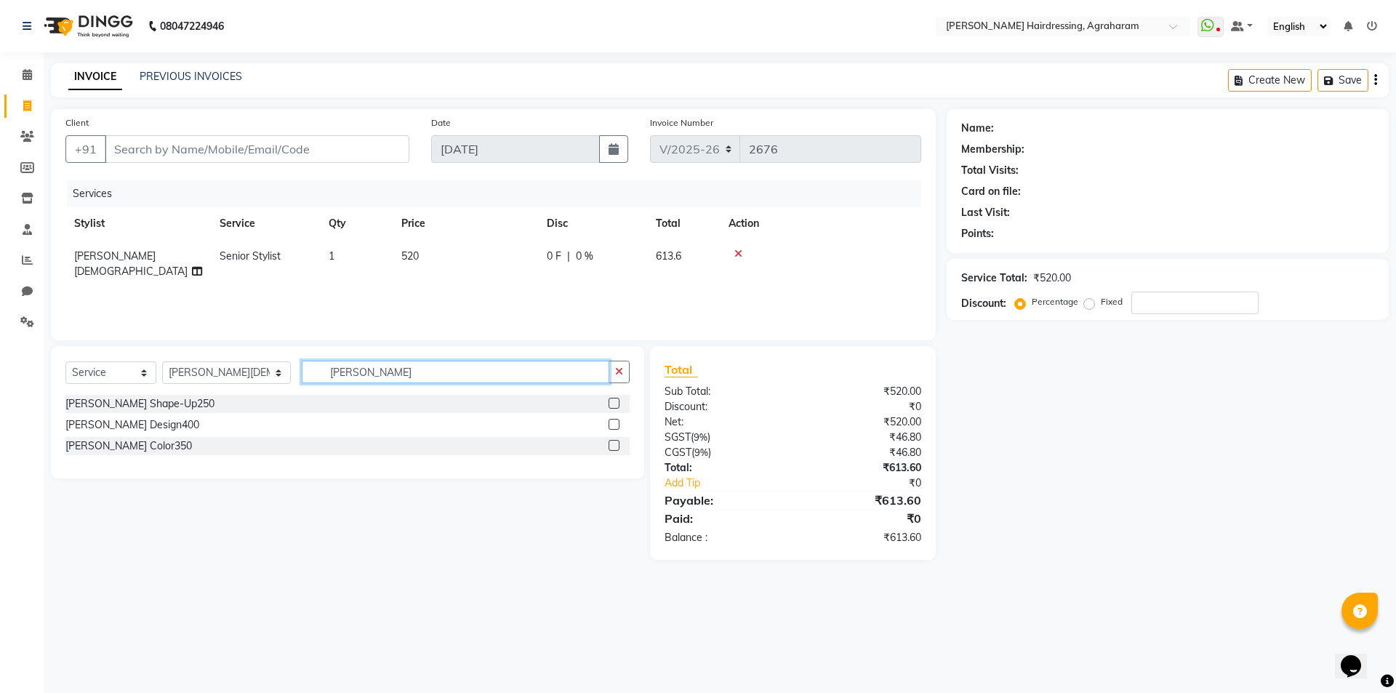
type input "[PERSON_NAME]"
click at [611, 404] on label at bounding box center [614, 403] width 11 height 11
click at [611, 404] on input "checkbox" at bounding box center [613, 403] width 9 height 9
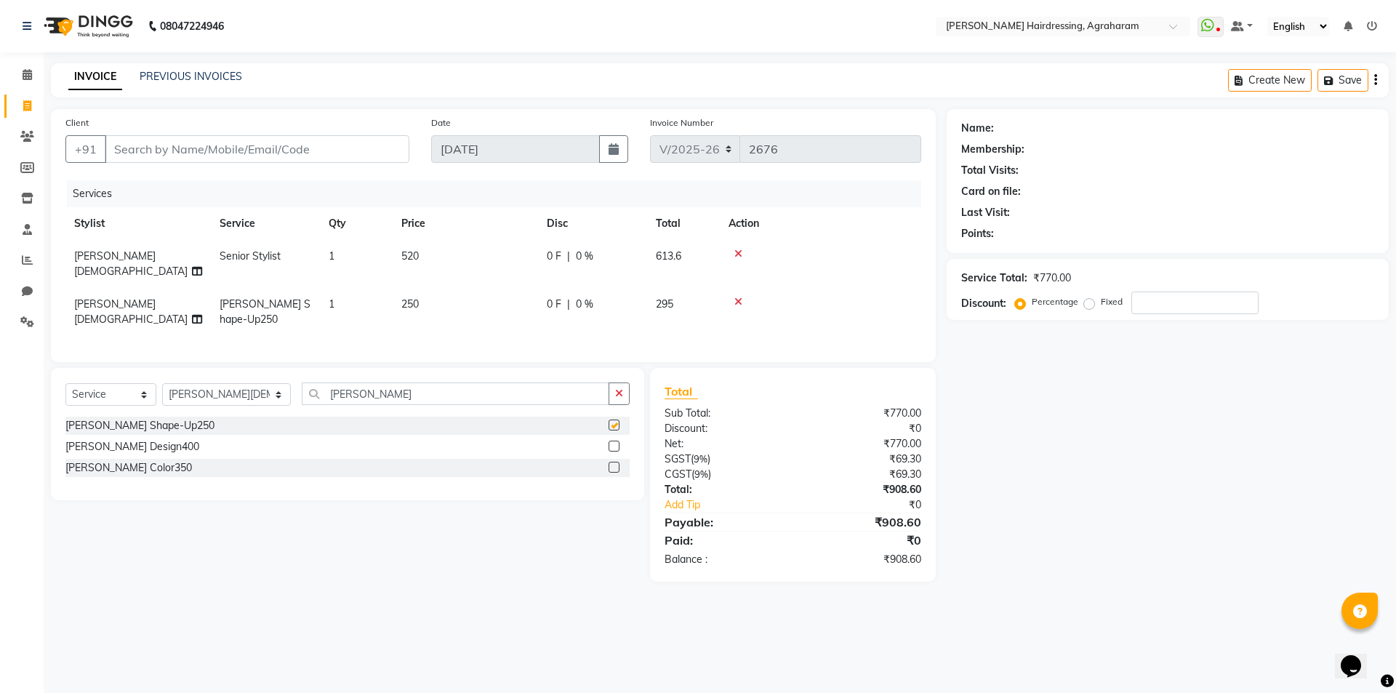
checkbox input "false"
click at [223, 145] on input "Client" at bounding box center [257, 149] width 305 height 28
type input "8"
type input "0"
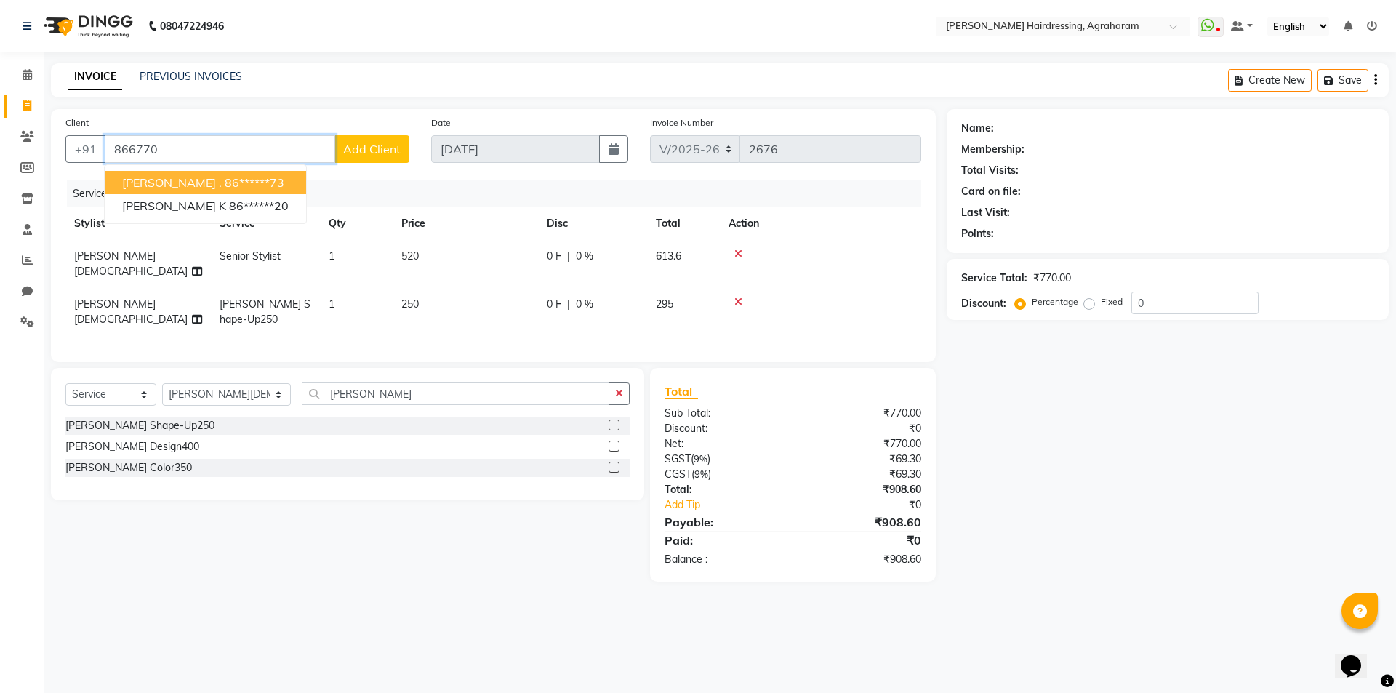
click at [211, 174] on button "[PERSON_NAME] . 86******73" at bounding box center [205, 182] width 201 height 23
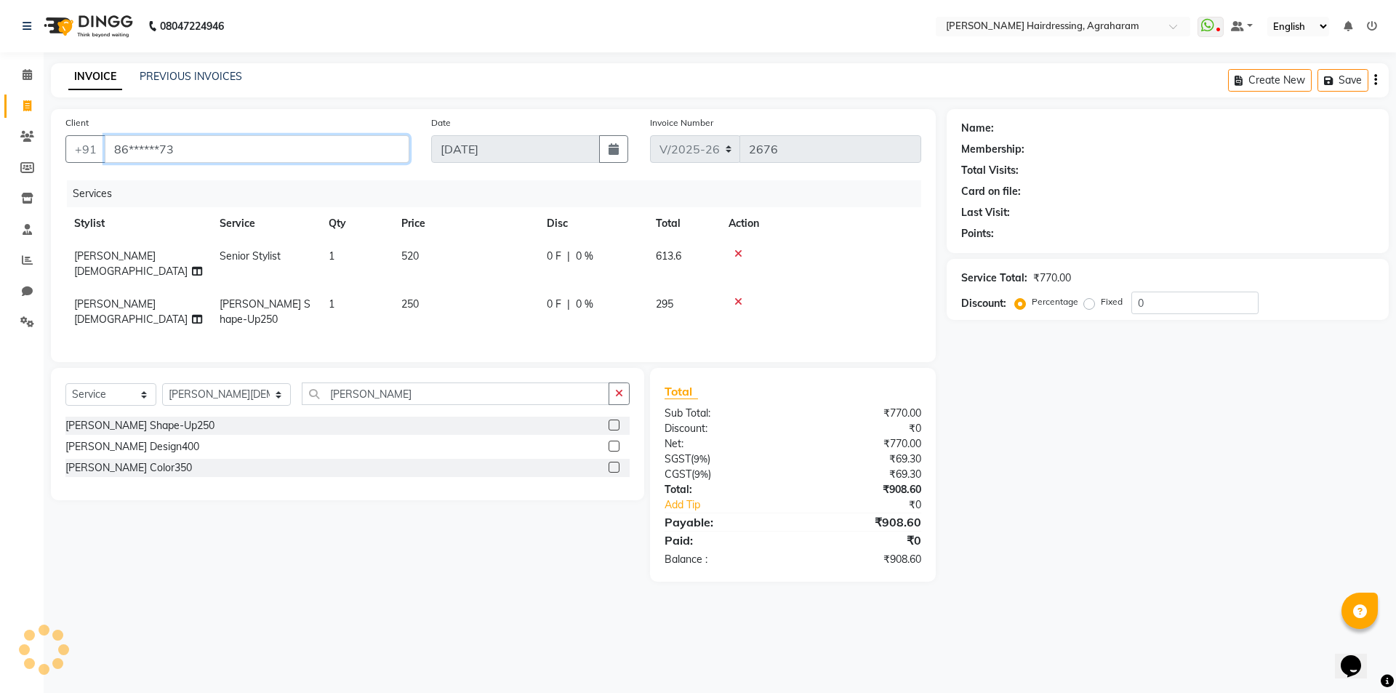
type input "86******73"
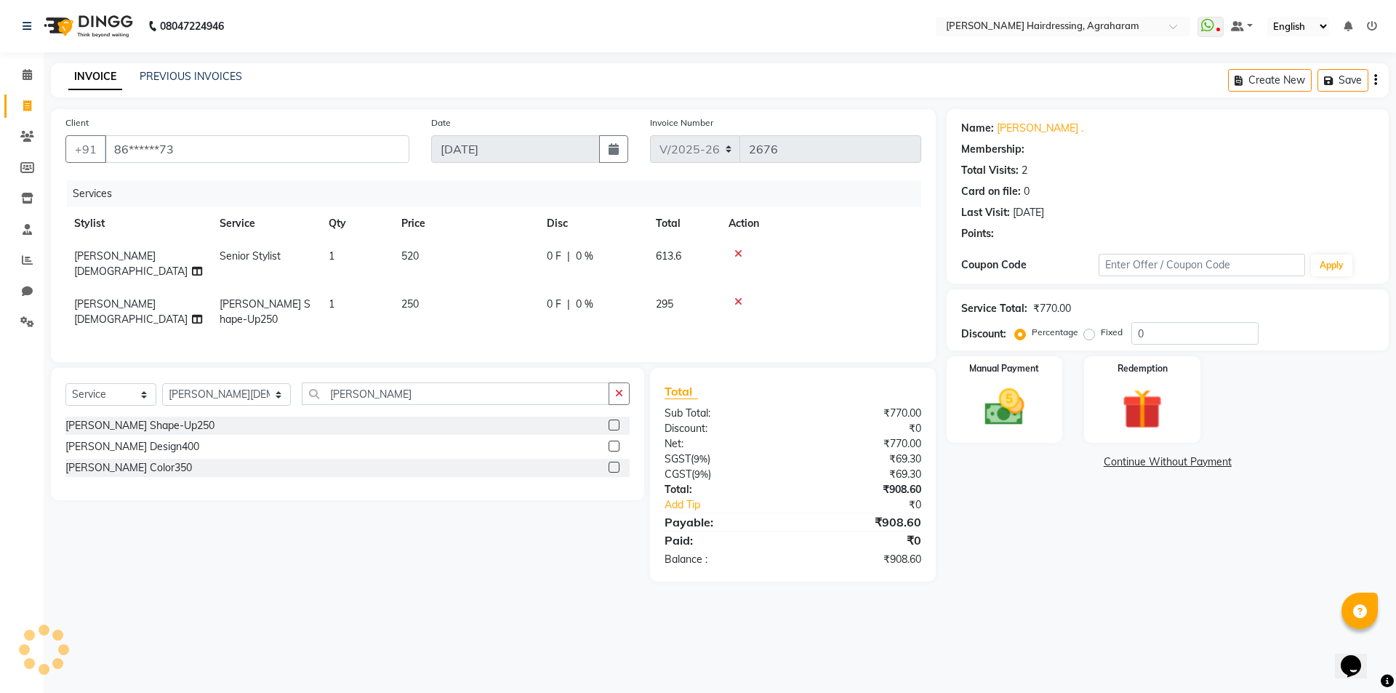
select select "1: Object"
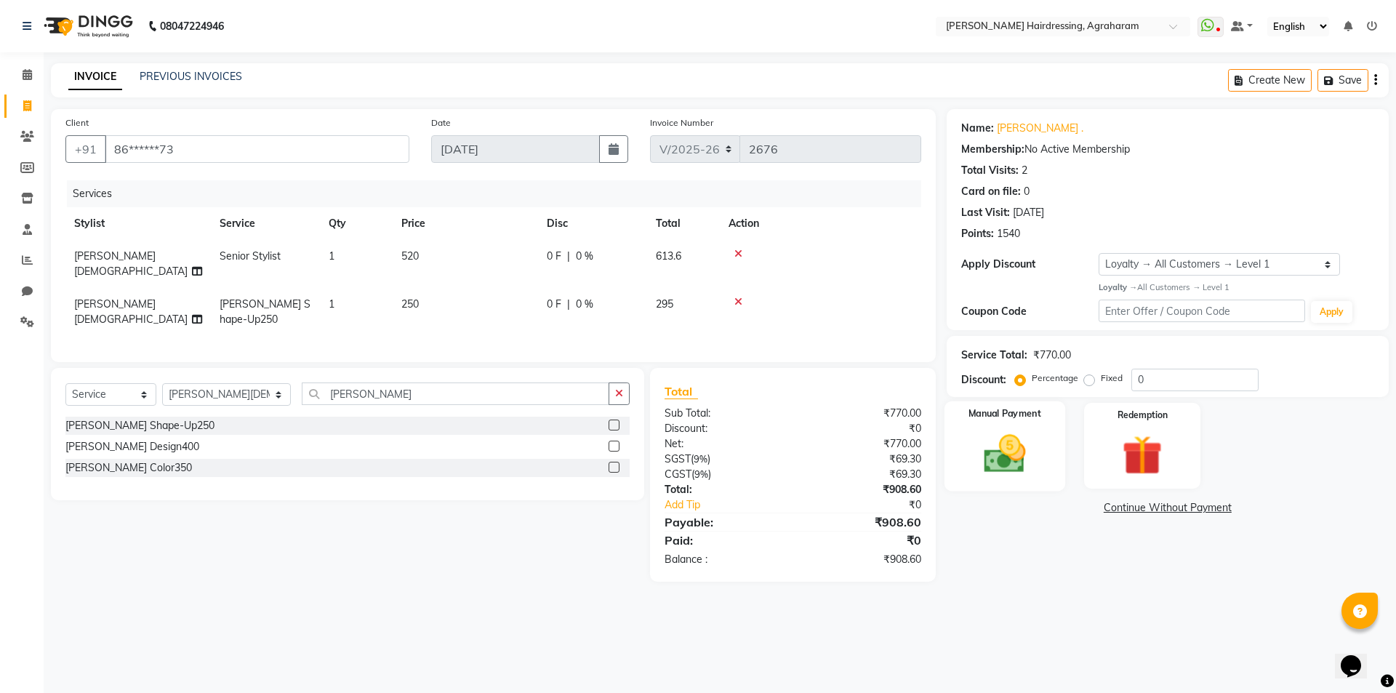
click at [1004, 460] on img at bounding box center [1005, 454] width 68 height 48
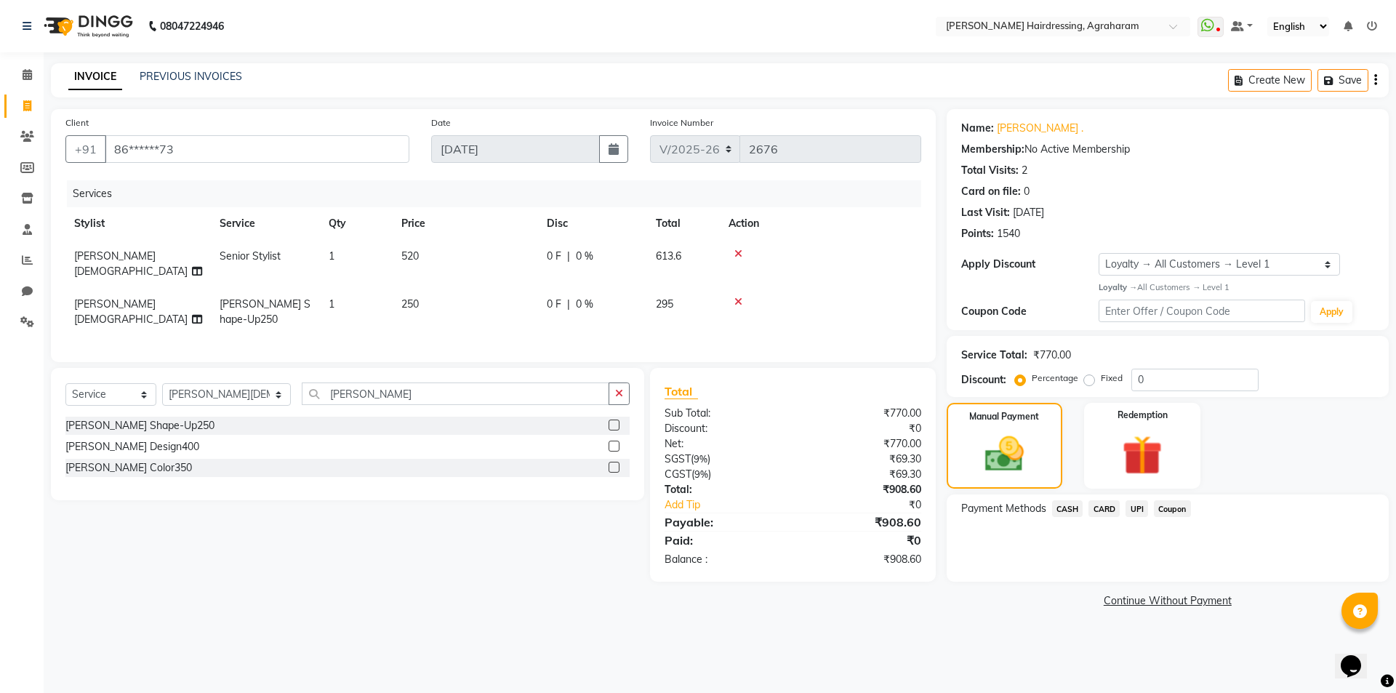
click at [1133, 513] on span "UPI" at bounding box center [1137, 508] width 23 height 17
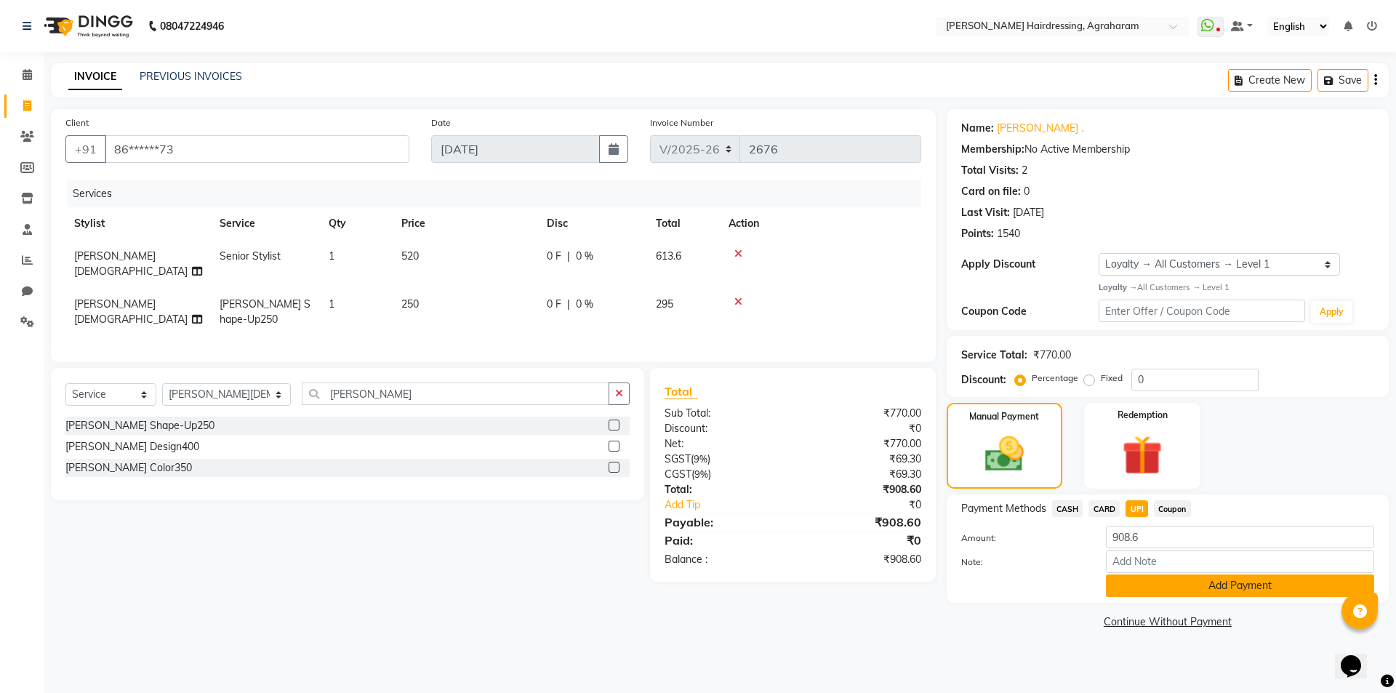
click at [1266, 591] on button "Add Payment" at bounding box center [1240, 586] width 268 height 23
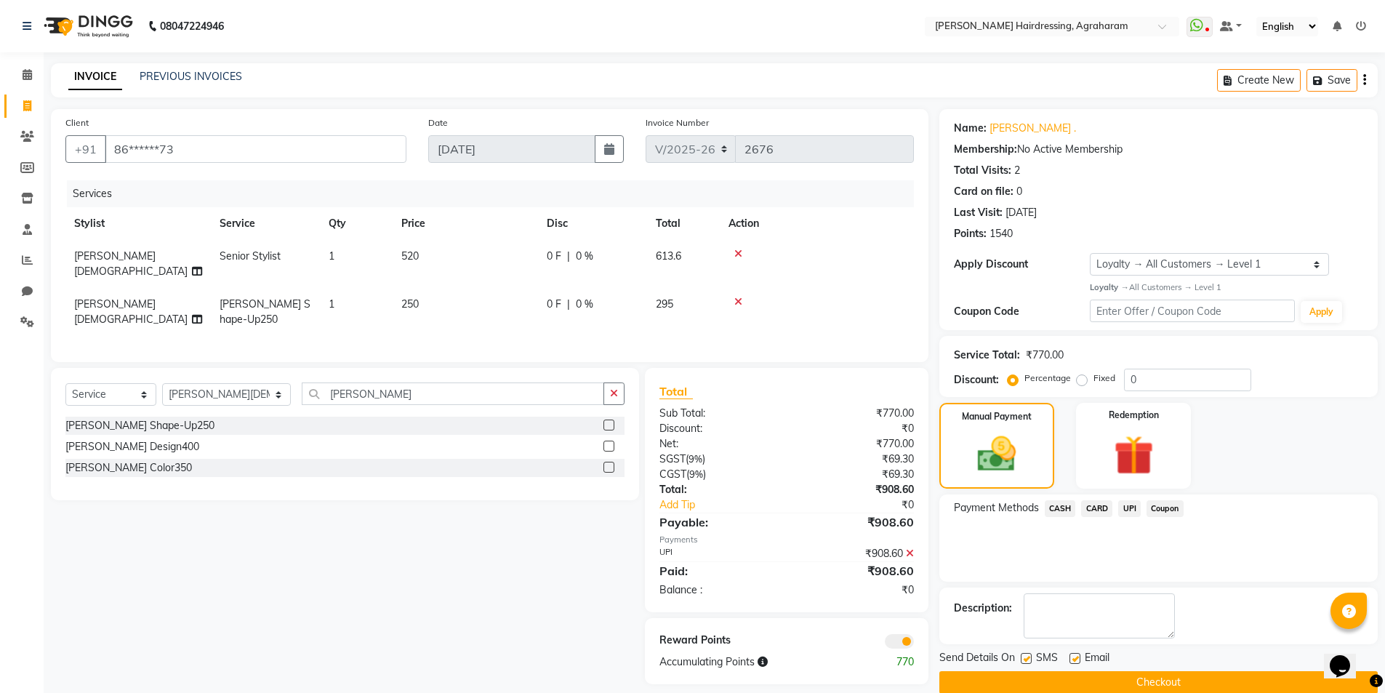
scroll to position [23, 0]
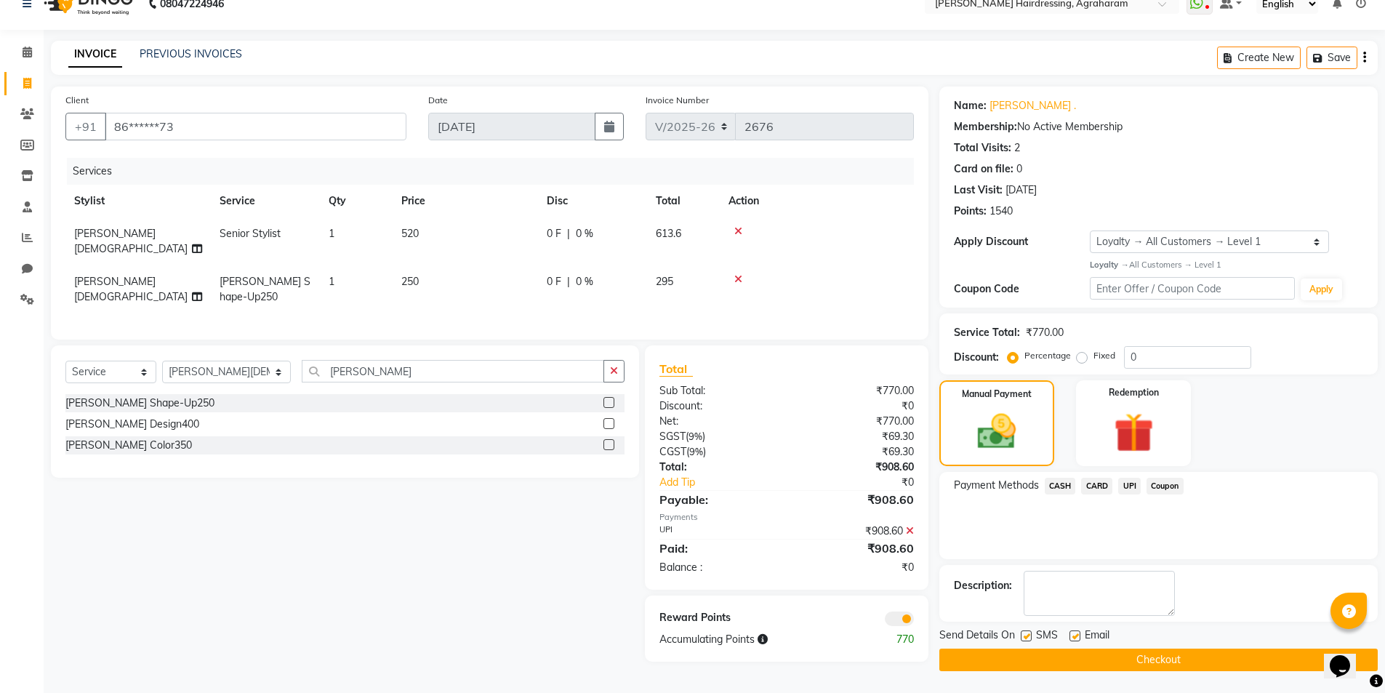
click at [1166, 656] on button "Checkout" at bounding box center [1159, 660] width 439 height 23
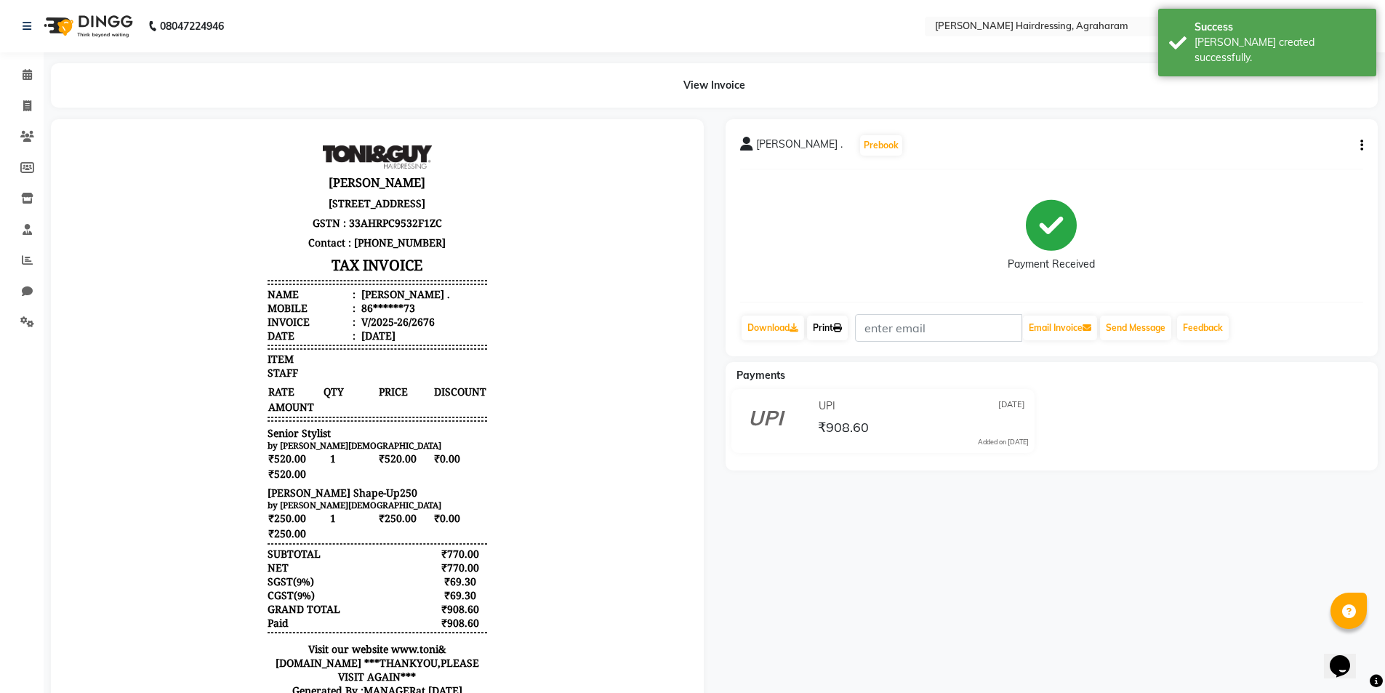
click at [832, 323] on link "Print" at bounding box center [827, 328] width 41 height 25
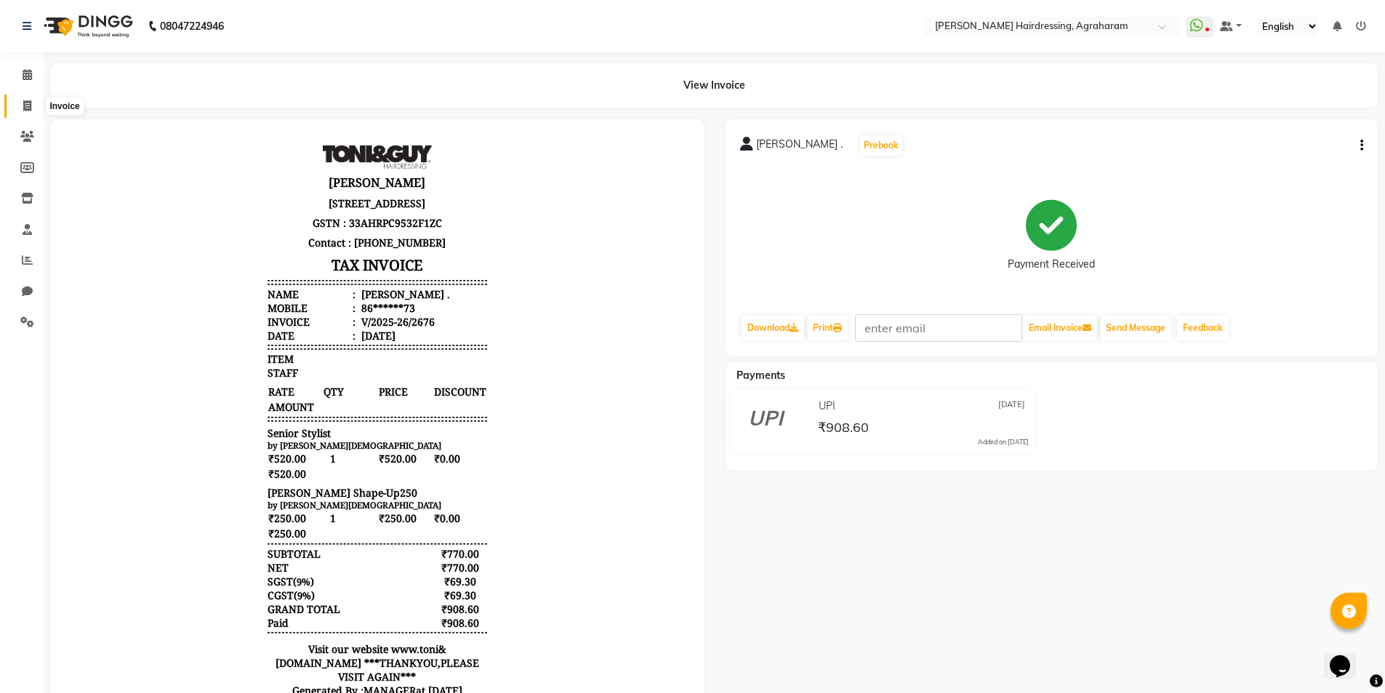
click at [28, 105] on icon at bounding box center [27, 105] width 8 height 11
select select "service"
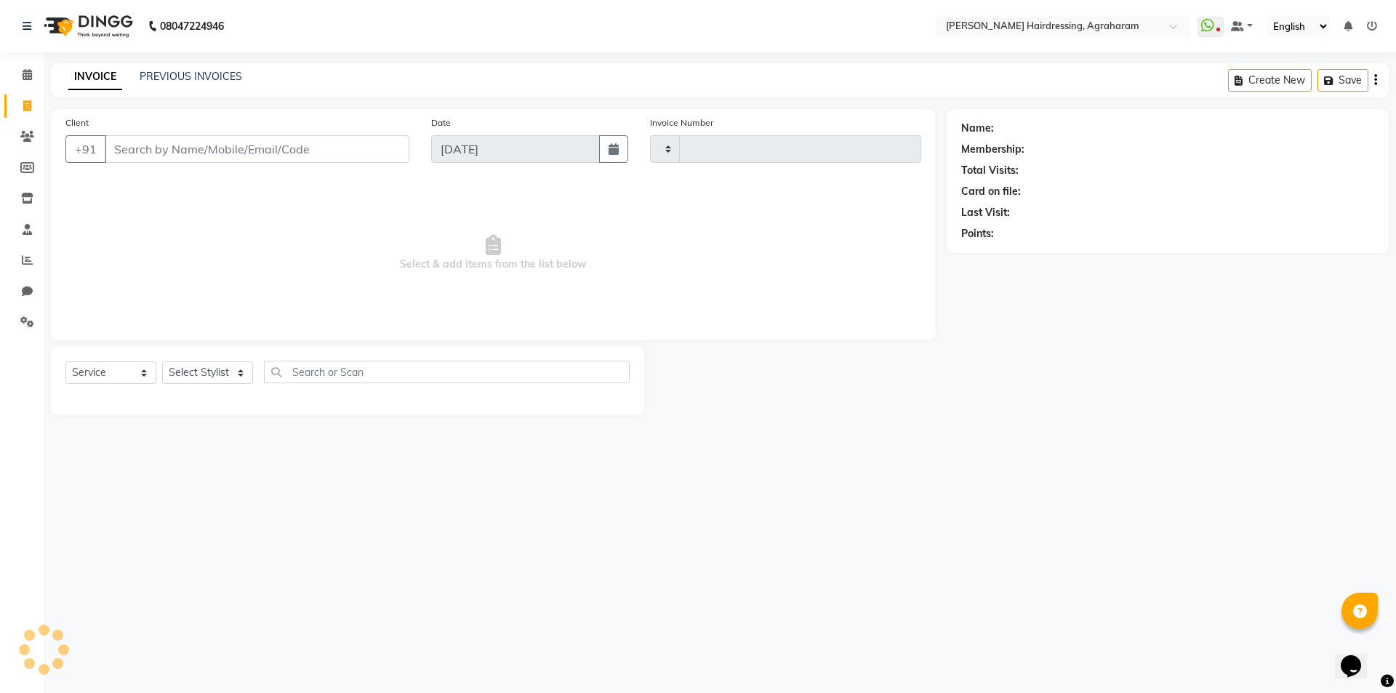
type input "2677"
select select "7962"
click at [176, 73] on link "PREVIOUS INVOICES" at bounding box center [191, 76] width 103 height 13
